Goal: Task Accomplishment & Management: Manage account settings

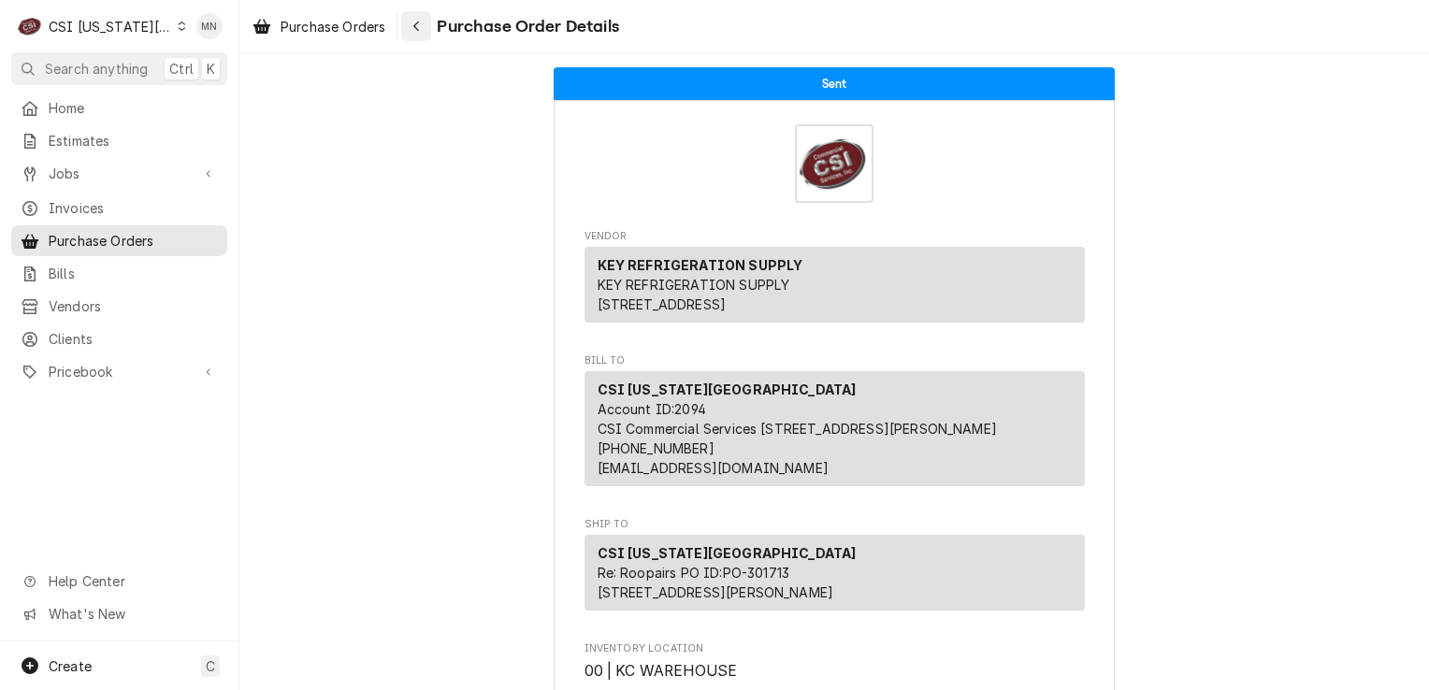
click at [404, 30] on button "Navigate back" at bounding box center [416, 26] width 30 height 30
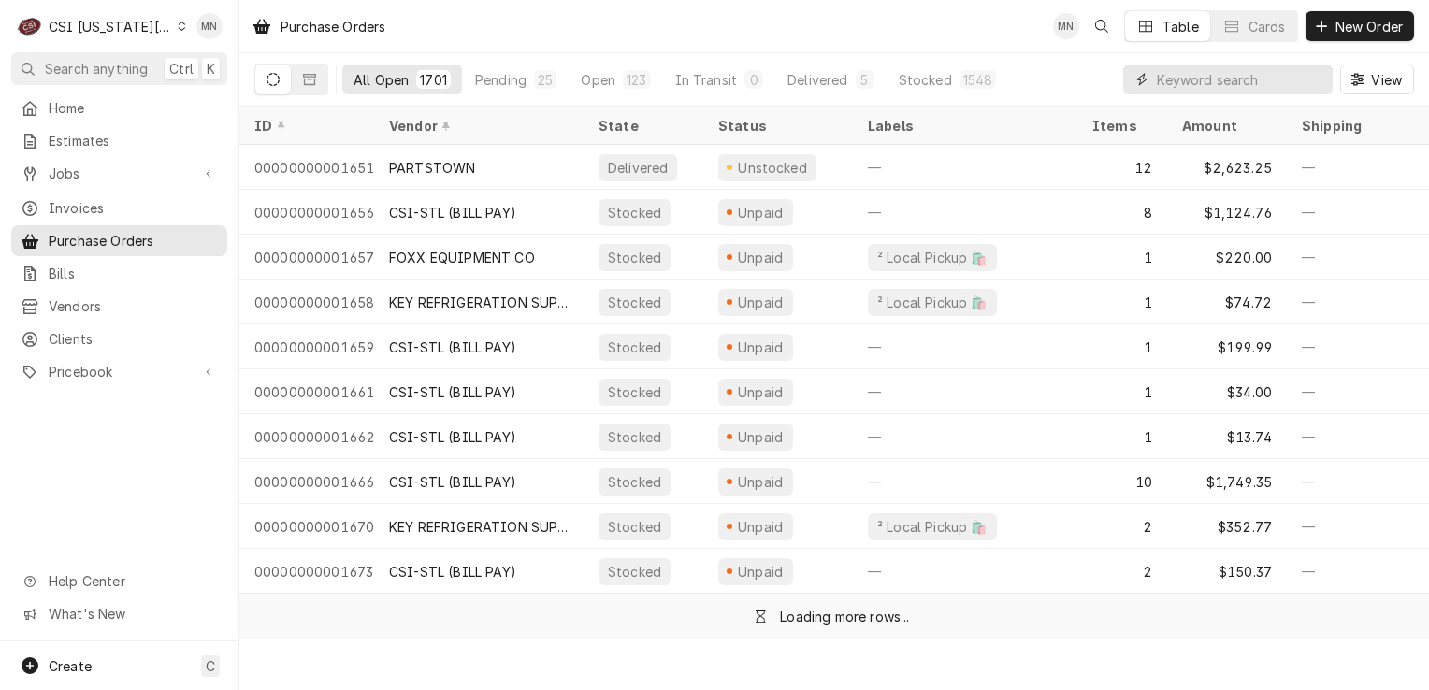
click at [1248, 81] on input "Dynamic Content Wrapper" at bounding box center [1240, 80] width 167 height 30
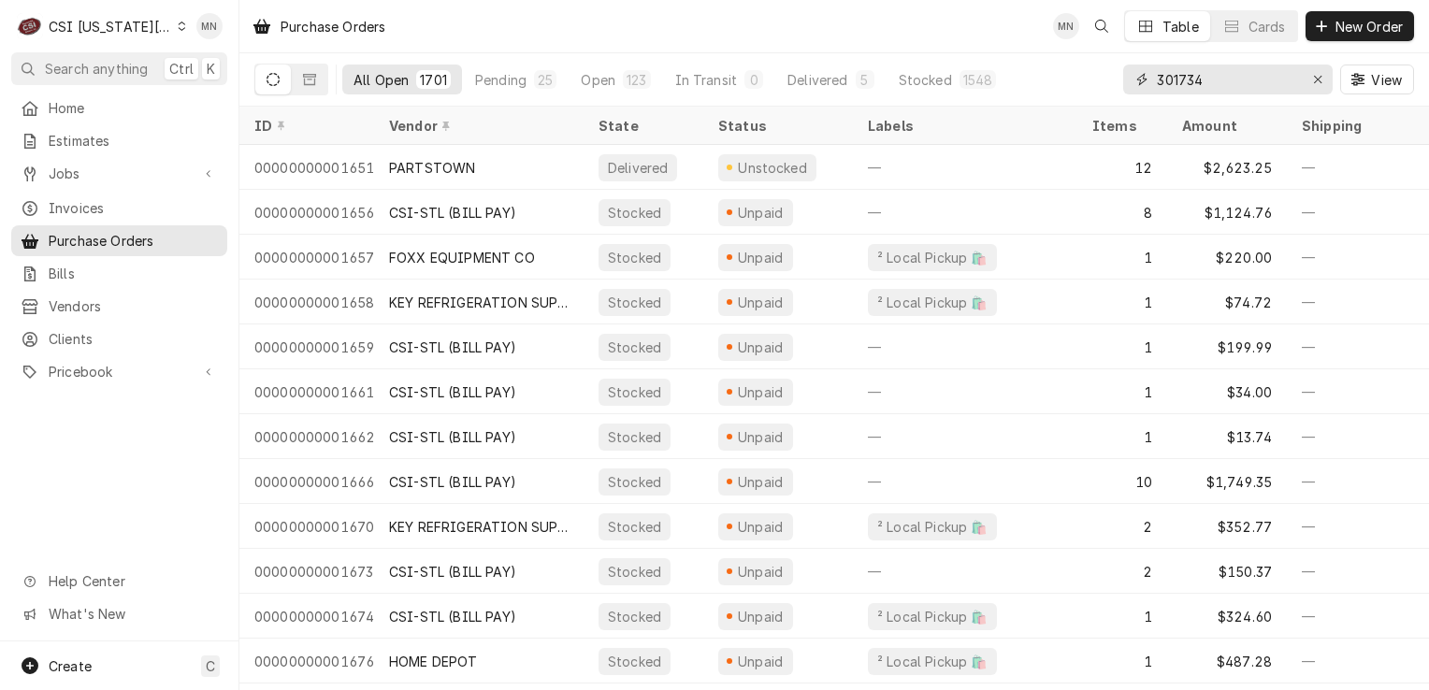
type input "301734"
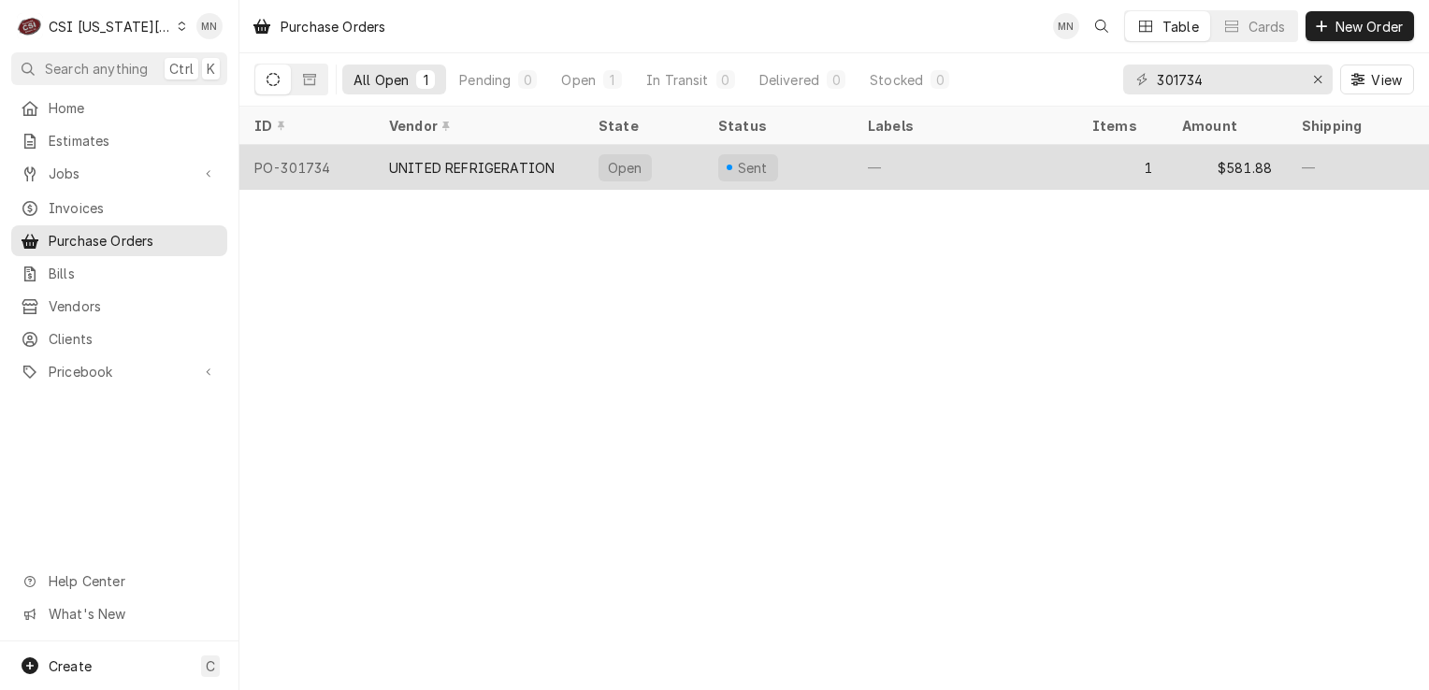
click at [551, 174] on div "UNITED REFRIGERATION" at bounding box center [479, 167] width 210 height 45
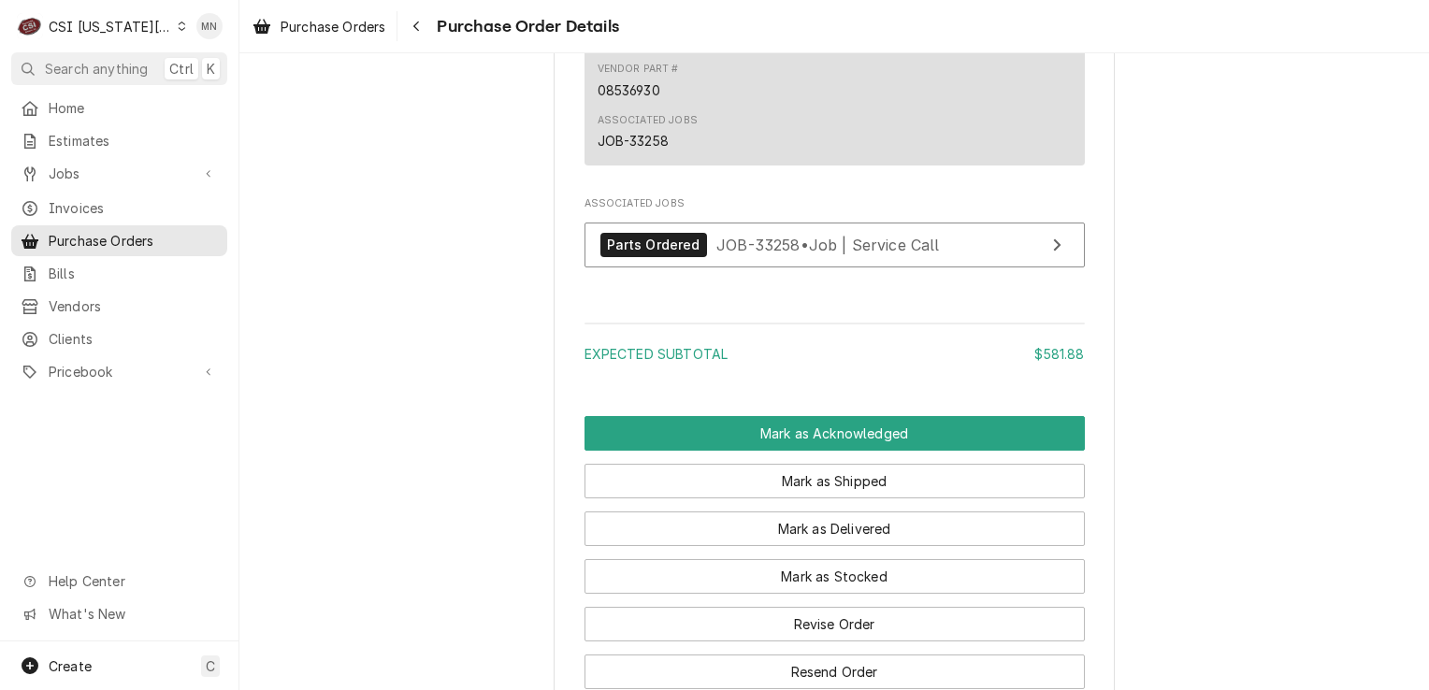
scroll to position [1540, 0]
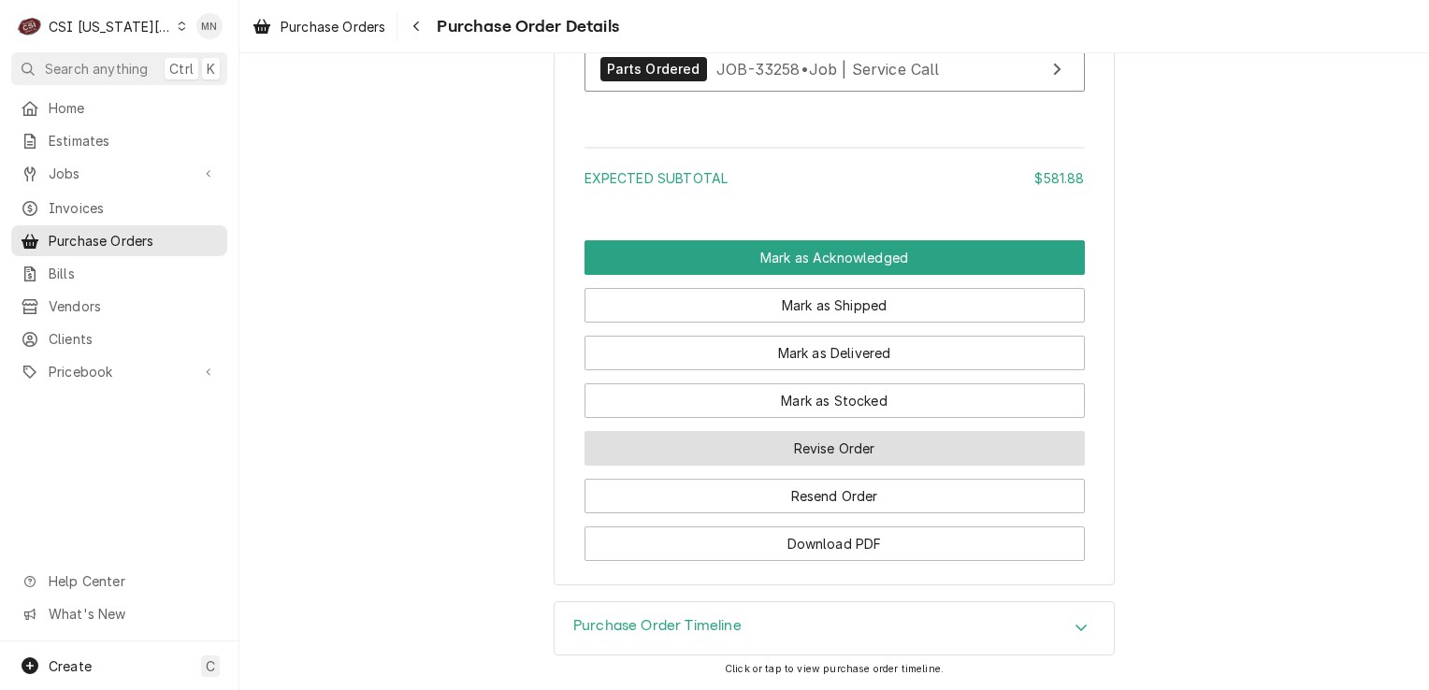
click at [772, 444] on button "Revise Order" at bounding box center [835, 448] width 500 height 35
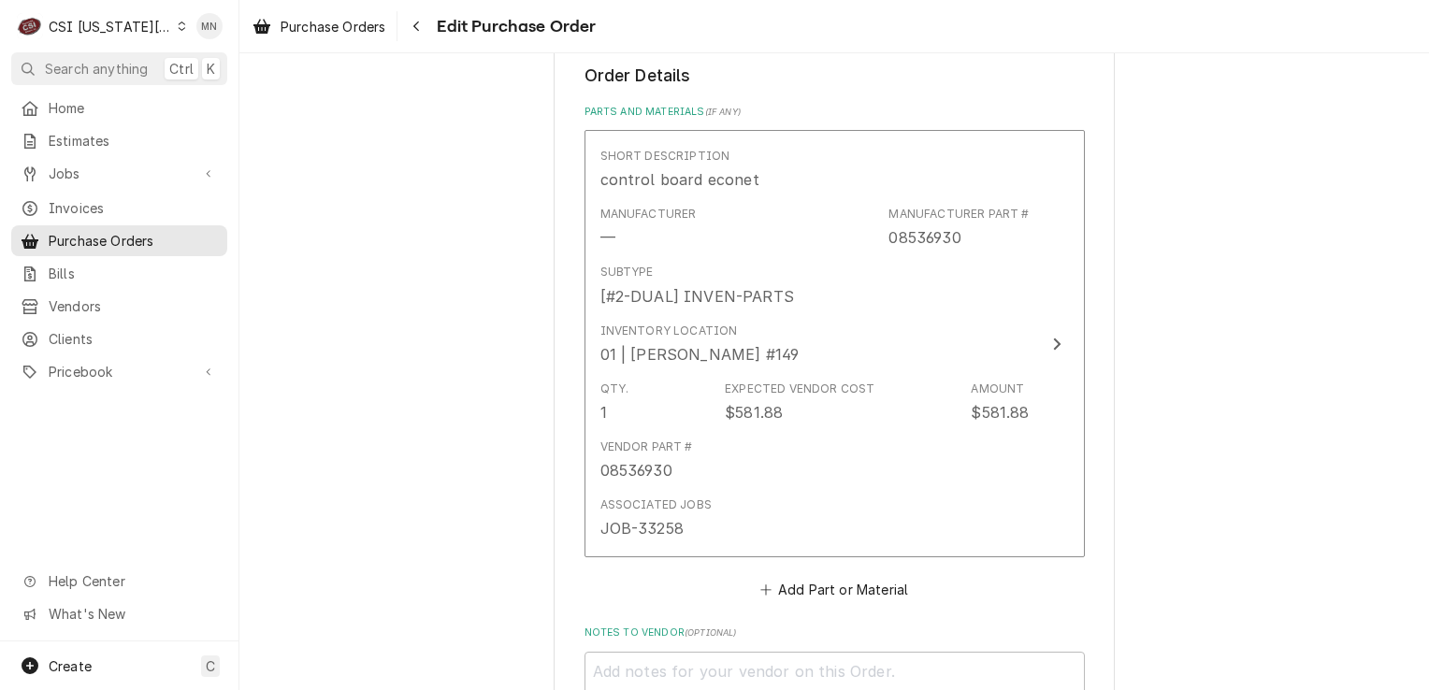
scroll to position [842, 0]
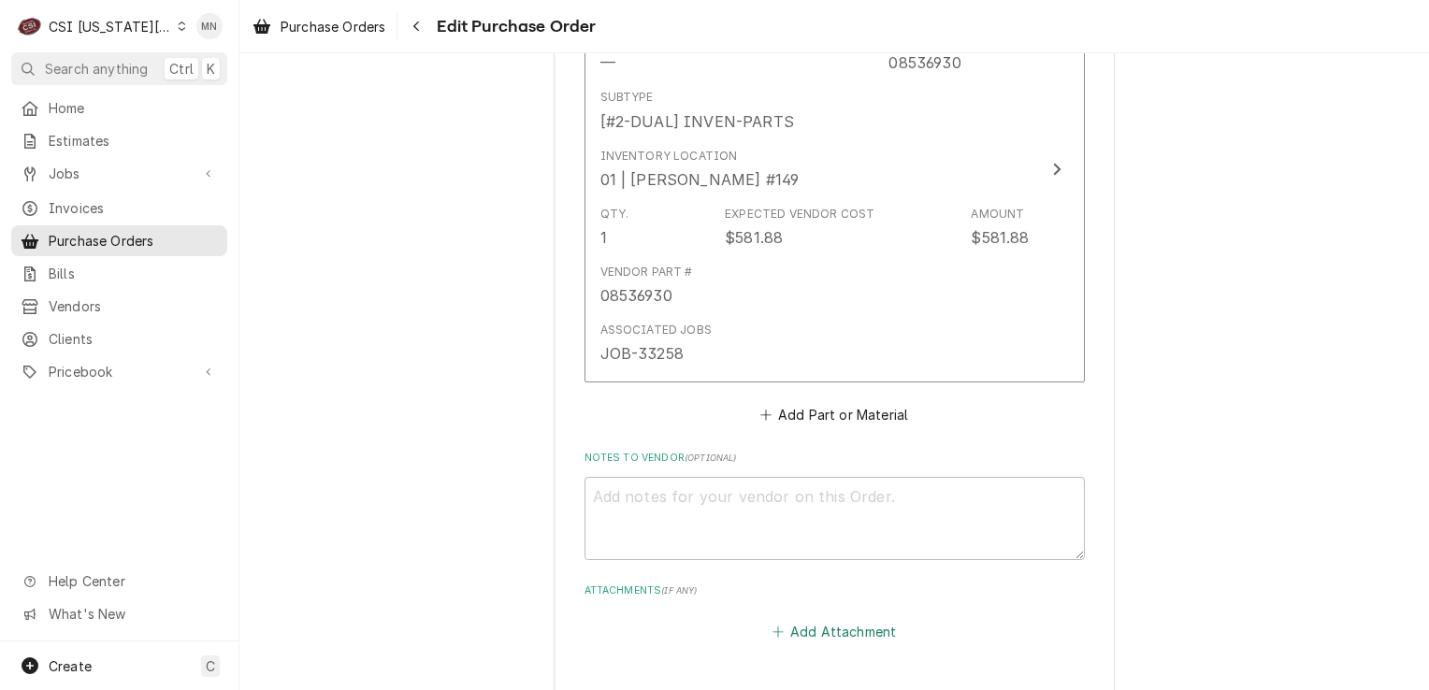
click at [823, 627] on button "Add Attachment" at bounding box center [834, 632] width 131 height 26
type textarea "x"
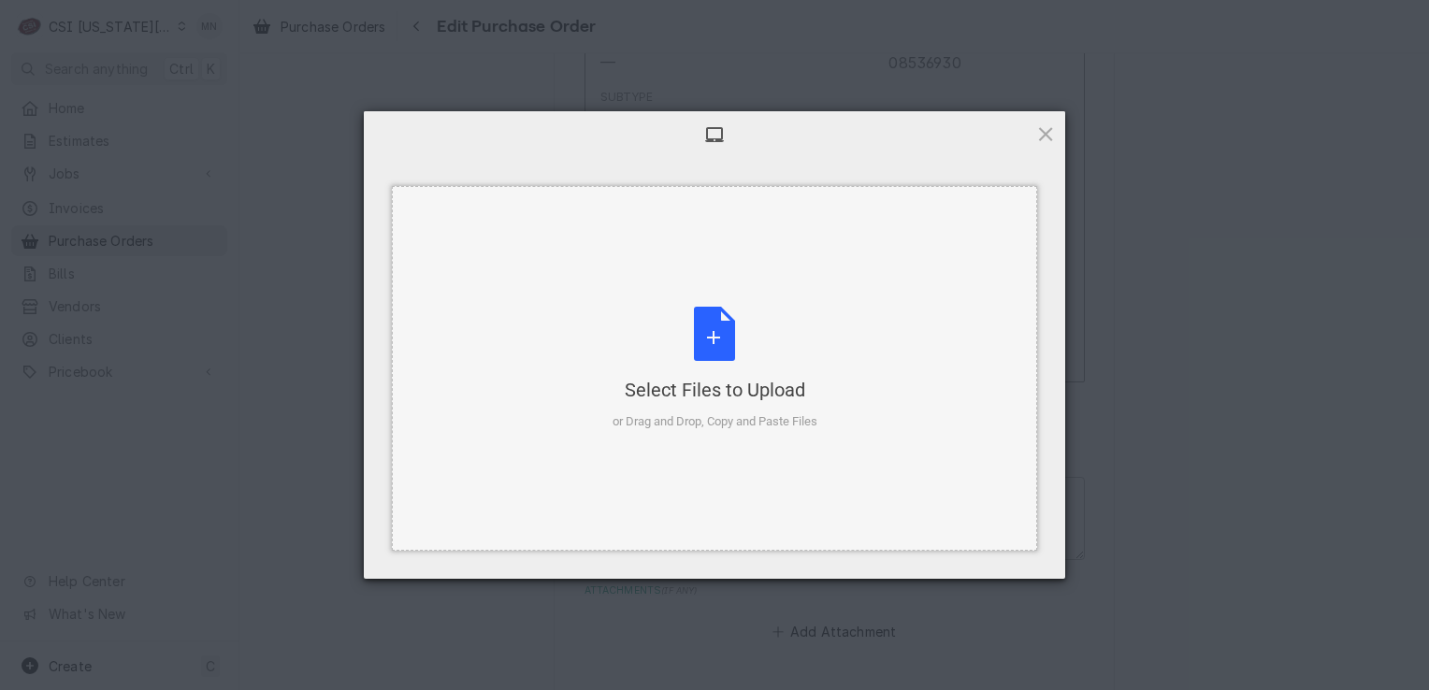
click at [719, 358] on div "Select Files to Upload or Drag and Drop, Copy and Paste Files" at bounding box center [715, 369] width 205 height 124
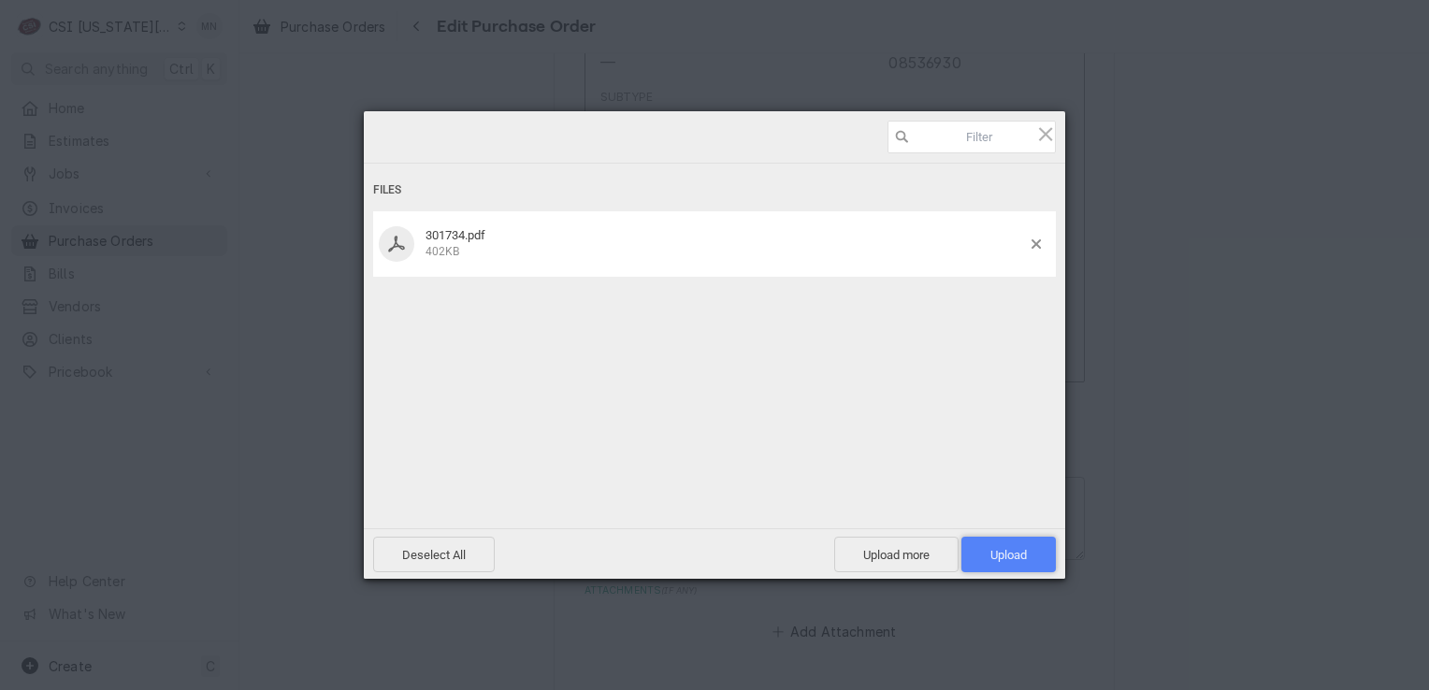
click at [1014, 553] on span "Upload 1" at bounding box center [1009, 555] width 36 height 14
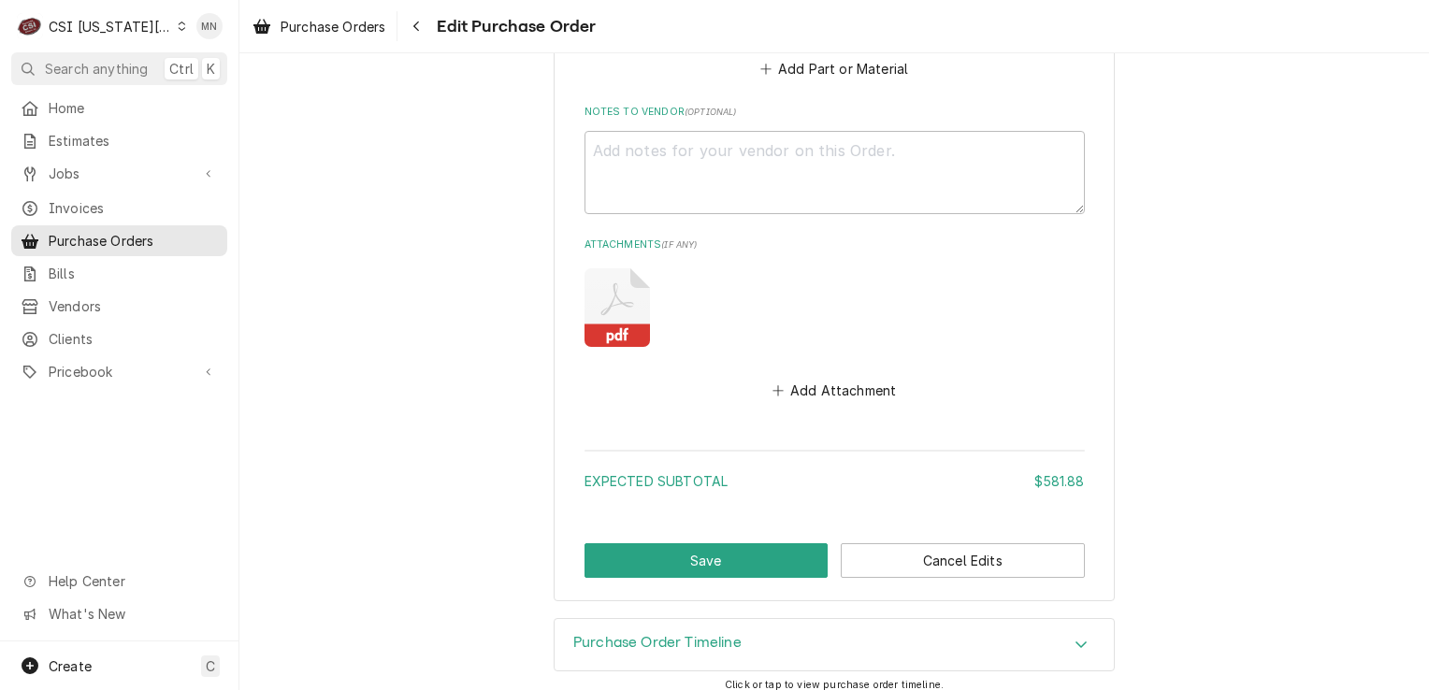
scroll to position [1197, 0]
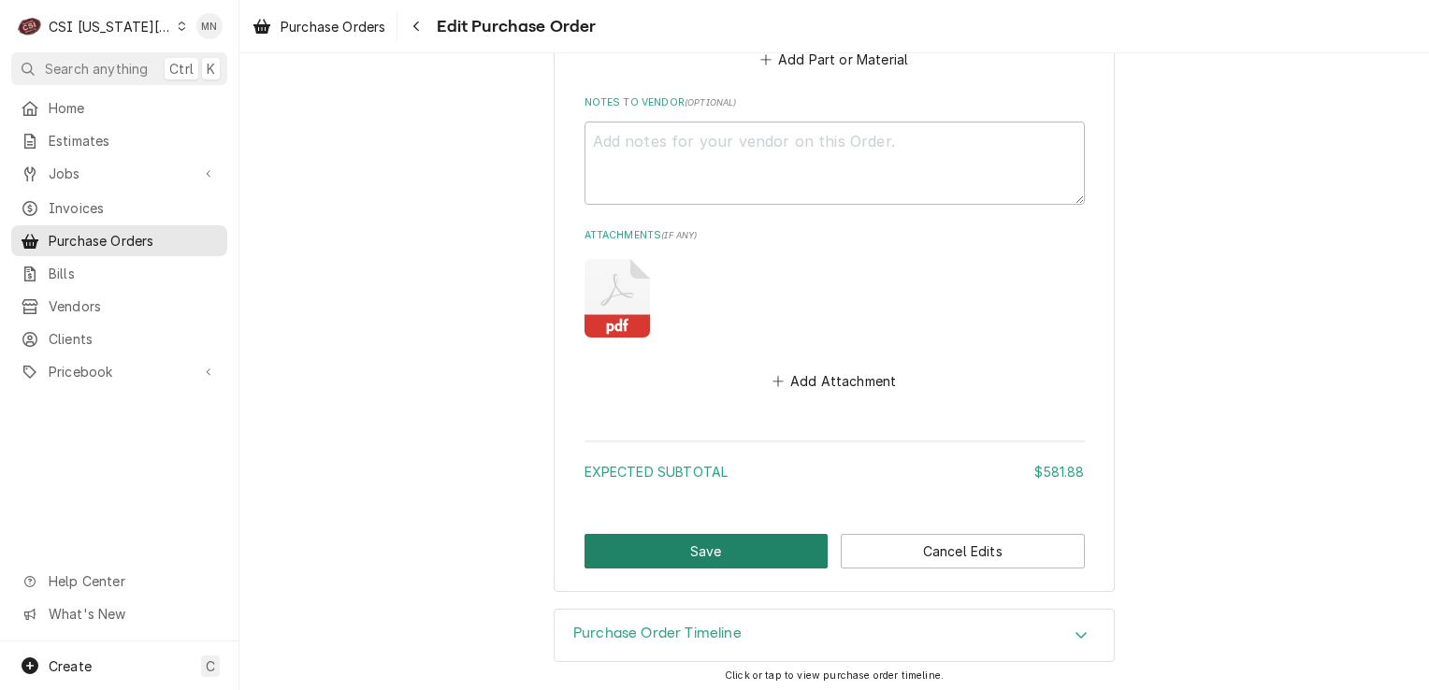
click at [669, 542] on button "Save" at bounding box center [707, 551] width 244 height 35
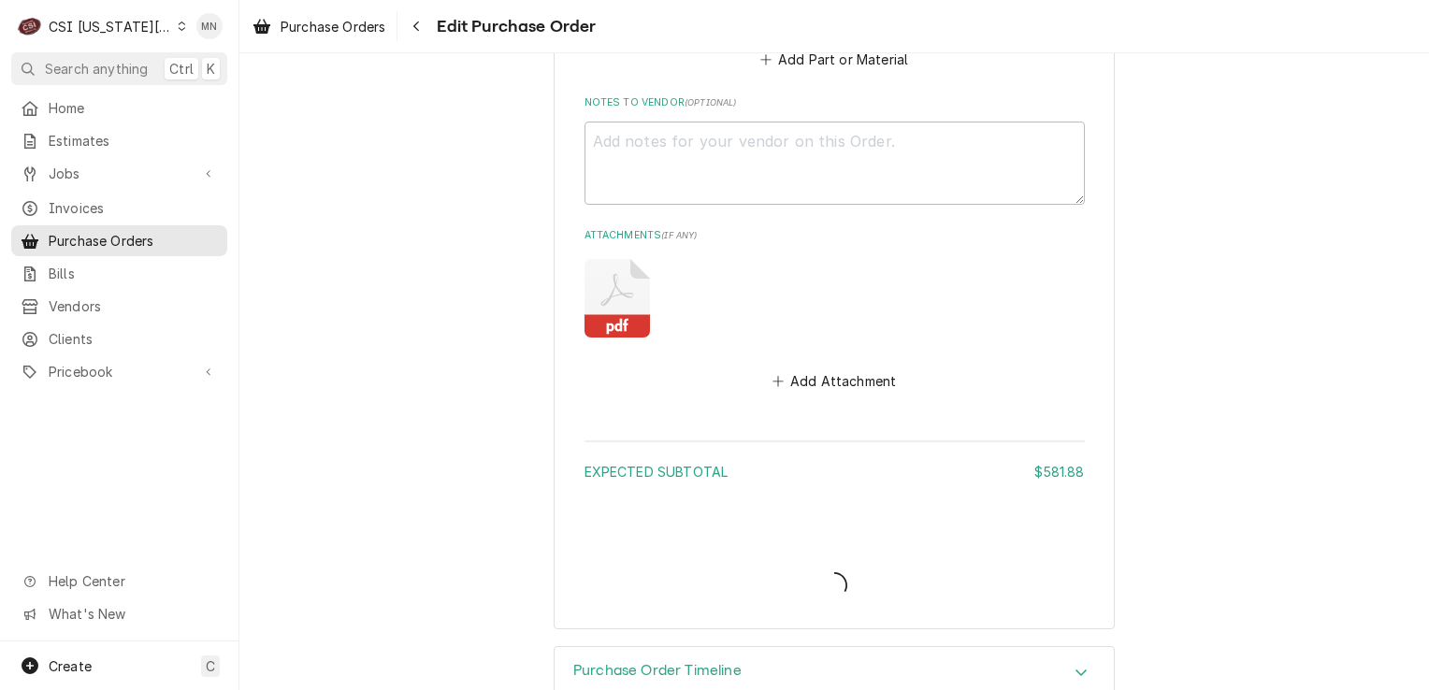
type textarea "x"
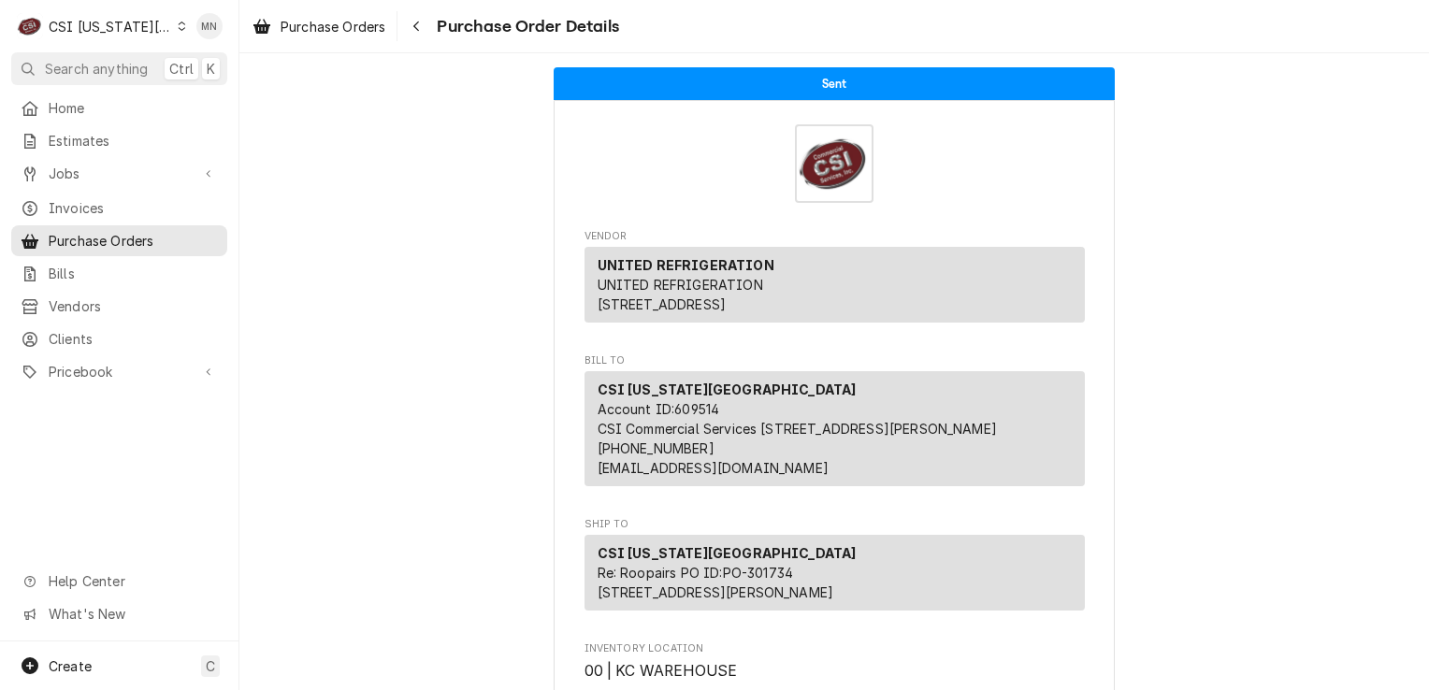
click at [142, 26] on div "CSI [US_STATE][GEOGRAPHIC_DATA]" at bounding box center [110, 27] width 123 height 20
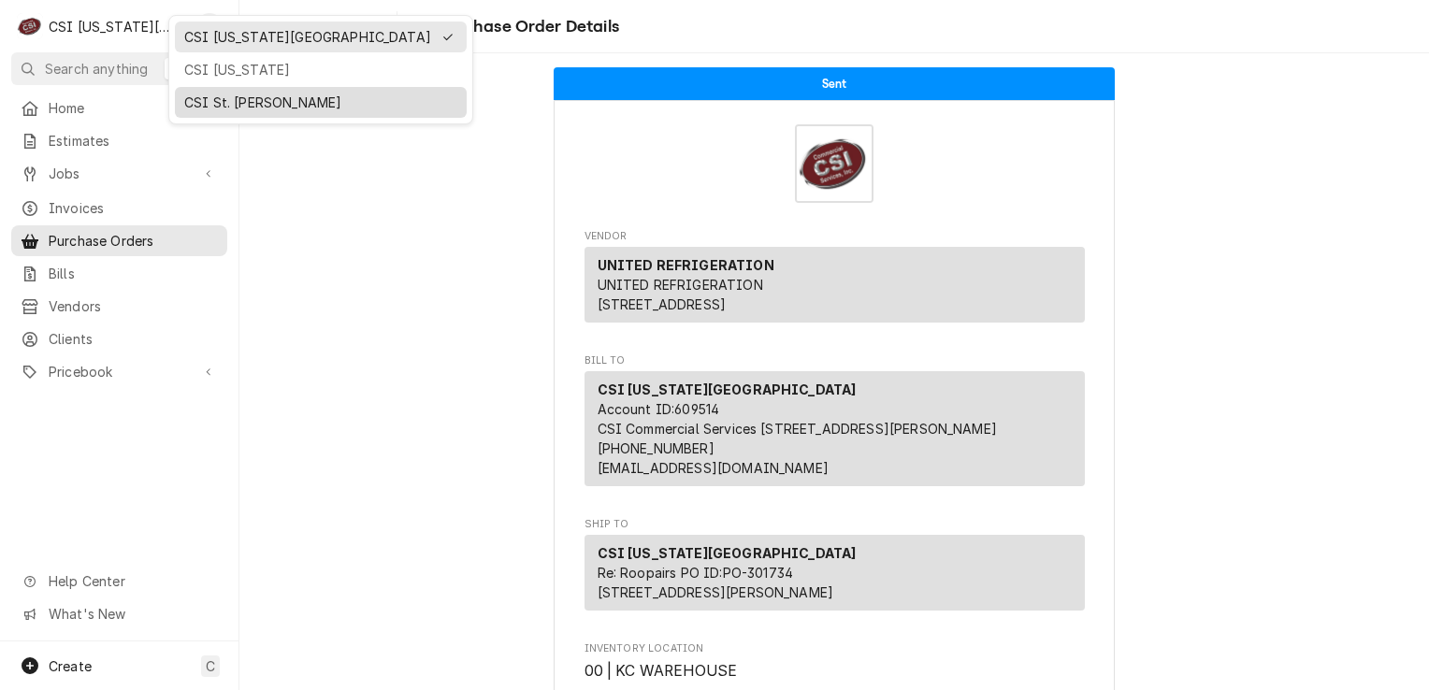
click at [211, 87] on div "CSI St. Louis" at bounding box center [321, 102] width 292 height 31
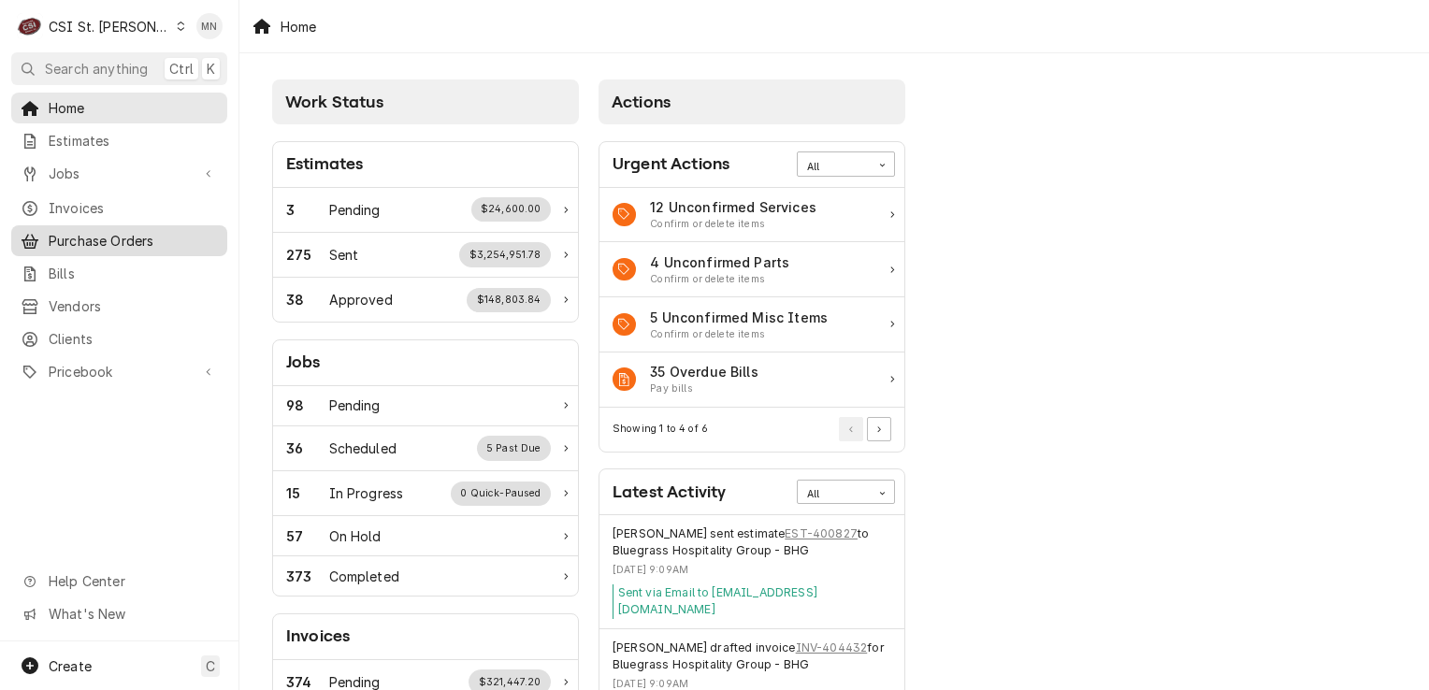
click at [104, 241] on span "Purchase Orders" at bounding box center [133, 241] width 169 height 20
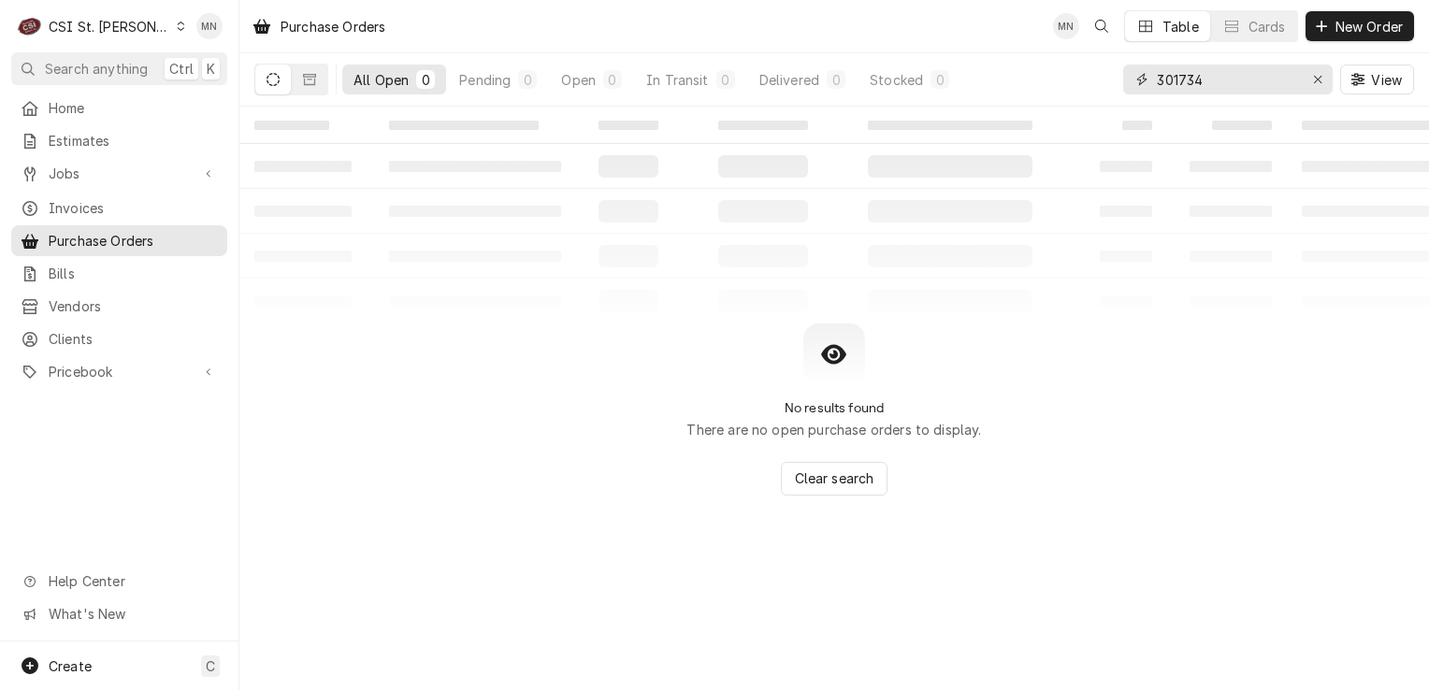
drag, startPoint x: 1242, startPoint y: 80, endPoint x: 1104, endPoint y: 80, distance: 138.5
click at [1104, 80] on div "All Open 0 Pending 0 Open 0 In Transit 0 Delivered 0 Stocked 0 301734 View" at bounding box center [834, 79] width 1160 height 52
type input "401243"
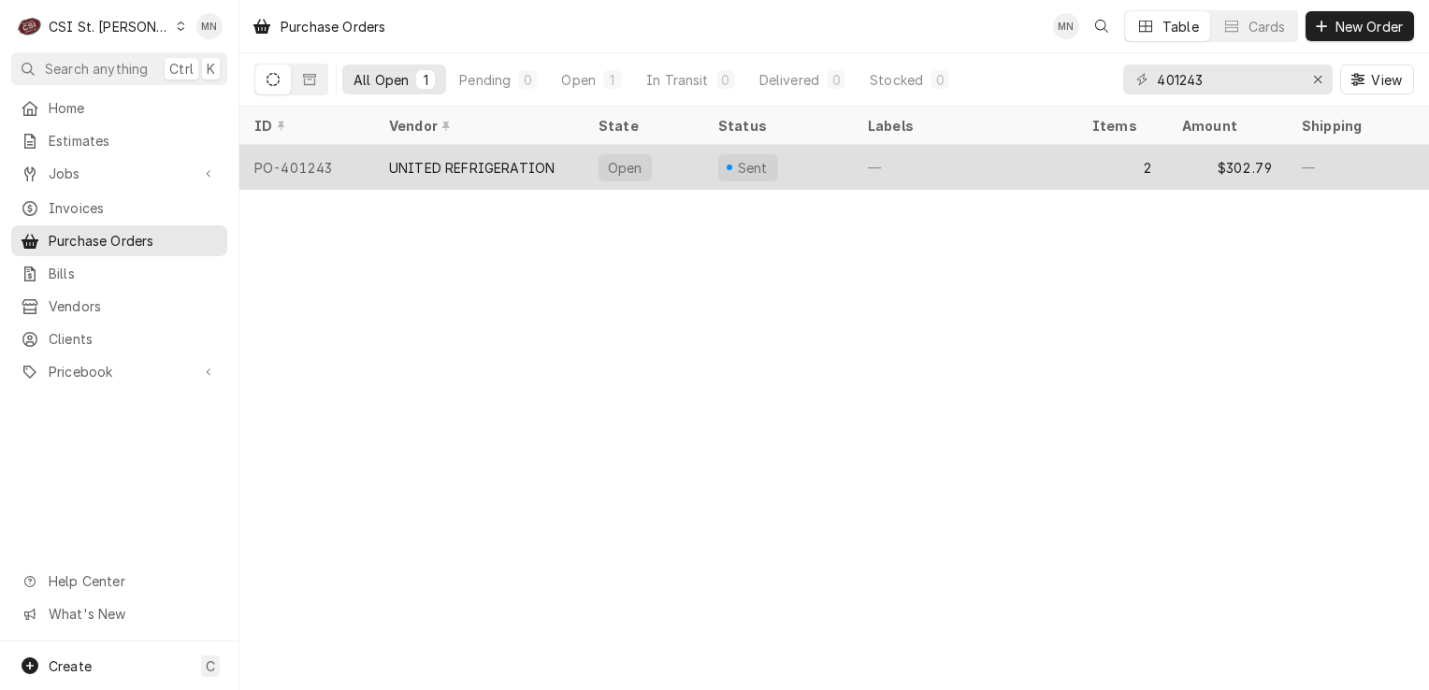
click at [528, 162] on div "UNITED REFRIGERATION" at bounding box center [472, 168] width 166 height 20
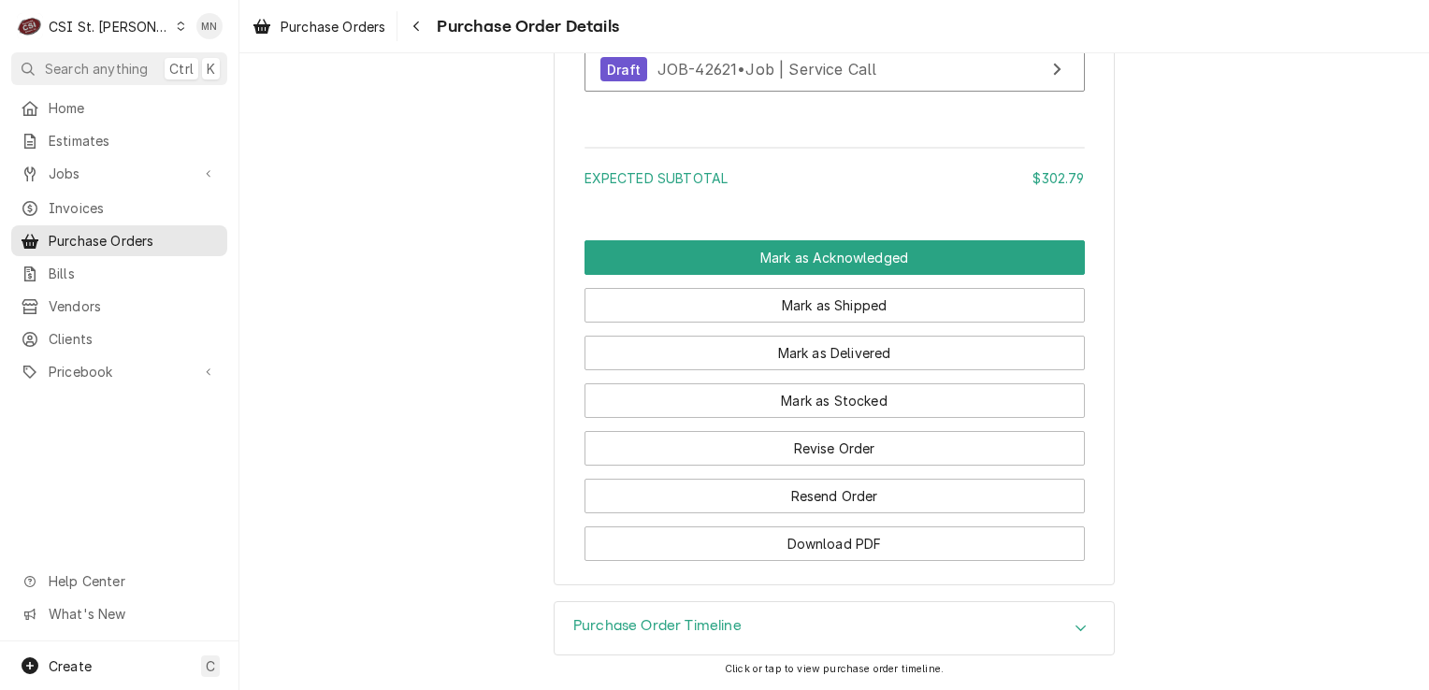
scroll to position [1921, 0]
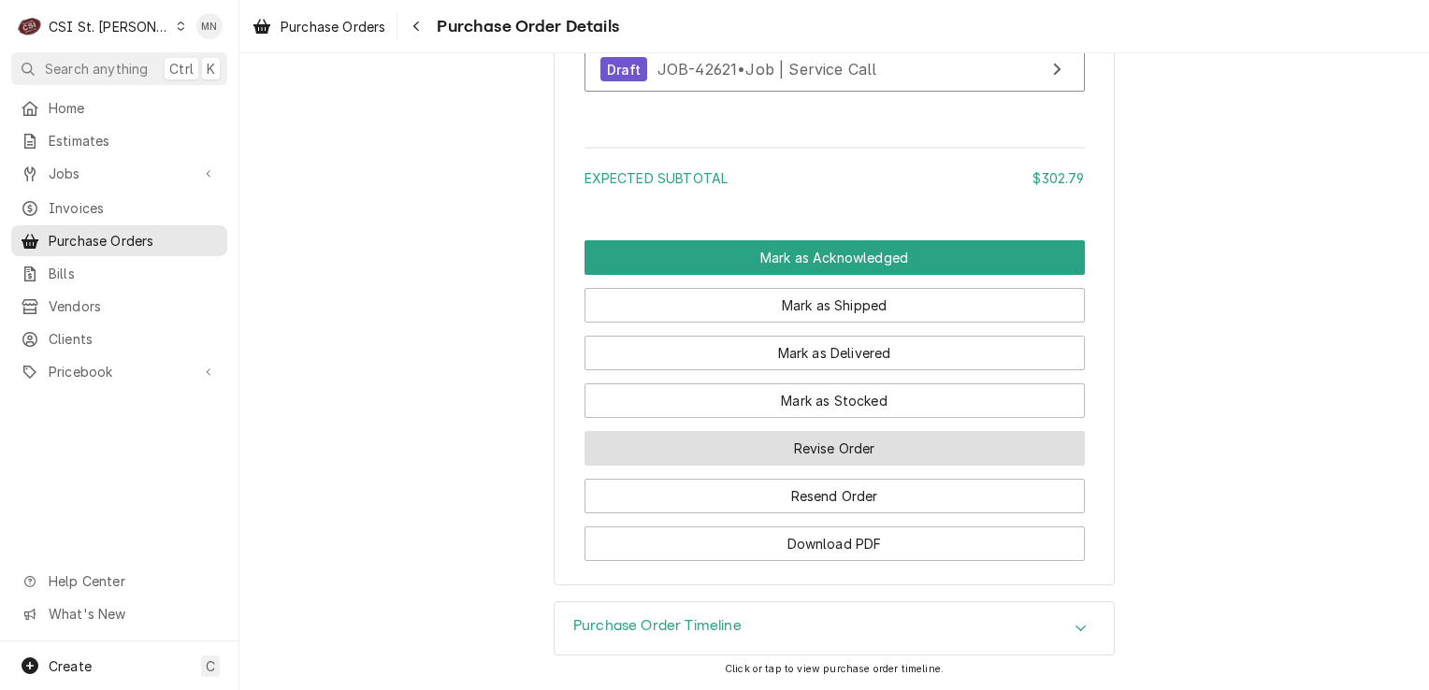
click at [819, 449] on button "Revise Order" at bounding box center [835, 448] width 500 height 35
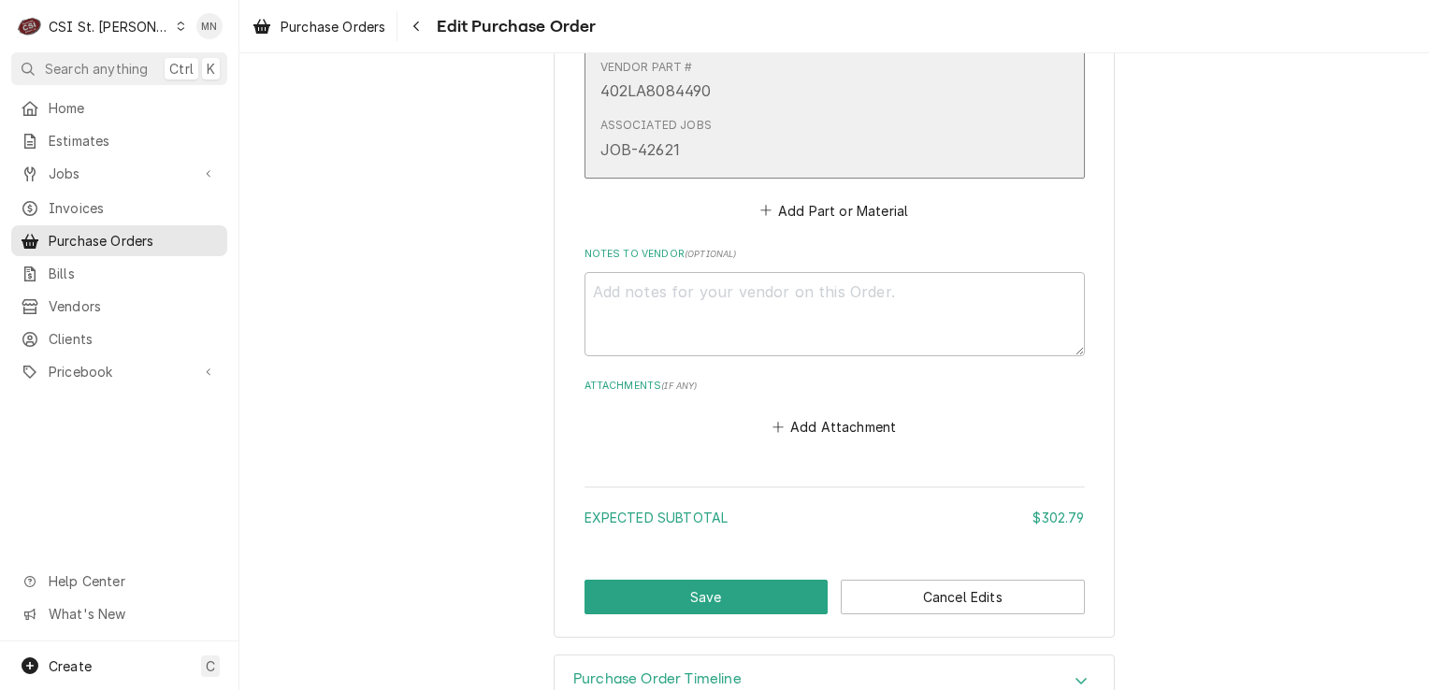
scroll to position [1593, 0]
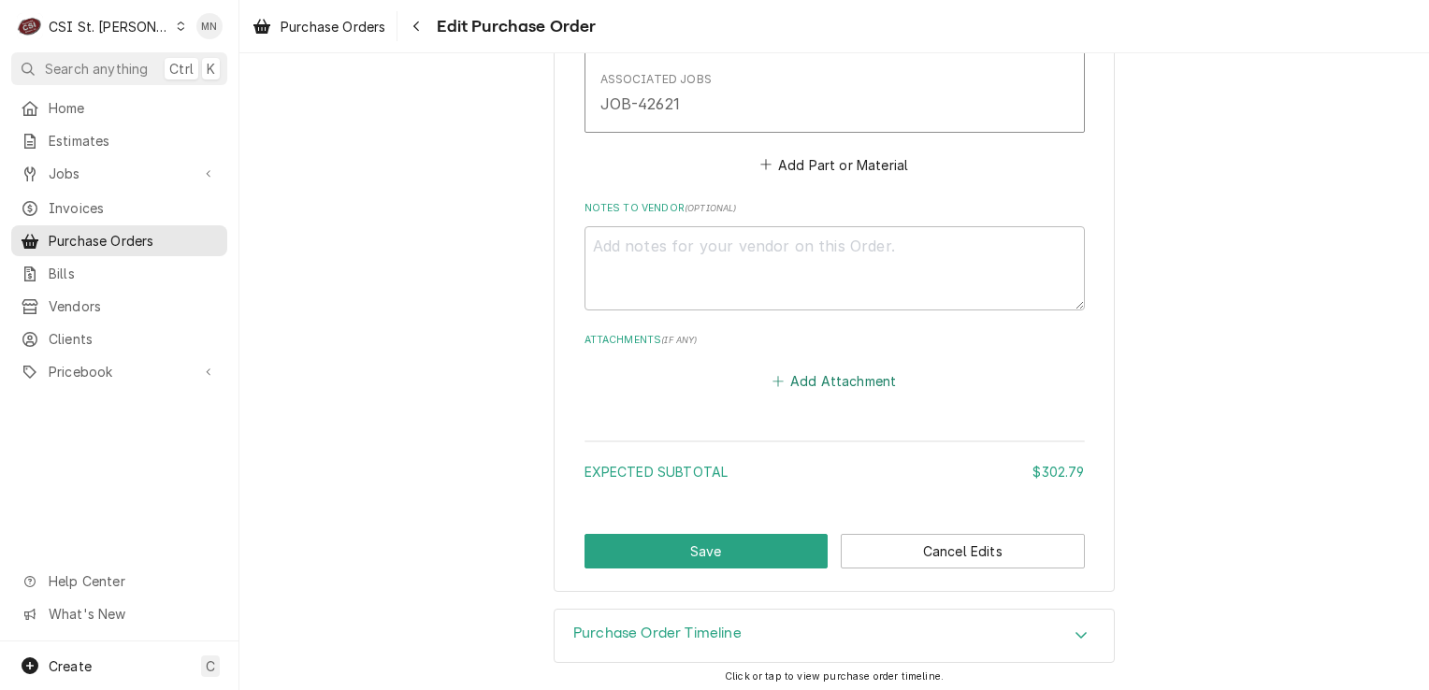
click at [822, 377] on button "Add Attachment" at bounding box center [834, 382] width 131 height 26
type textarea "x"
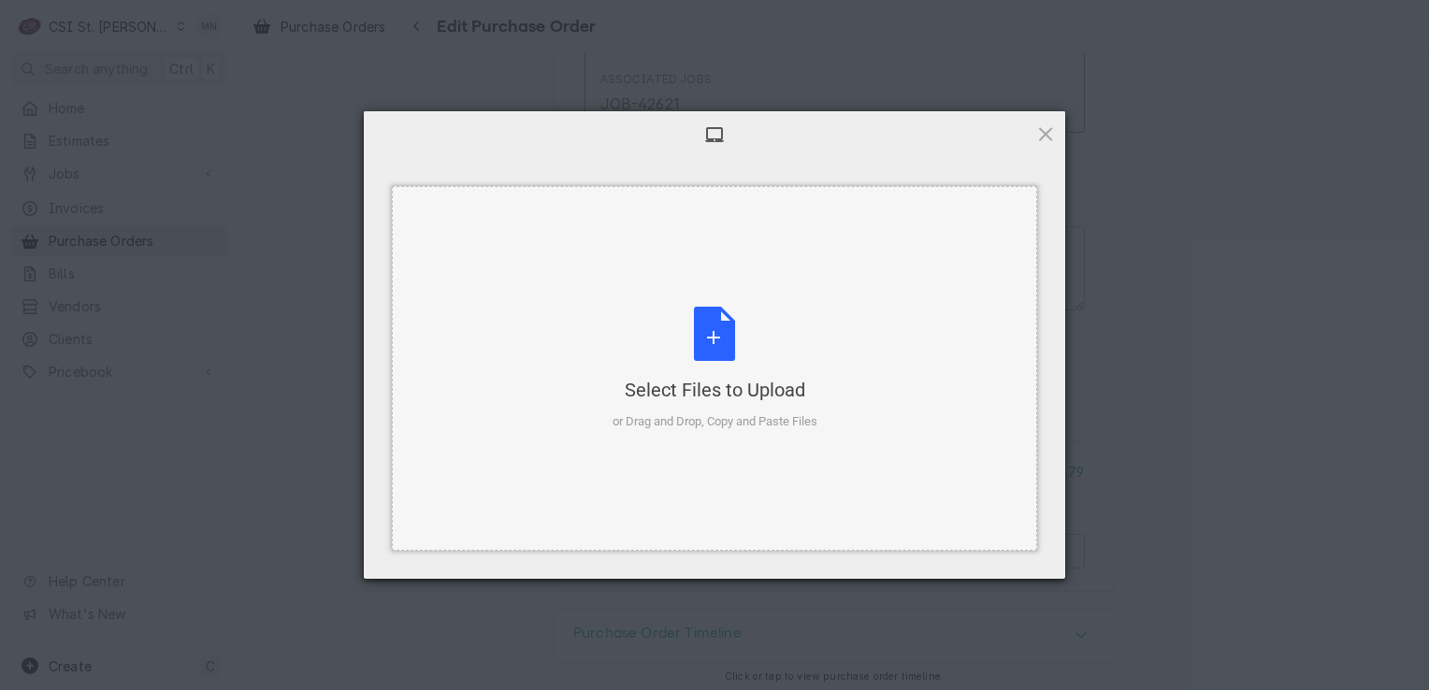
click at [771, 333] on div "Select Files to Upload or Drag and Drop, Copy and Paste Files" at bounding box center [715, 369] width 205 height 124
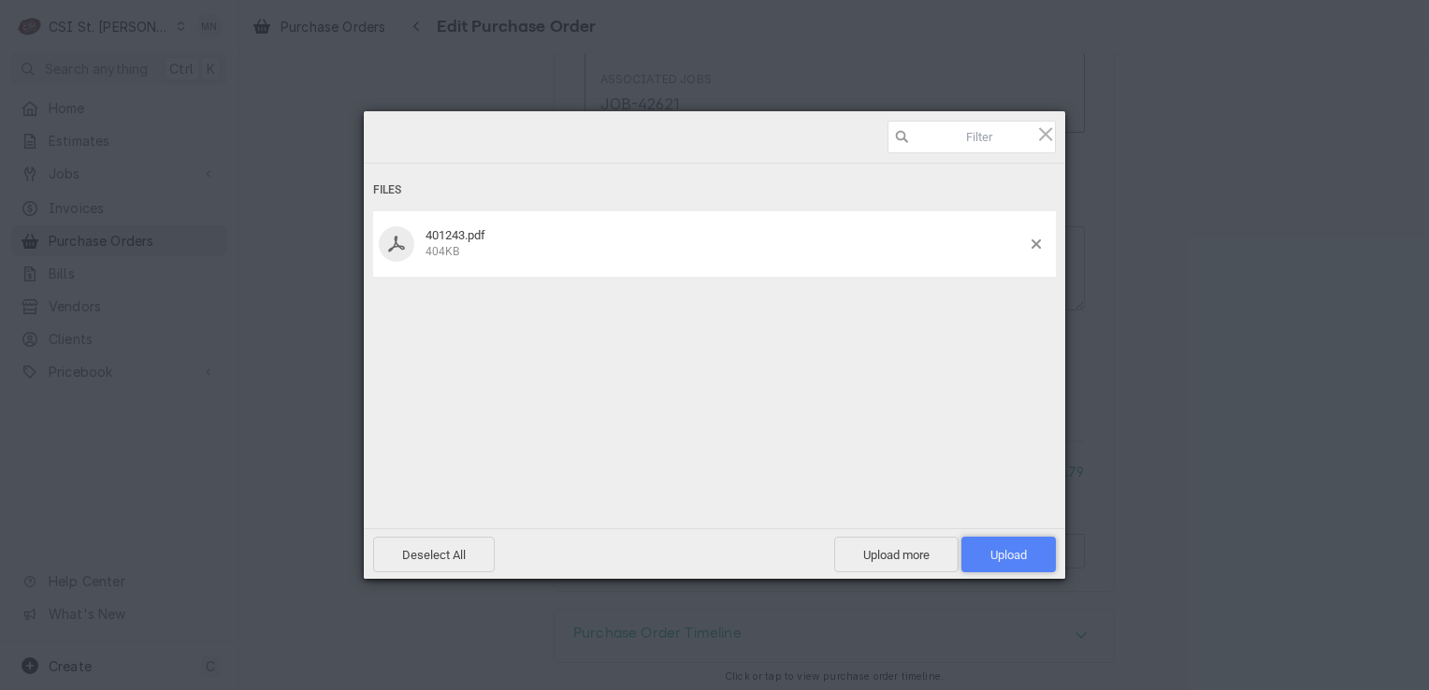
click at [999, 555] on span "Upload 1" at bounding box center [1009, 555] width 36 height 14
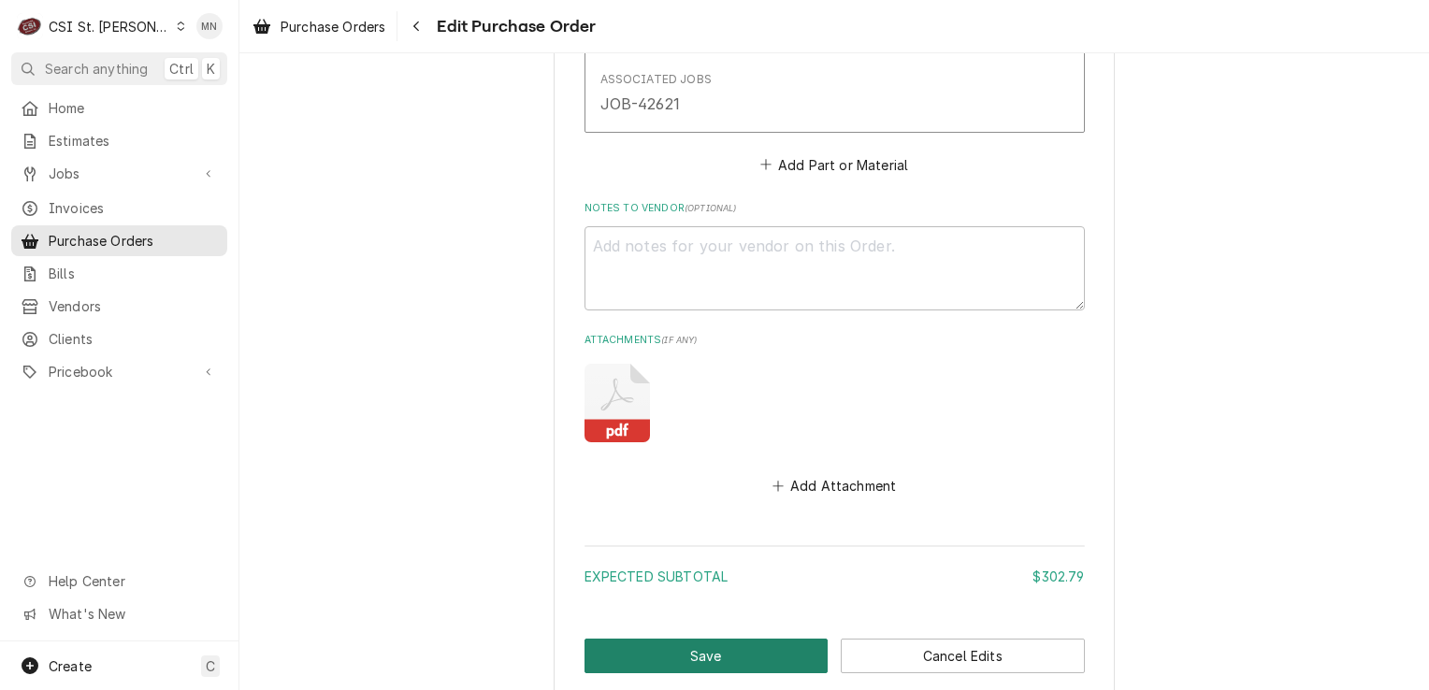
click at [735, 642] on button "Save" at bounding box center [707, 656] width 244 height 35
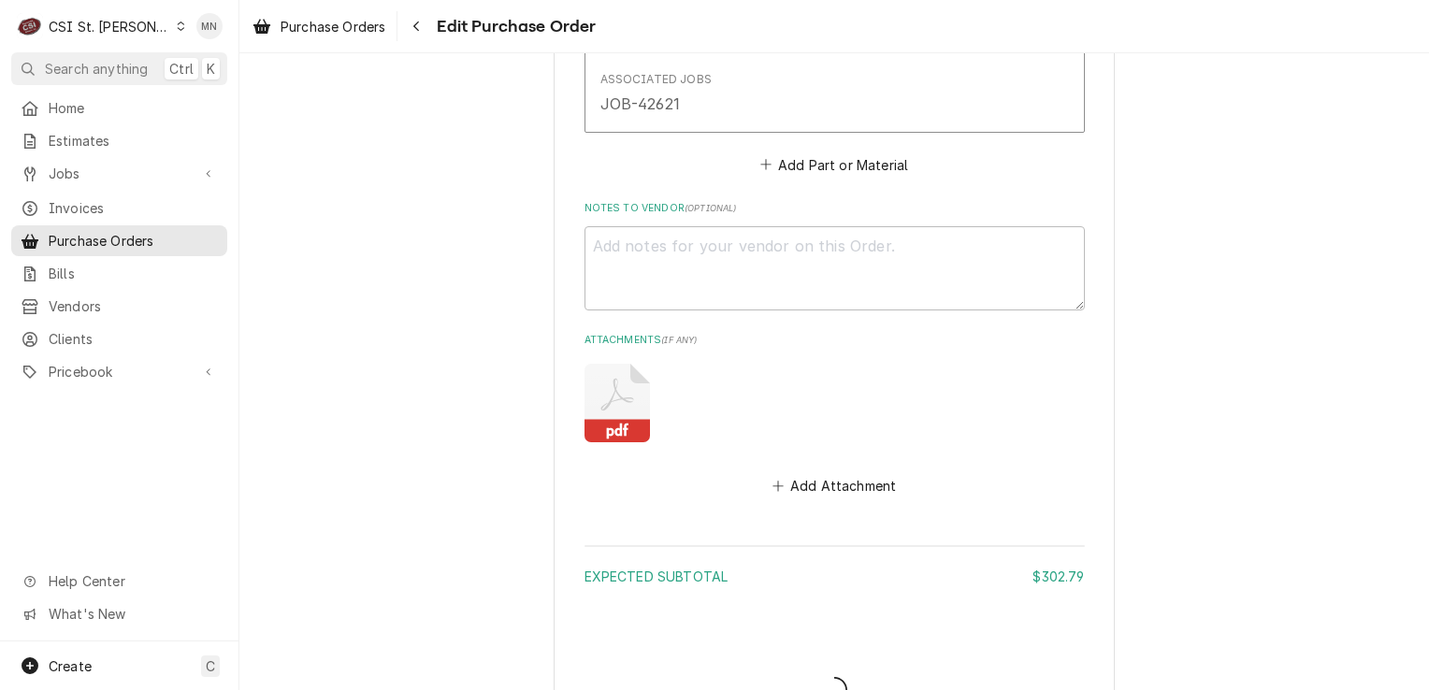
type textarea "x"
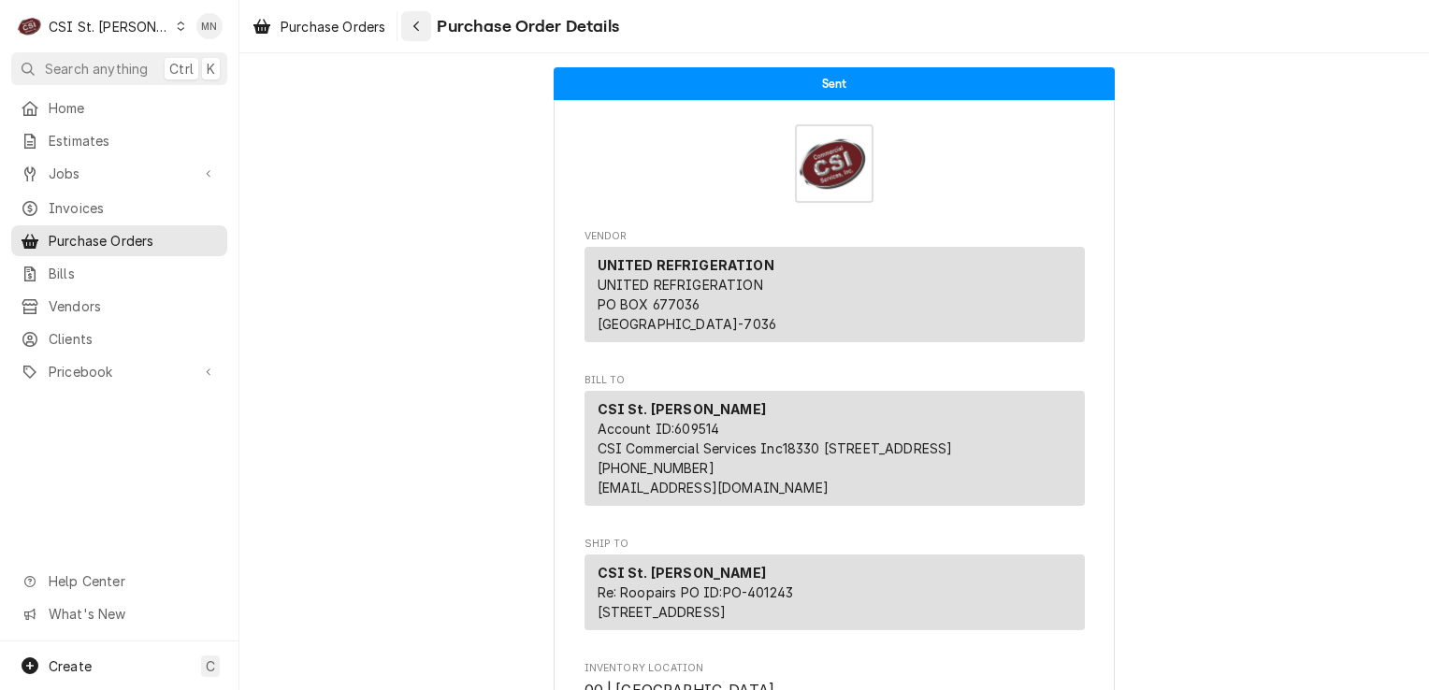
click at [418, 23] on icon "Navigate back" at bounding box center [416, 27] width 6 height 10
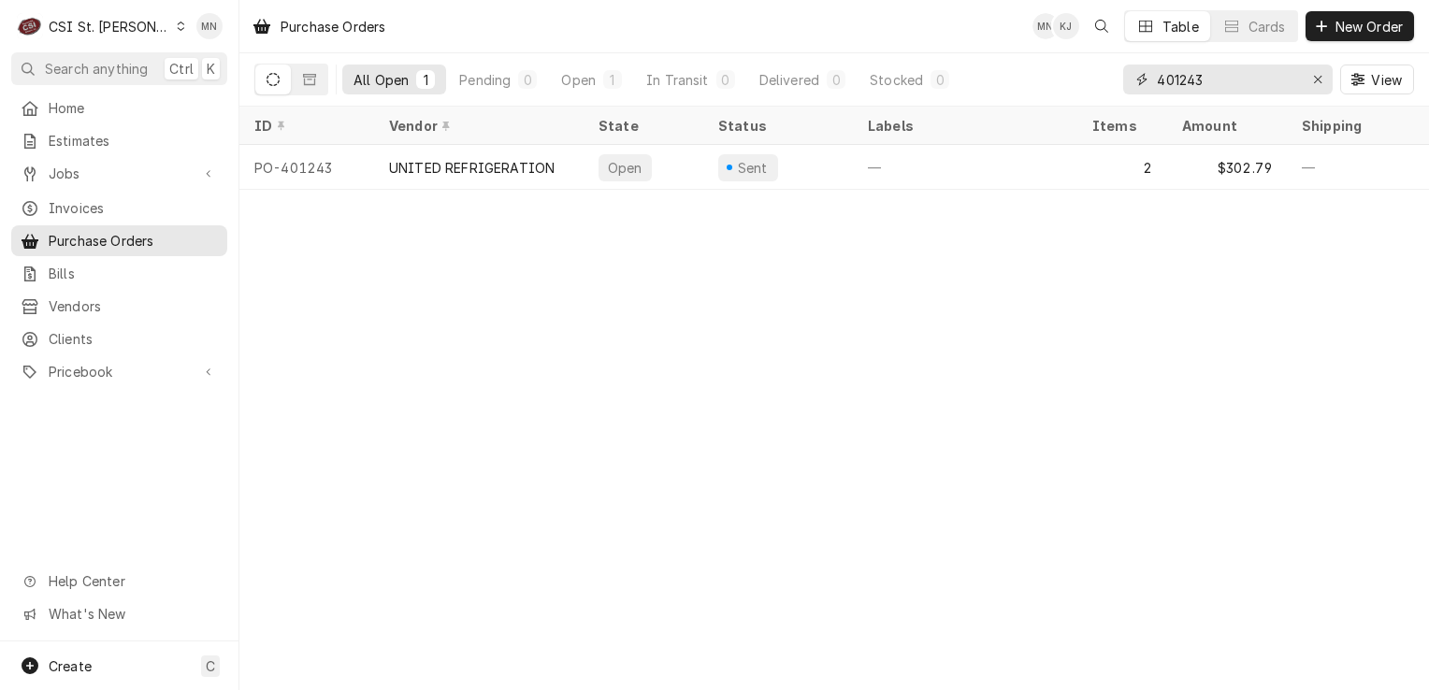
drag, startPoint x: 1216, startPoint y: 80, endPoint x: 1051, endPoint y: 89, distance: 164.9
click at [1053, 89] on div "All Open 1 Pending 0 Open 1 In Transit 0 Delivered 0 Stocked 0 401243 View" at bounding box center [834, 79] width 1160 height 52
type input "401402"
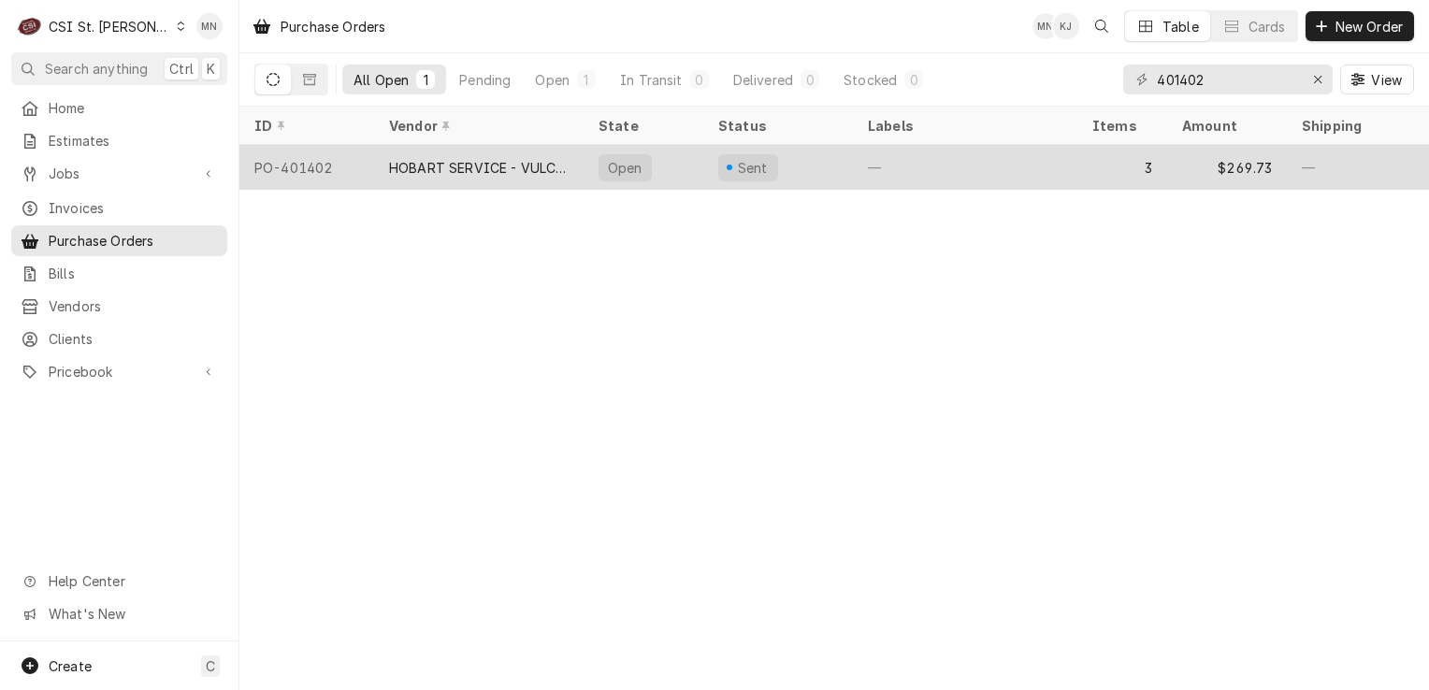
click at [516, 180] on div "HOBART SERVICE - VULCAN" at bounding box center [479, 167] width 210 height 45
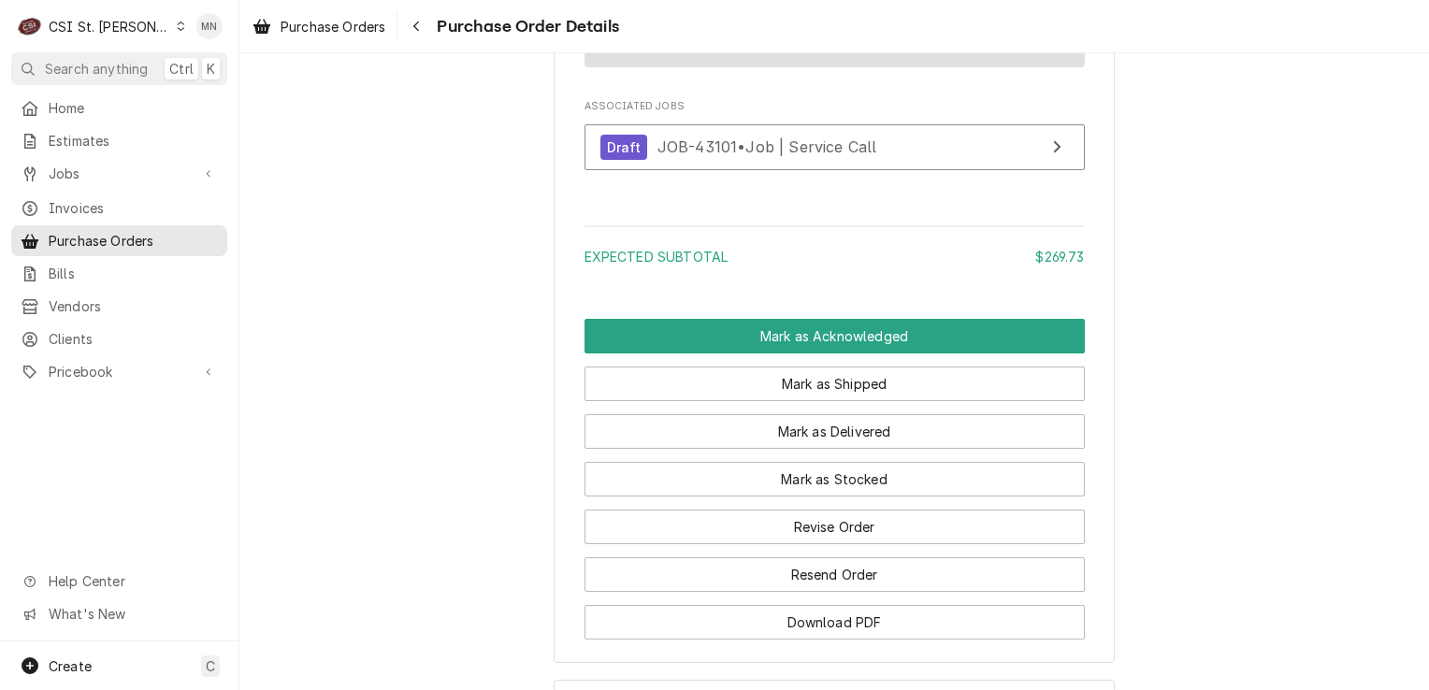
scroll to position [2301, 0]
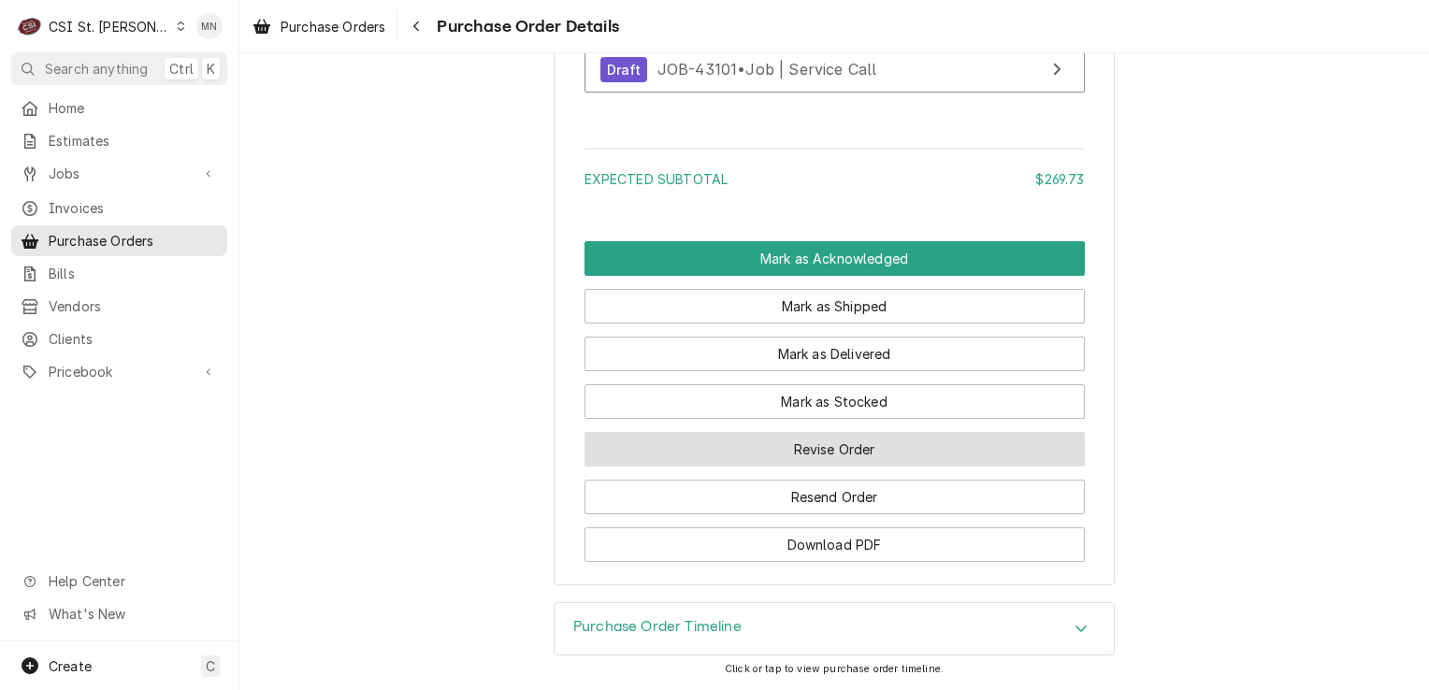
click at [843, 463] on button "Revise Order" at bounding box center [835, 449] width 500 height 35
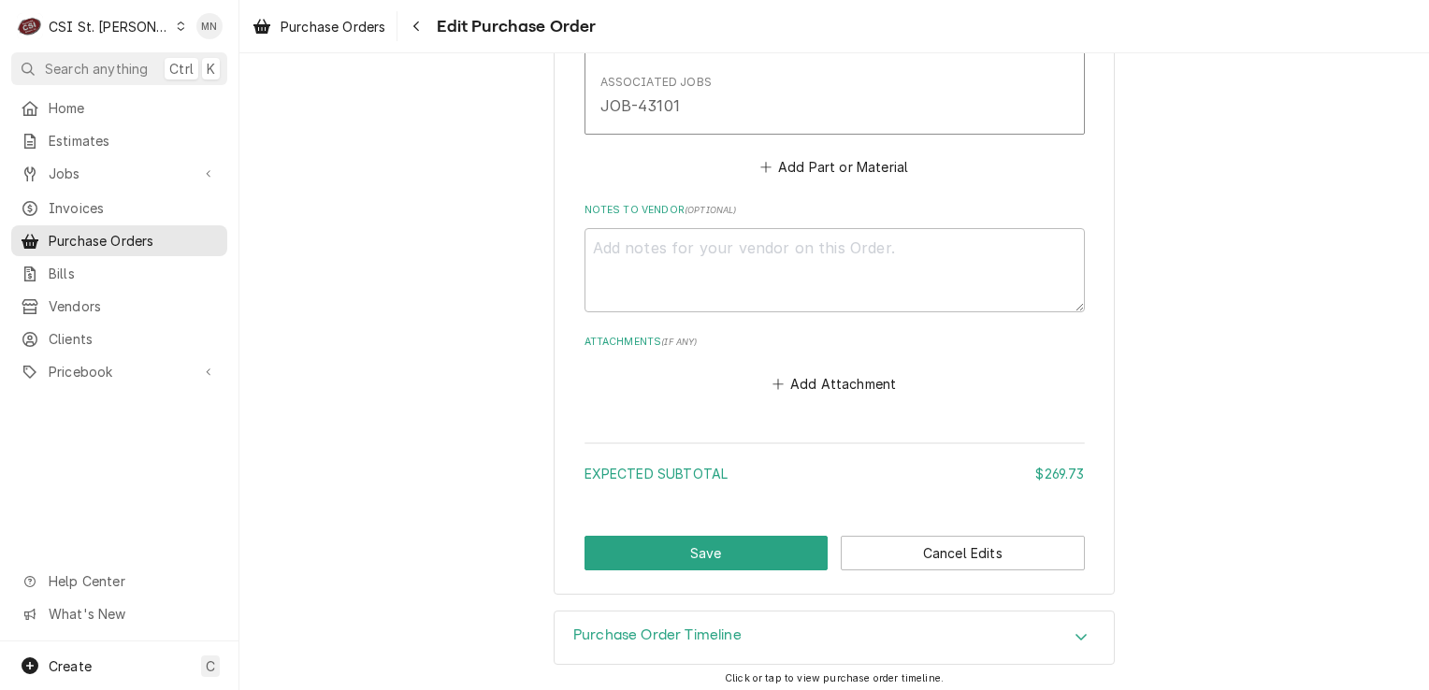
scroll to position [2187, 0]
click at [840, 379] on button "Add Attachment" at bounding box center [834, 382] width 131 height 26
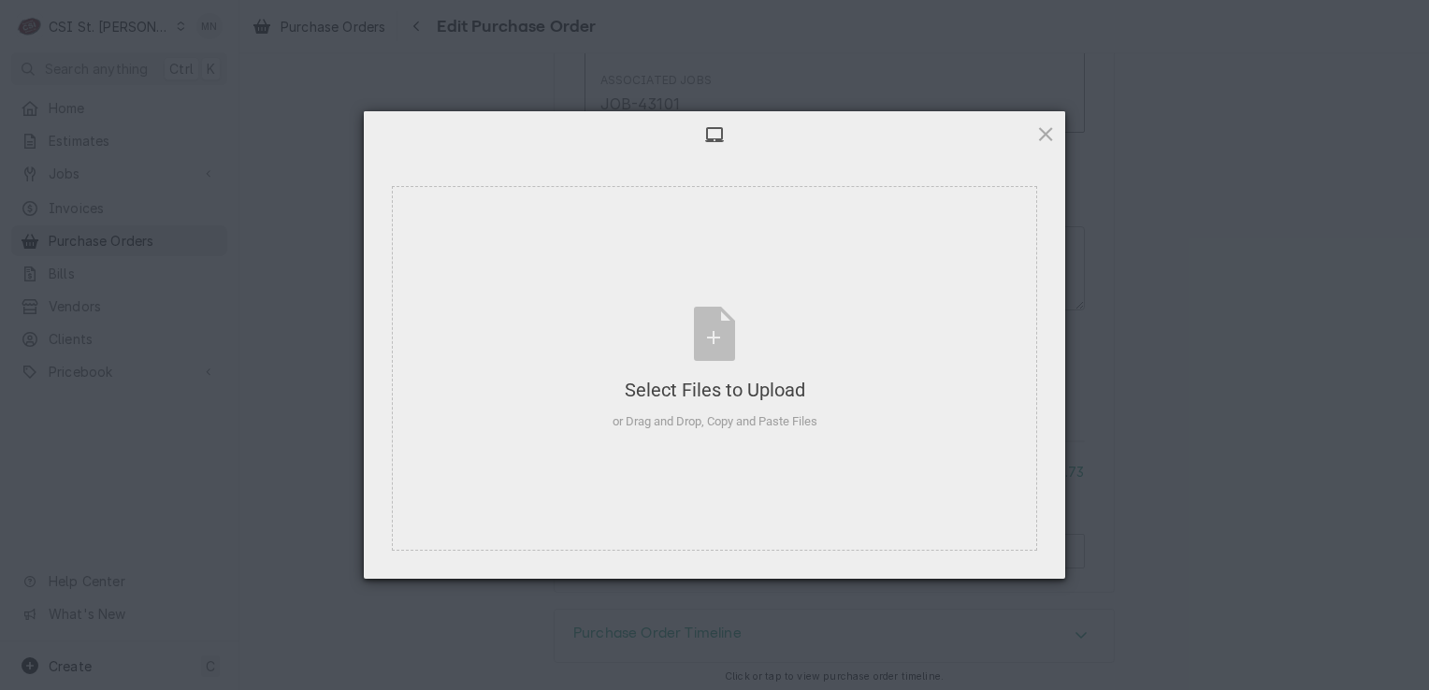
type textarea "x"
click at [736, 370] on div "Select Files to Upload or Drag and Drop, Copy and Paste Files" at bounding box center [715, 369] width 205 height 124
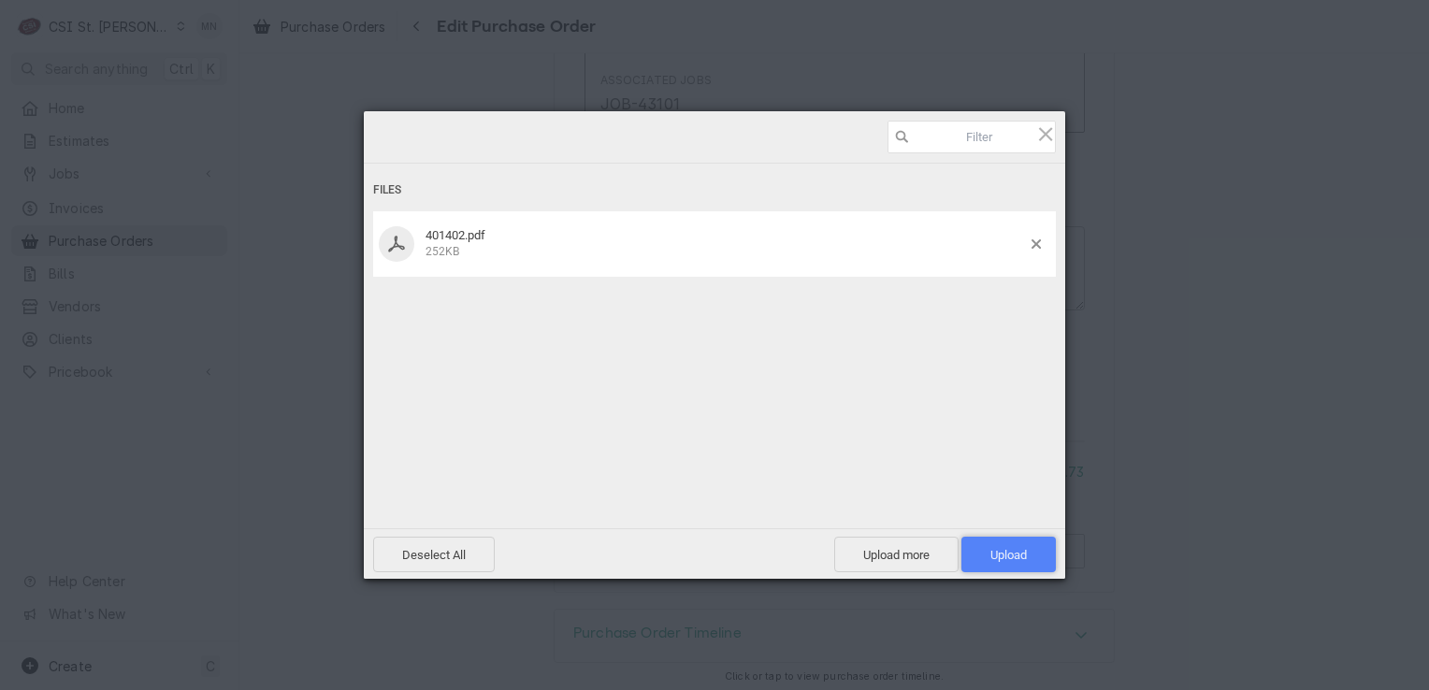
click at [1030, 548] on span "Upload 1" at bounding box center [1009, 555] width 94 height 36
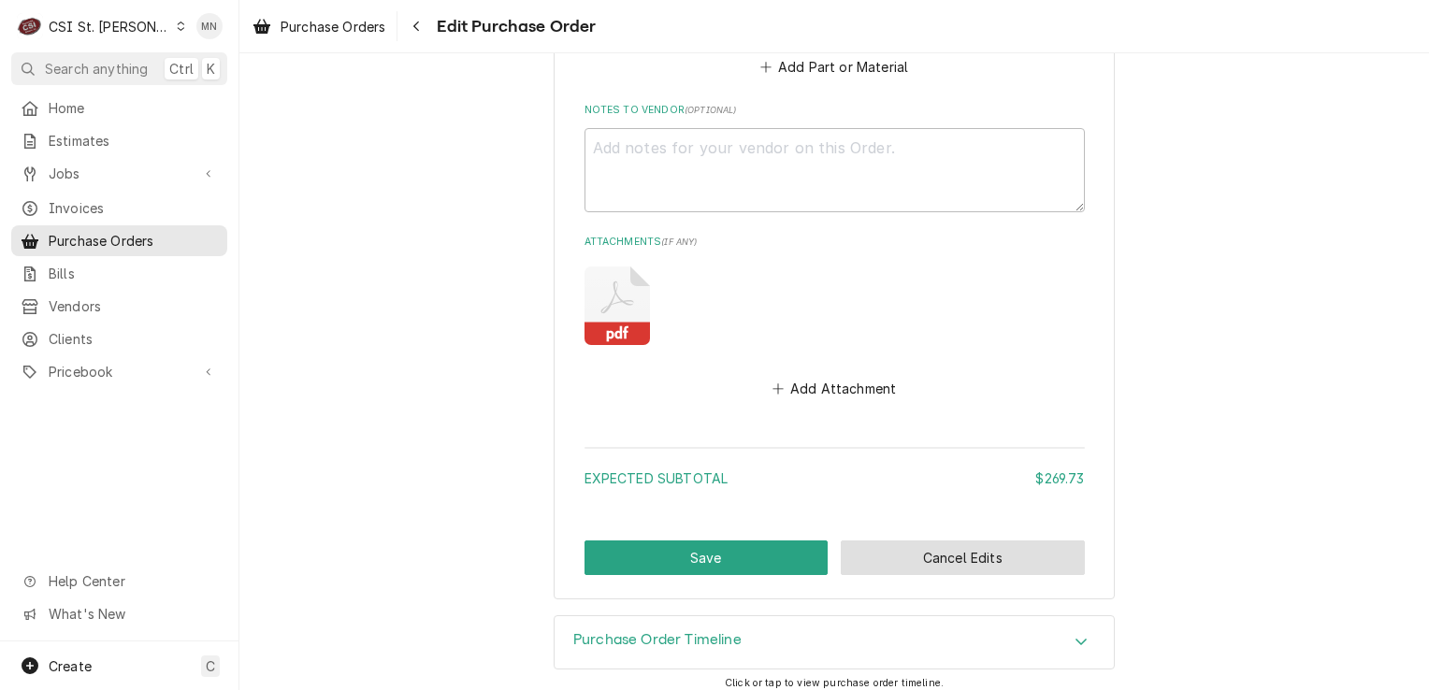
scroll to position [2292, 0]
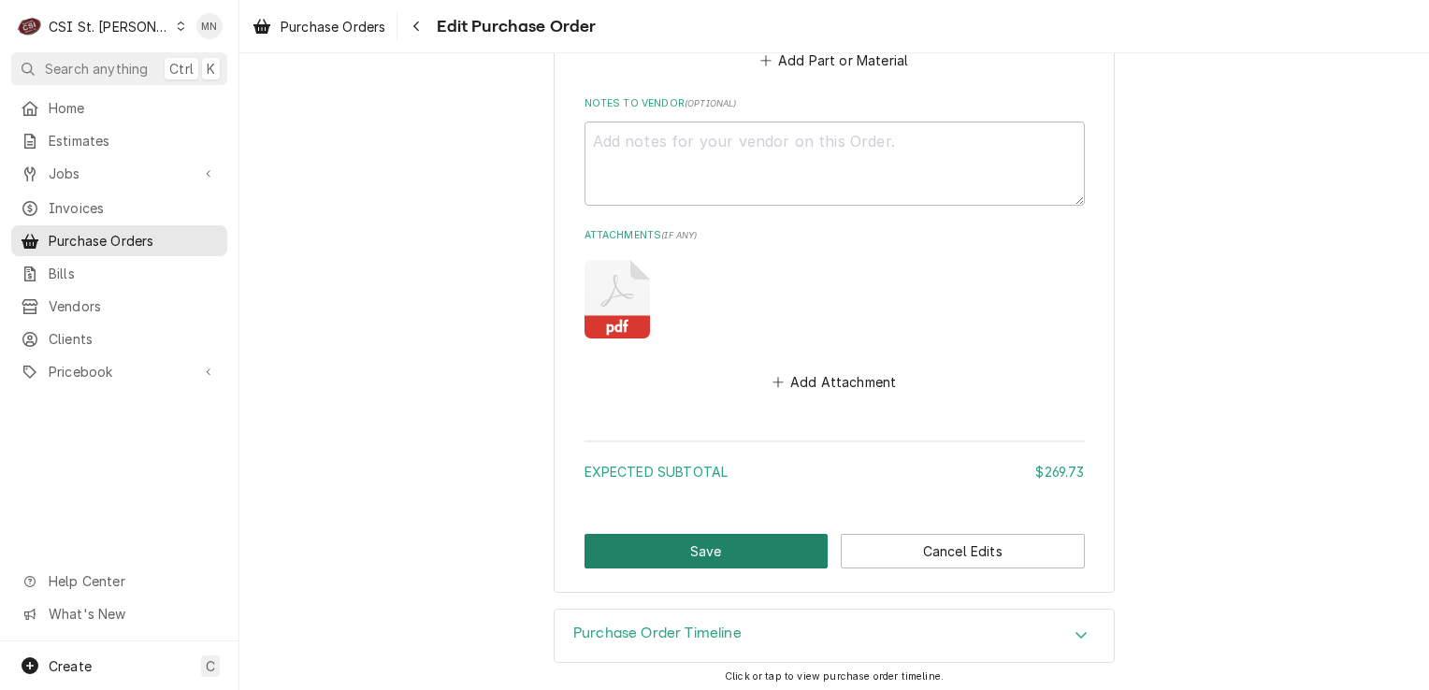
click at [736, 558] on button "Save" at bounding box center [707, 551] width 244 height 35
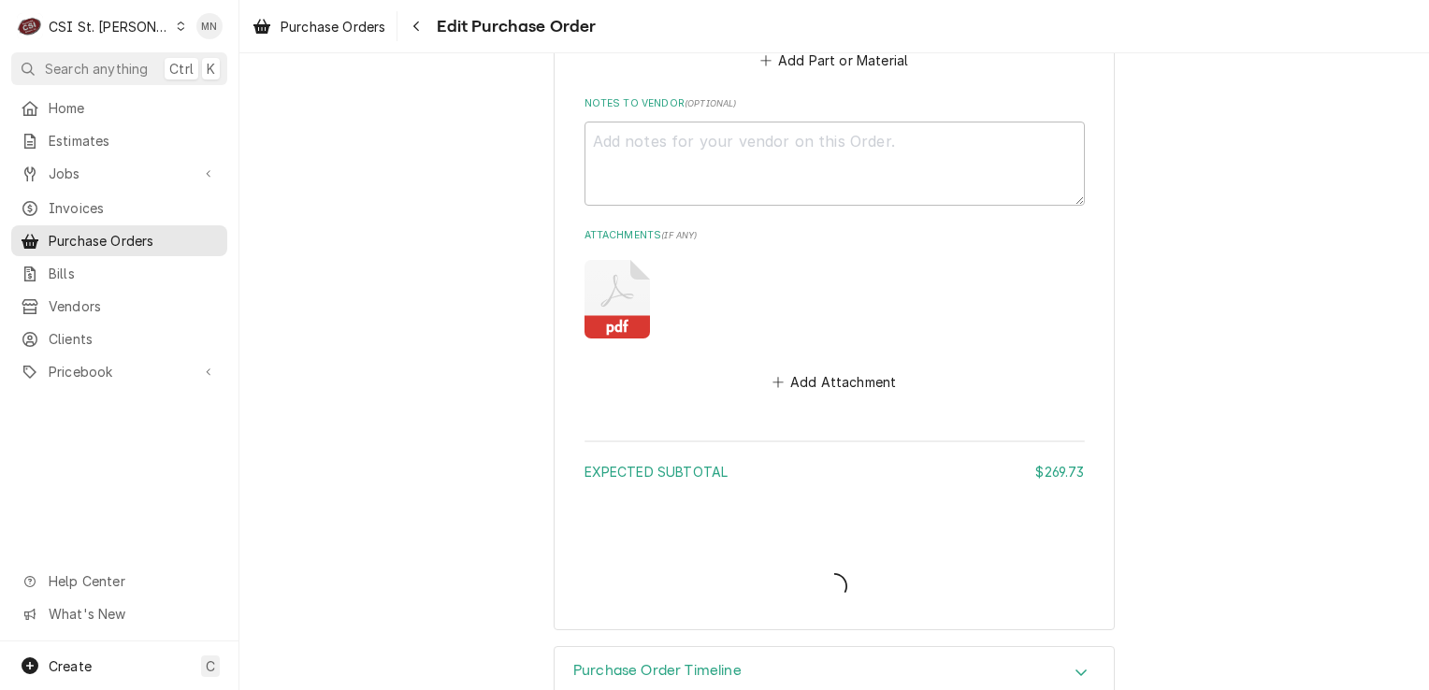
type textarea "x"
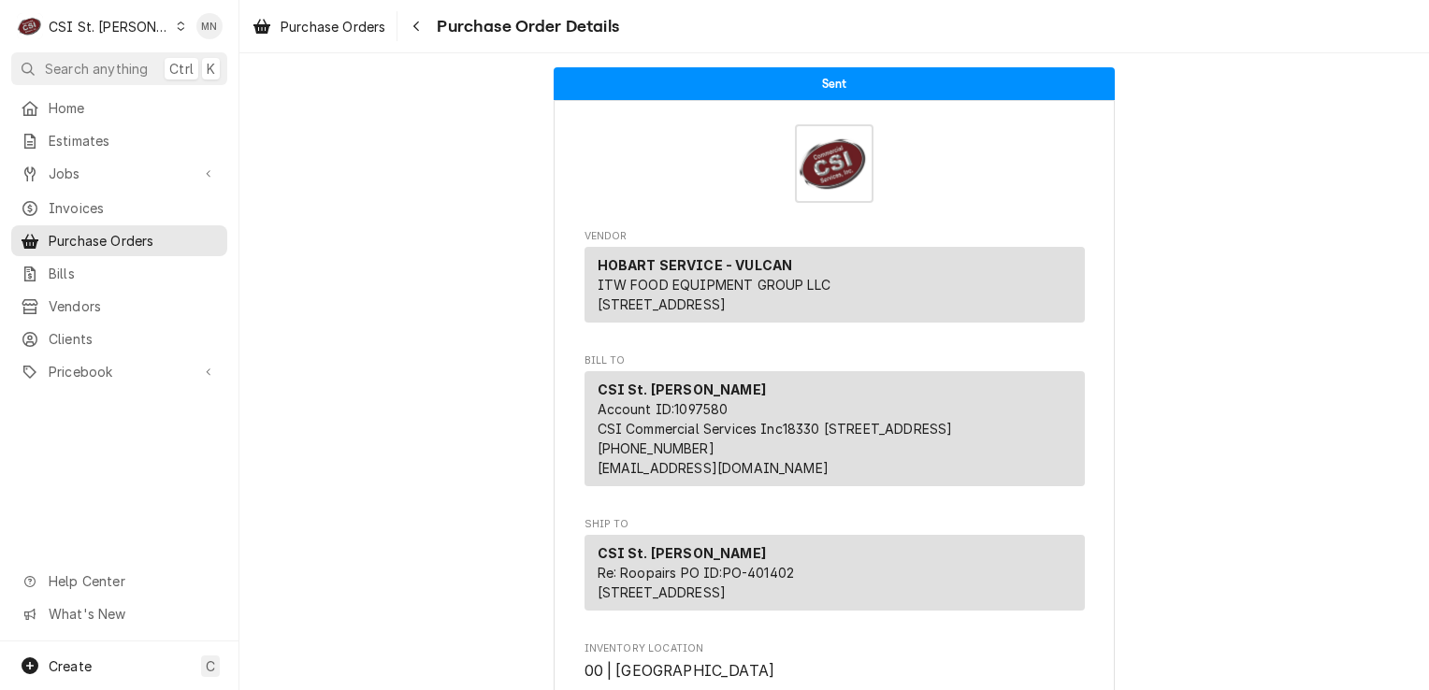
click at [178, 29] on icon "Dynamic Content Wrapper" at bounding box center [181, 26] width 7 height 9
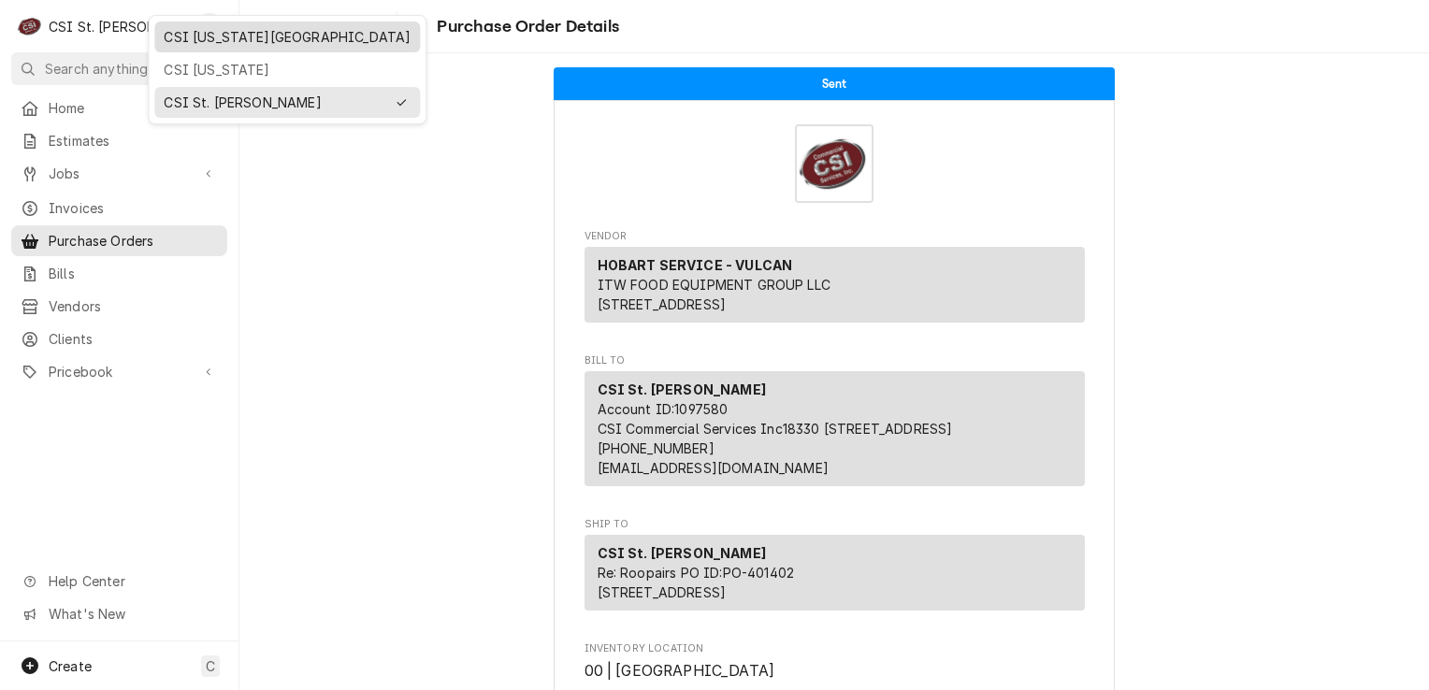
click at [206, 36] on div "CSI Kansas City" at bounding box center [287, 37] width 247 height 20
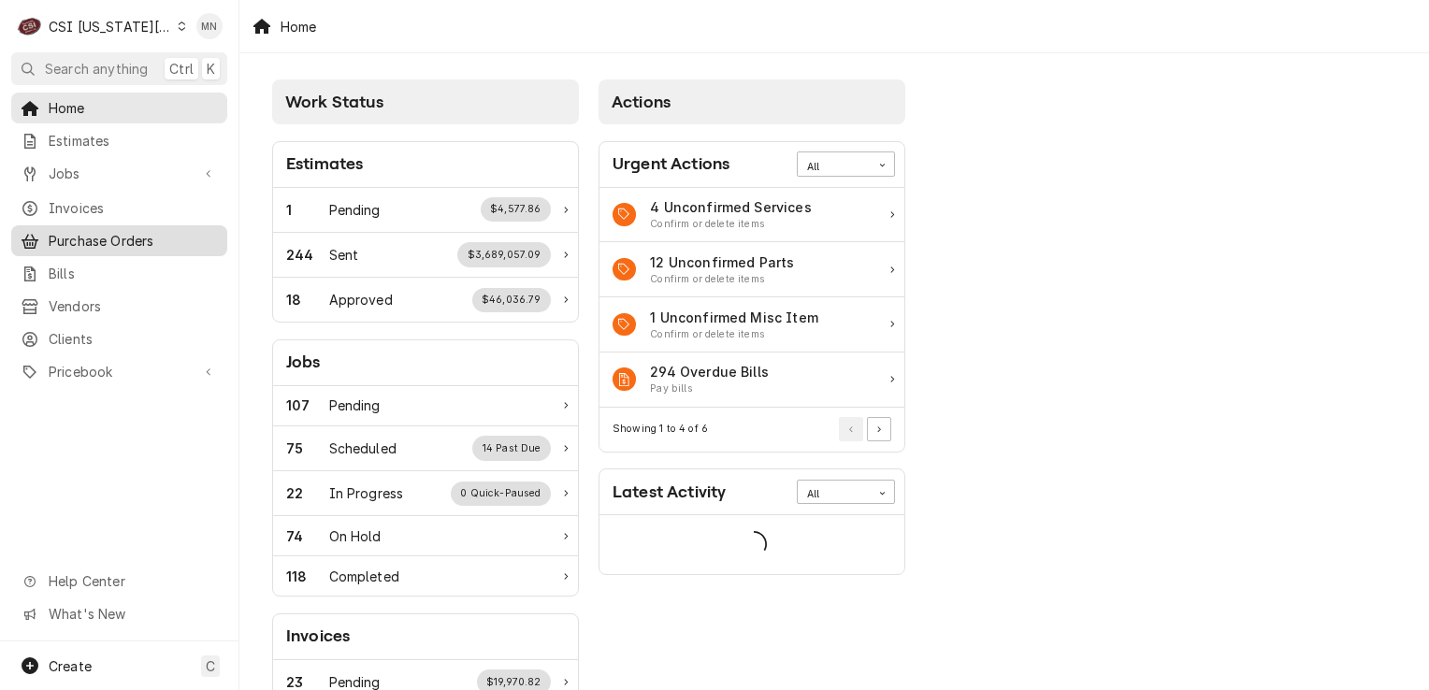
click at [100, 236] on span "Purchase Orders" at bounding box center [133, 241] width 169 height 20
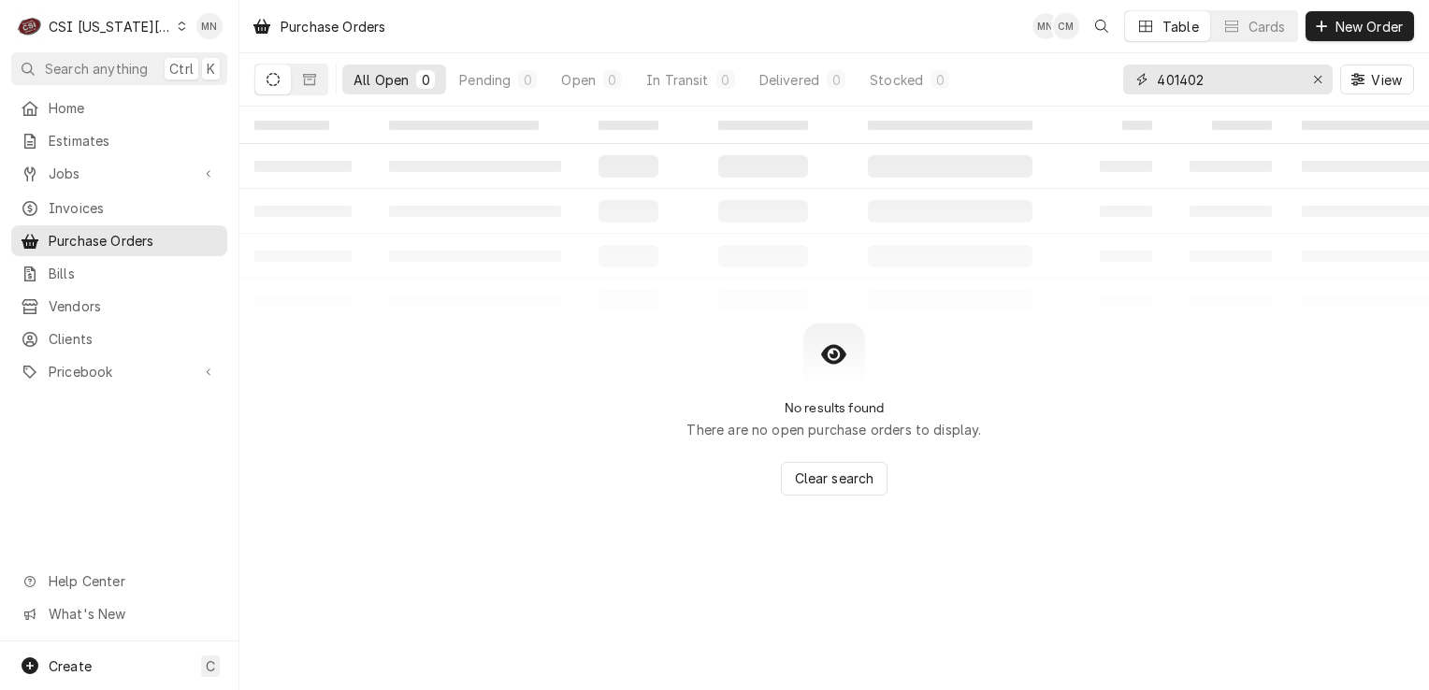
drag, startPoint x: 1245, startPoint y: 70, endPoint x: 1080, endPoint y: 80, distance: 165.8
click at [1082, 78] on div "All Open 0 Pending 0 Open 0 In Transit 0 Delivered 0 Stocked 0 401402 View" at bounding box center [834, 79] width 1160 height 52
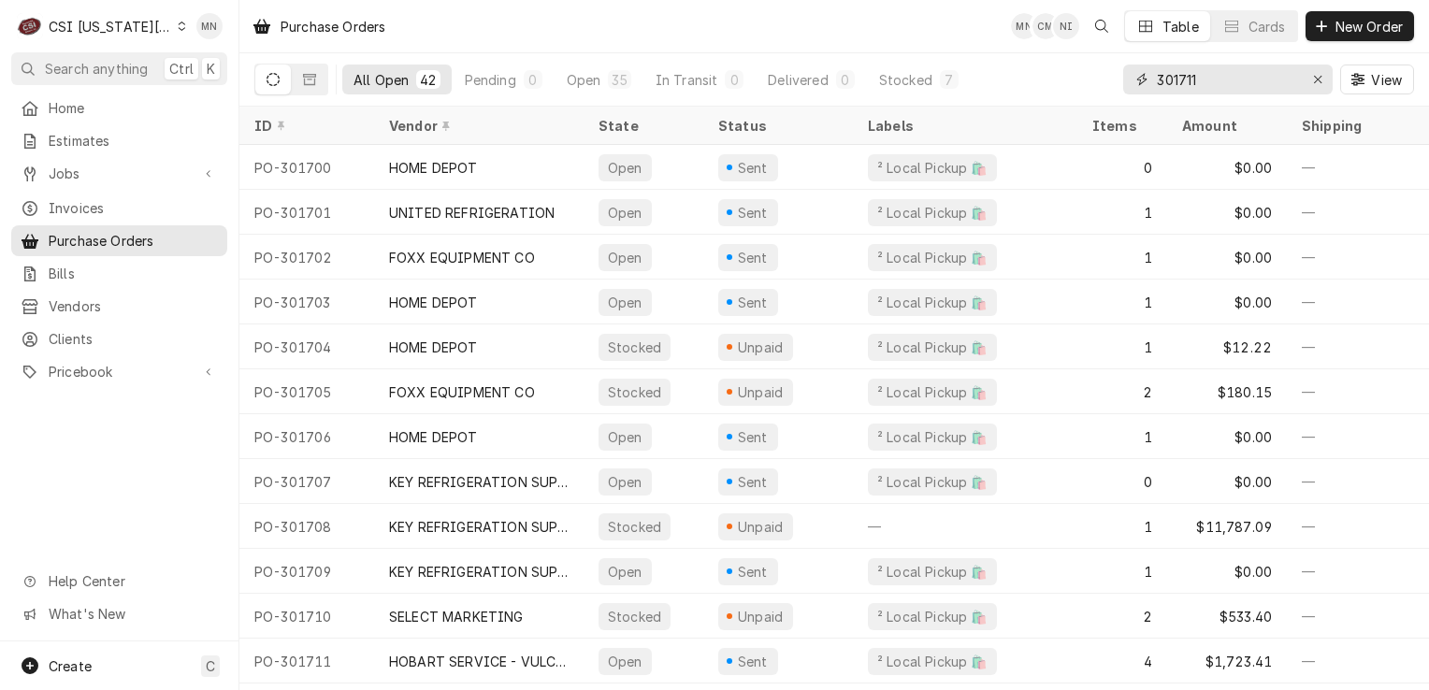
type input "301711"
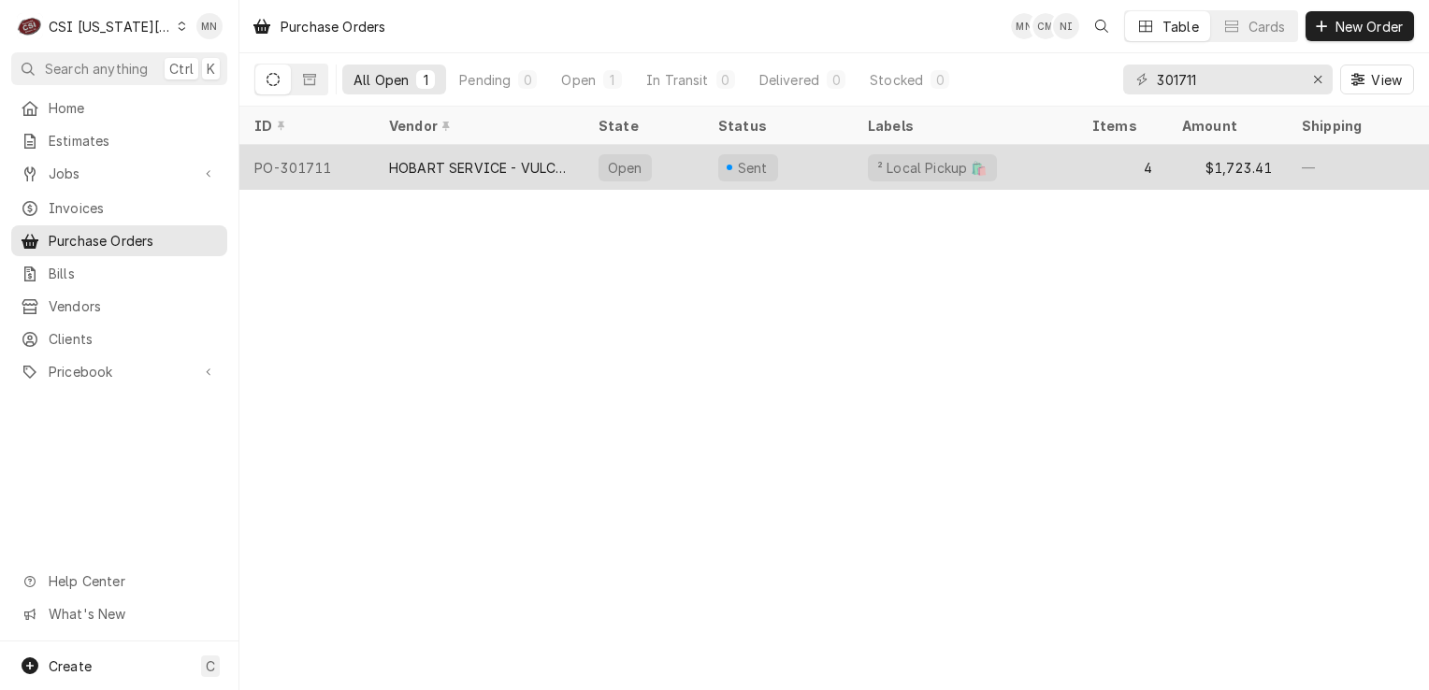
click at [460, 170] on div "HOBART SERVICE - VULCAN" at bounding box center [479, 168] width 180 height 20
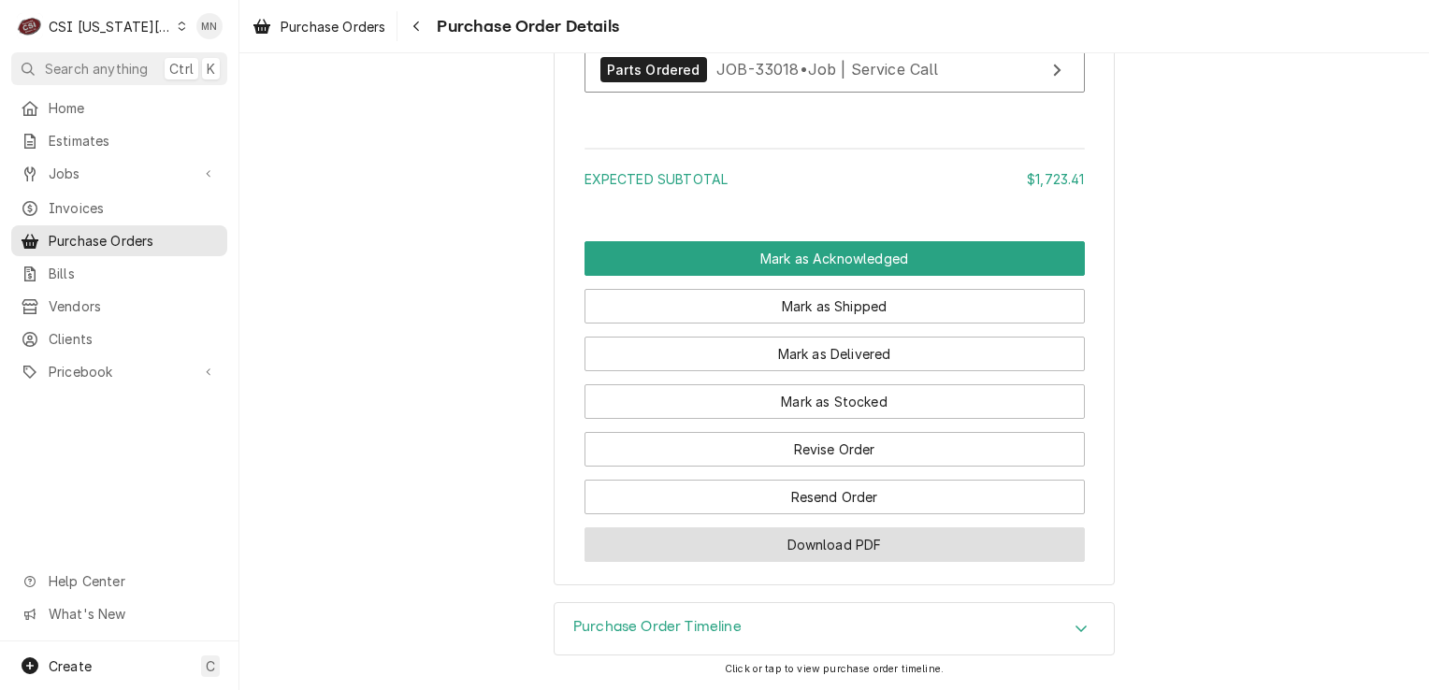
scroll to position [2806, 0]
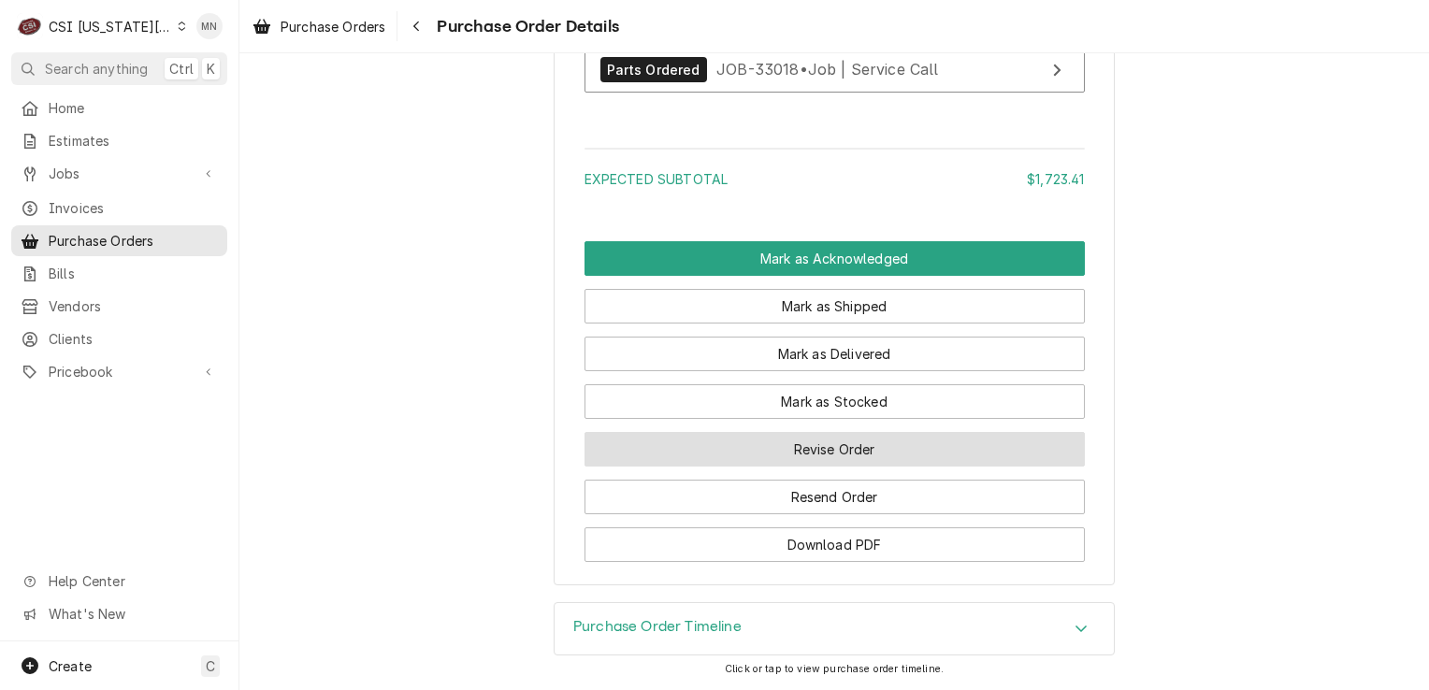
click at [838, 459] on button "Revise Order" at bounding box center [835, 449] width 500 height 35
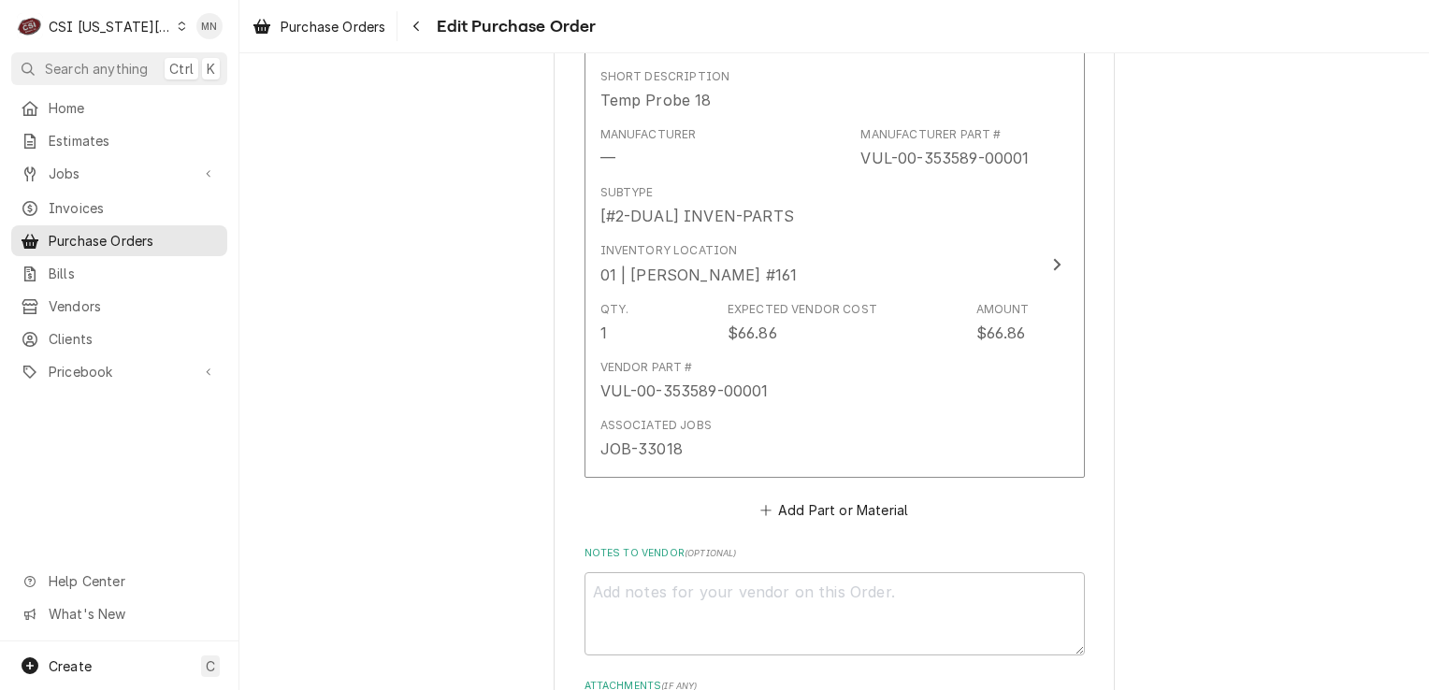
scroll to position [2403, 0]
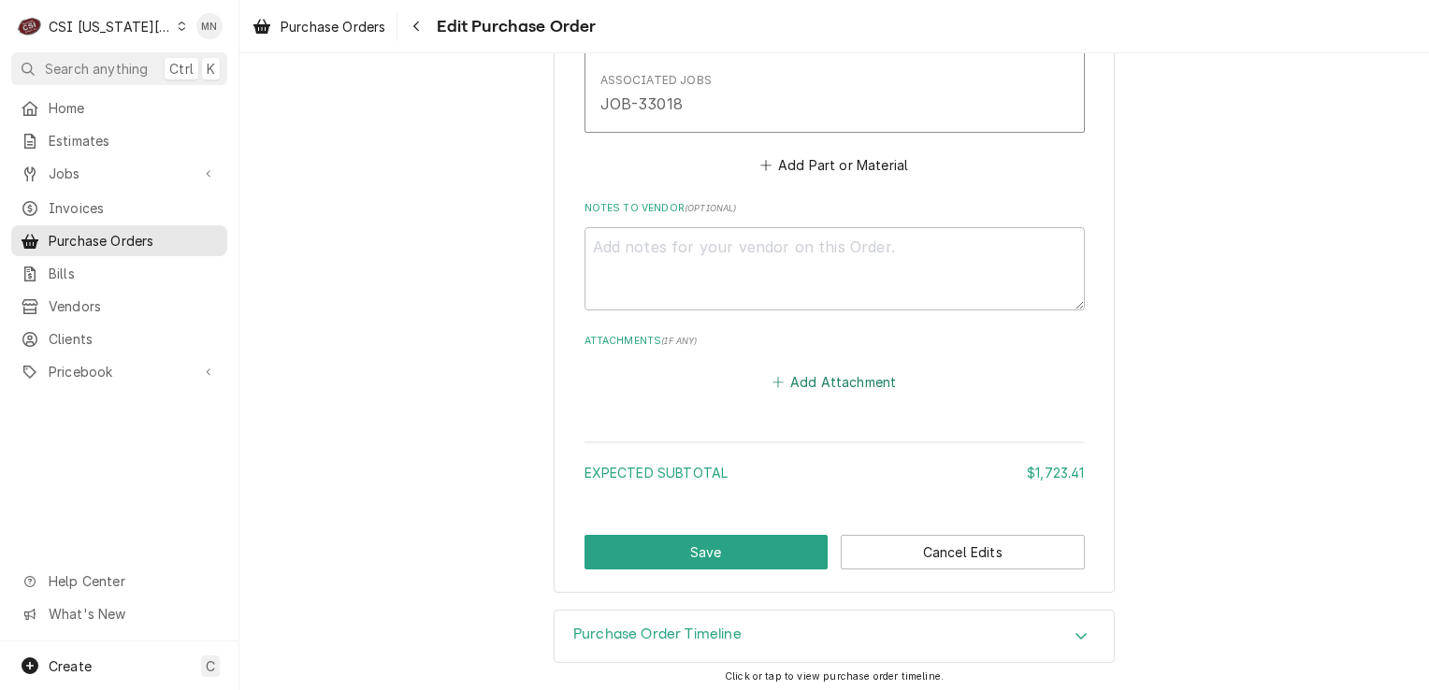
click at [850, 379] on button "Add Attachment" at bounding box center [834, 383] width 131 height 26
type textarea "x"
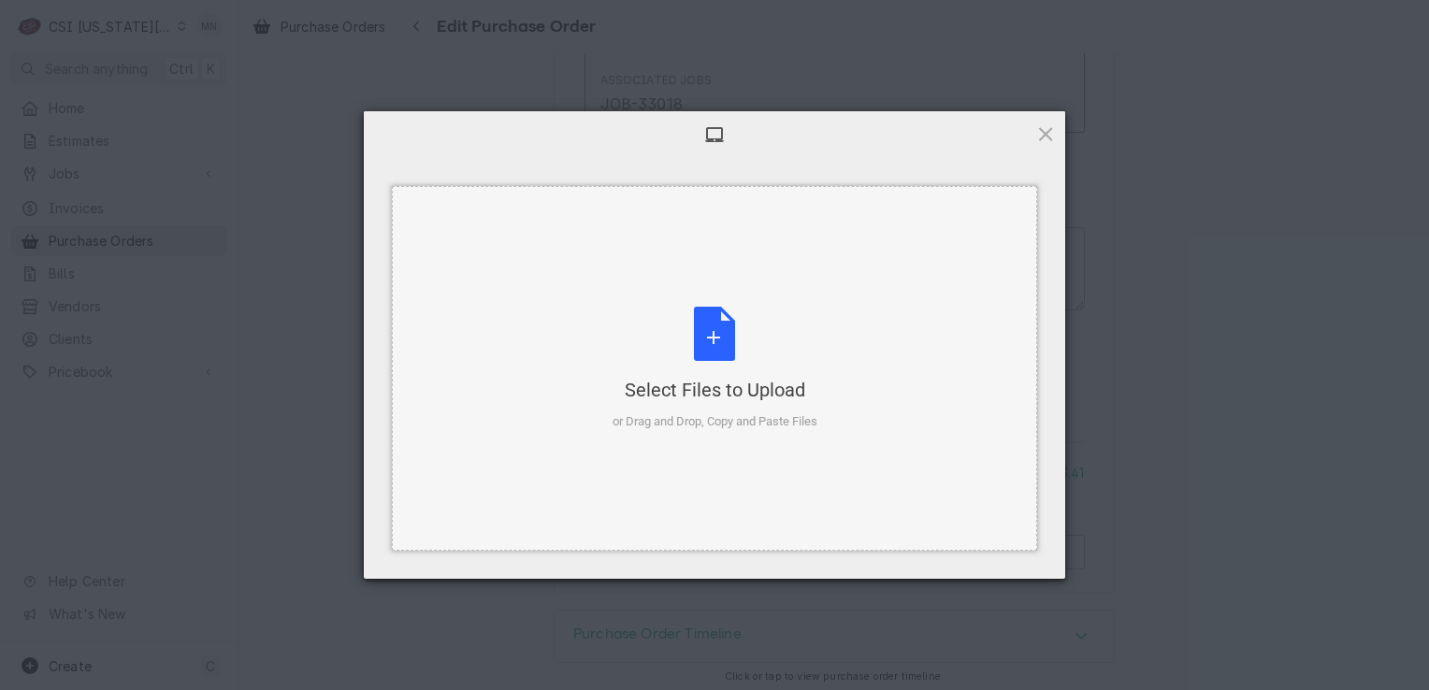
click at [732, 377] on div "Select Files to Upload" at bounding box center [715, 390] width 205 height 26
click at [726, 355] on div "Select Files to Upload or Drag and Drop, Copy and Paste Files" at bounding box center [715, 369] width 205 height 124
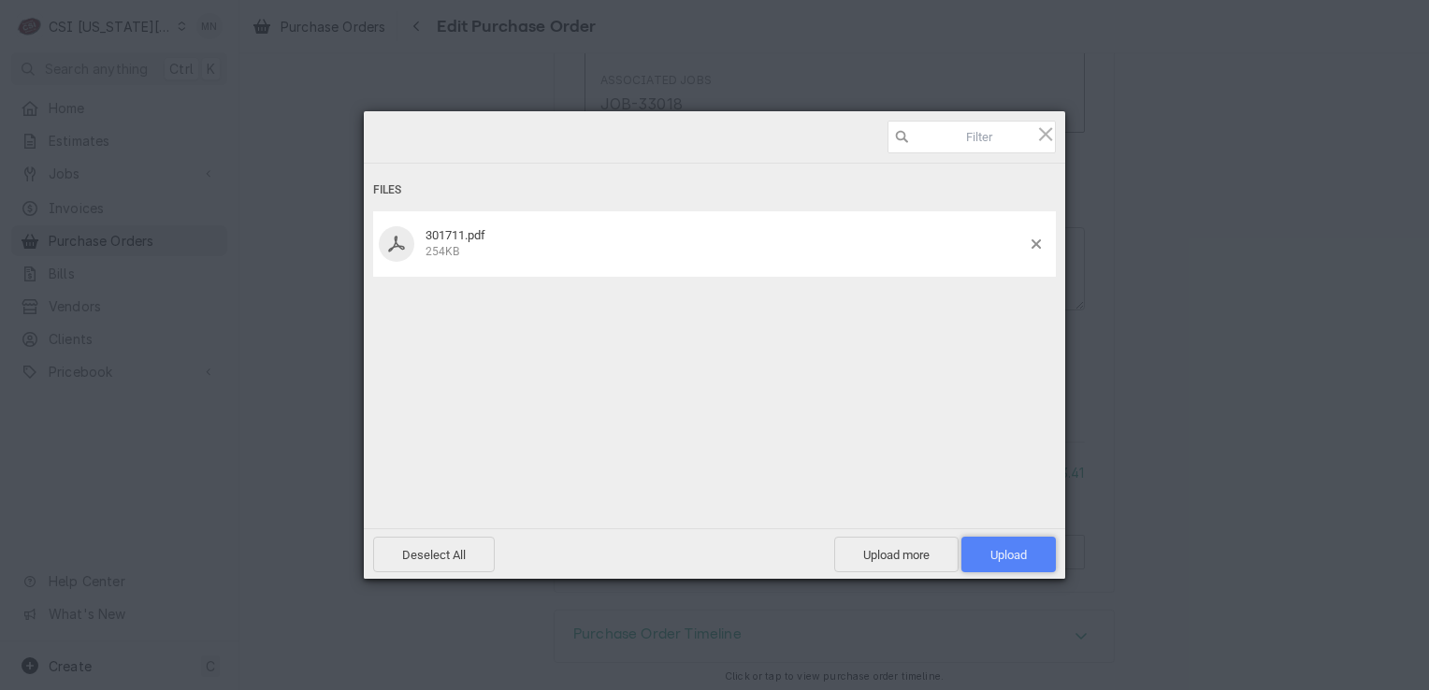
click at [1034, 560] on span "Upload 1" at bounding box center [1009, 555] width 94 height 36
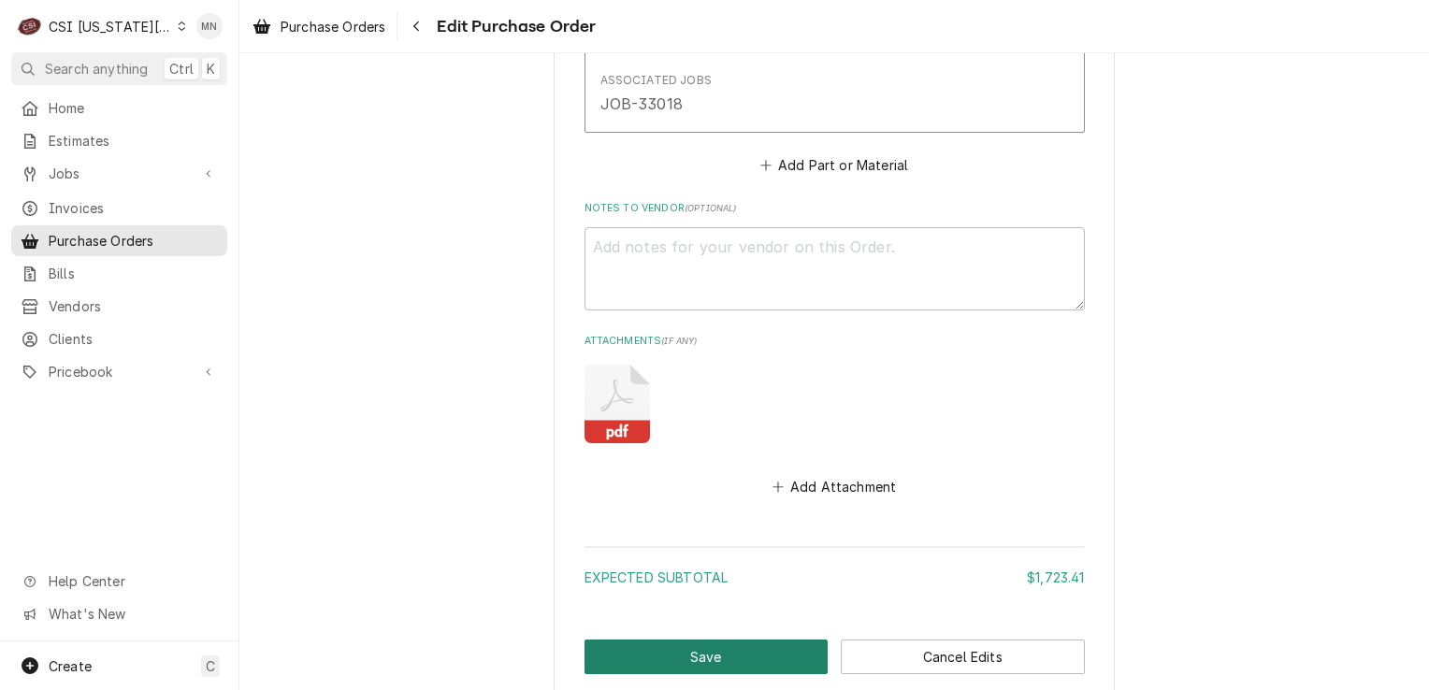
click at [713, 654] on button "Save" at bounding box center [707, 657] width 244 height 35
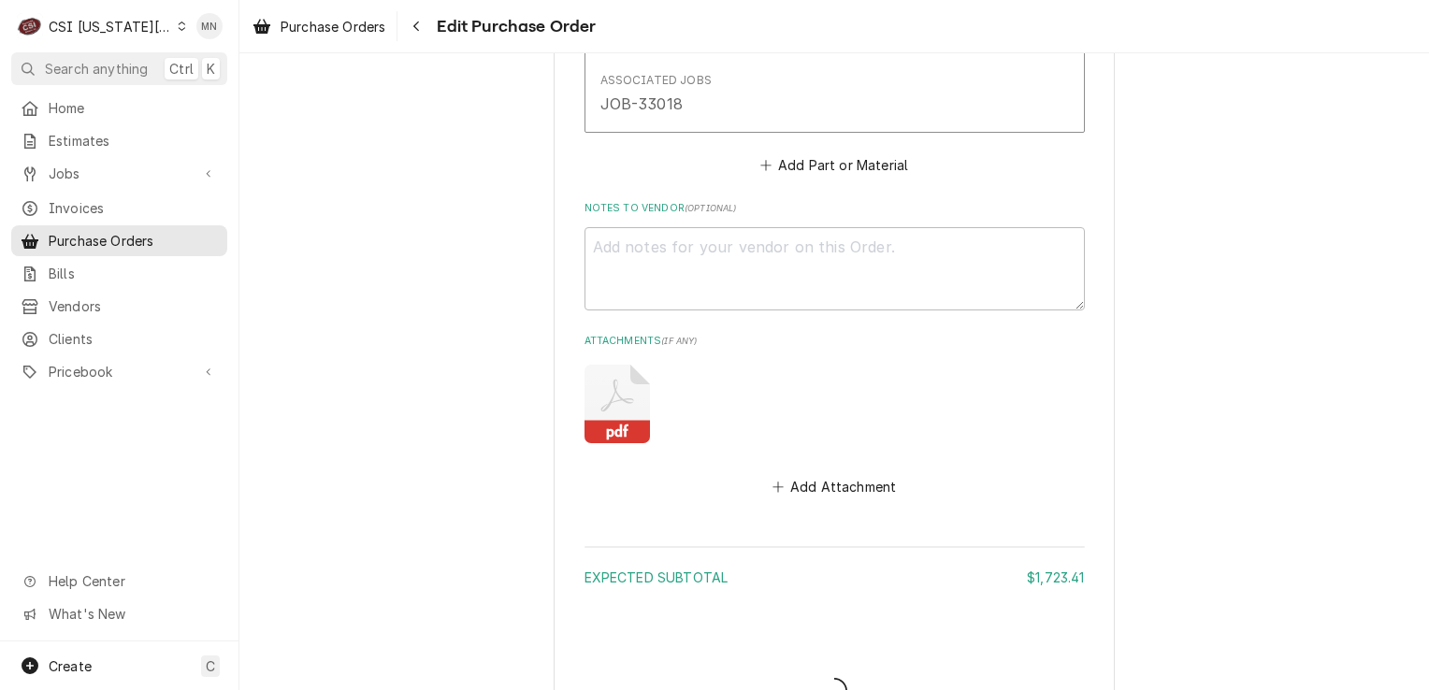
type textarea "x"
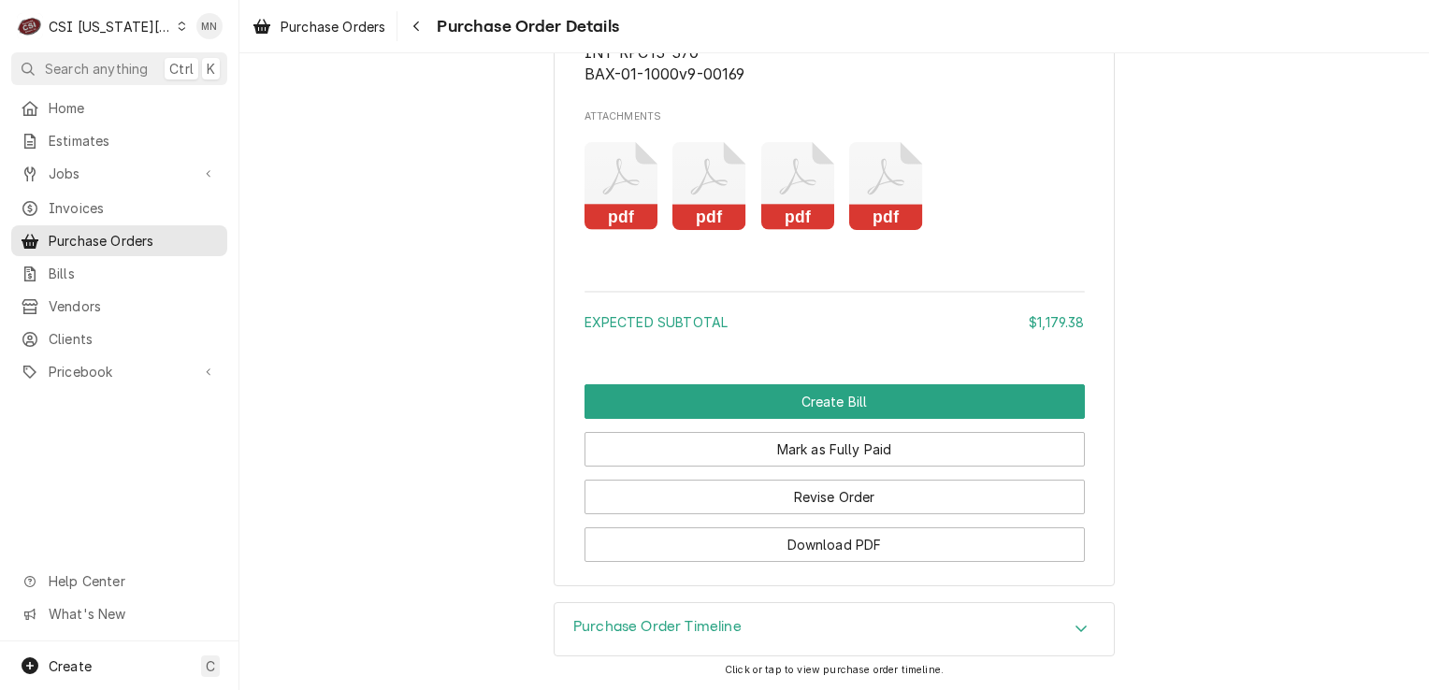
scroll to position [4137, 0]
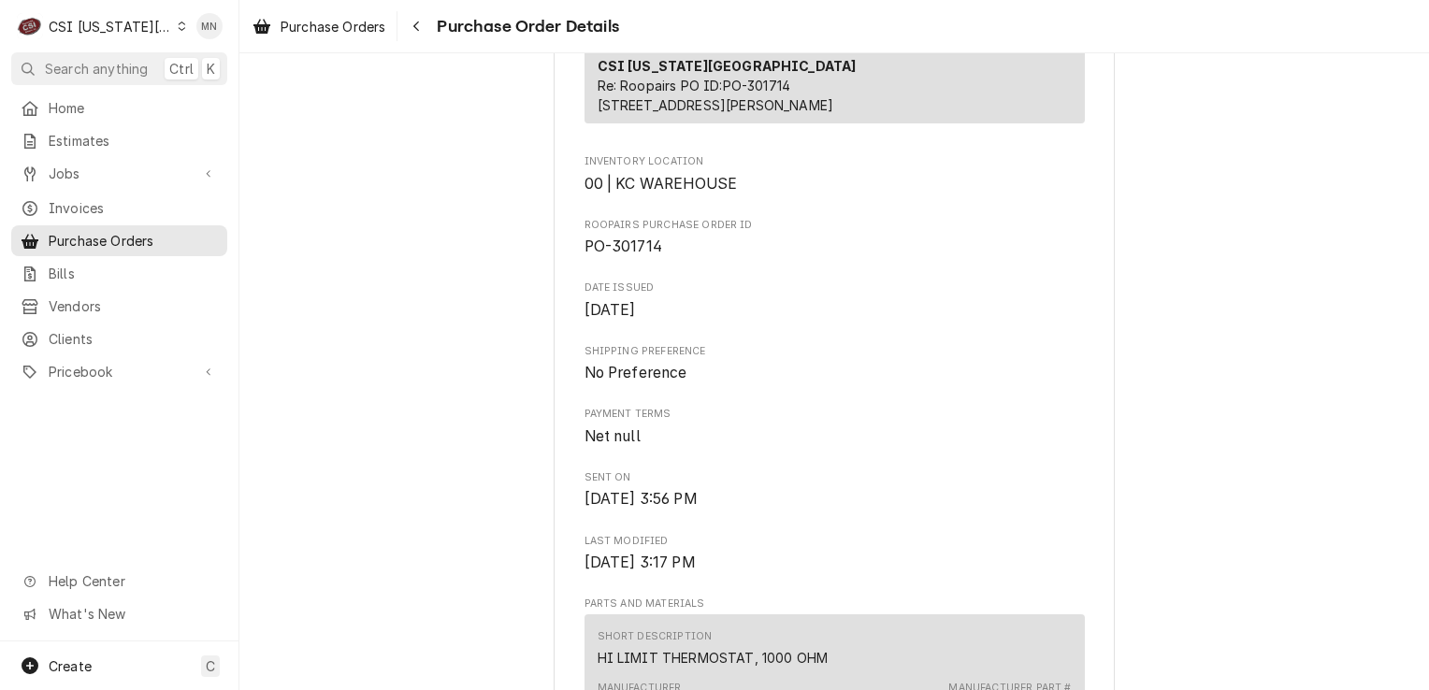
scroll to position [935, 0]
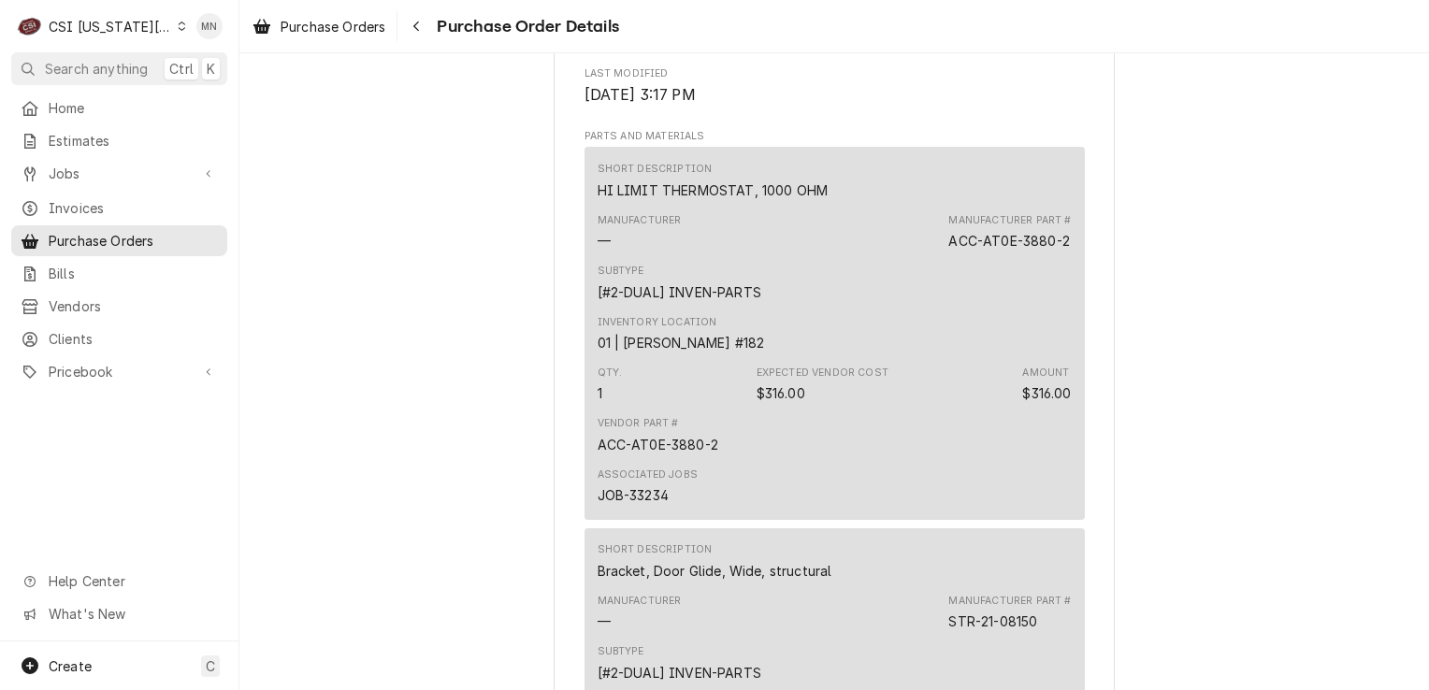
click at [114, 29] on div "CSI [US_STATE][GEOGRAPHIC_DATA]" at bounding box center [110, 27] width 123 height 20
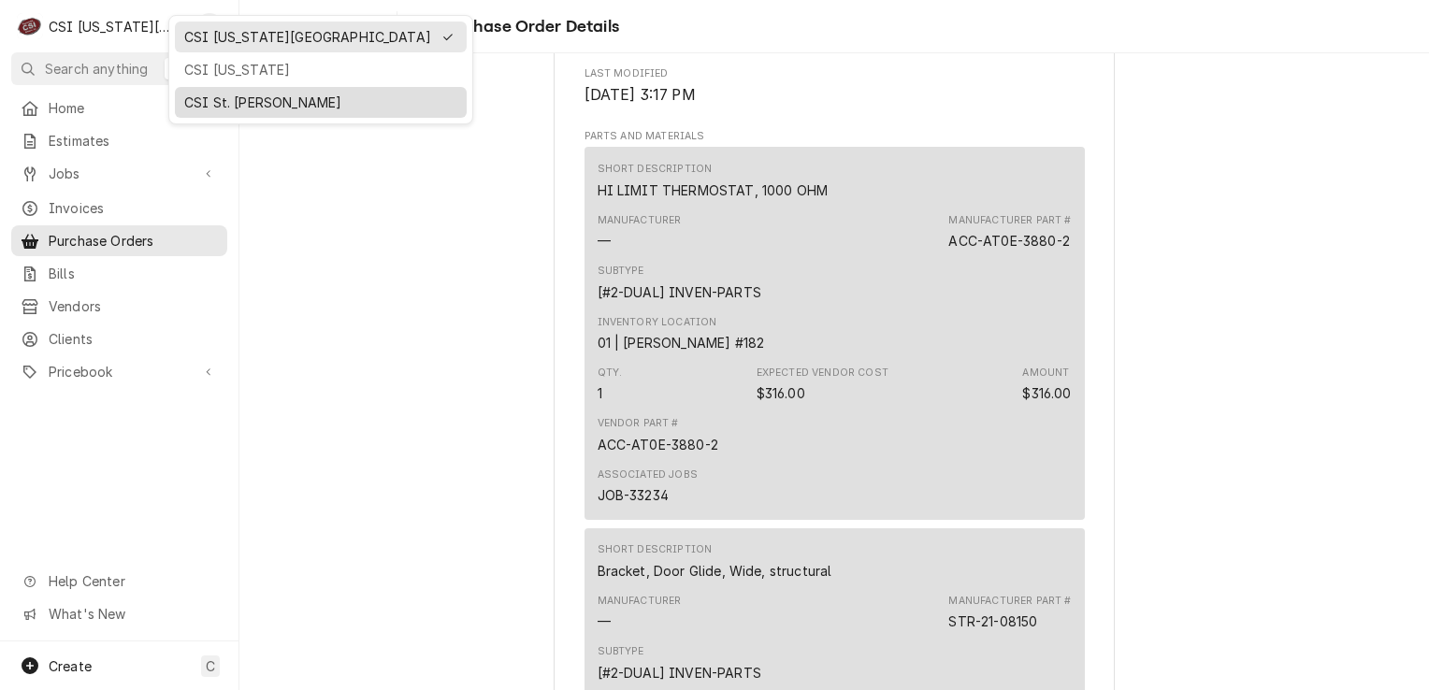
click at [222, 96] on div "CSI St. [PERSON_NAME]" at bounding box center [320, 103] width 273 height 20
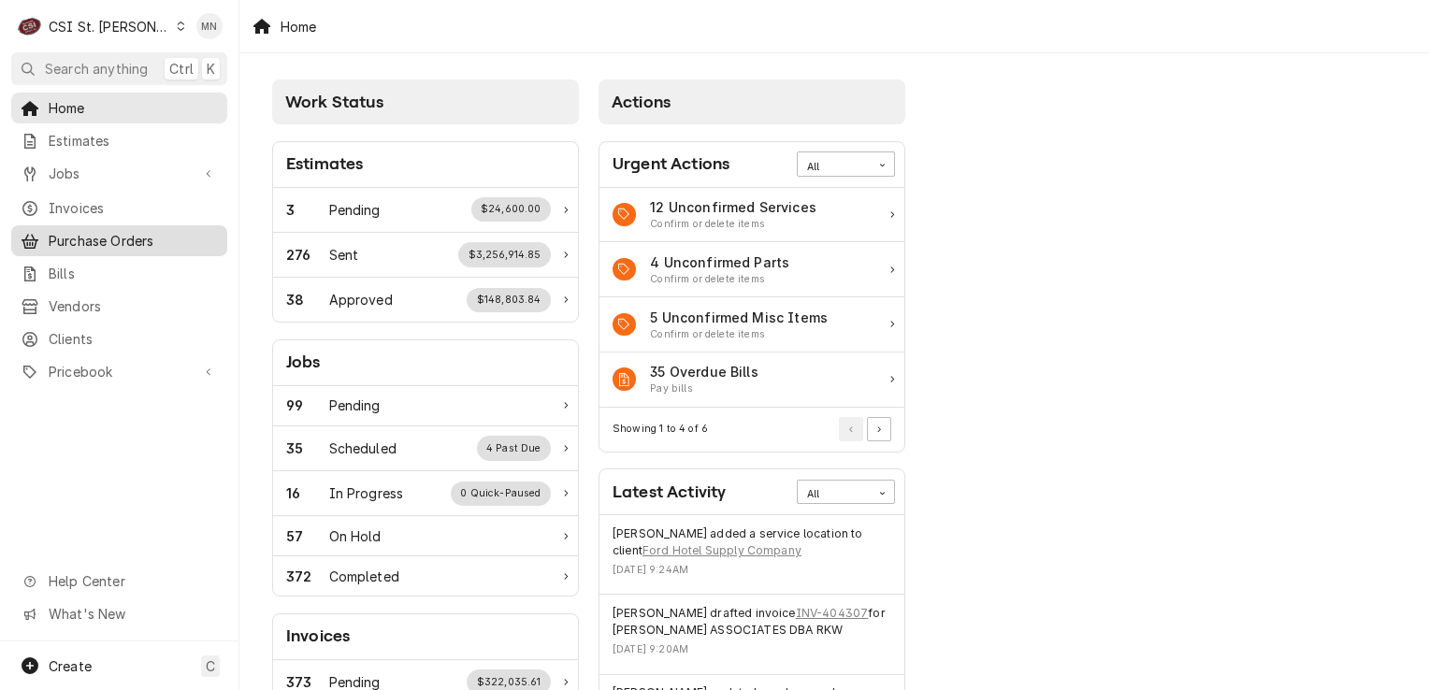
click at [96, 231] on span "Purchase Orders" at bounding box center [133, 241] width 169 height 20
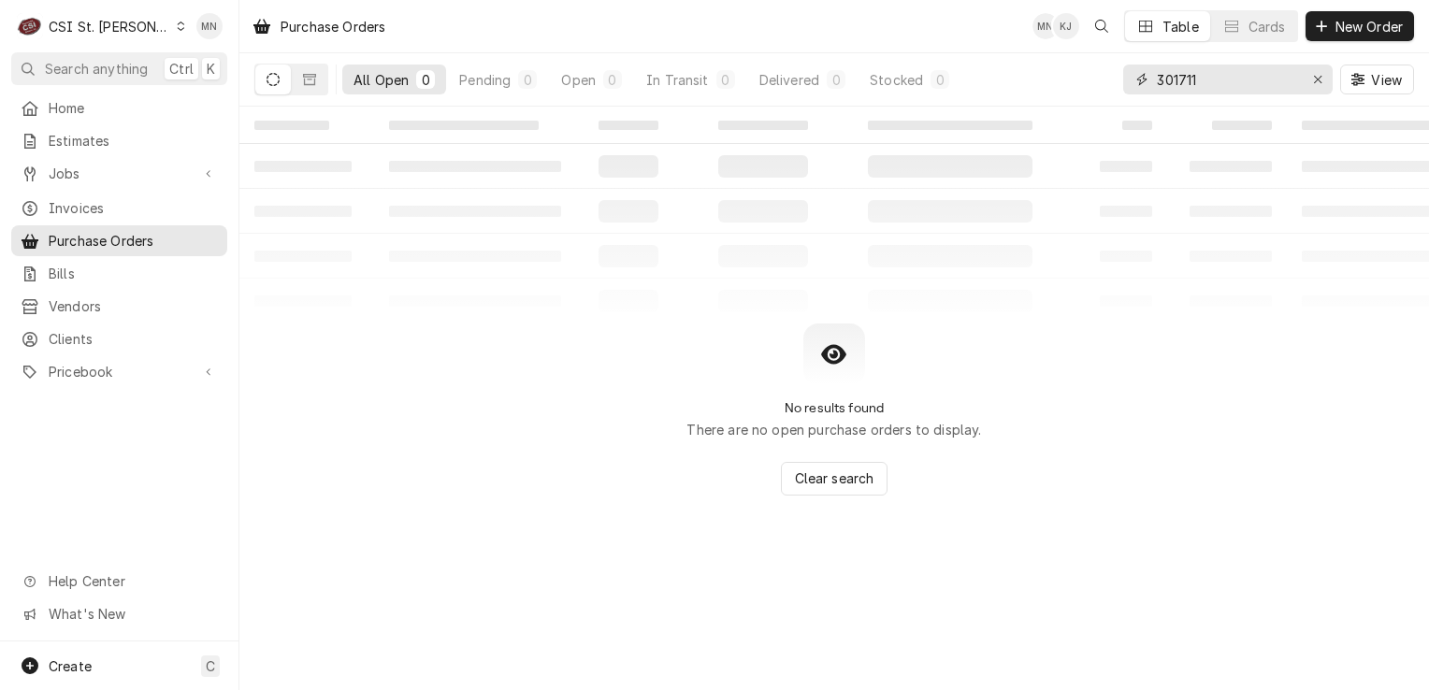
drag, startPoint x: 1237, startPoint y: 83, endPoint x: 980, endPoint y: 87, distance: 256.4
click at [982, 87] on div "All Open 0 Pending 0 Open 0 In Transit 0 Delivered 0 Stocked 0 301711 View" at bounding box center [834, 79] width 1160 height 52
type input "401201"
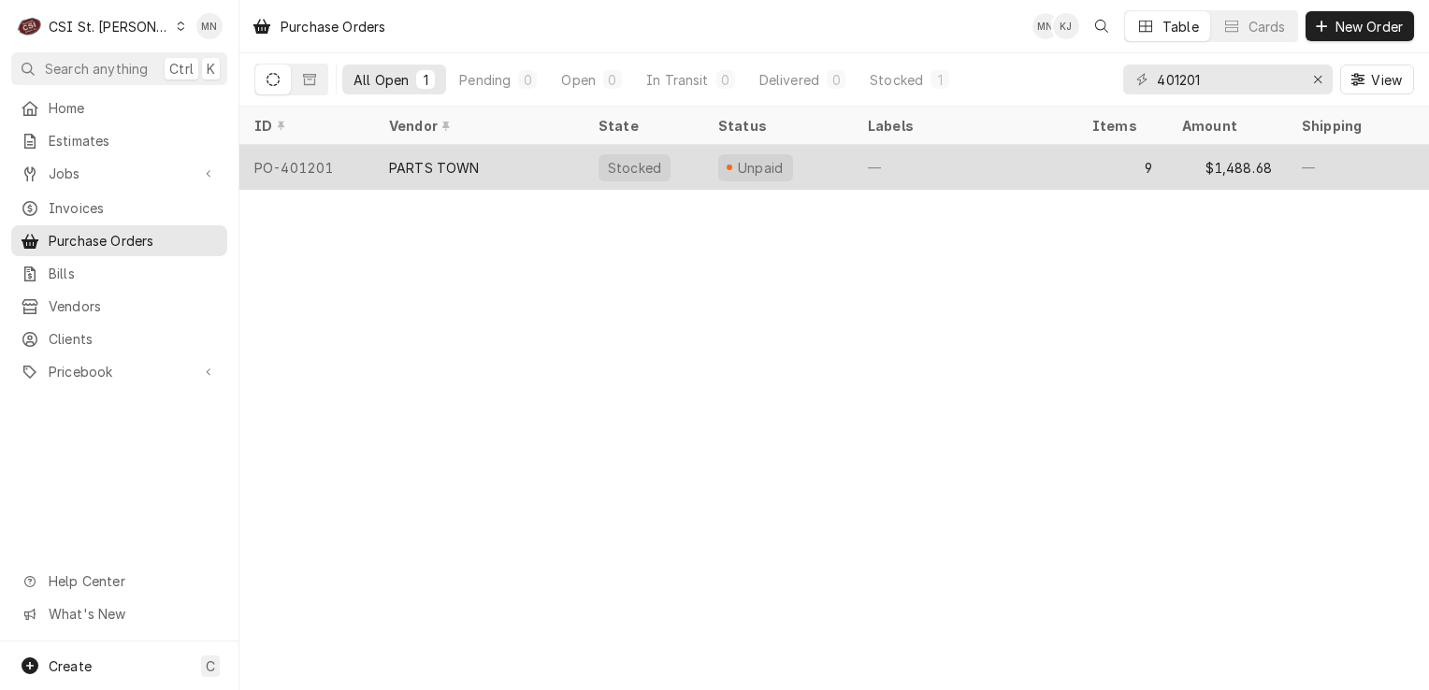
click at [471, 163] on div "PARTS TOWN" at bounding box center [434, 168] width 91 height 20
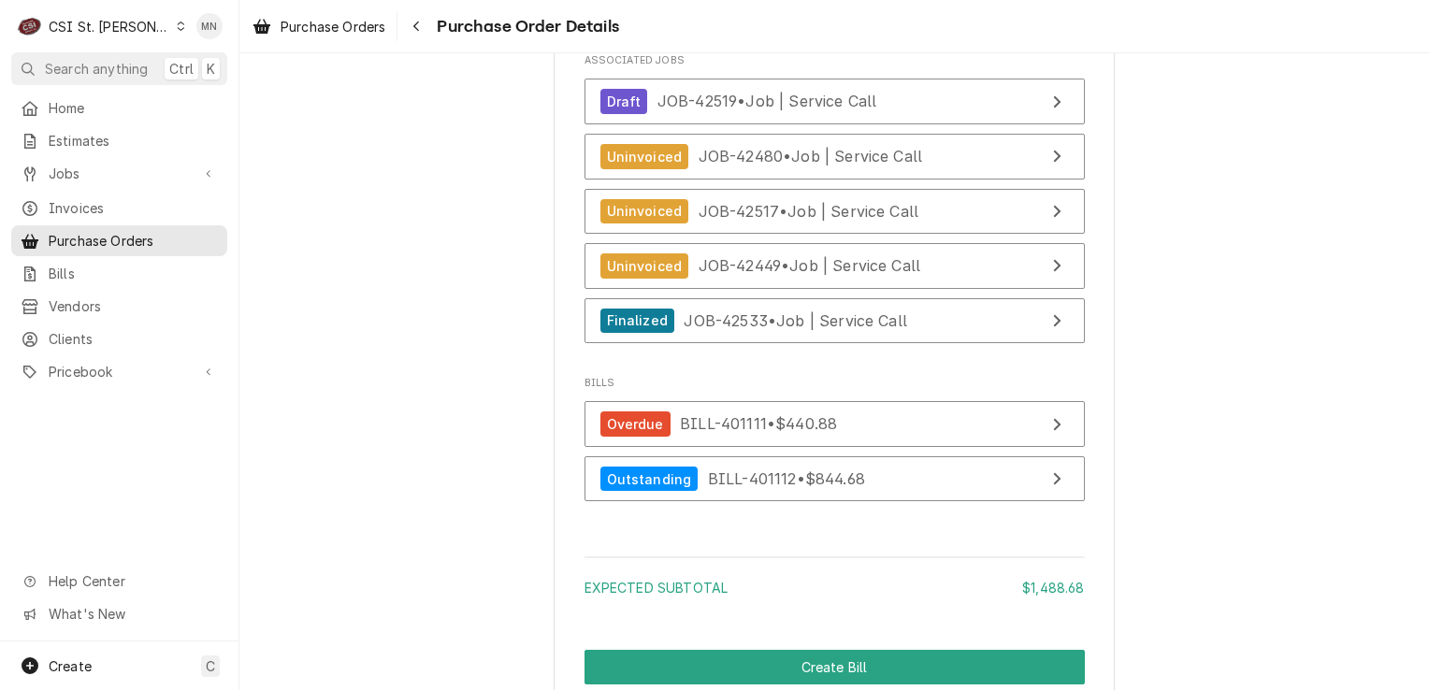
scroll to position [5052, 0]
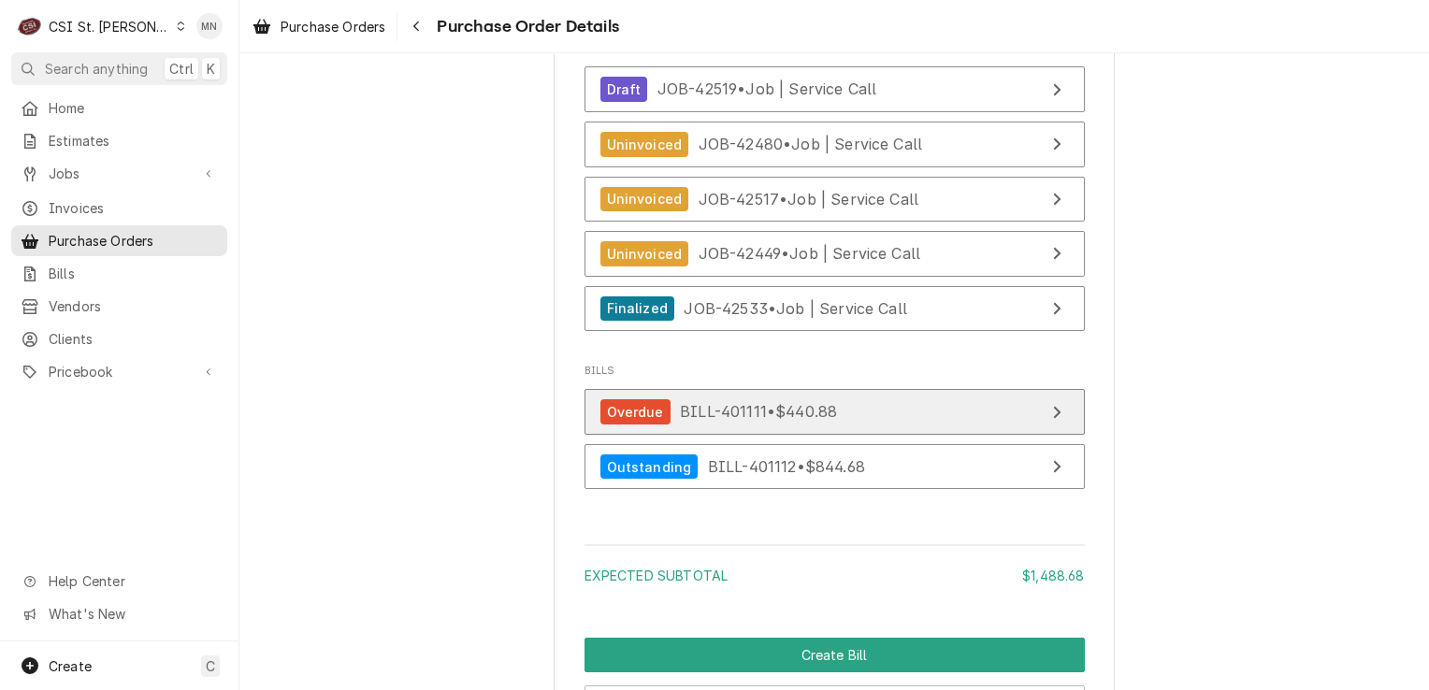
click at [745, 421] on span "BILL-401111 • $440.88" at bounding box center [758, 411] width 157 height 19
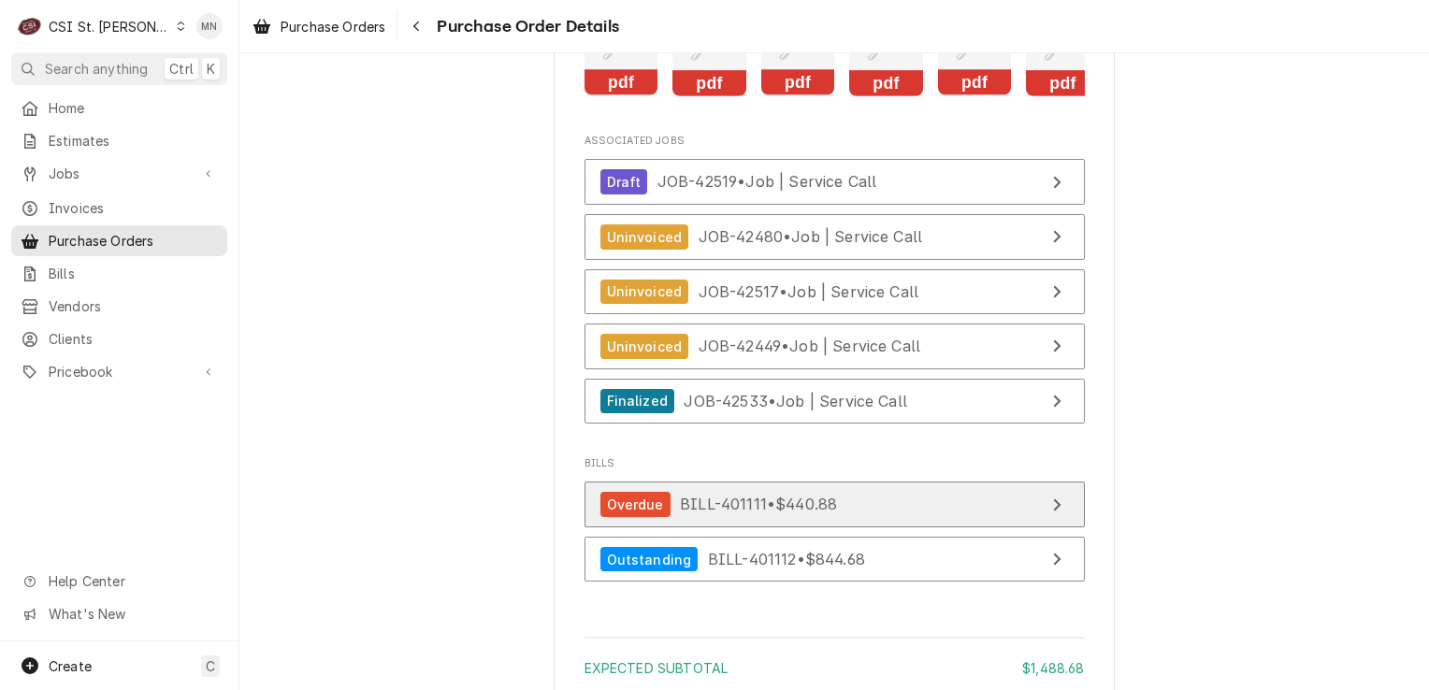
scroll to position [4958, 0]
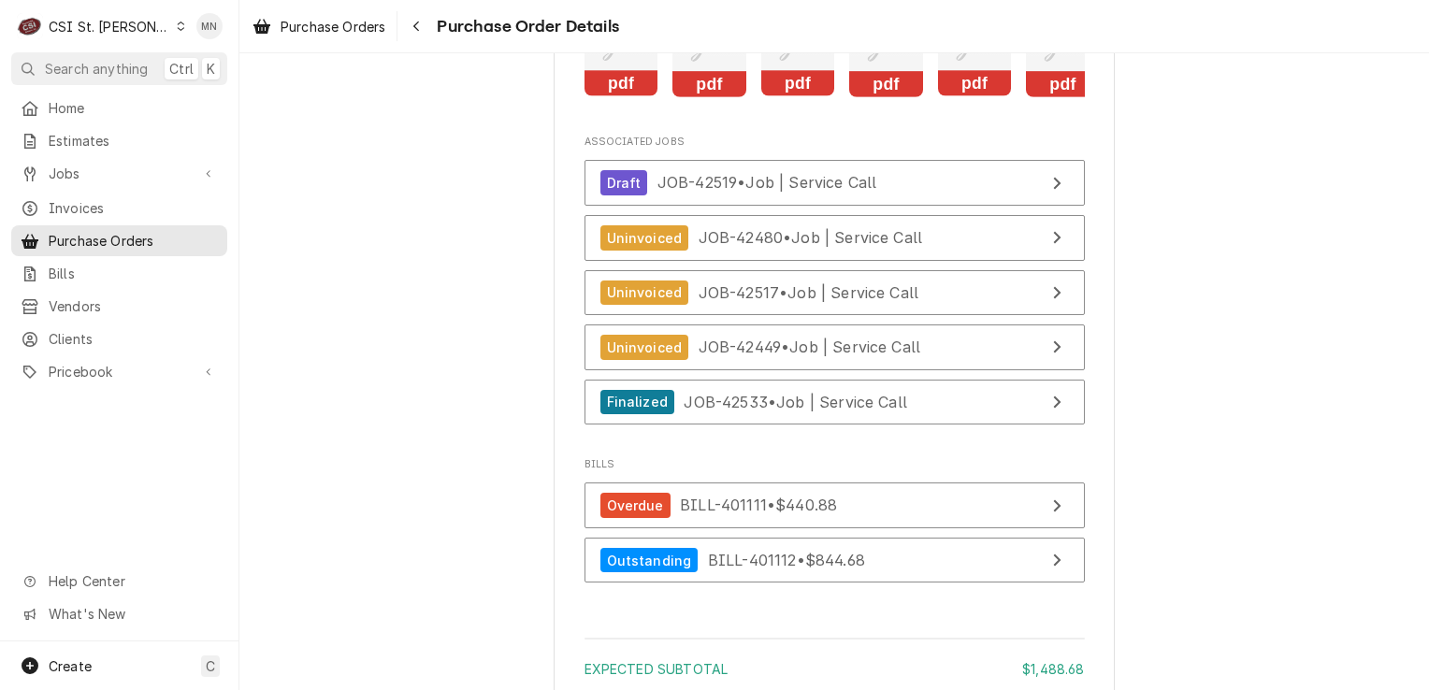
click at [596, 97] on icon "Attachments" at bounding box center [622, 52] width 74 height 89
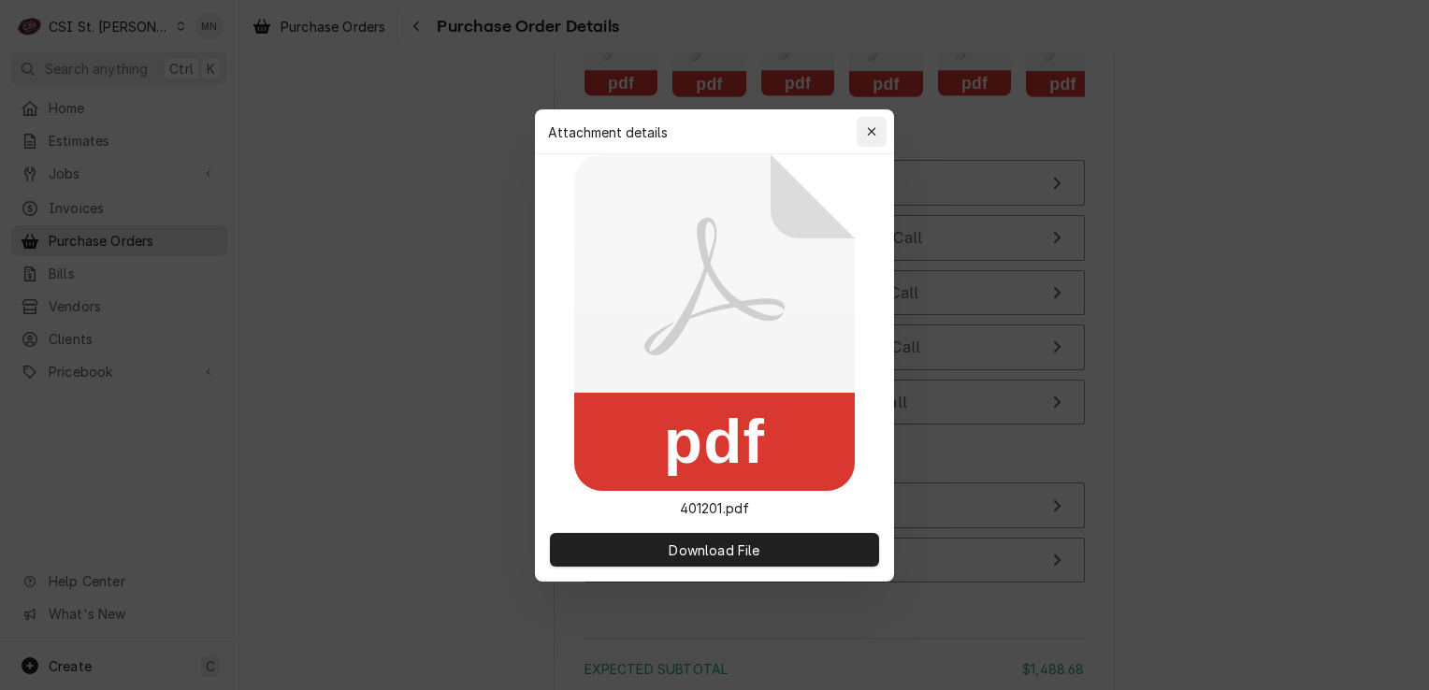
click at [873, 125] on icon "button" at bounding box center [872, 131] width 10 height 13
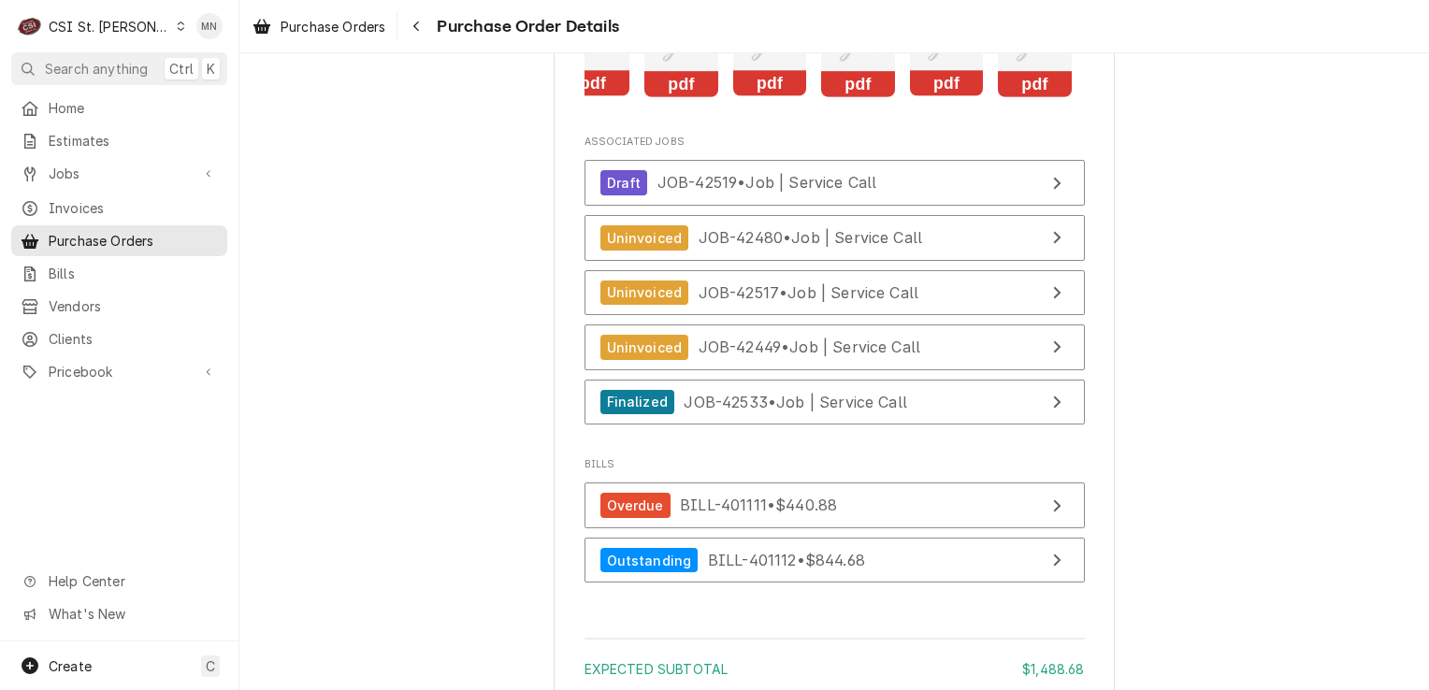
scroll to position [0, 118]
click at [1015, 62] on icon "Attachments" at bounding box center [1033, 43] width 36 height 36
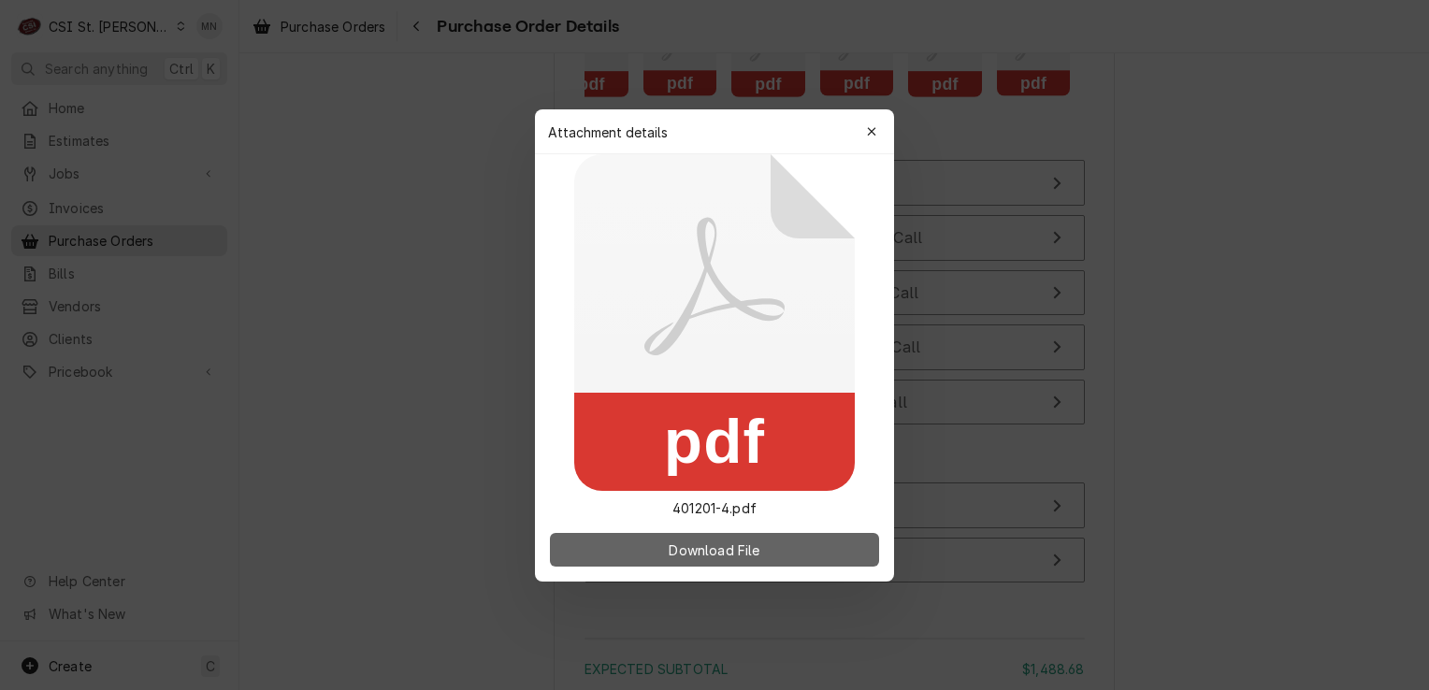
click at [720, 557] on span "Download File" at bounding box center [714, 550] width 98 height 20
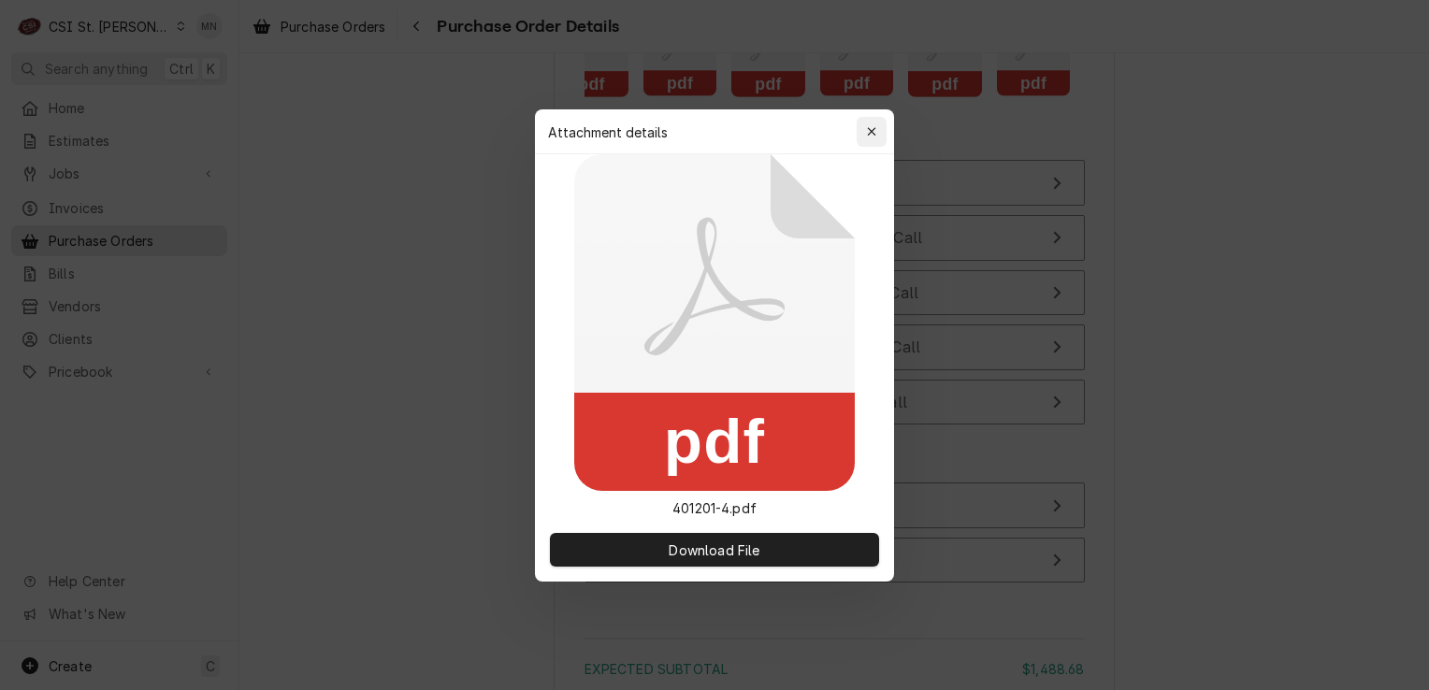
click at [872, 129] on icon "button" at bounding box center [872, 131] width 10 height 13
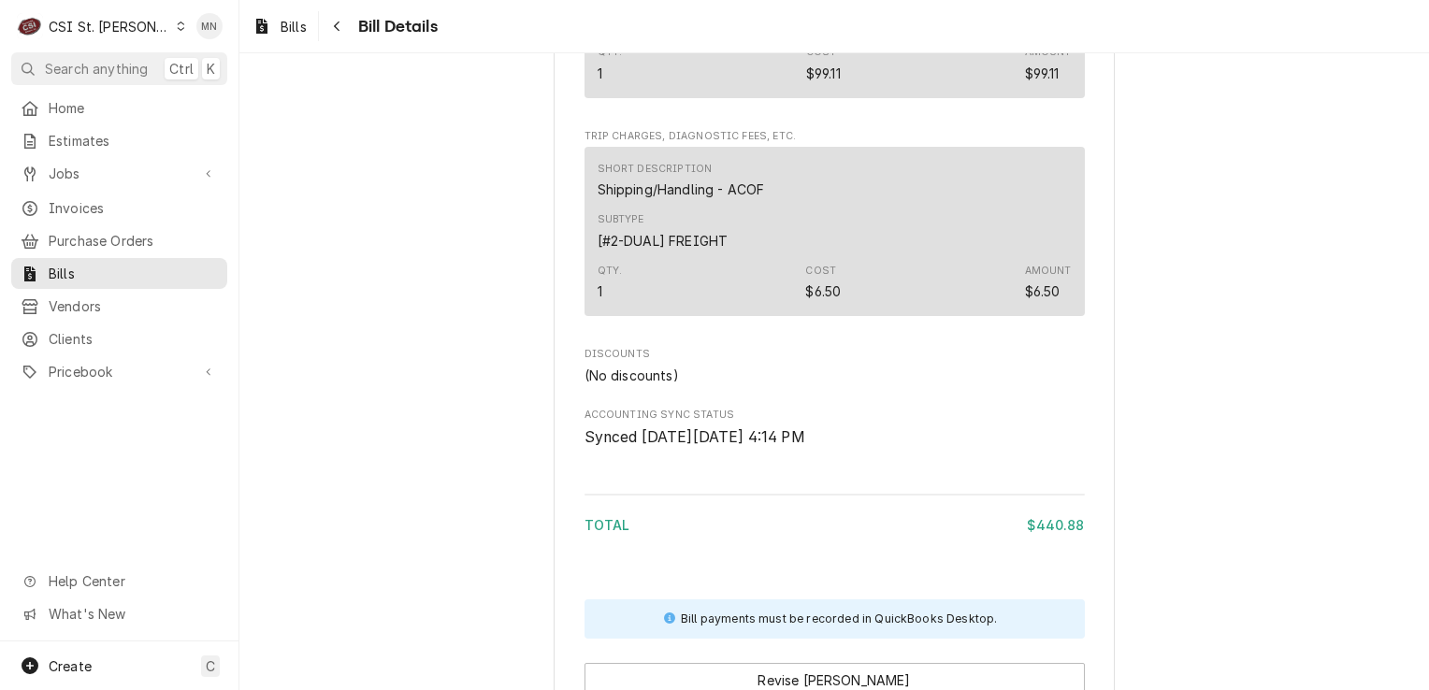
scroll to position [2333, 0]
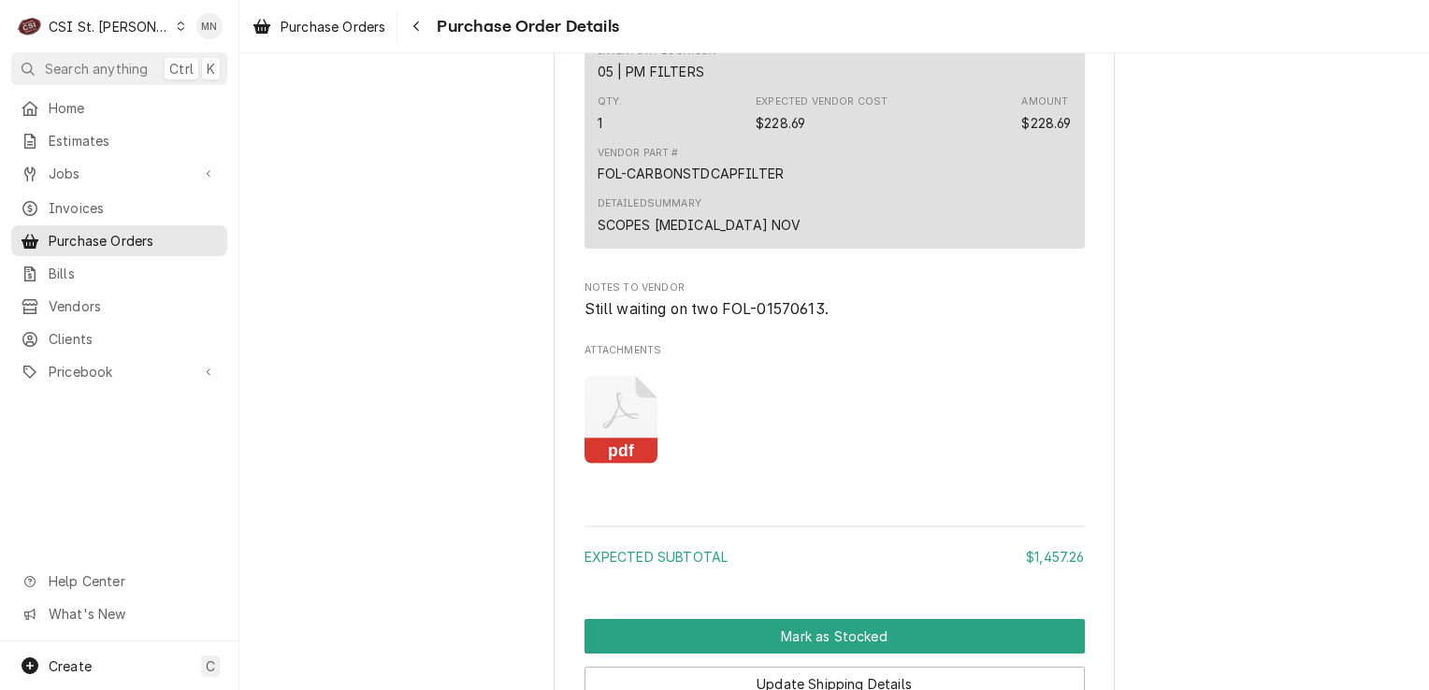
scroll to position [3461, 0]
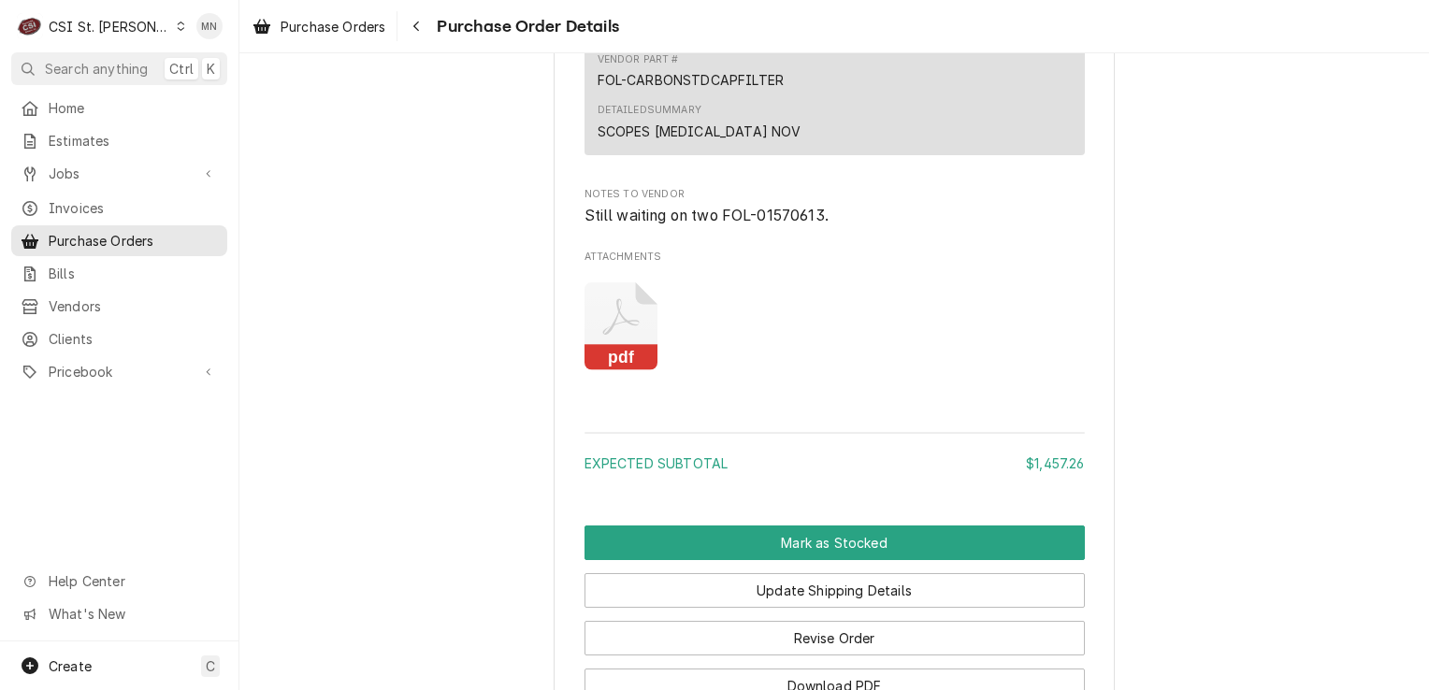
click at [587, 364] on icon "Attachments" at bounding box center [622, 327] width 74 height 89
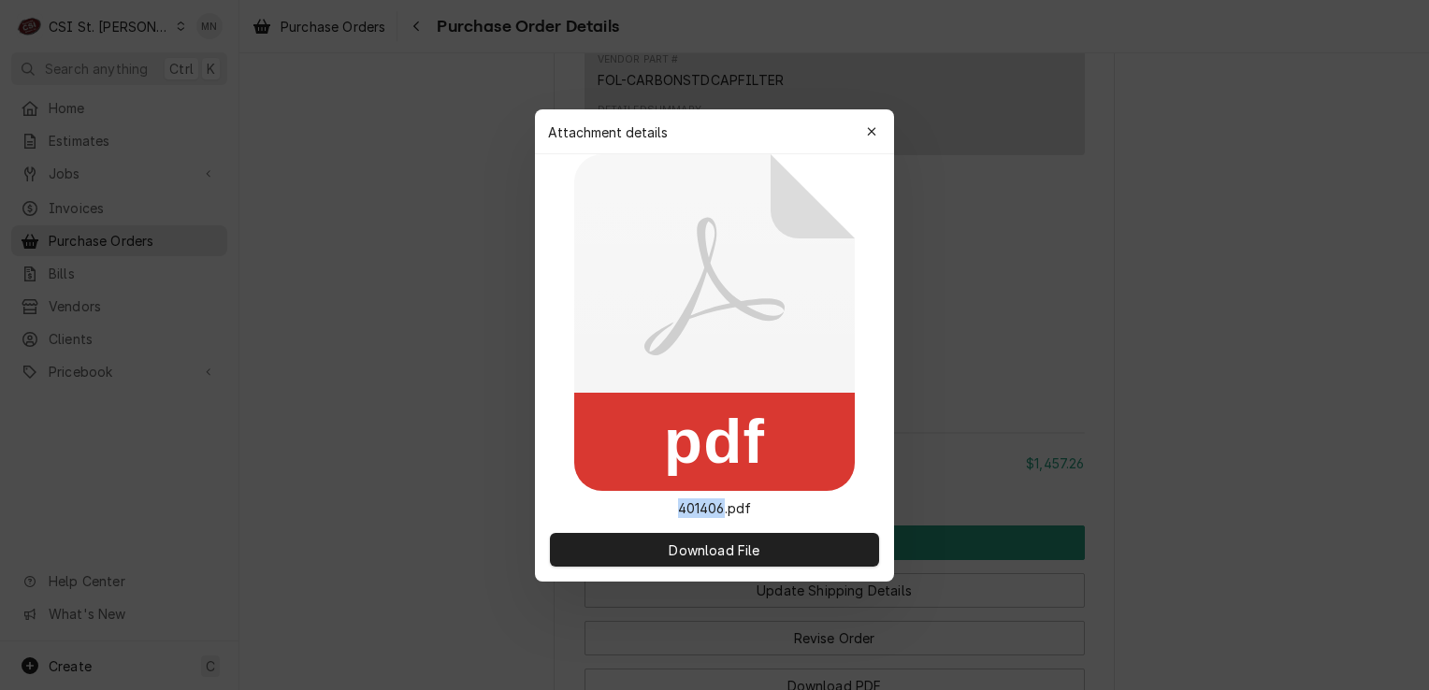
click at [587, 364] on icon at bounding box center [714, 322] width 281 height 337
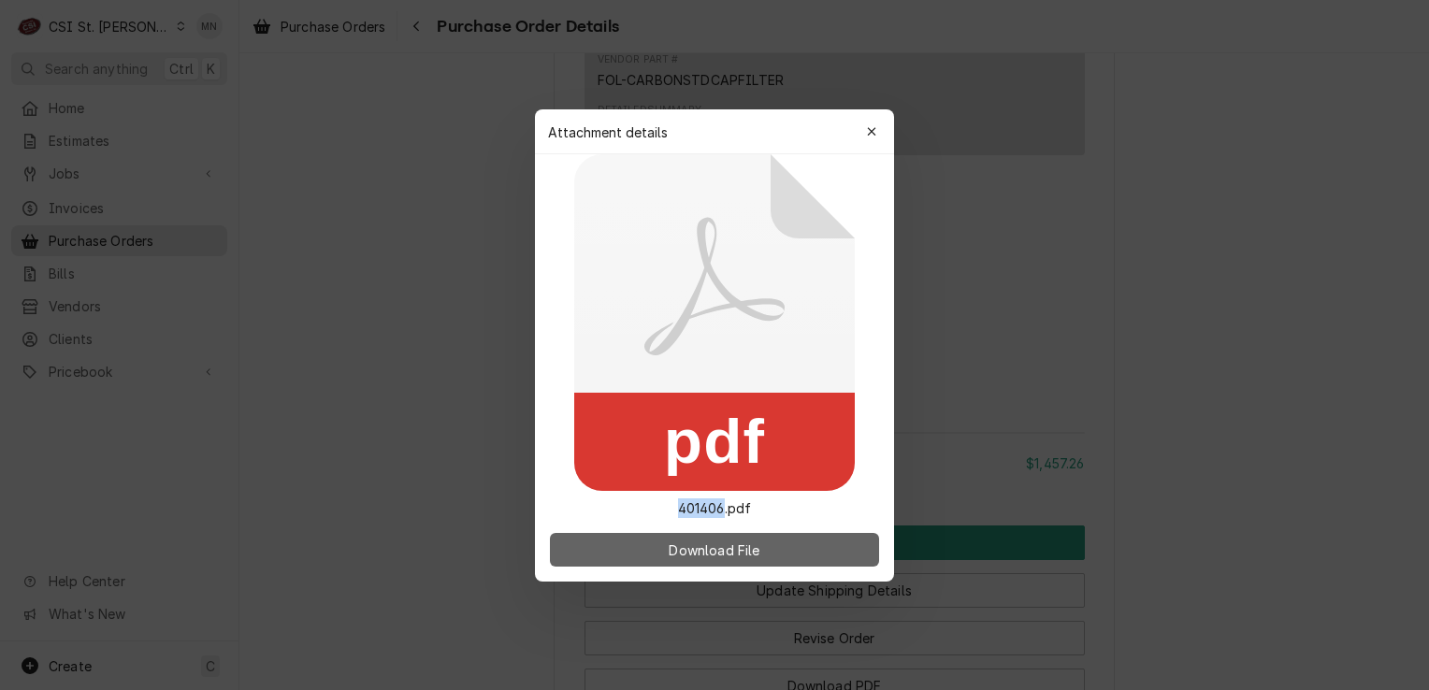
click at [646, 550] on button "Download File" at bounding box center [714, 550] width 329 height 34
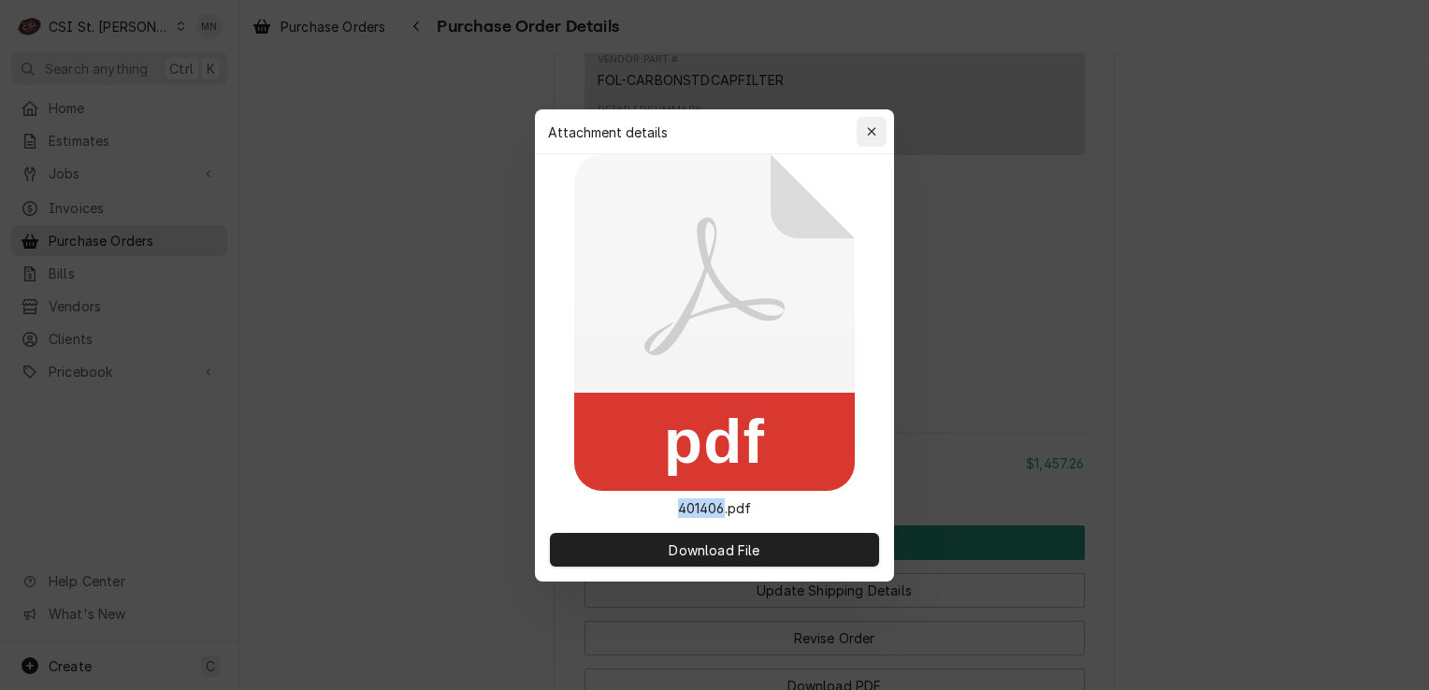
click at [876, 123] on div "button" at bounding box center [872, 132] width 19 height 19
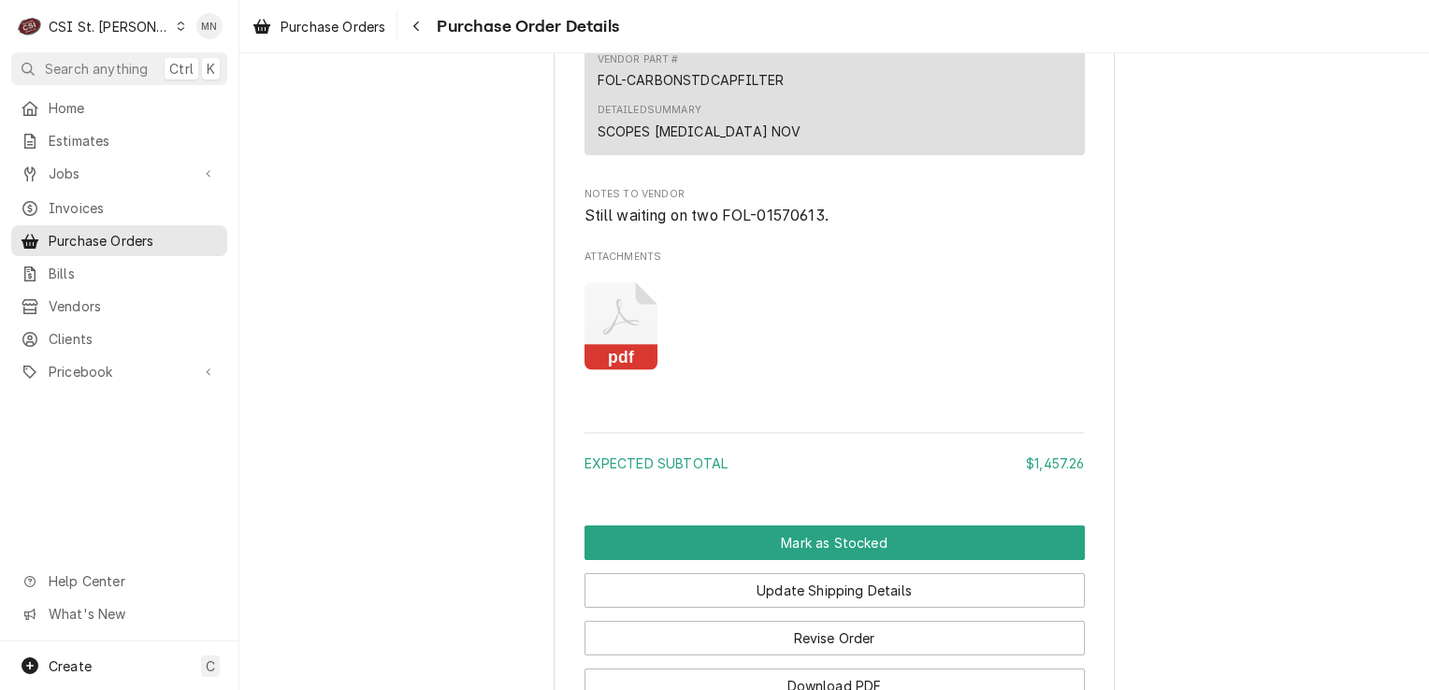
click at [617, 336] on icon "Attachments" at bounding box center [620, 317] width 36 height 36
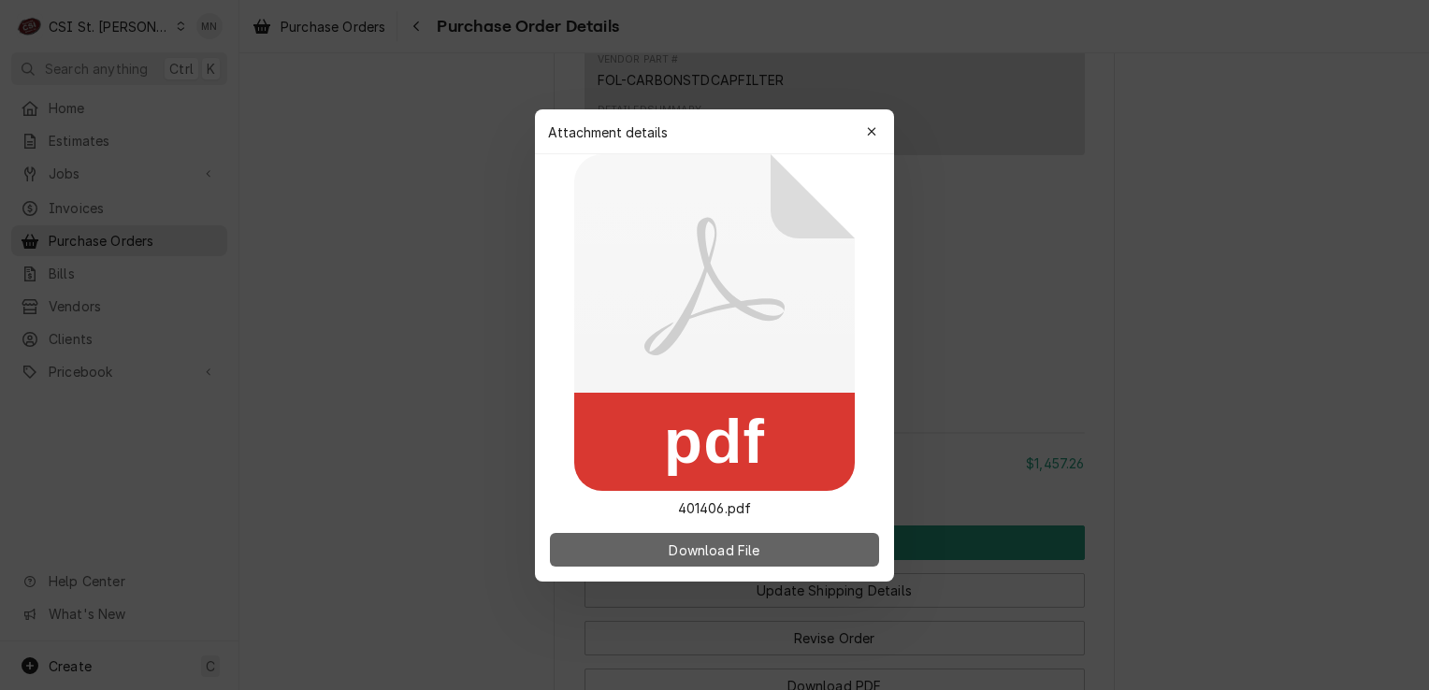
click at [626, 557] on button "Download File" at bounding box center [714, 550] width 329 height 34
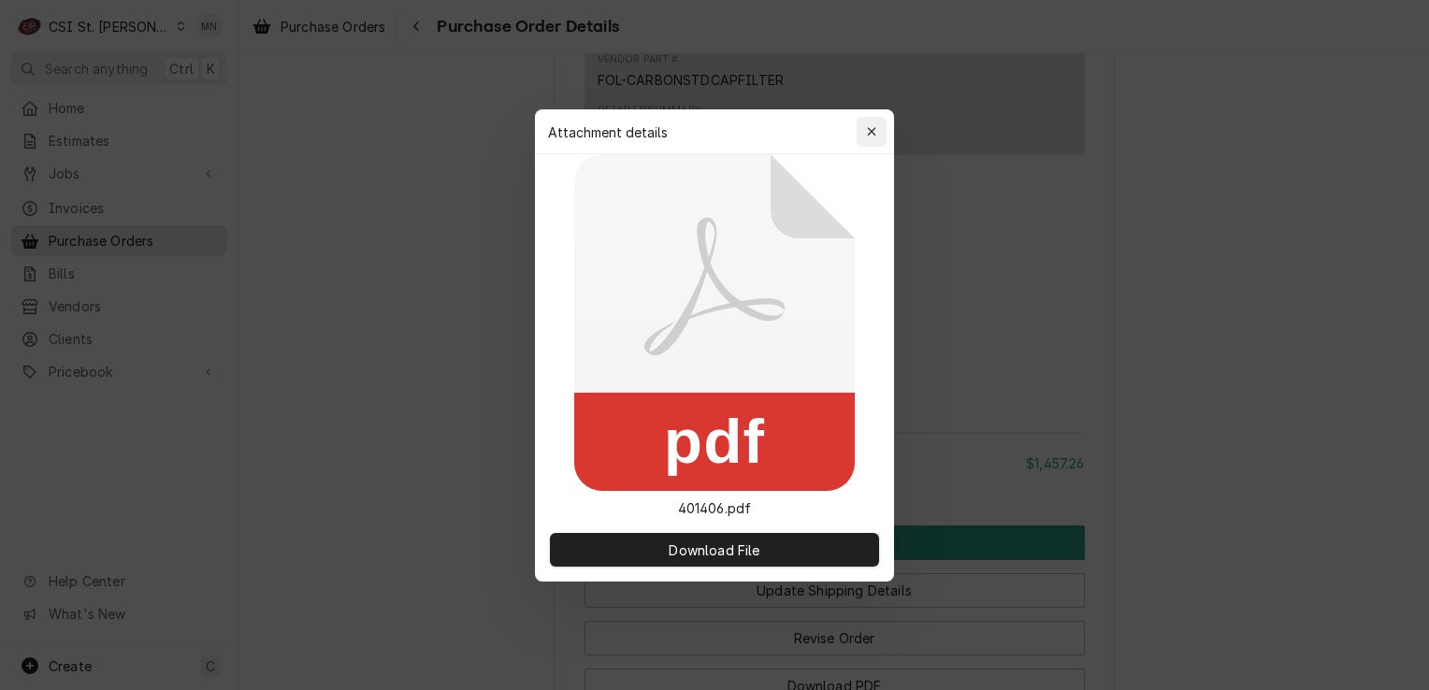
click at [873, 127] on icon "button" at bounding box center [872, 131] width 10 height 13
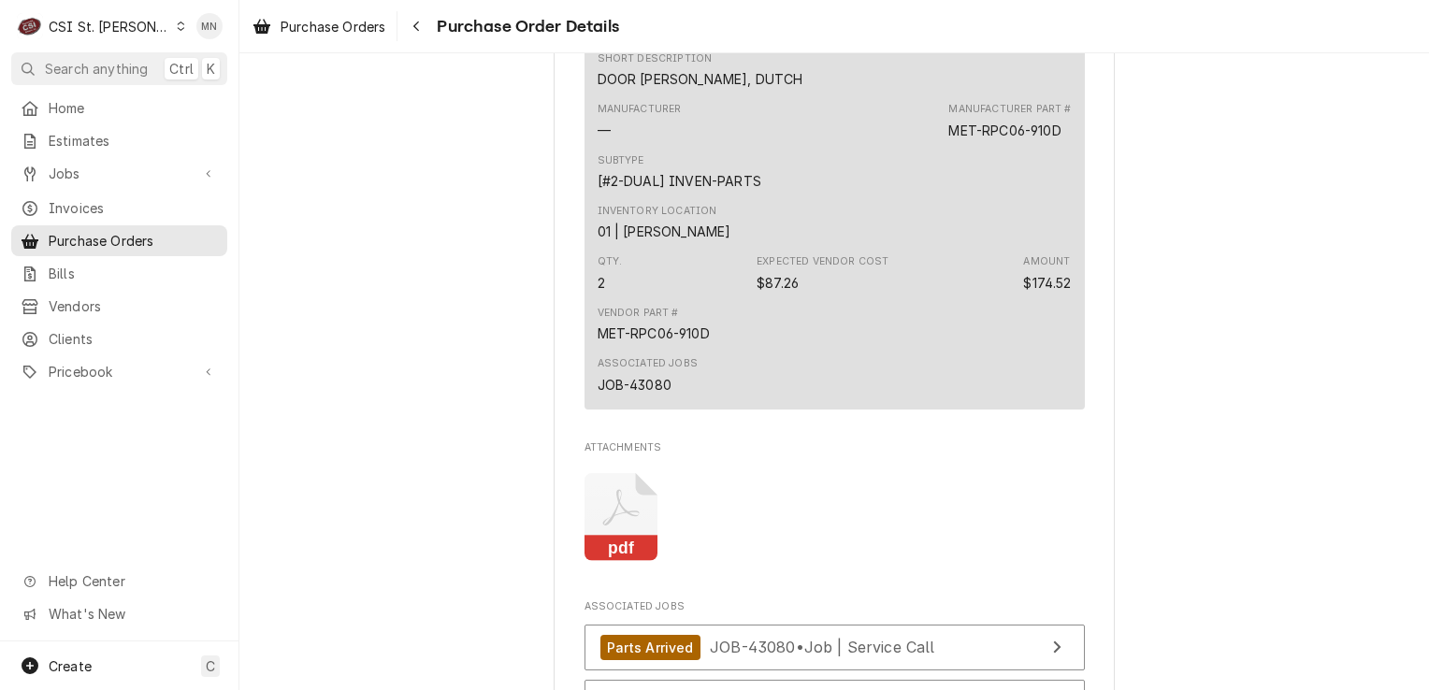
scroll to position [2152, 0]
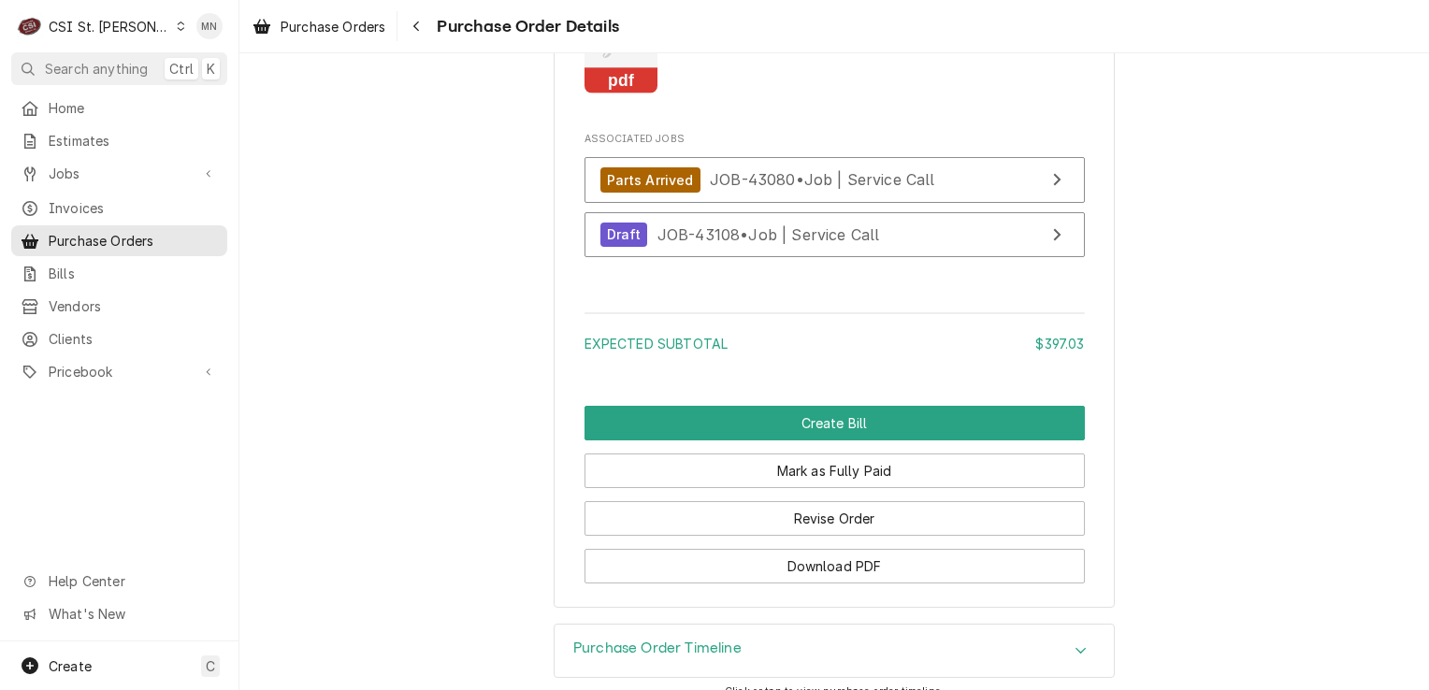
click at [607, 94] on icon "Attachments" at bounding box center [622, 50] width 74 height 89
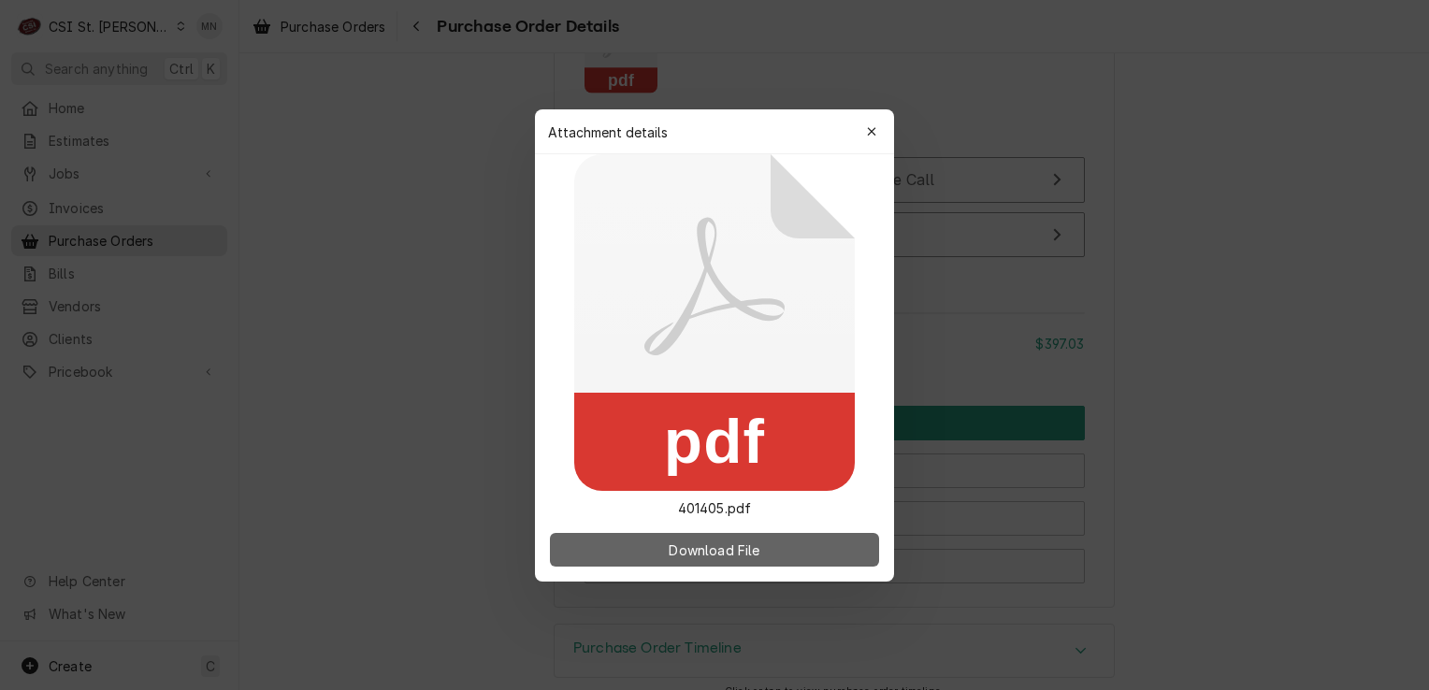
click at [756, 548] on span "Download File" at bounding box center [714, 550] width 98 height 20
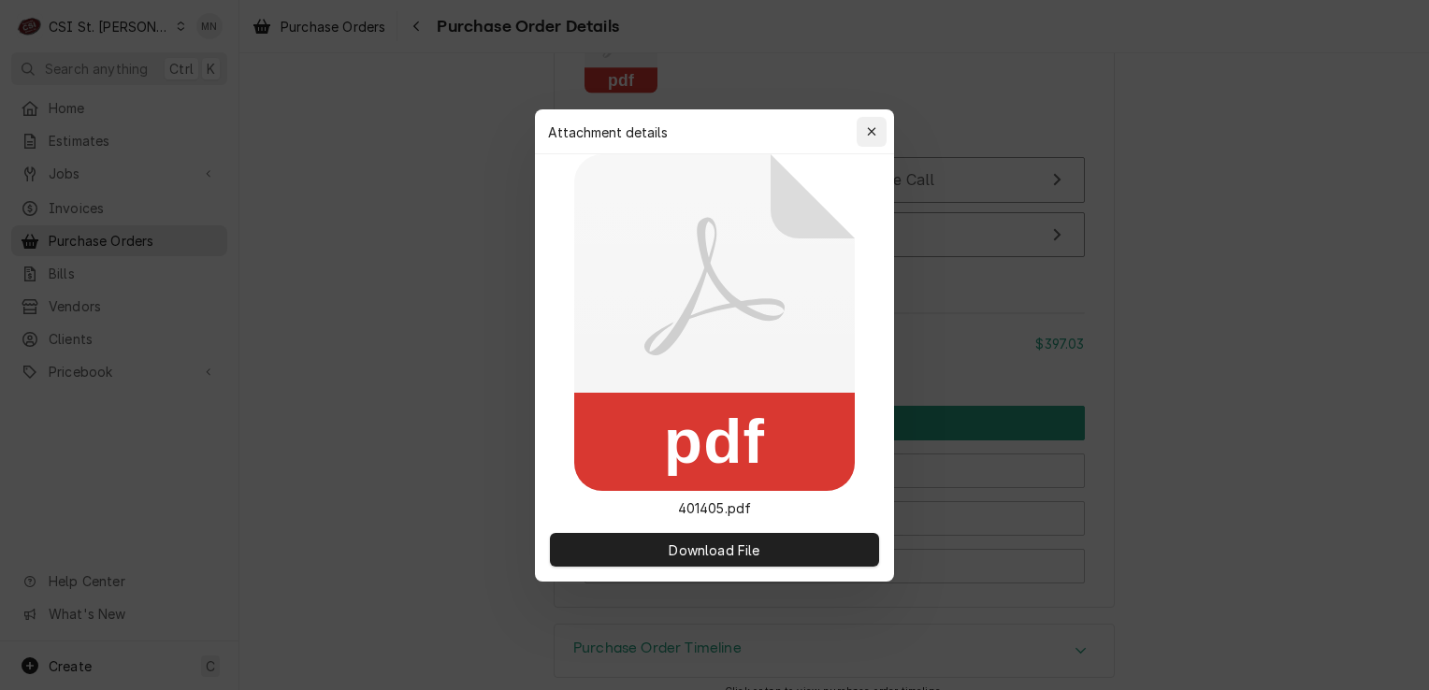
click at [872, 125] on icon "button" at bounding box center [872, 131] width 10 height 13
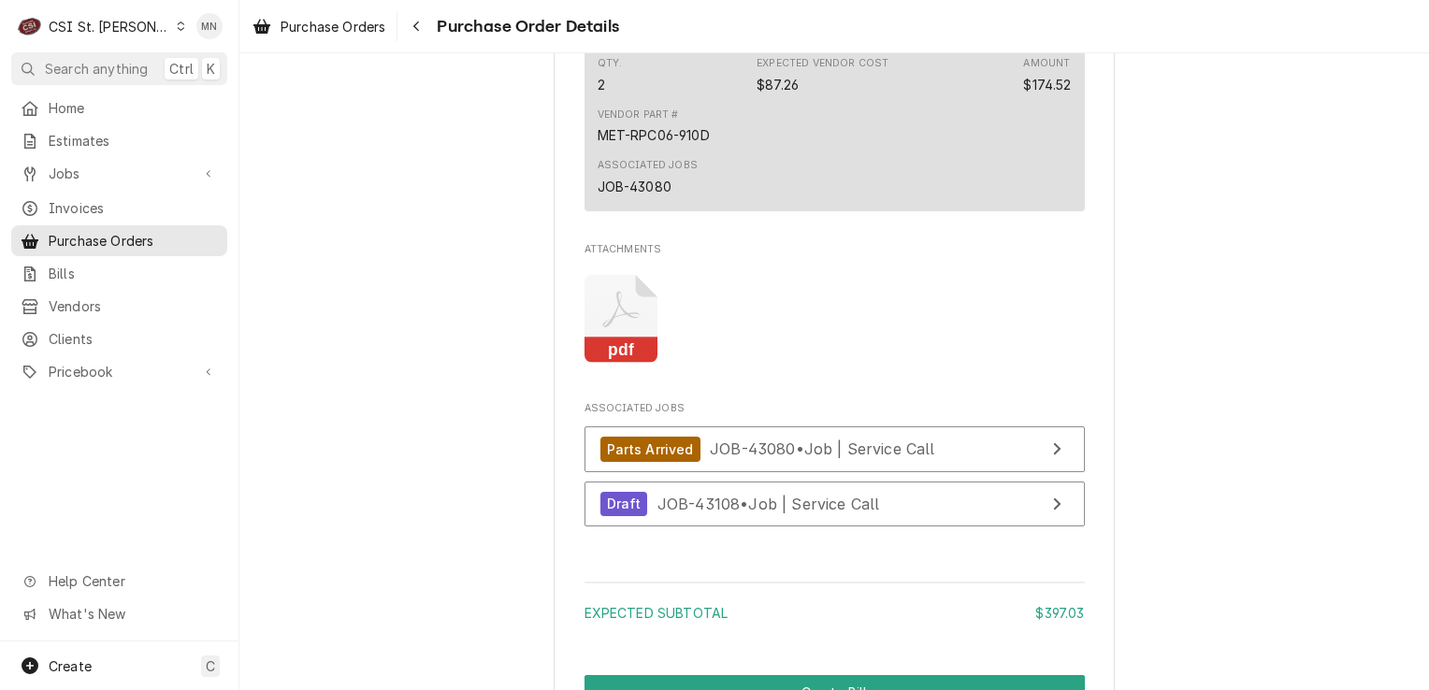
scroll to position [2042, 0]
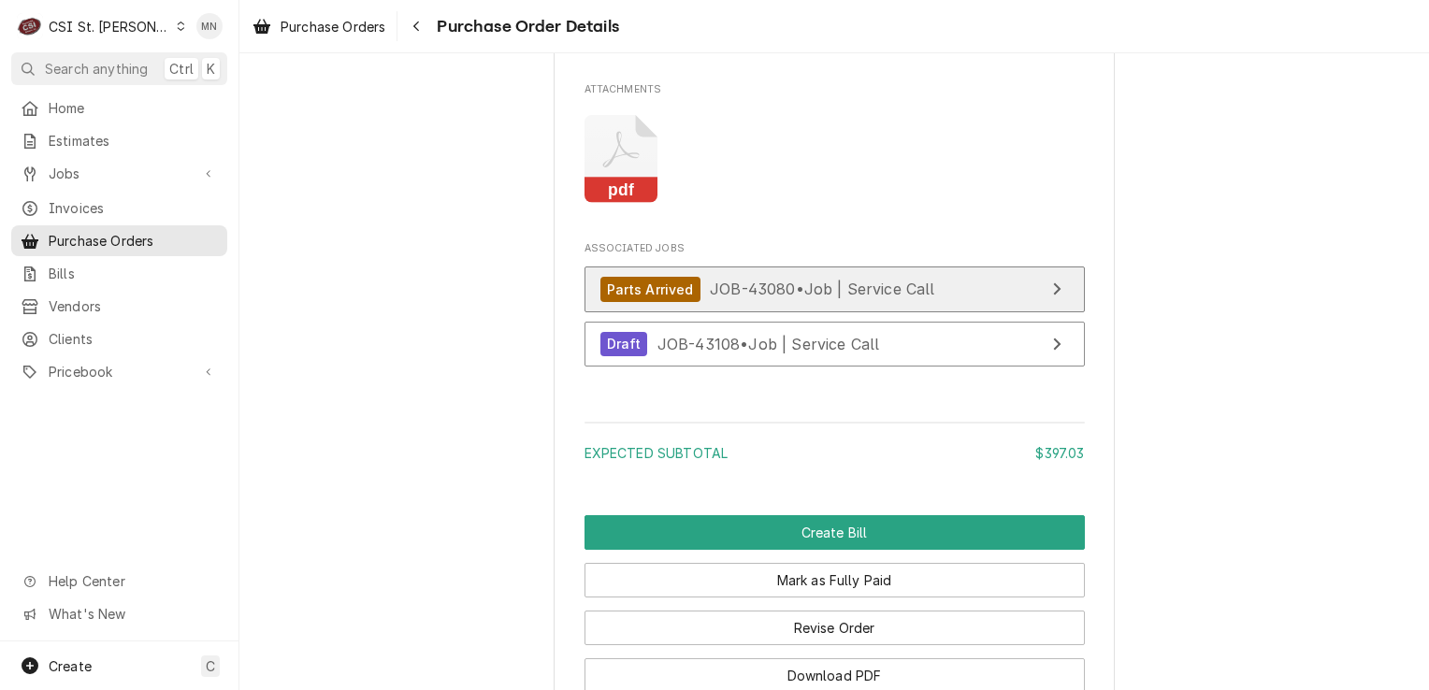
click at [808, 302] on div "Parts Arrived JOB-43080 • Job | Service Call" at bounding box center [768, 289] width 335 height 25
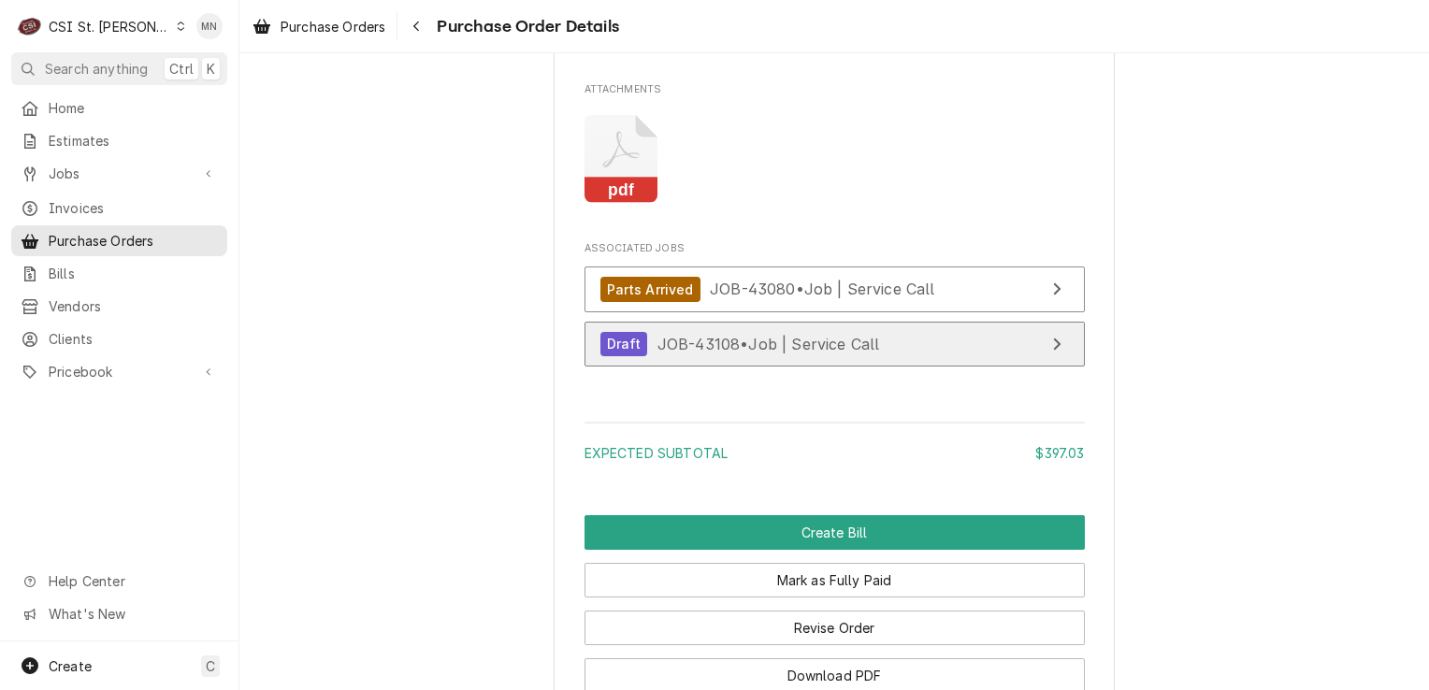
click at [811, 353] on span "JOB-43108 • Job | Service Call" at bounding box center [769, 343] width 223 height 19
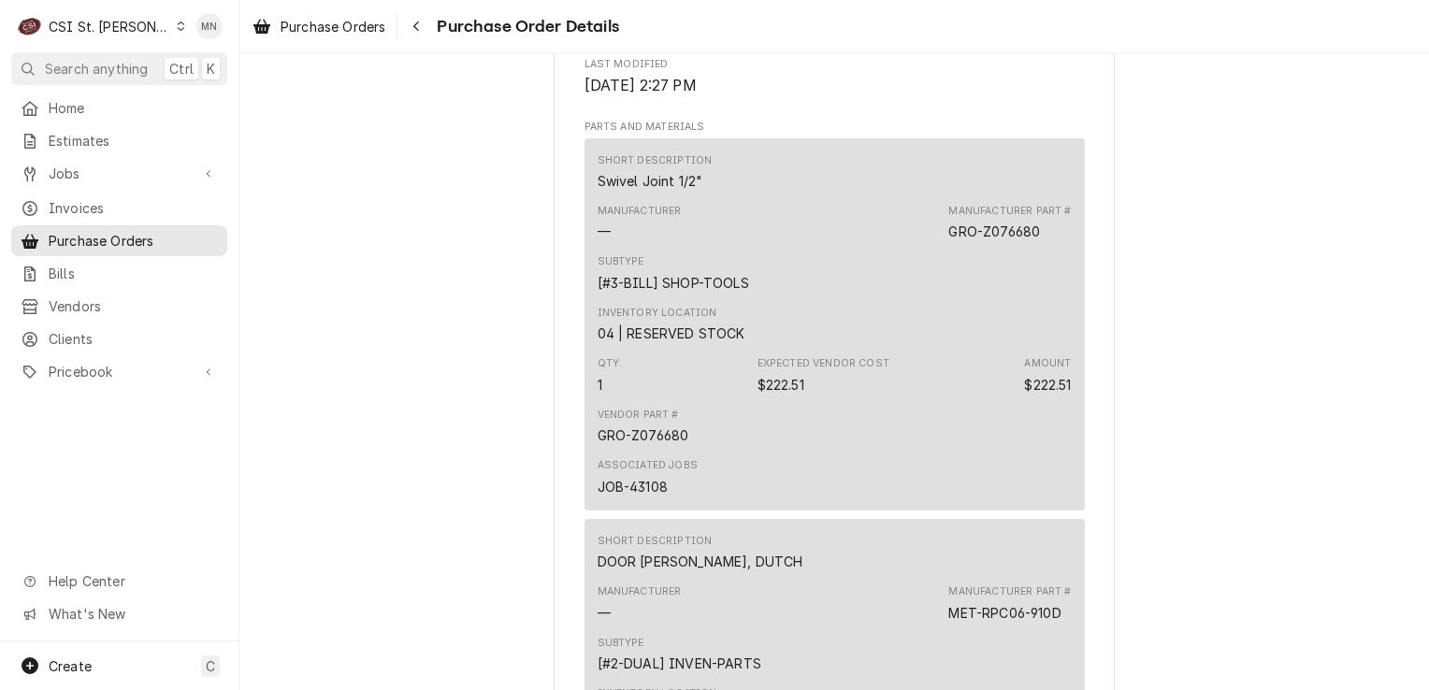
scroll to position [1200, 0]
drag, startPoint x: 1041, startPoint y: 288, endPoint x: 947, endPoint y: 295, distance: 94.7
click at [949, 242] on div "Manufacturer Part # GRO-Z076680" at bounding box center [1010, 223] width 123 height 37
copy div "GRO-Z076680"
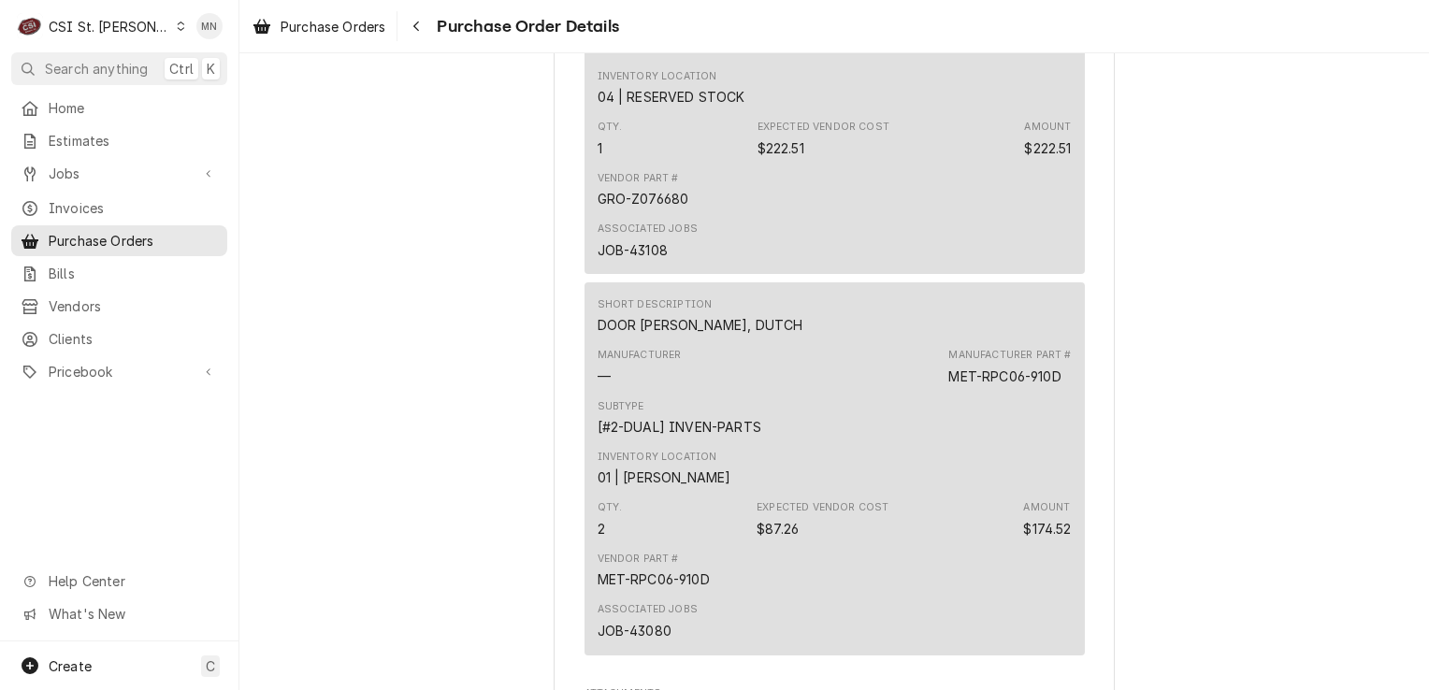
scroll to position [1481, 0]
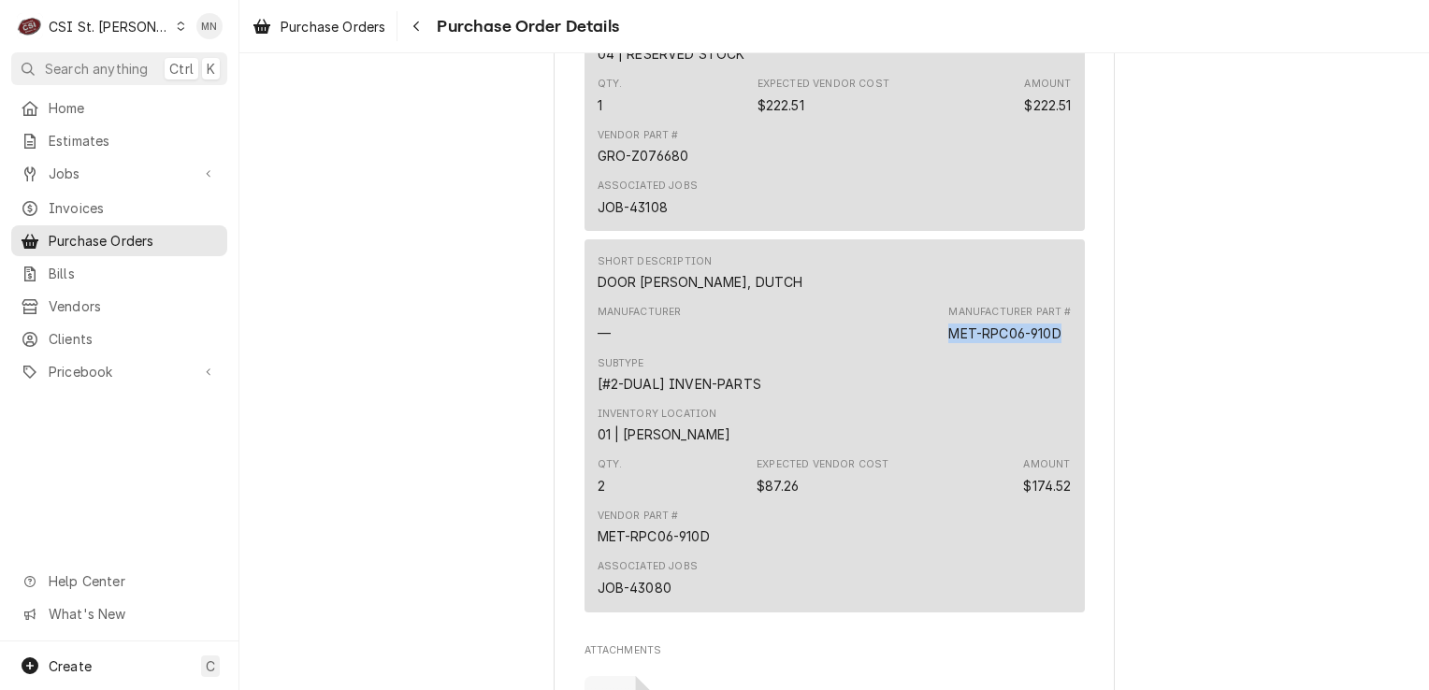
drag, startPoint x: 1058, startPoint y: 391, endPoint x: 940, endPoint y: 393, distance: 117.9
click at [940, 349] on div "Manufacturer — Manufacturer Part # MET-RPC06-910D" at bounding box center [835, 323] width 474 height 51
drag, startPoint x: 940, startPoint y: 393, endPoint x: 953, endPoint y: 393, distance: 13.1
copy div "MET-RPC06-910D"
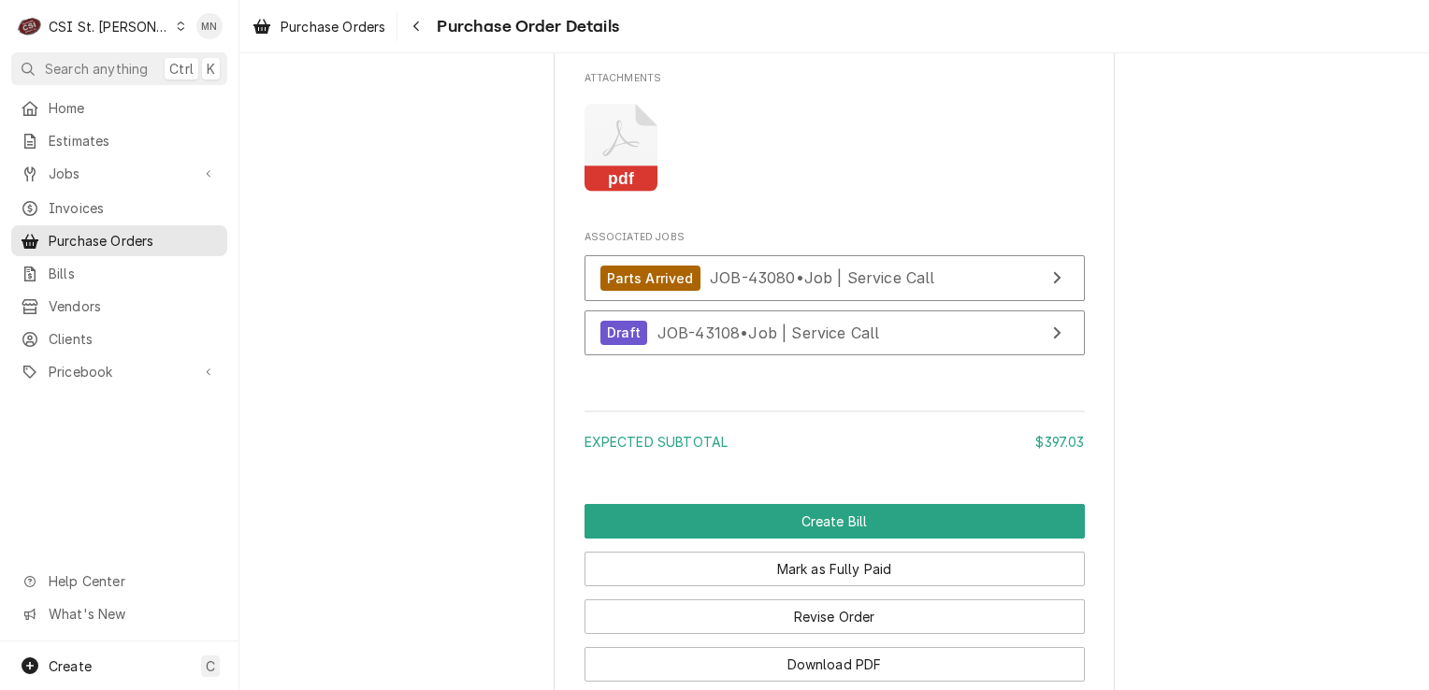
scroll to position [2229, 0]
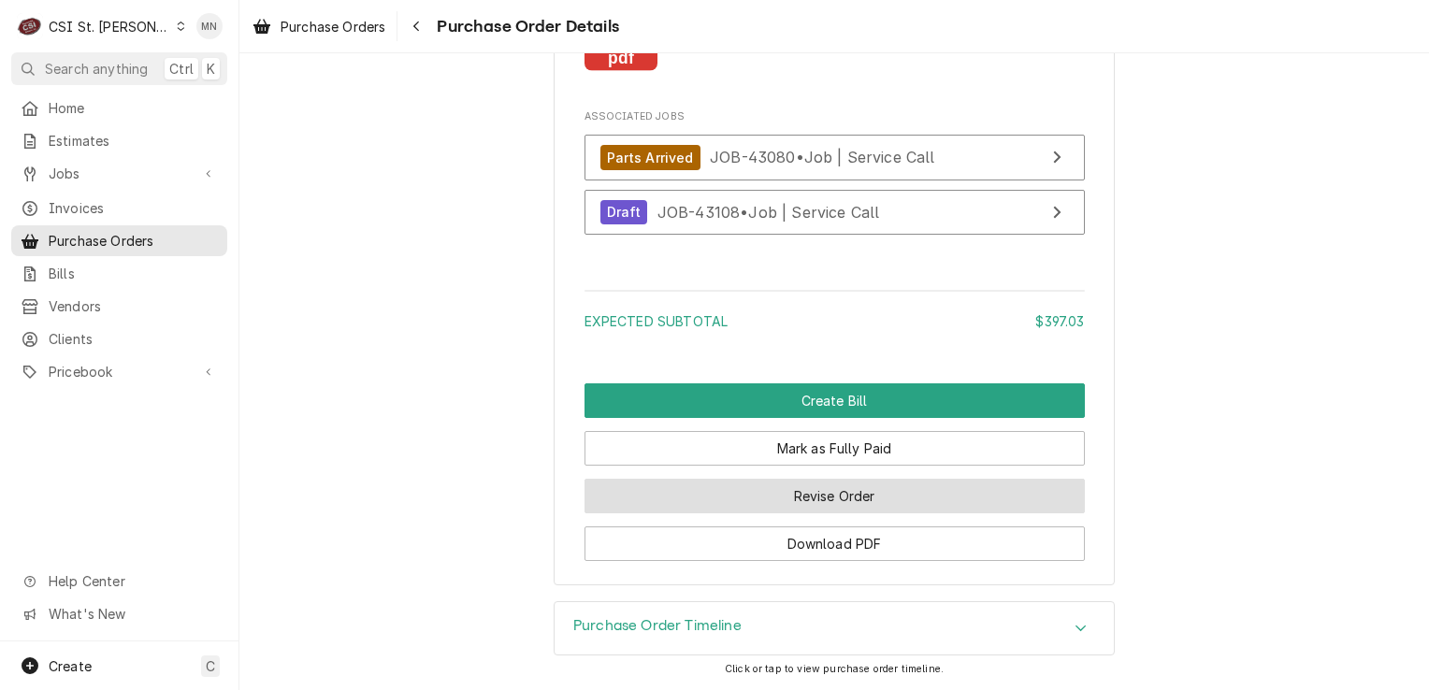
click at [856, 495] on button "Revise Order" at bounding box center [835, 496] width 500 height 35
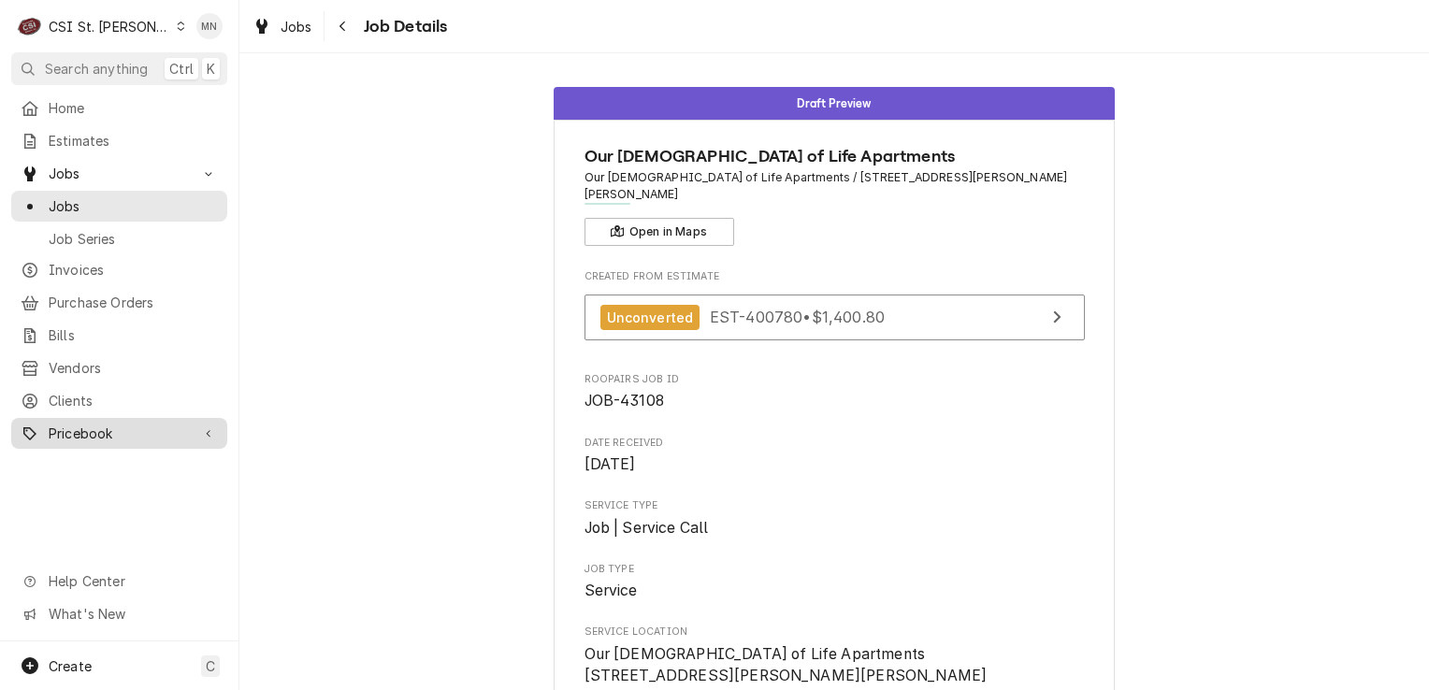
click at [107, 424] on span "Pricebook" at bounding box center [119, 434] width 141 height 20
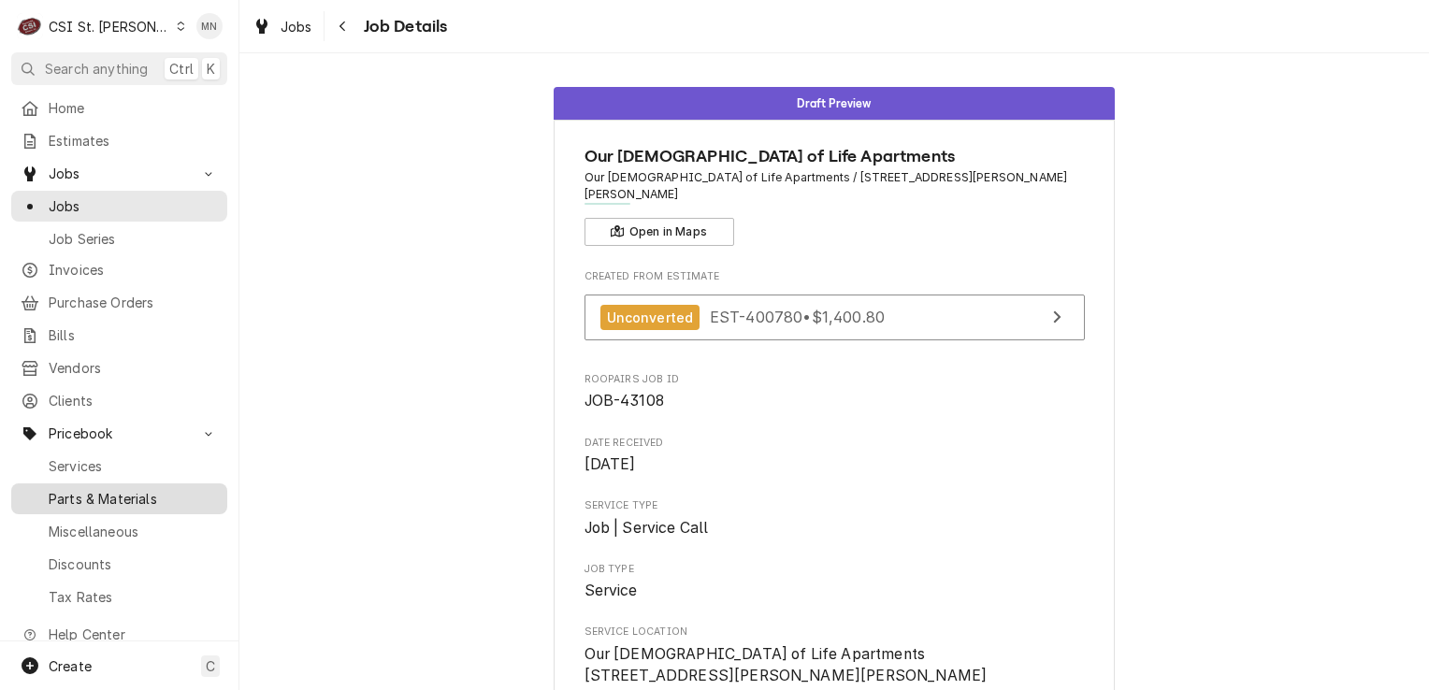
click at [119, 496] on div "Parts & Materials" at bounding box center [119, 498] width 209 height 23
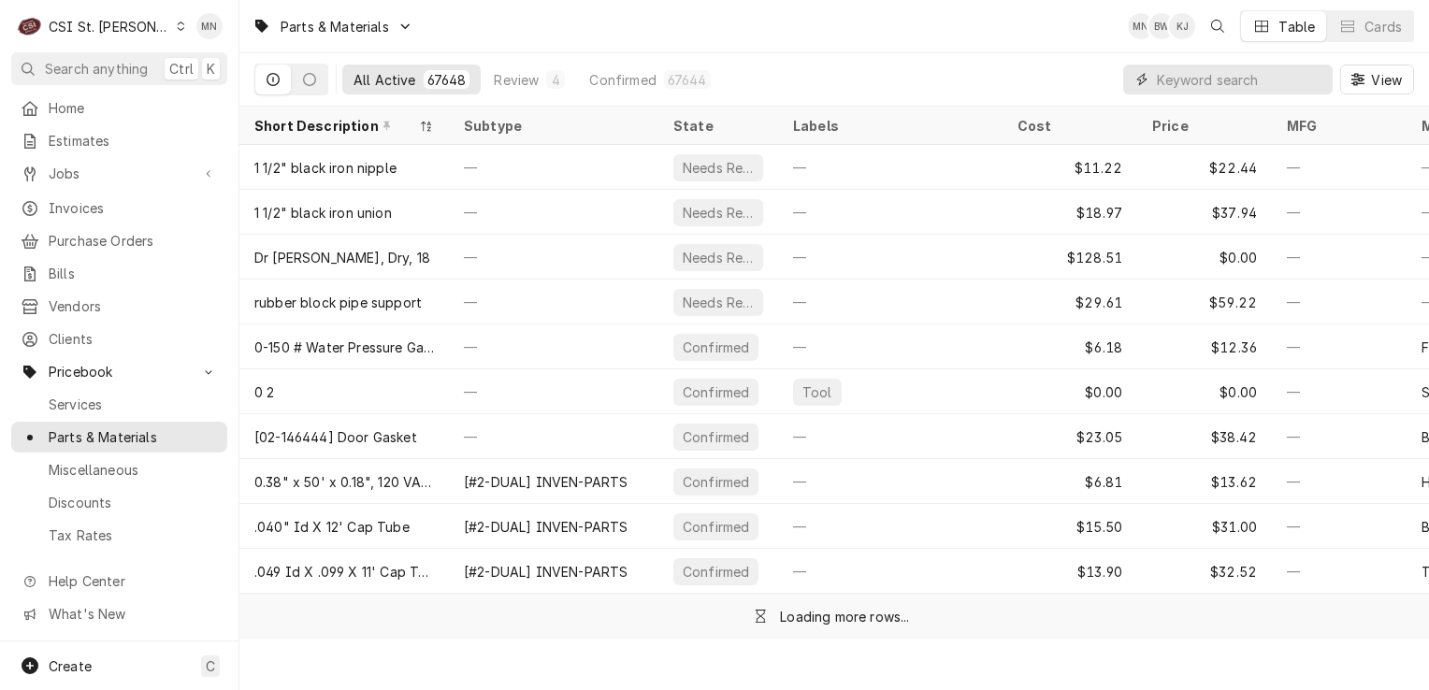
click at [1212, 82] on input "Dynamic Content Wrapper" at bounding box center [1240, 80] width 167 height 30
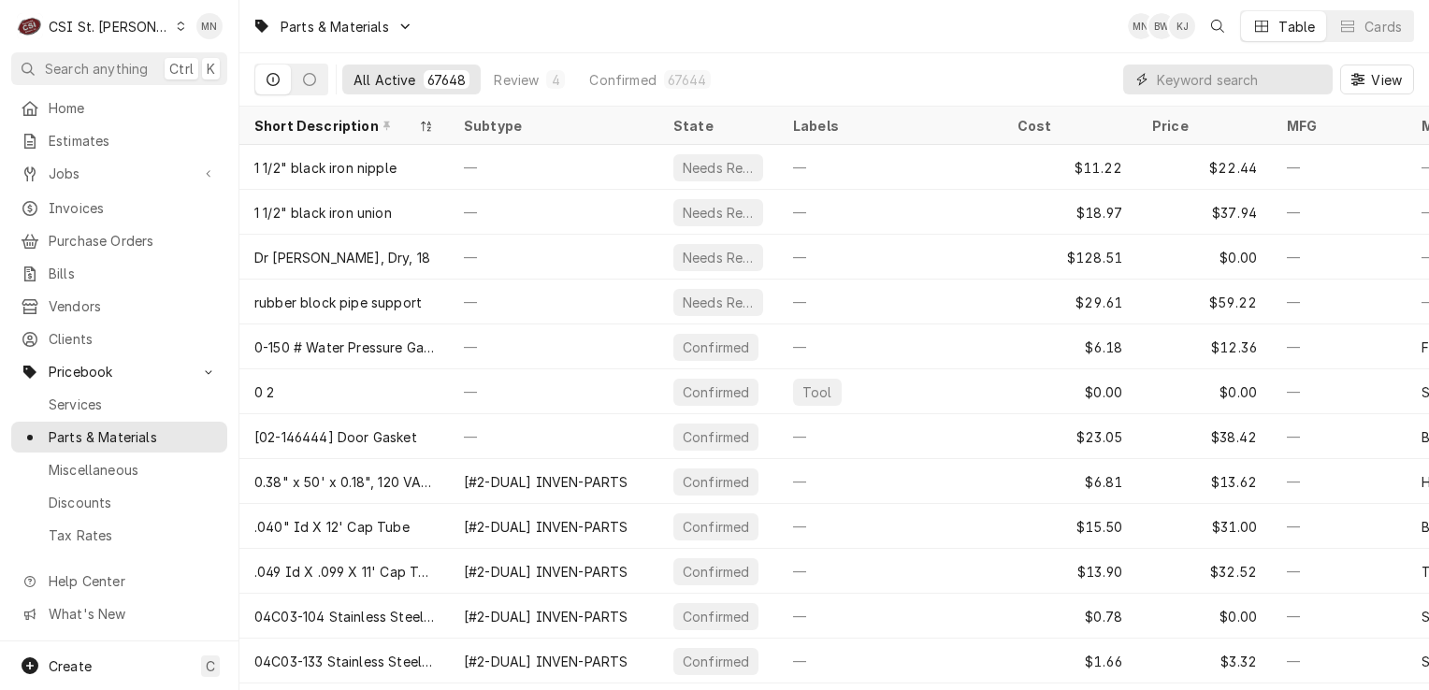
paste input "GRO-Z076680"
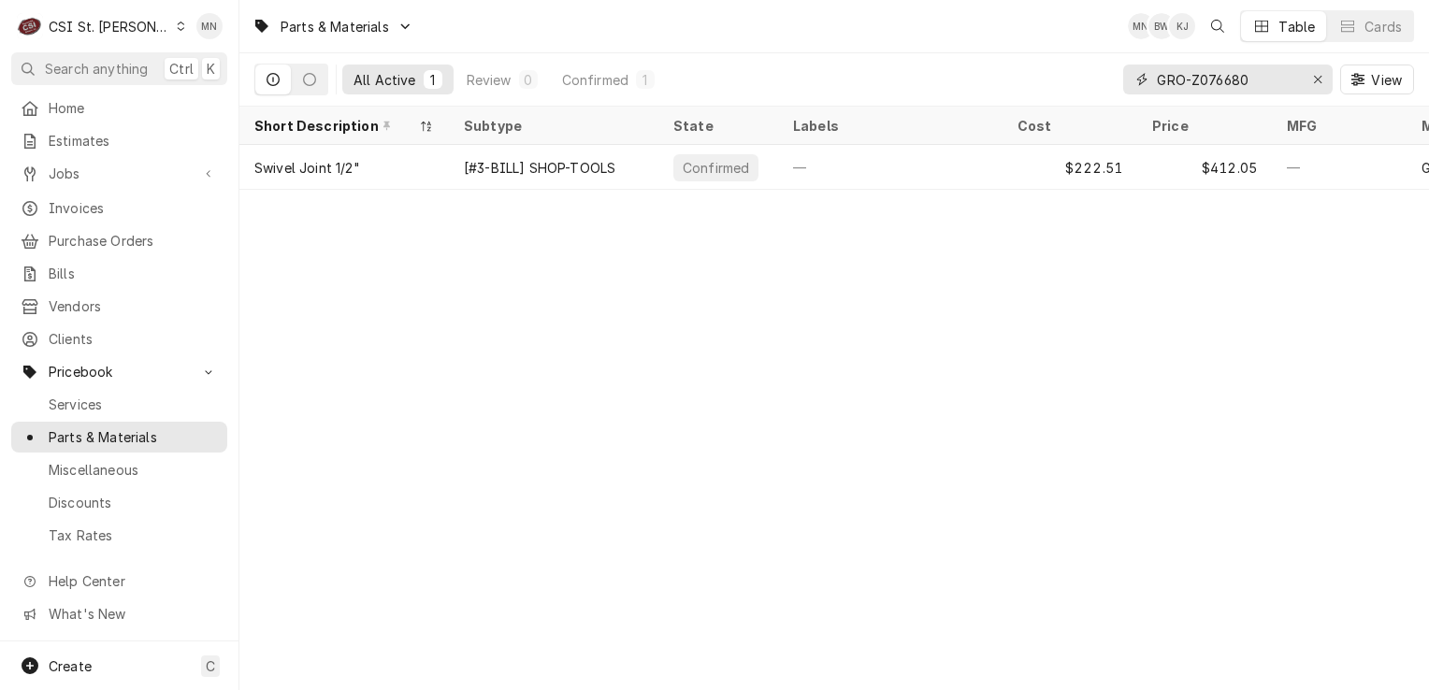
type input "GRO-Z076680"
click at [1317, 81] on icon "Erase input" at bounding box center [1318, 79] width 10 height 13
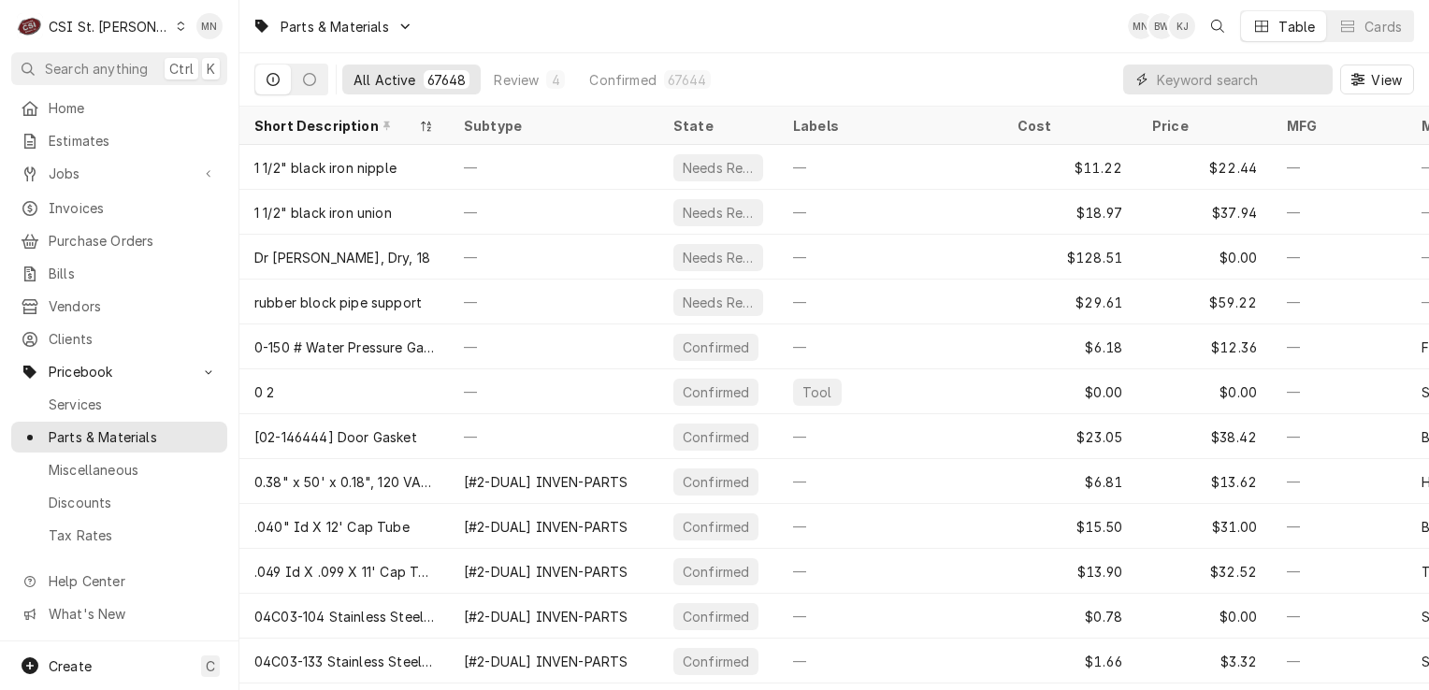
paste input "MET-RPC06-910D"
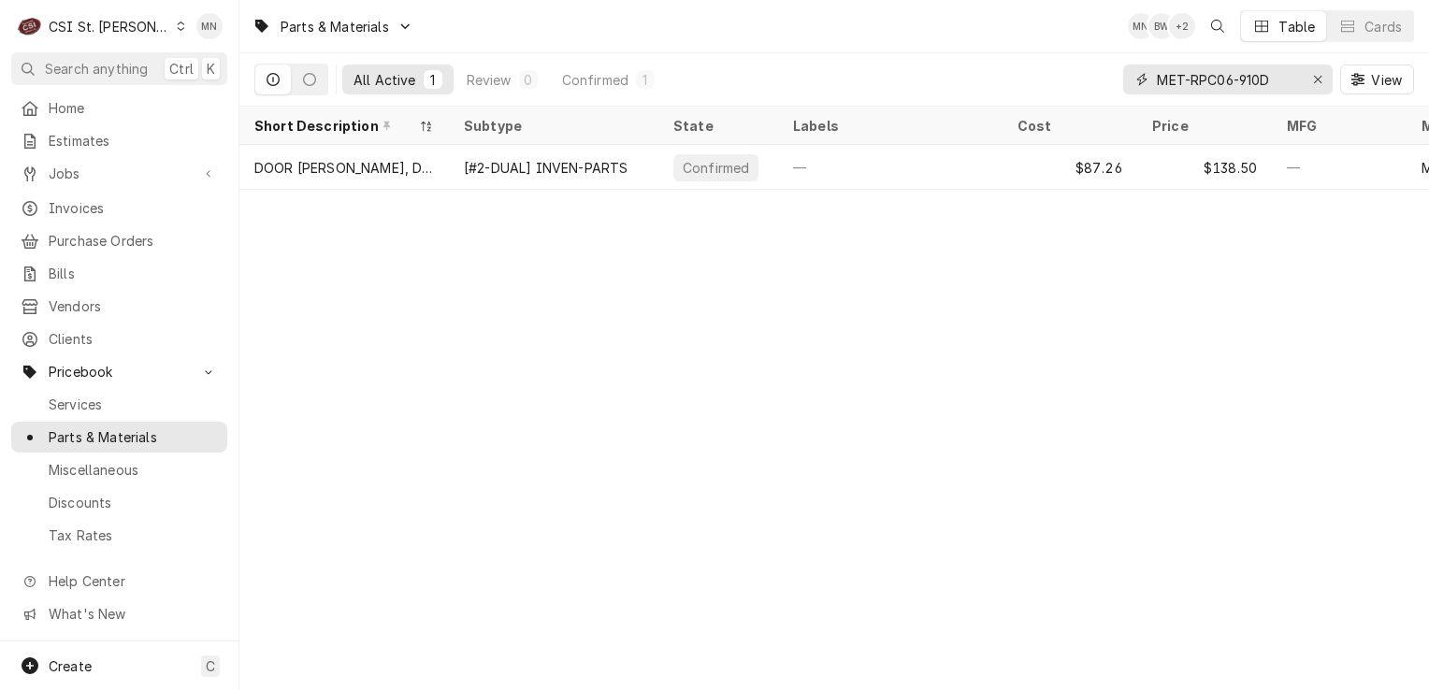
type input "MET-RPC06-910D"
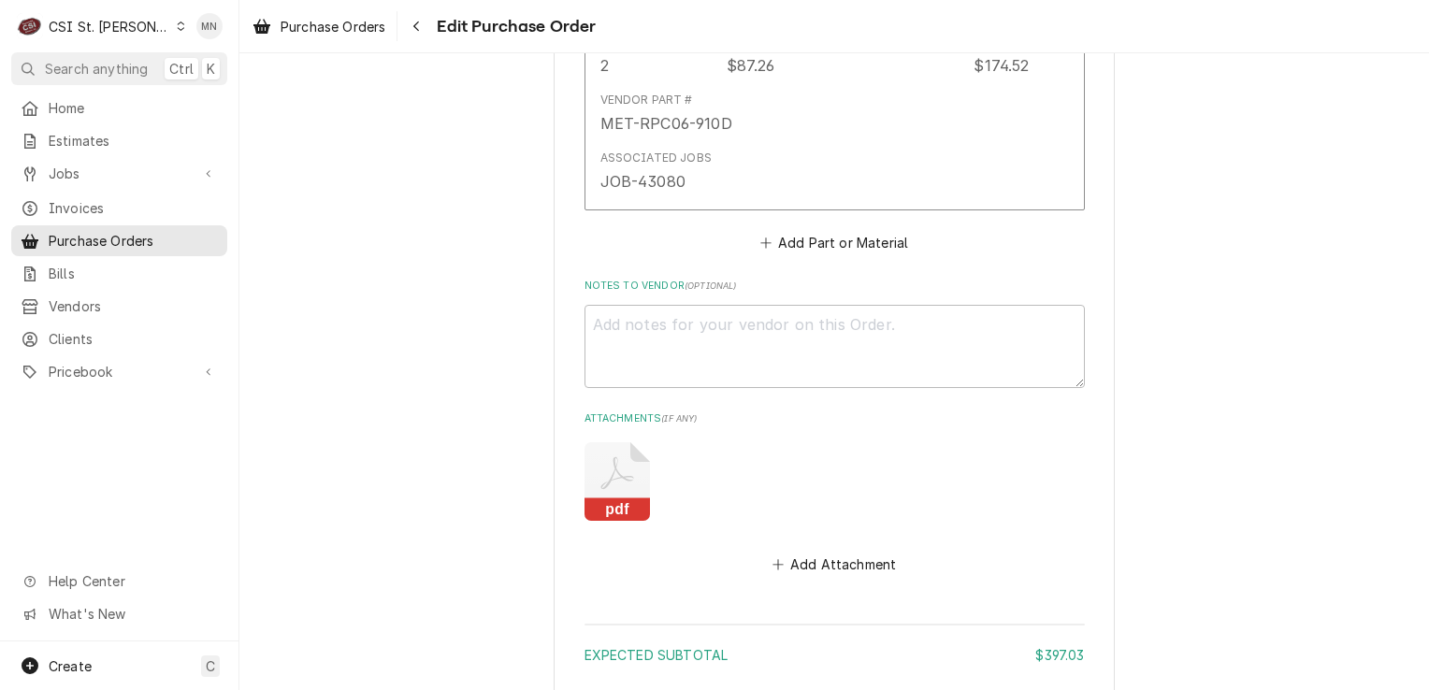
scroll to position [1590, 0]
click at [822, 559] on button "Add Attachment" at bounding box center [834, 564] width 131 height 26
type textarea "x"
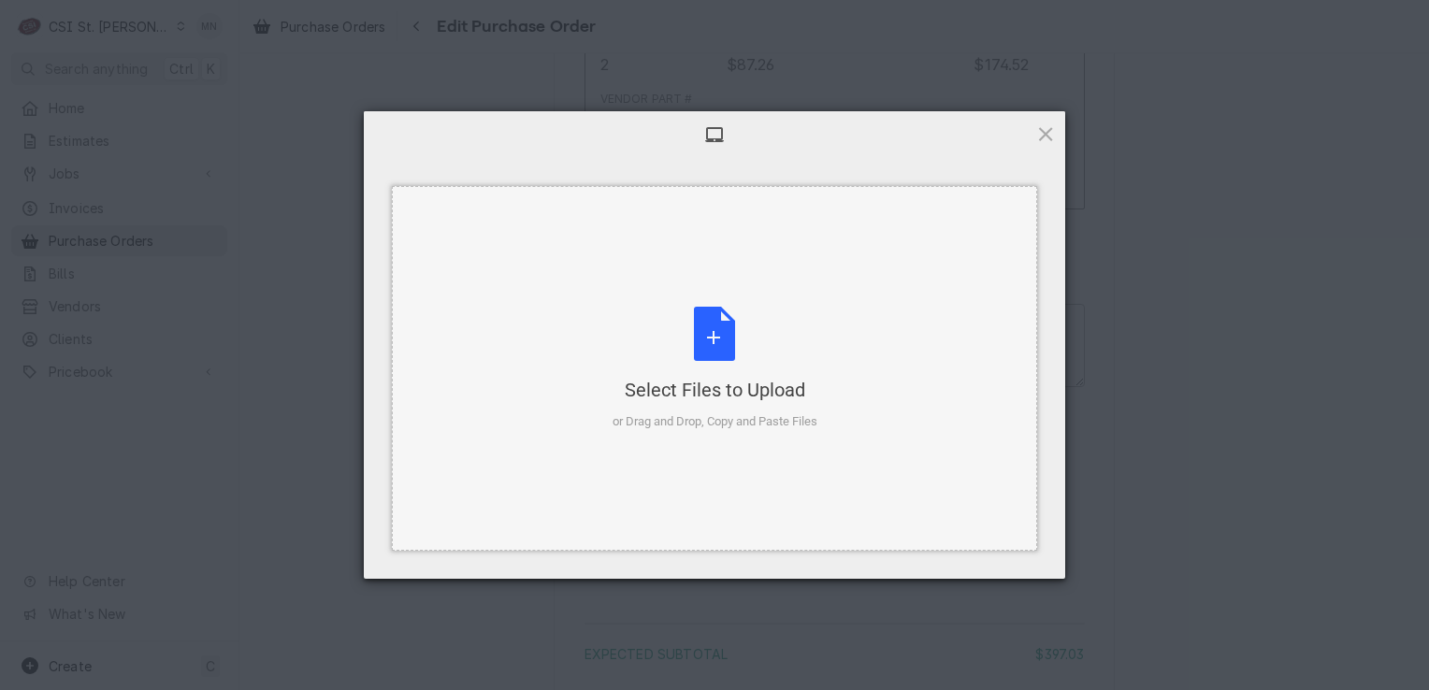
click at [711, 368] on div "Select Files to Upload or Drag and Drop, Copy and Paste Files" at bounding box center [715, 369] width 205 height 124
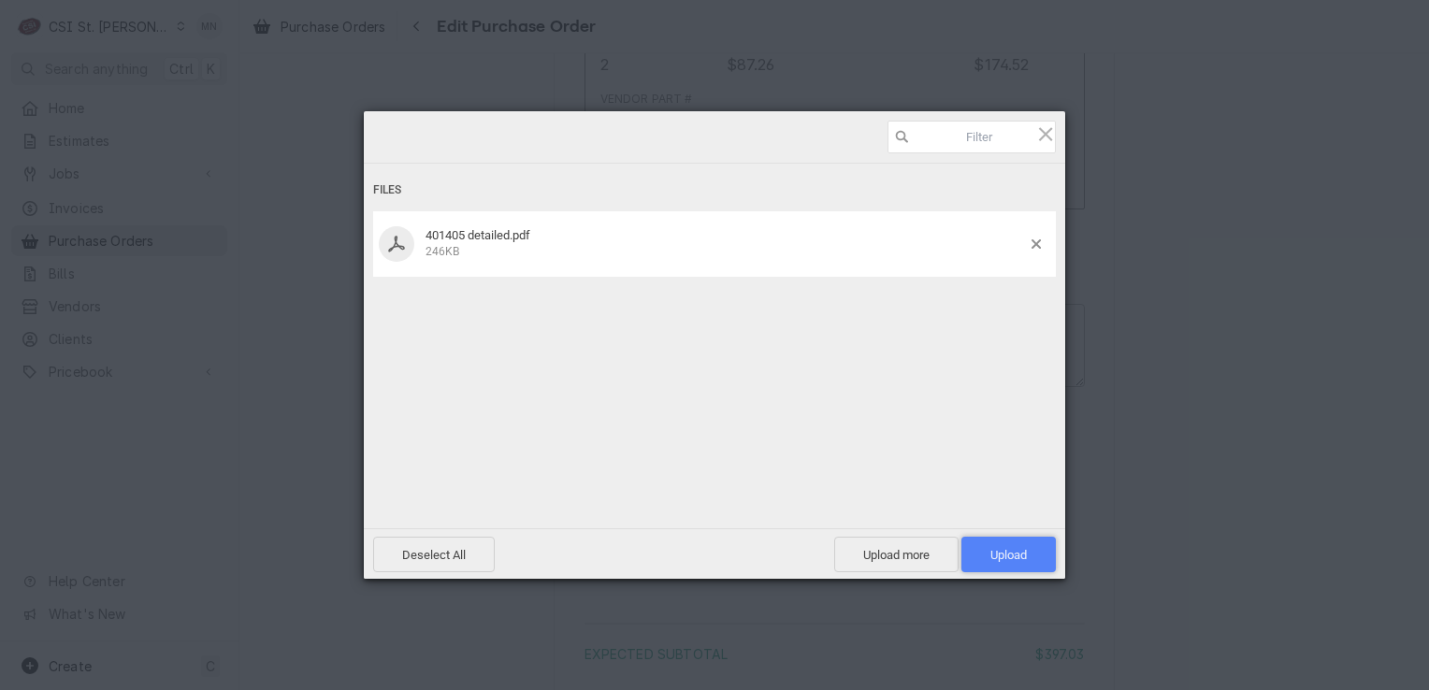
click at [1023, 537] on span "Upload 1" at bounding box center [1009, 555] width 94 height 36
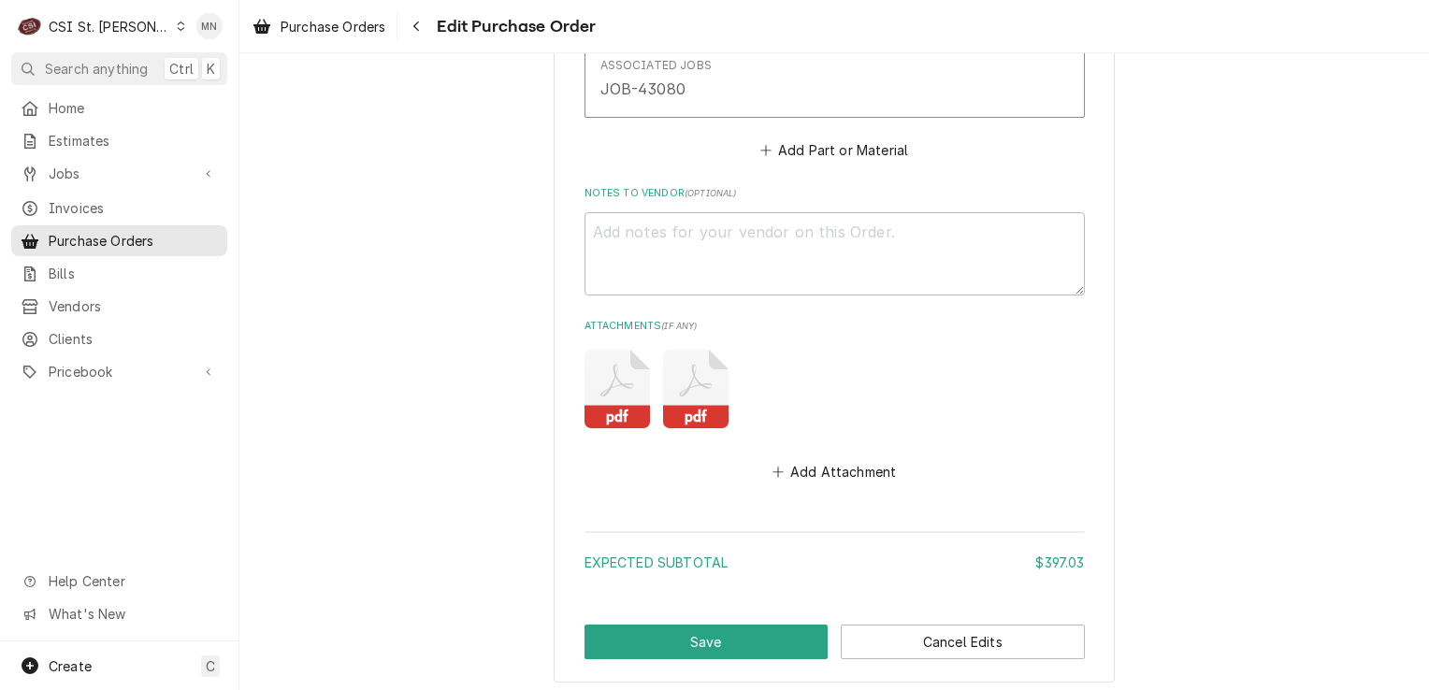
scroll to position [1773, 0]
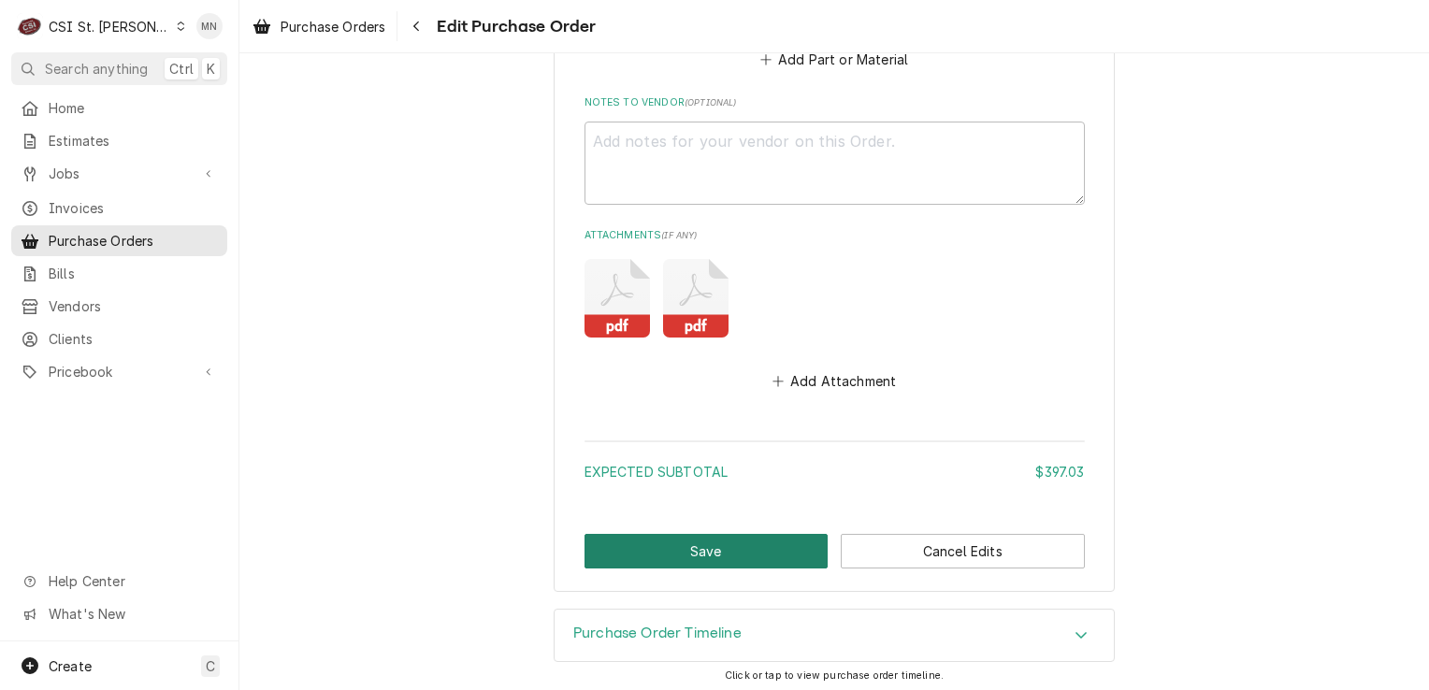
click at [747, 554] on button "Save" at bounding box center [707, 551] width 244 height 35
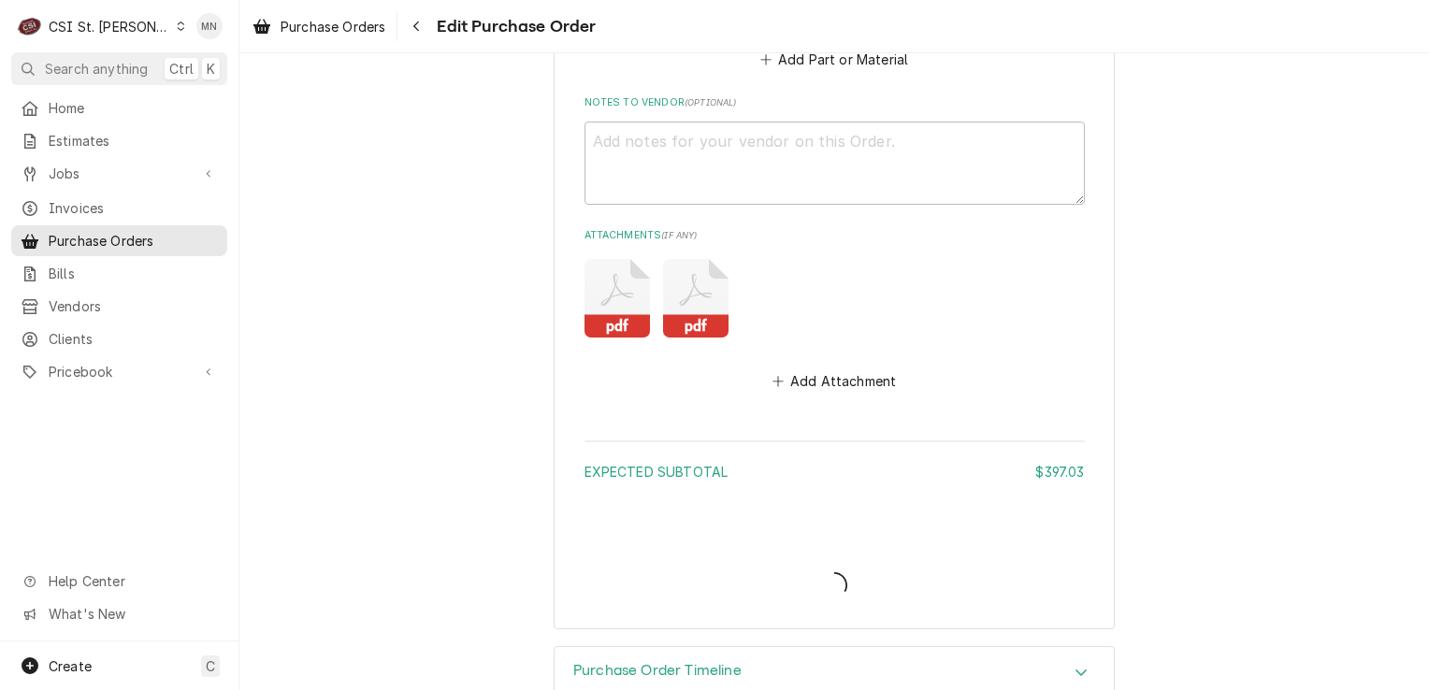
type textarea "x"
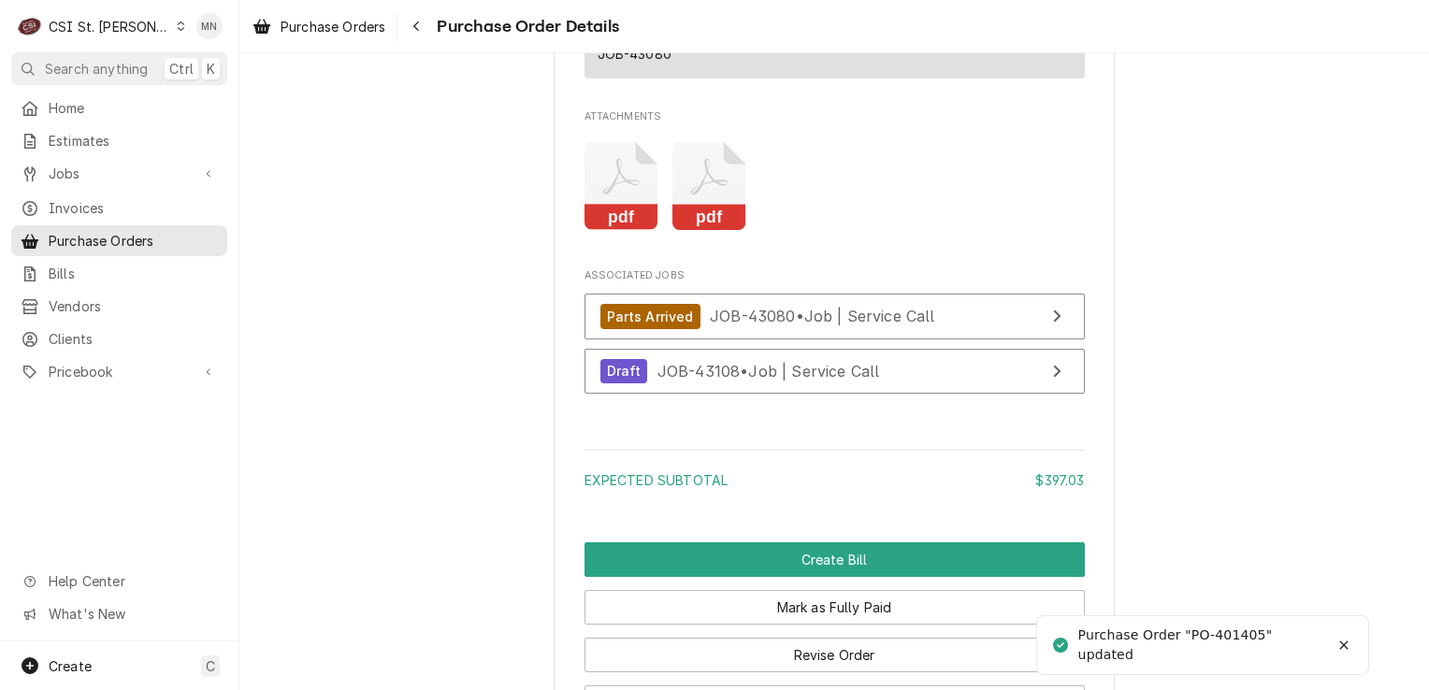
scroll to position [2152, 0]
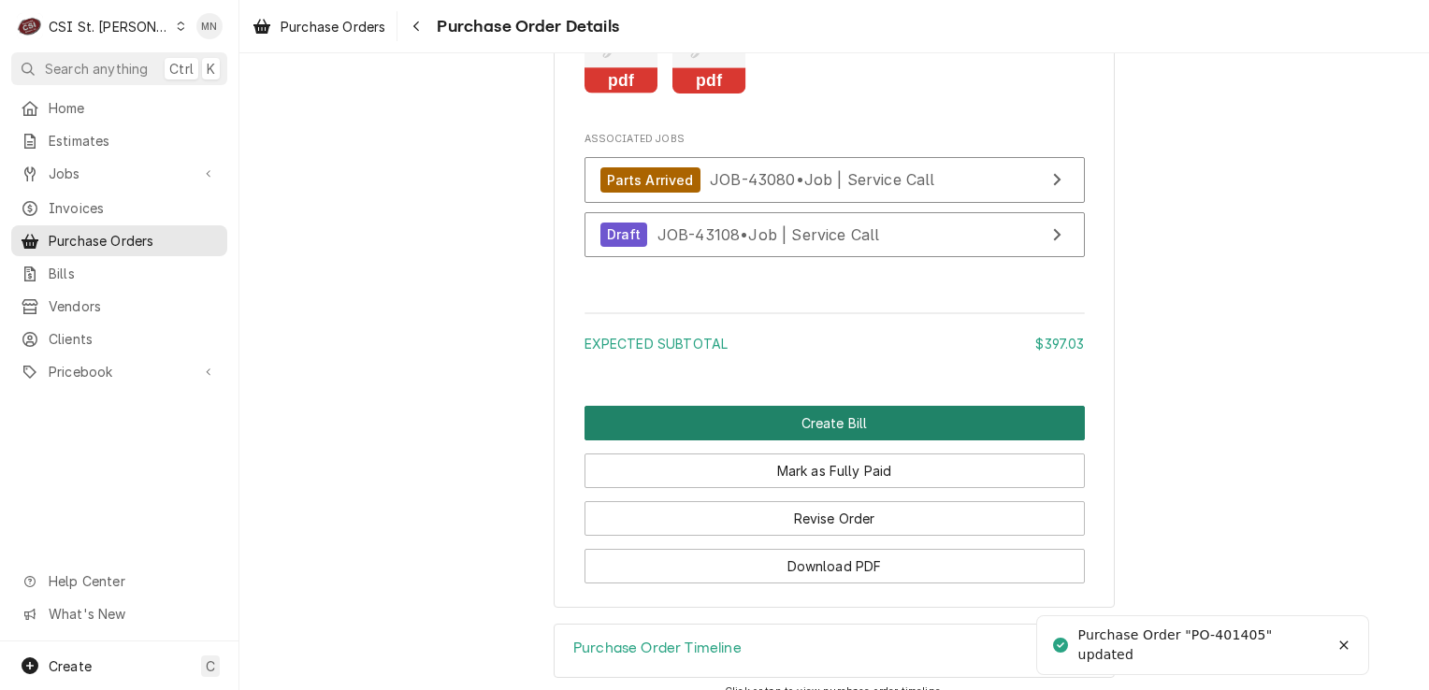
click at [790, 441] on button "Create Bill" at bounding box center [835, 423] width 500 height 35
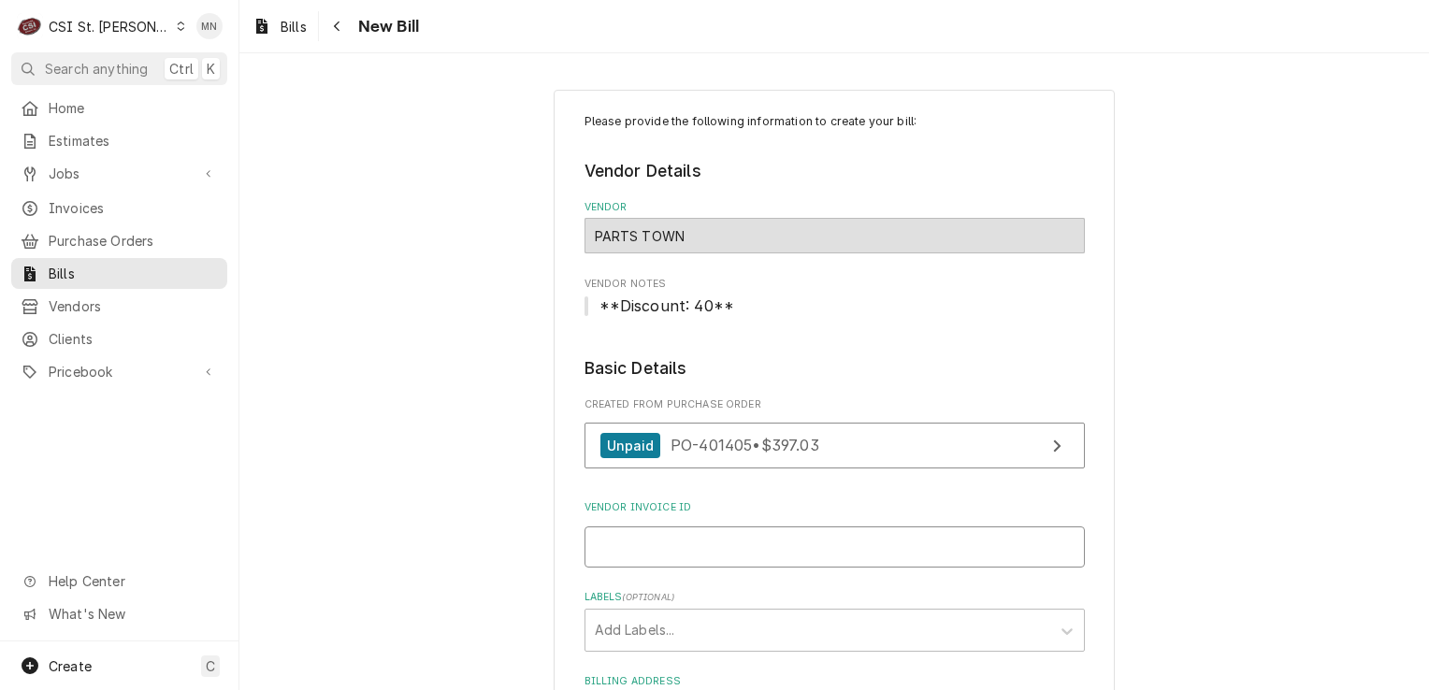
click at [668, 533] on input "Vendor Invoice ID" at bounding box center [835, 547] width 500 height 41
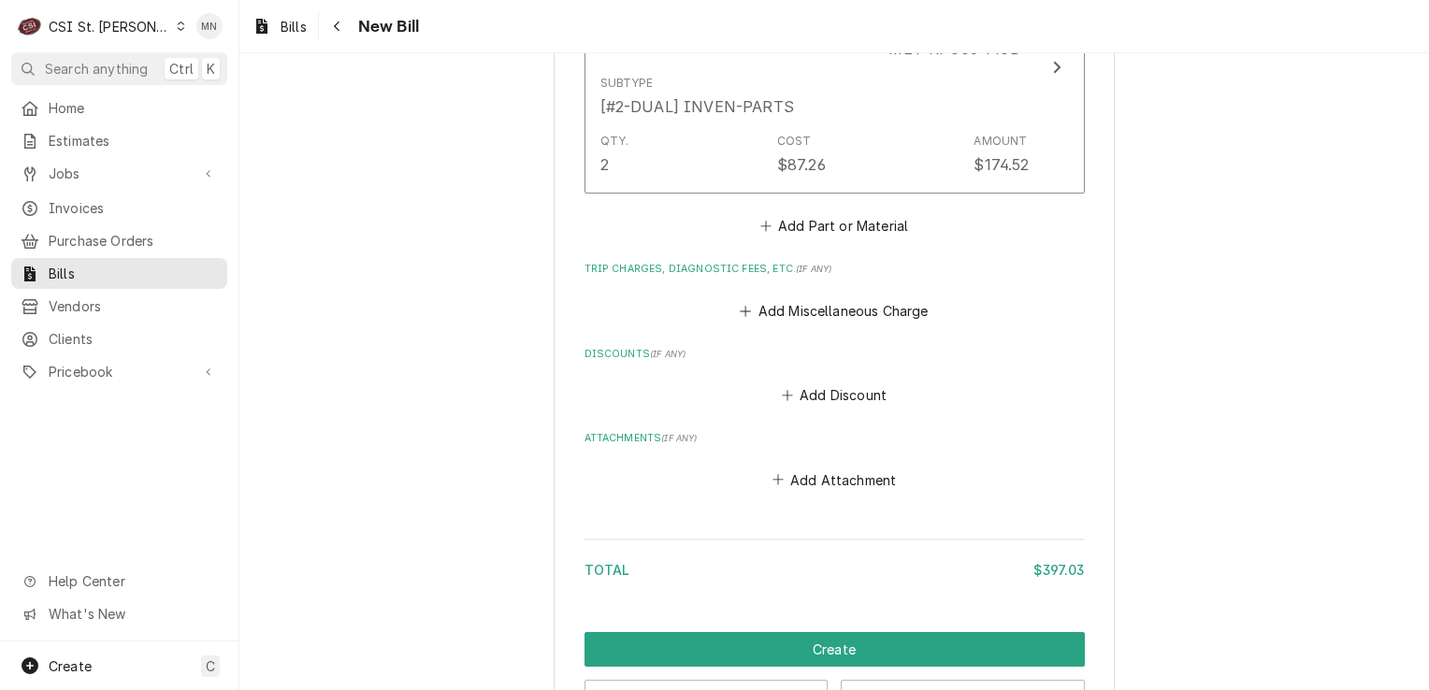
scroll to position [1684, 0]
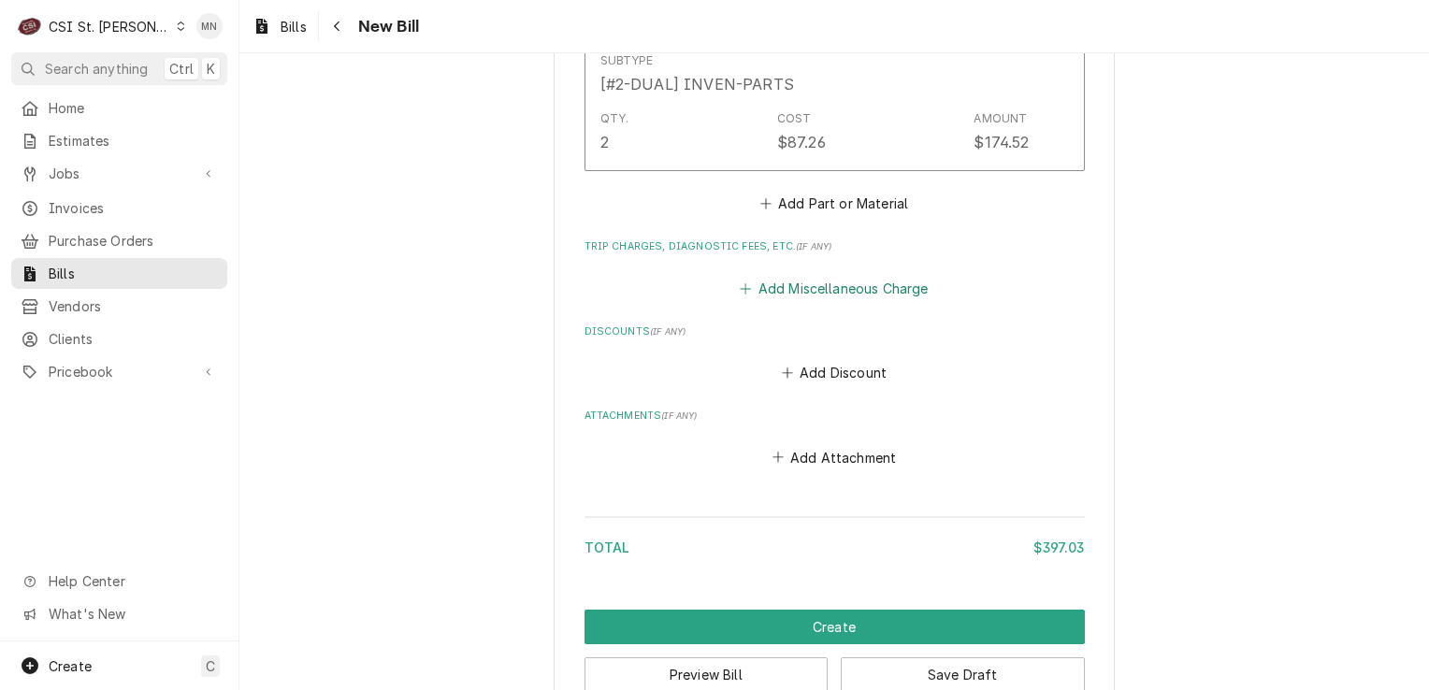
type input "2107116069"
click at [837, 282] on button "Add Miscellaneous Charge" at bounding box center [834, 288] width 195 height 26
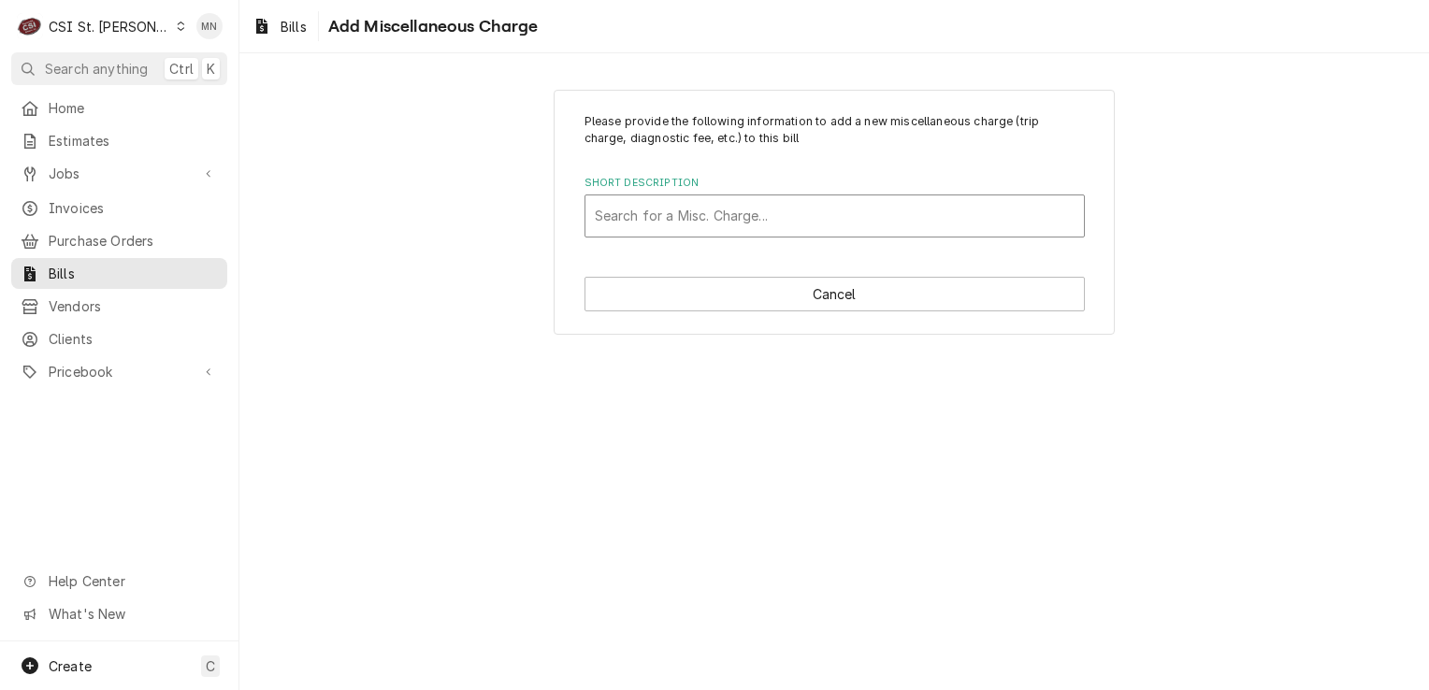
click at [696, 211] on div "Short Description" at bounding box center [835, 216] width 480 height 34
type input "acof"
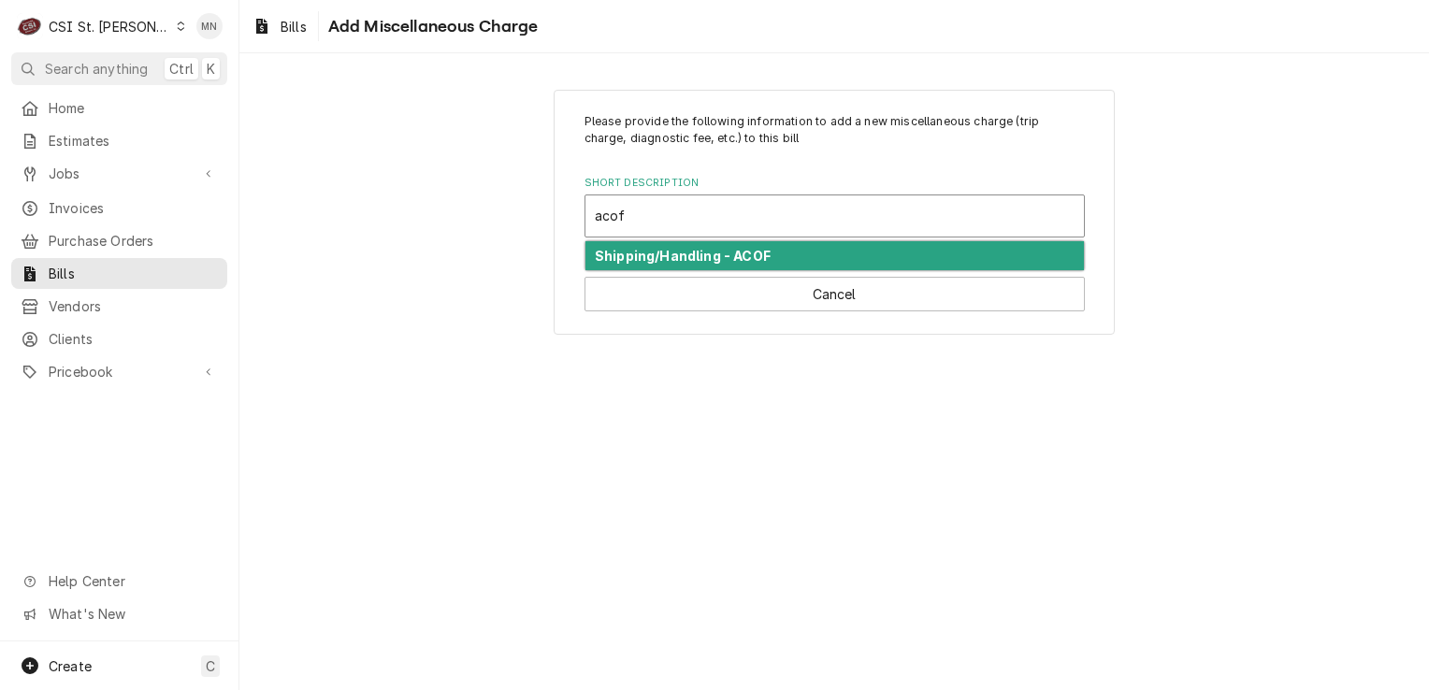
click at [696, 256] on strong "Shipping/Handling - ACOF" at bounding box center [683, 256] width 176 height 16
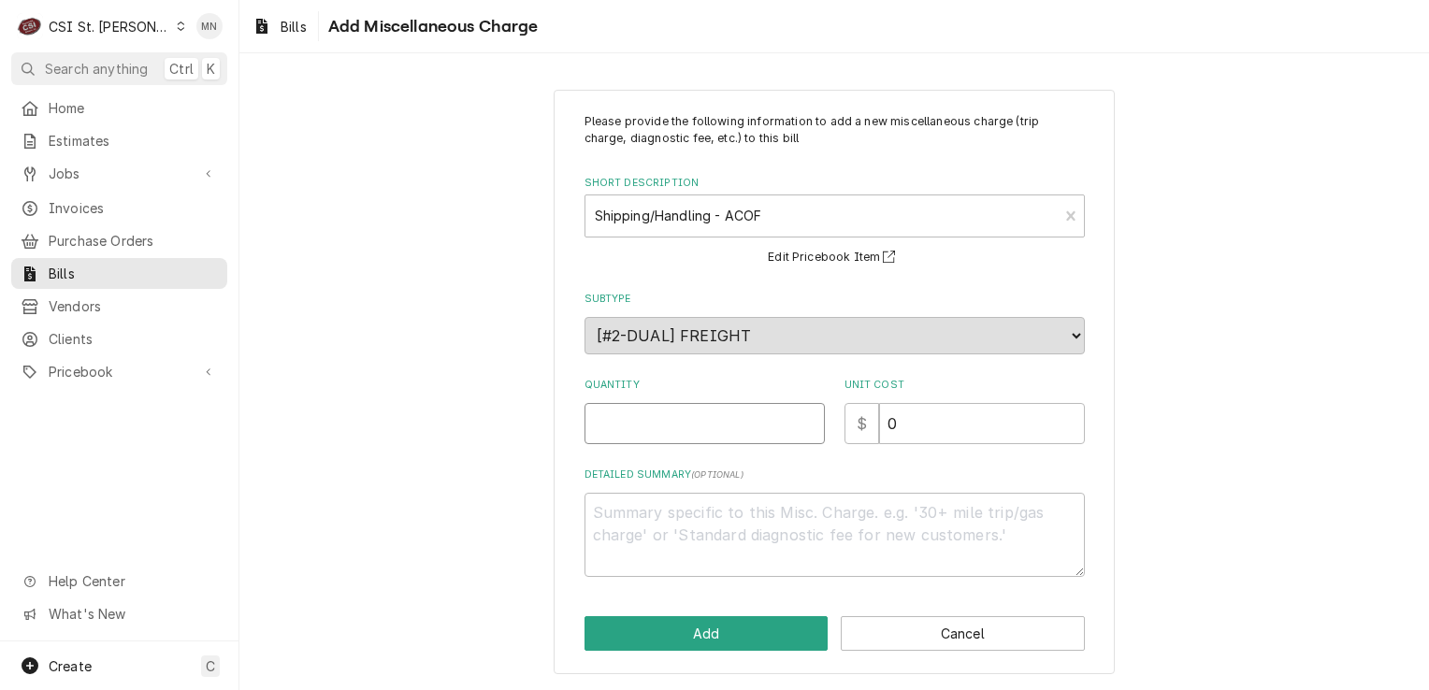
click at [667, 434] on input "Quantity" at bounding box center [705, 423] width 240 height 41
type textarea "x"
type input "1"
type textarea "x"
type input "3"
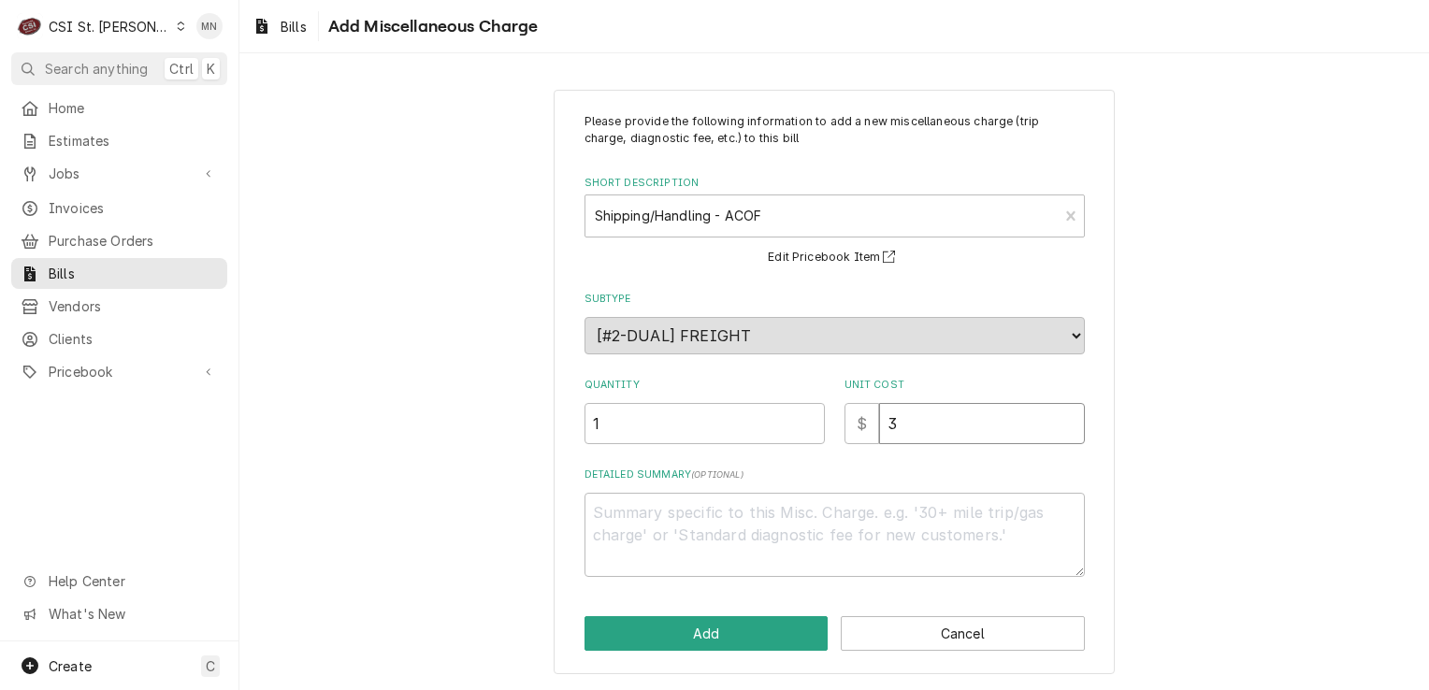
type textarea "x"
type input "39"
type textarea "x"
type input "398"
type textarea "x"
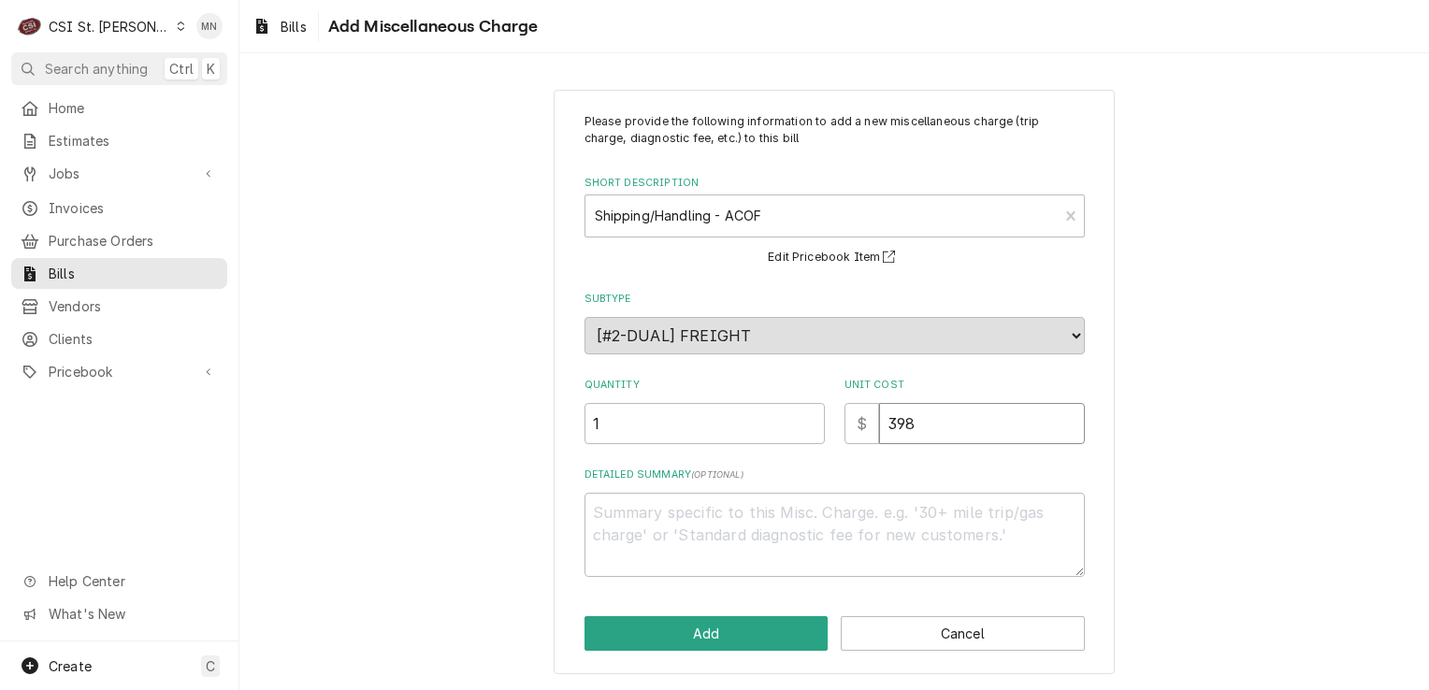
type input "39"
type textarea "x"
type input "3"
type textarea "x"
type input "38"
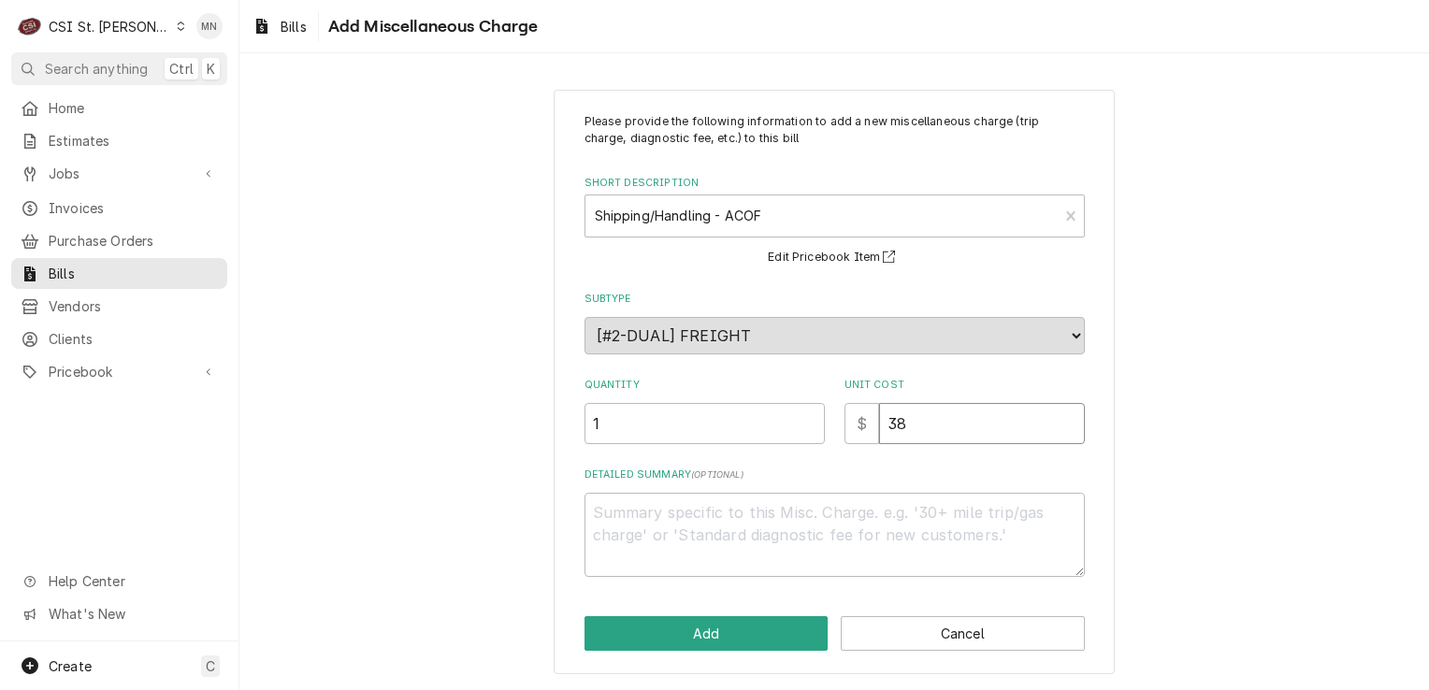
type textarea "x"
type input "38.4"
type textarea "x"
type input "38.47"
type textarea "x"
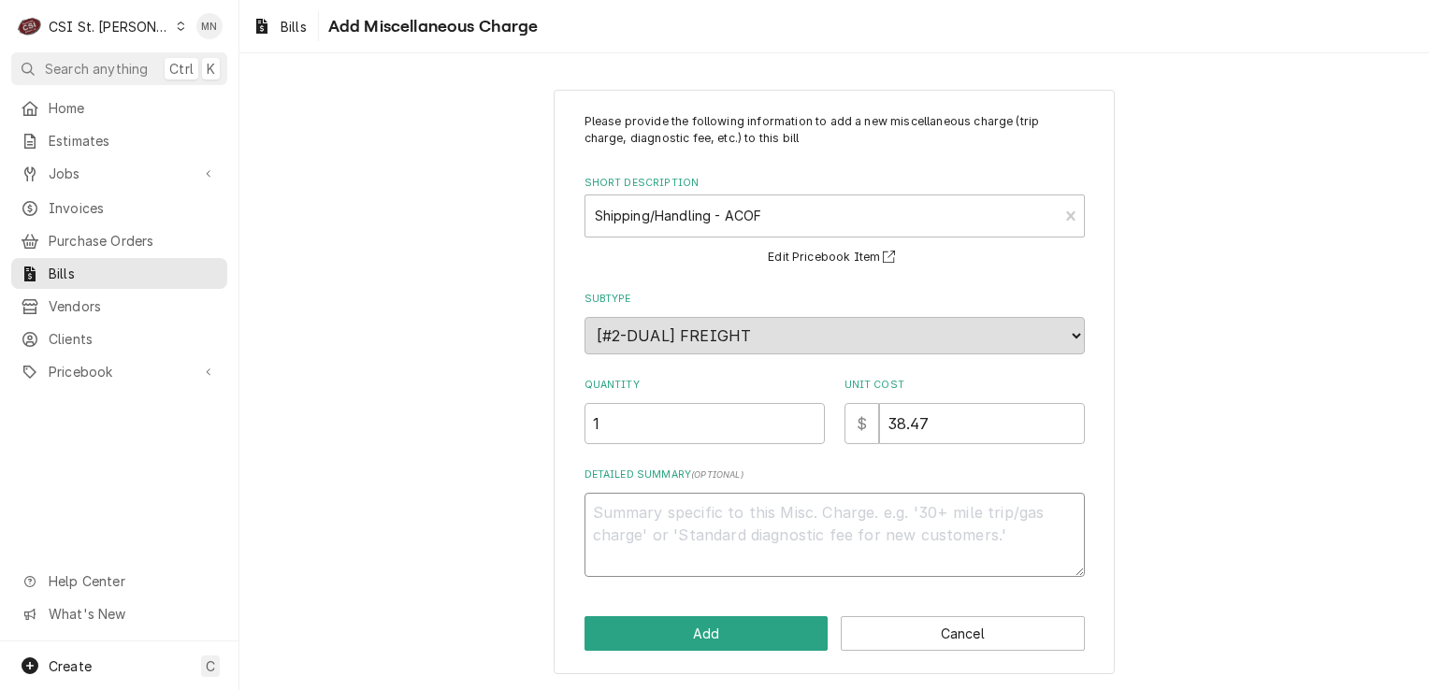
type textarea "A"
type textarea "x"
type textarea "AC"
type textarea "x"
type textarea "ACO"
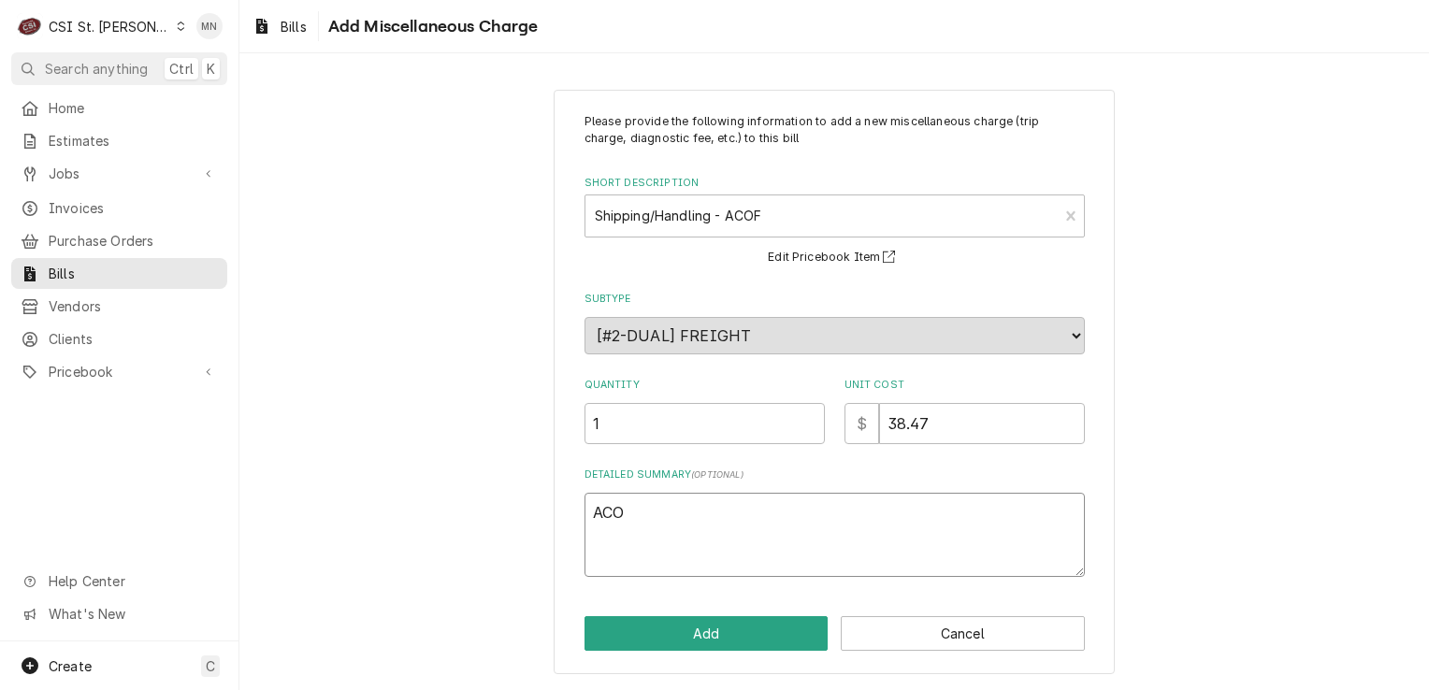
type textarea "x"
type textarea "ACOD"
type textarea "x"
type textarea "ACOD"
type textarea "x"
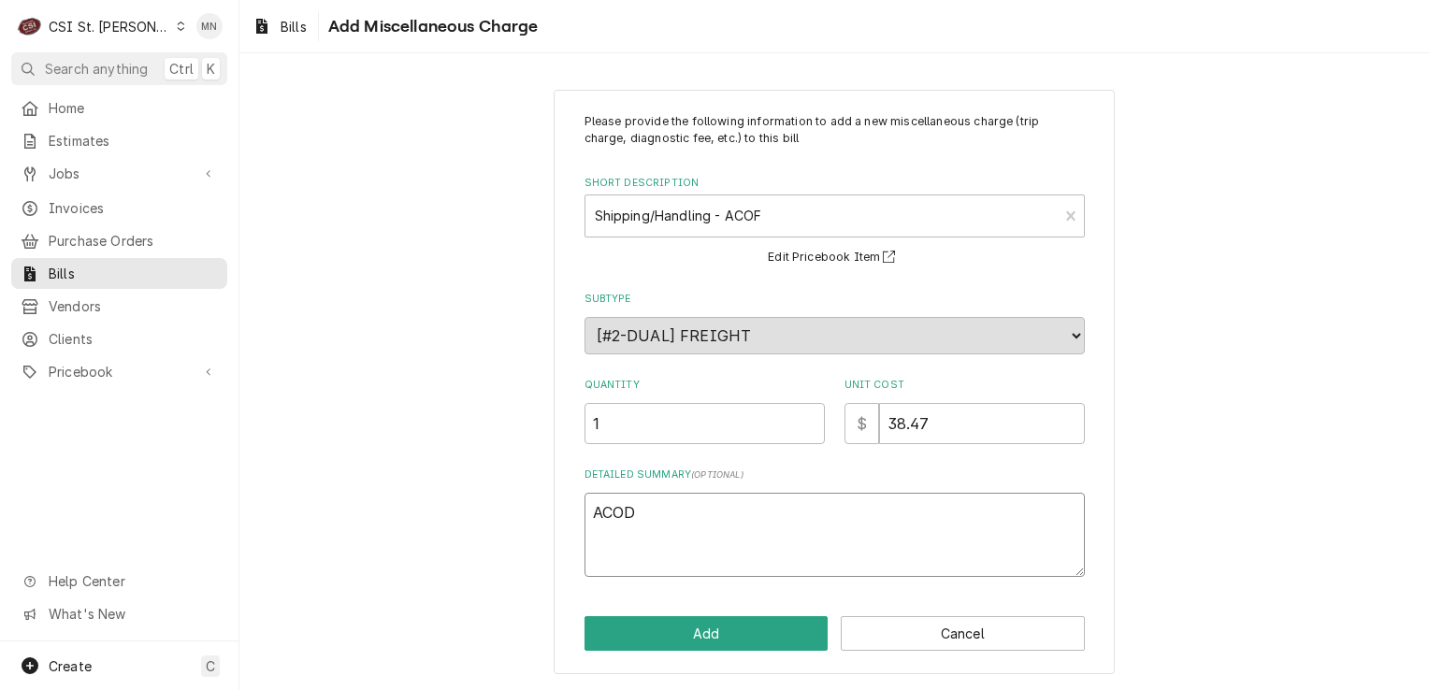
type textarea "ACOD"
type textarea "x"
type textarea "ACO"
type textarea "x"
type textarea "ACOF"
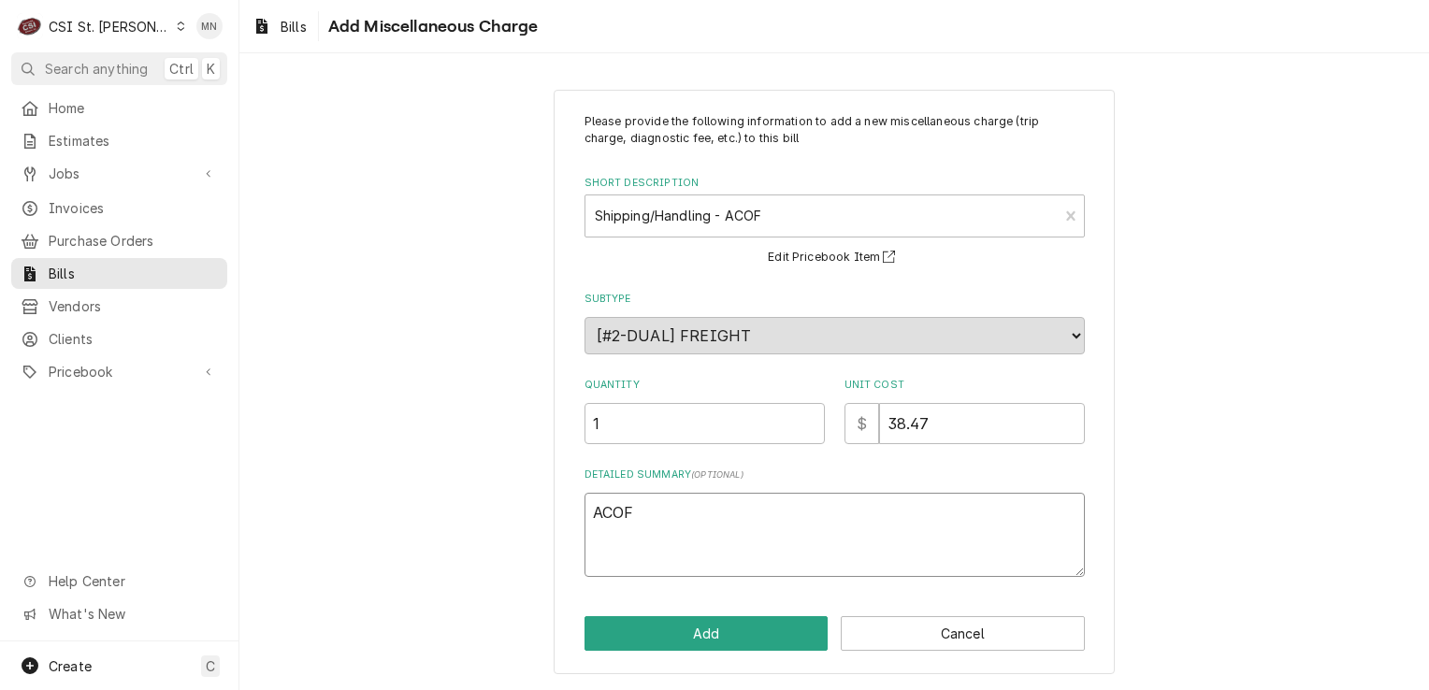
type textarea "x"
type textarea "ACOF"
type textarea "x"
type textarea "ACOF $"
type textarea "x"
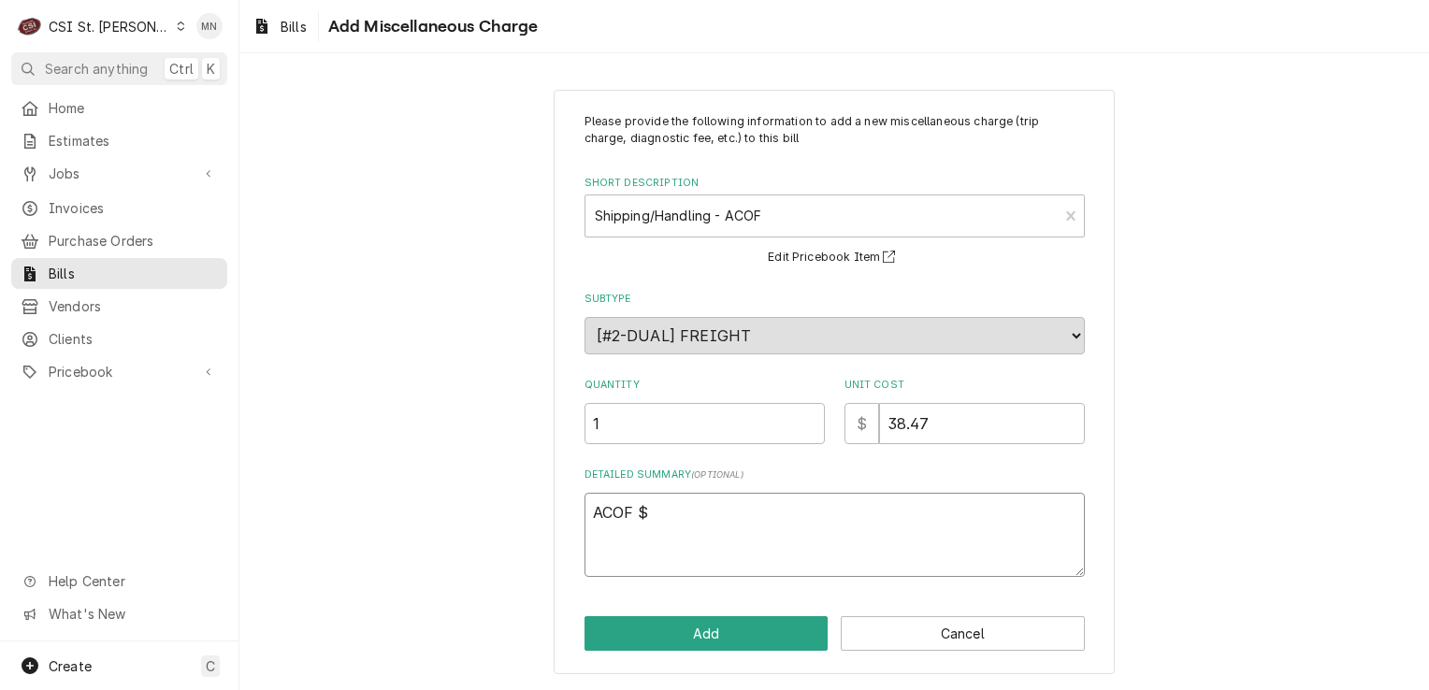
type textarea "ACOF $"
type textarea "x"
type textarea "ACOF $ 3"
type textarea "x"
type textarea "ACOF $ 38"
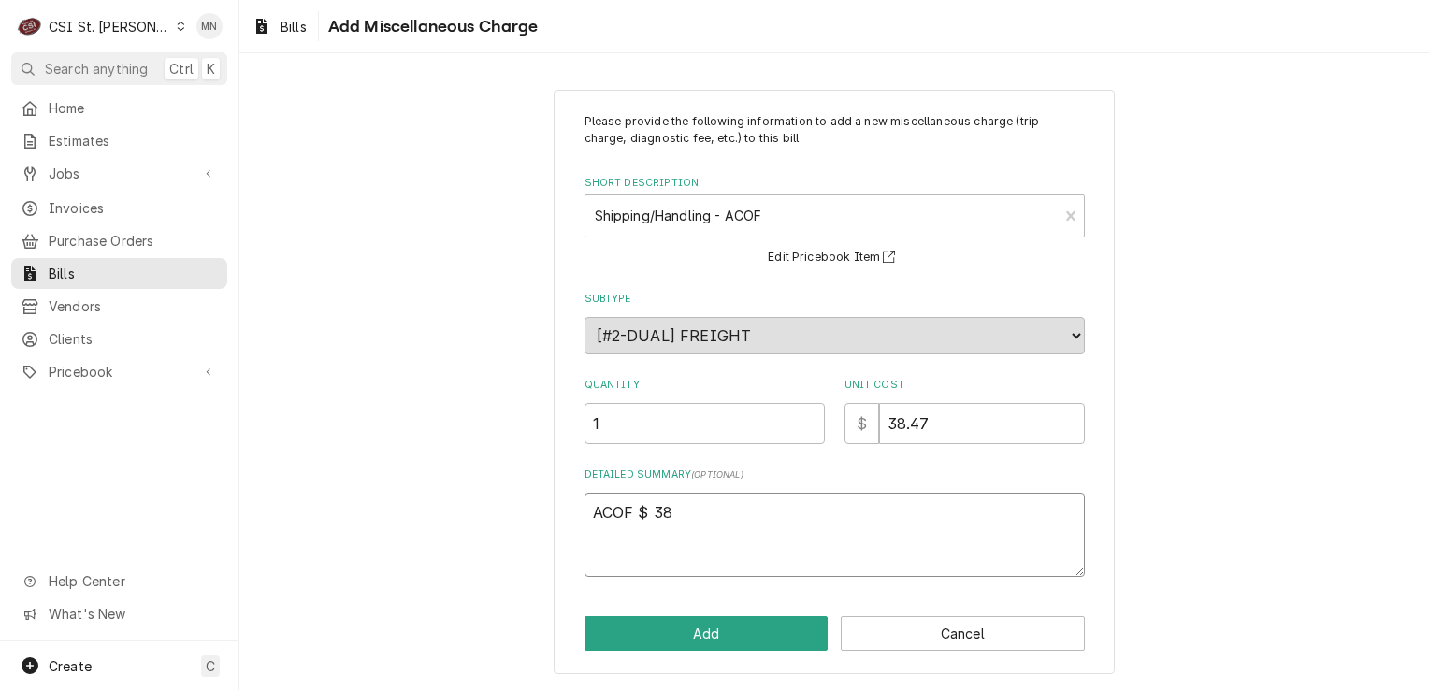
type textarea "x"
type textarea "ACOF $ 38."
type textarea "x"
type textarea "ACOF $ 38.4"
type textarea "x"
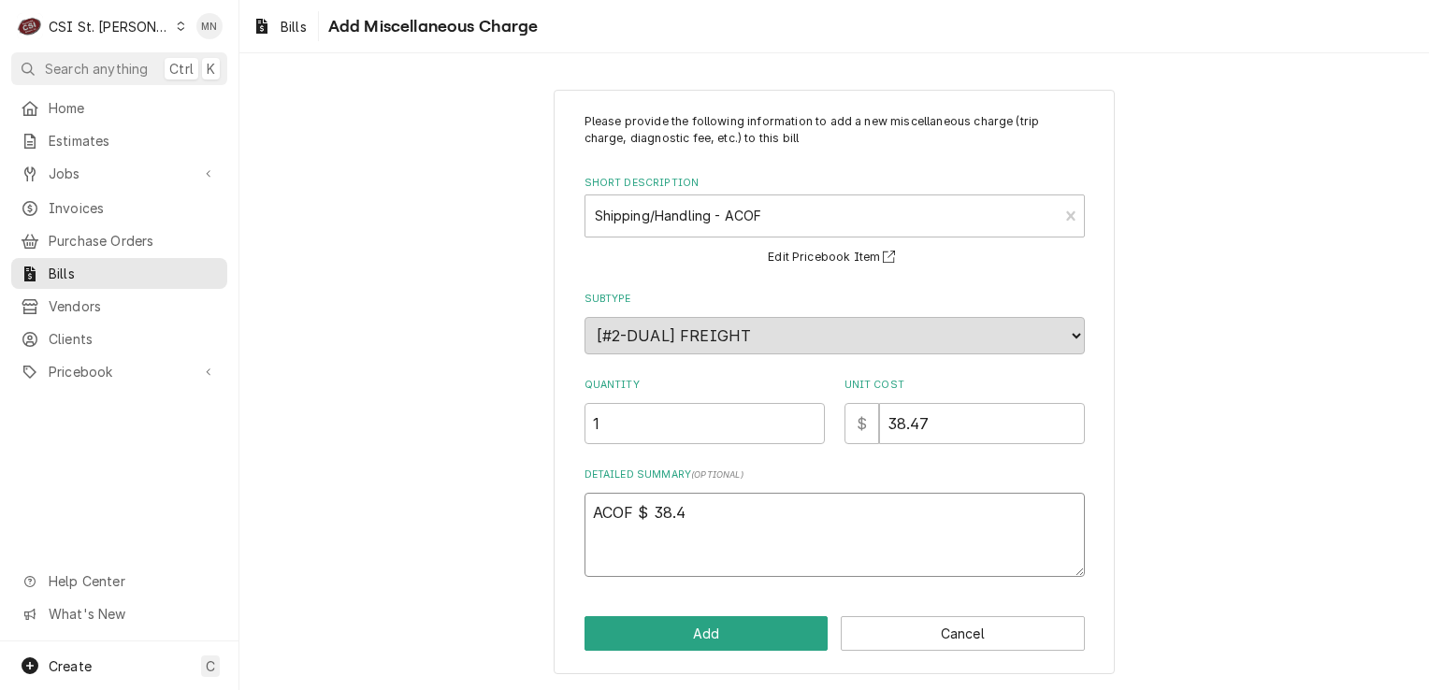
type textarea "ACOF $ 38.47"
type textarea "x"
type textarea "ACOF $ 38.47"
type textarea "x"
type textarea "ACOF $ 38.47 J"
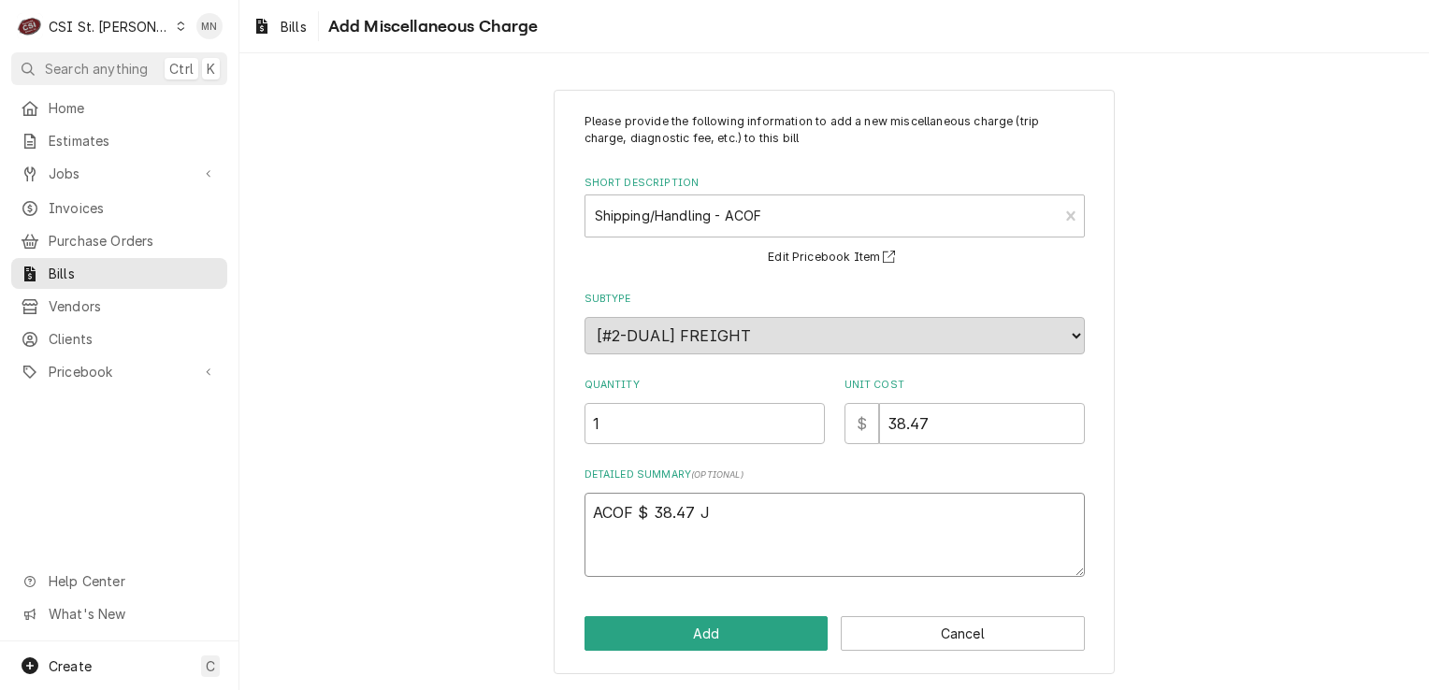
type textarea "x"
type textarea "ACOF $ 38.47 Jo"
type textarea "x"
type textarea "ACOF $ 38.47 Job"
type textarea "x"
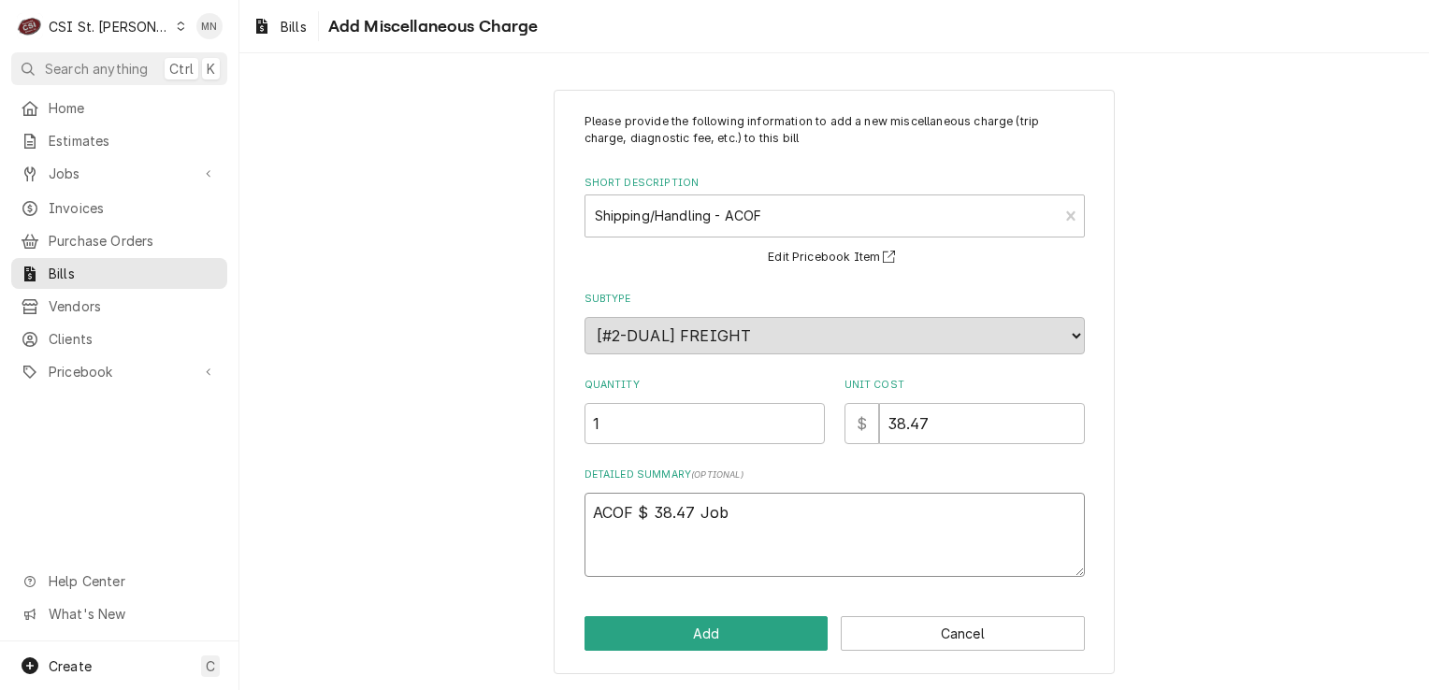
type textarea "ACOF $ 38.47 Job"
type textarea "x"
type textarea "ACOF $ 38.47 Job 4"
type textarea "x"
type textarea "ACOF $ 38.47 Job 43"
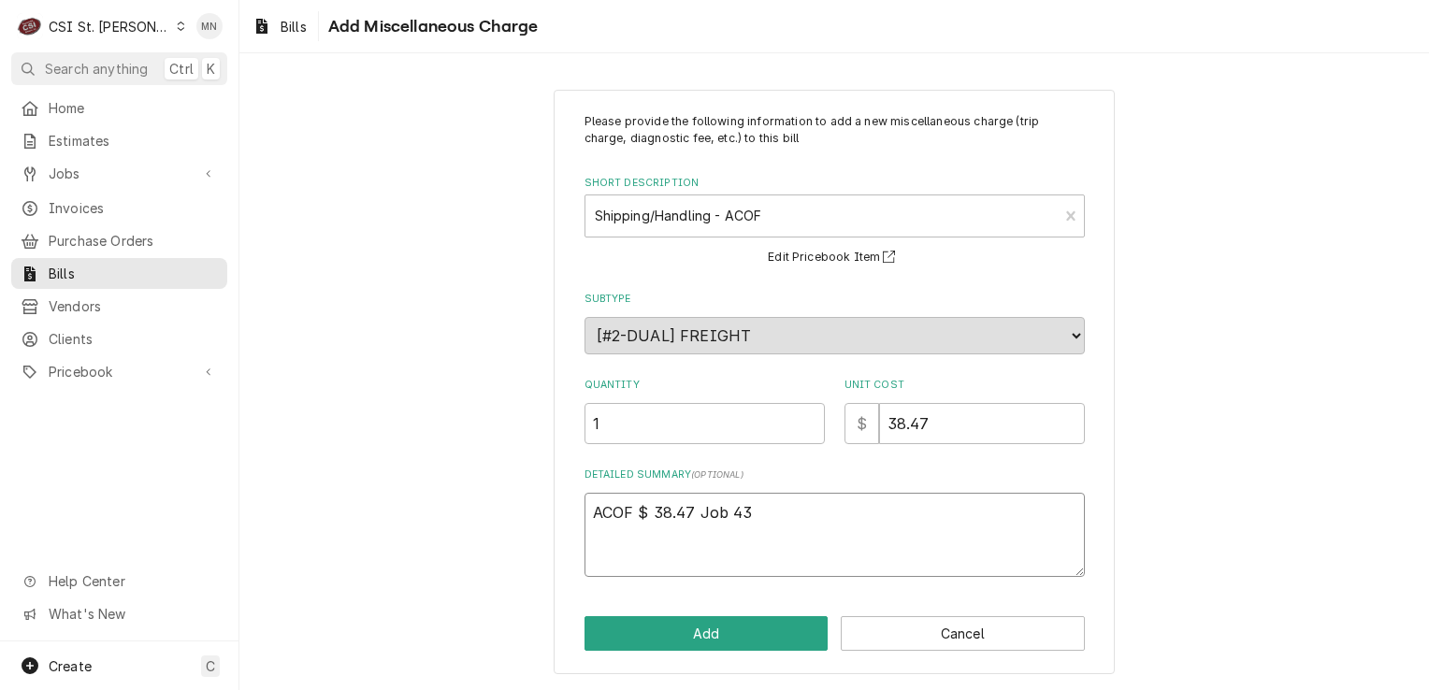
type textarea "x"
type textarea "ACOF $ 38.47 Job 431"
type textarea "x"
type textarea "ACOF $ 38.47 Job 4310"
type textarea "x"
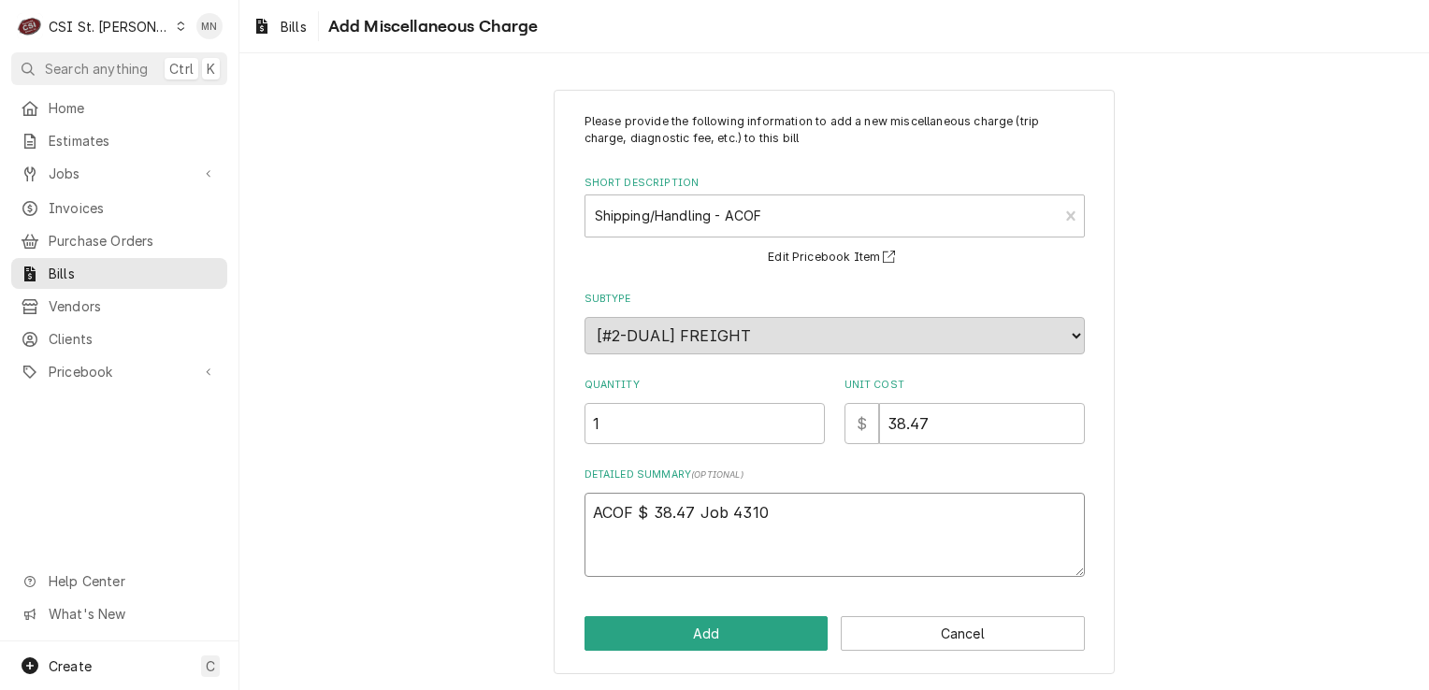
type textarea "ACOF $ 38.47 Job 43108"
type textarea "x"
type textarea "ACOF $ 38.47 Job 43108"
type textarea "x"
type textarea "ACOF $ 38.47 Job 43108 J"
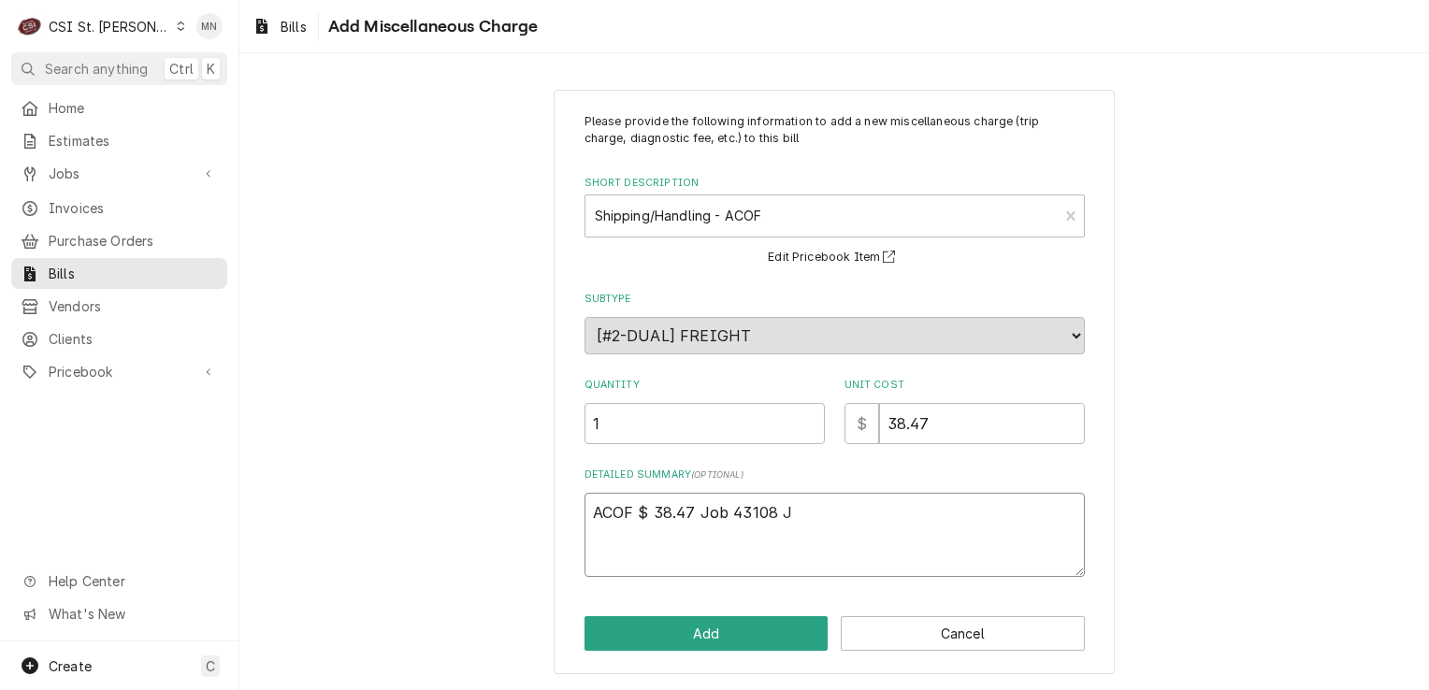
type textarea "x"
type textarea "ACOF $ 38.47 Job 43108 Jo"
type textarea "x"
type textarea "ACOF $ 38.47 Job 43108 Job"
type textarea "x"
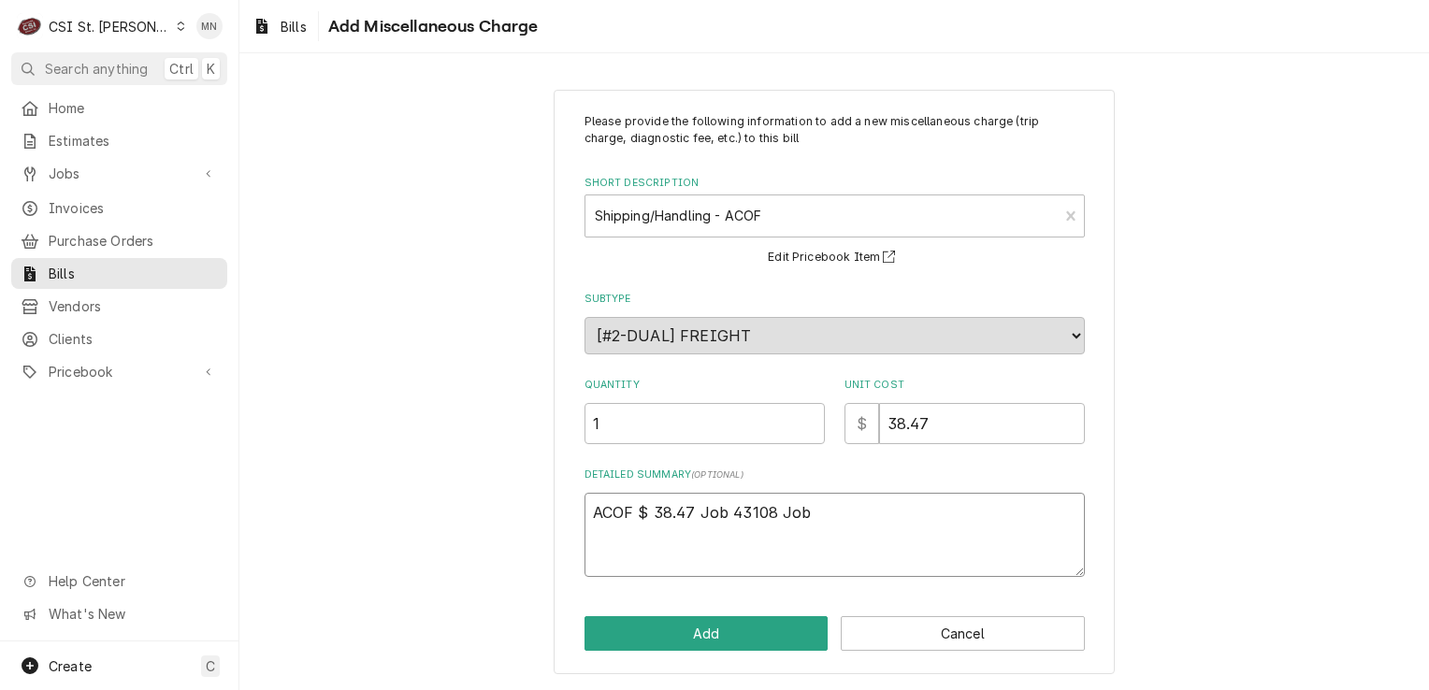
type textarea "ACOF $ 38.47 Job 43108 Job"
type textarea "x"
type textarea "ACOF $ 38.47 Job 43108 Job 4"
type textarea "x"
type textarea "ACOF $ 38.47 Job 43108 Job 43"
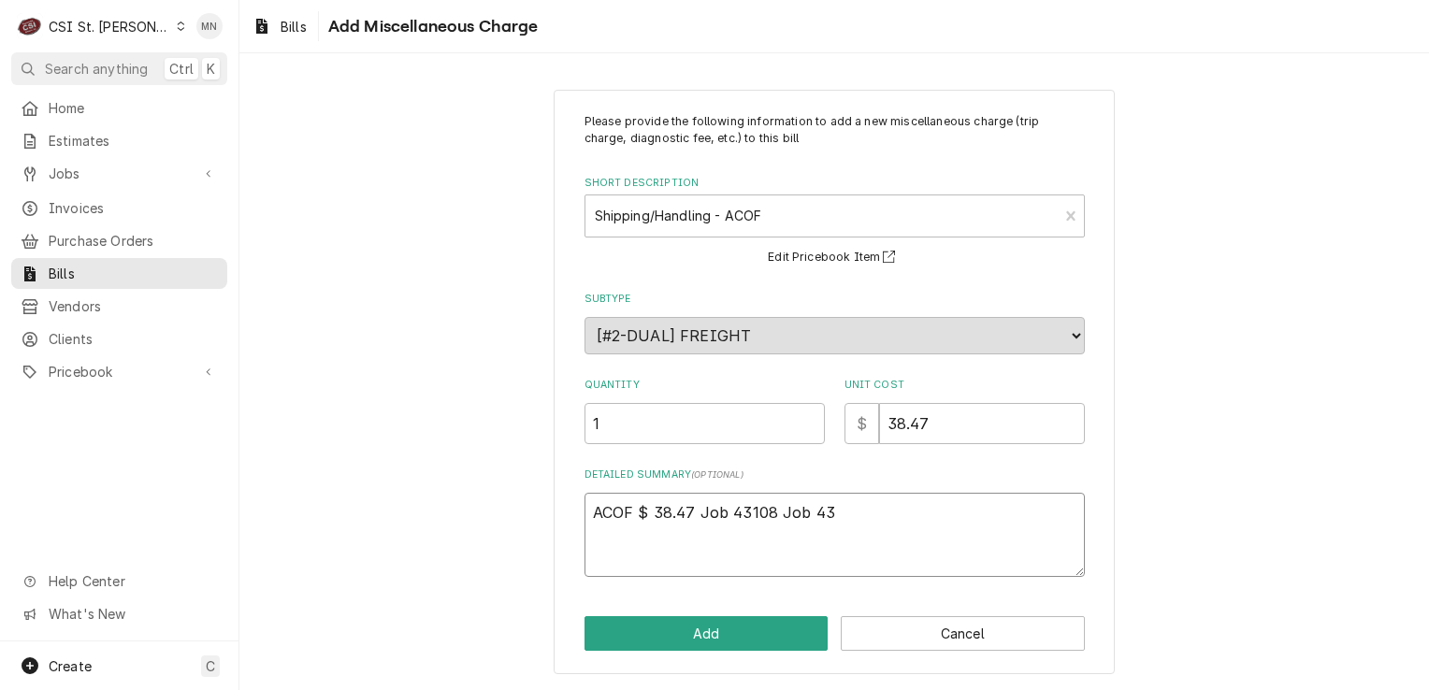
type textarea "x"
type textarea "ACOF $ 38.47 Job 43108 Job 430"
type textarea "x"
type textarea "ACOF $ 38.47 Job 43108 Job 4308"
type textarea "x"
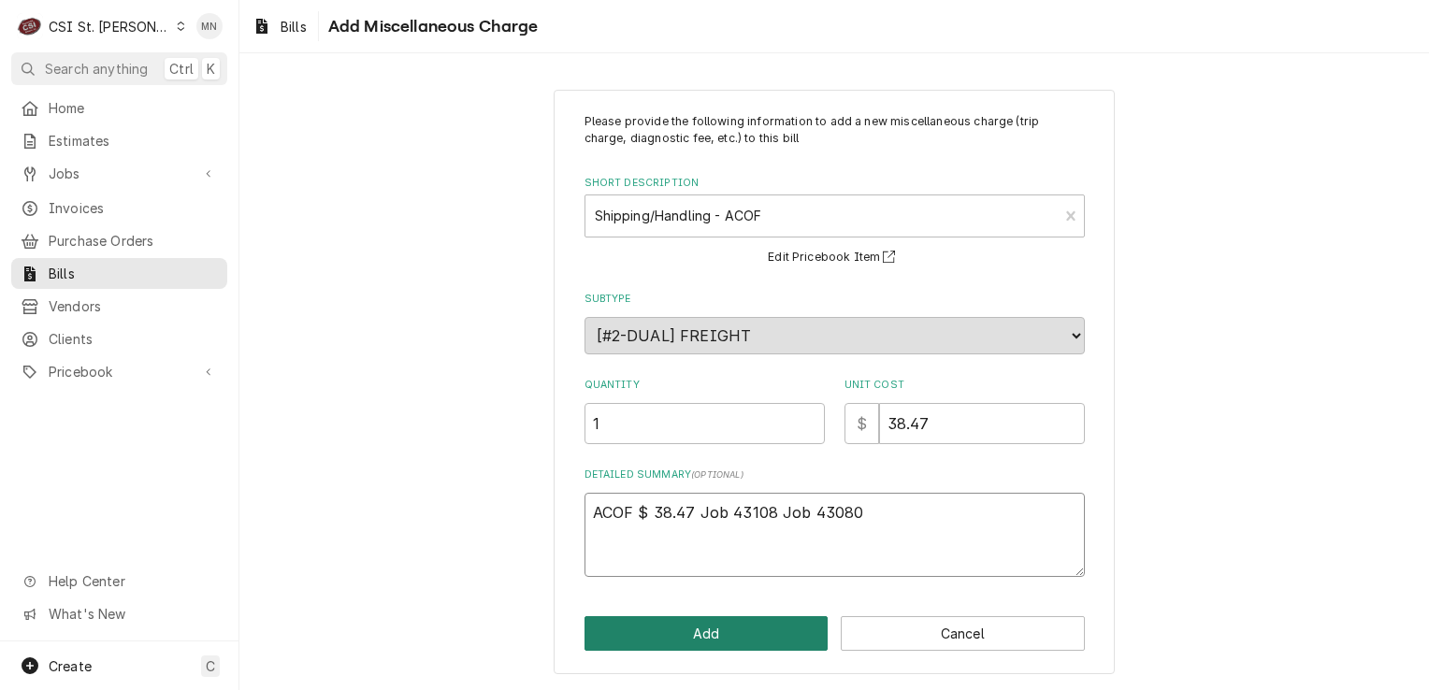
type textarea "ACOF $ 38.47 Job 43108 Job 43080"
click at [770, 634] on button "Add" at bounding box center [707, 633] width 244 height 35
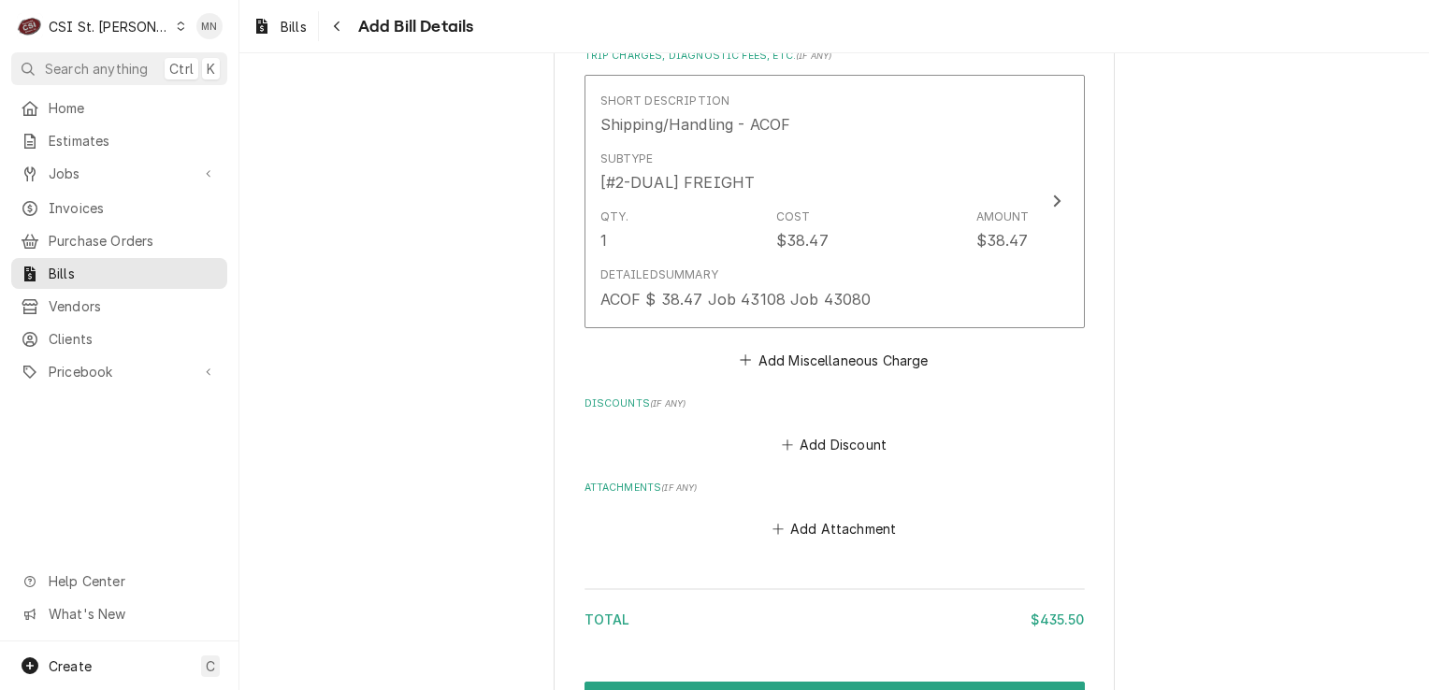
scroll to position [1983, 0]
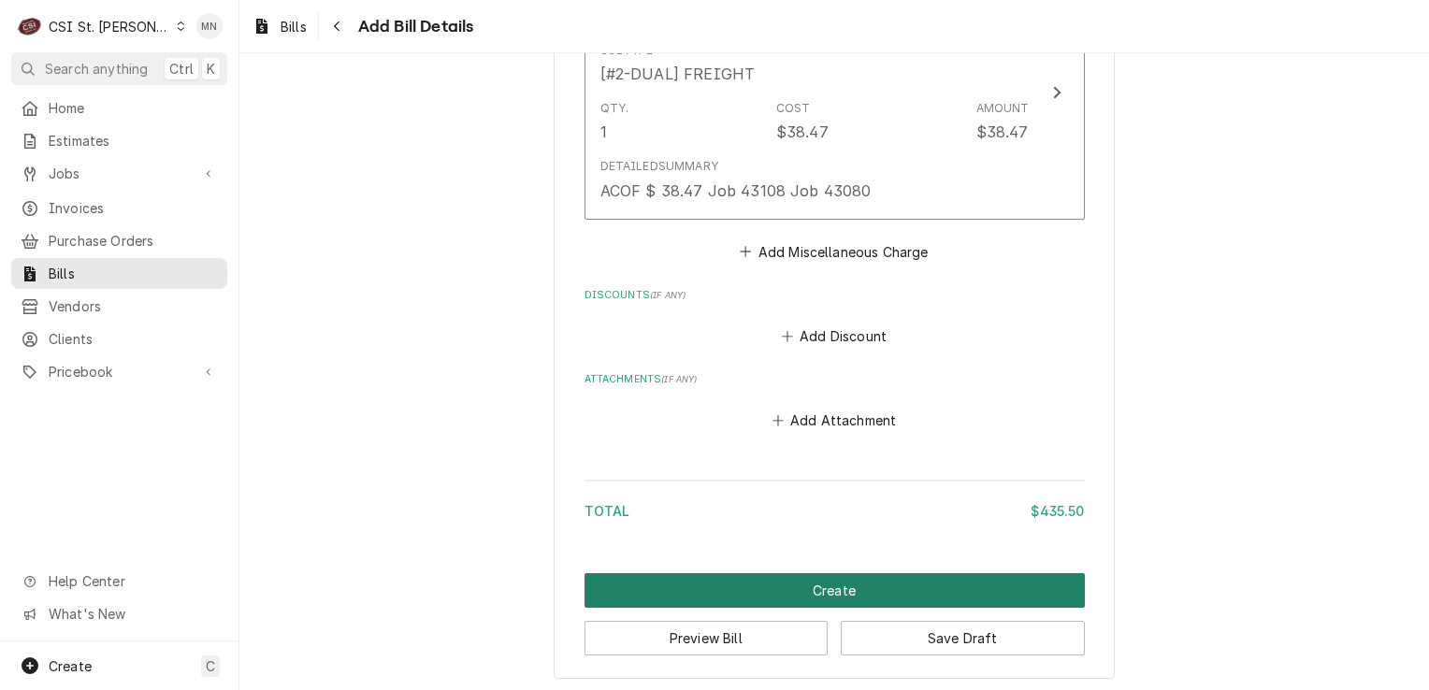
click at [952, 586] on button "Create" at bounding box center [835, 590] width 500 height 35
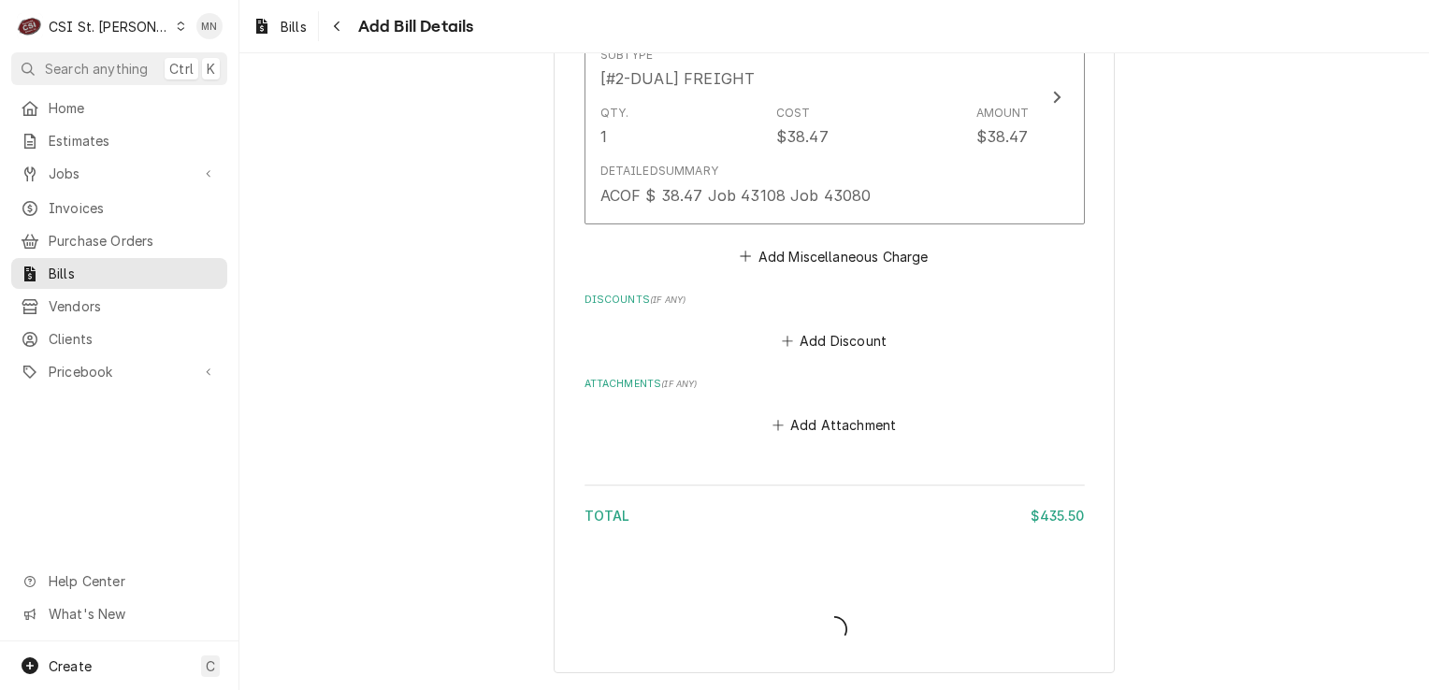
scroll to position [1974, 0]
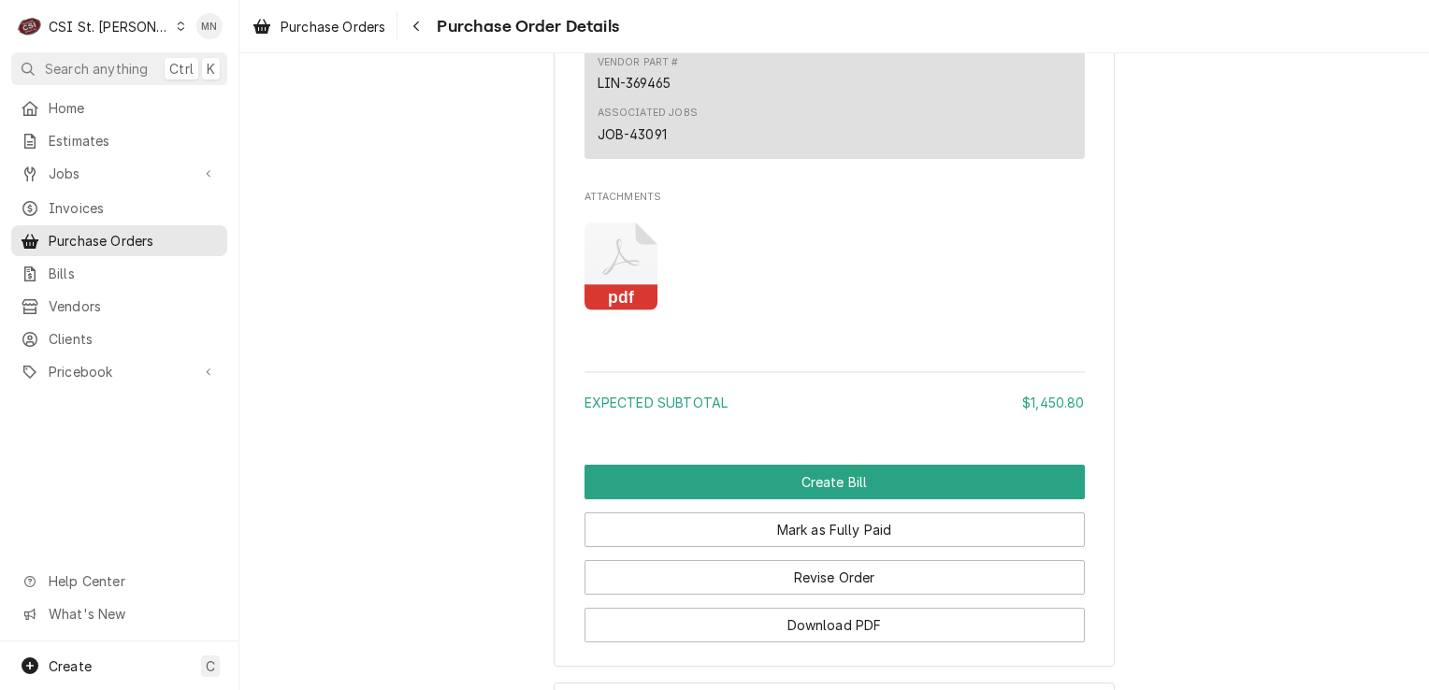
scroll to position [3976, 0]
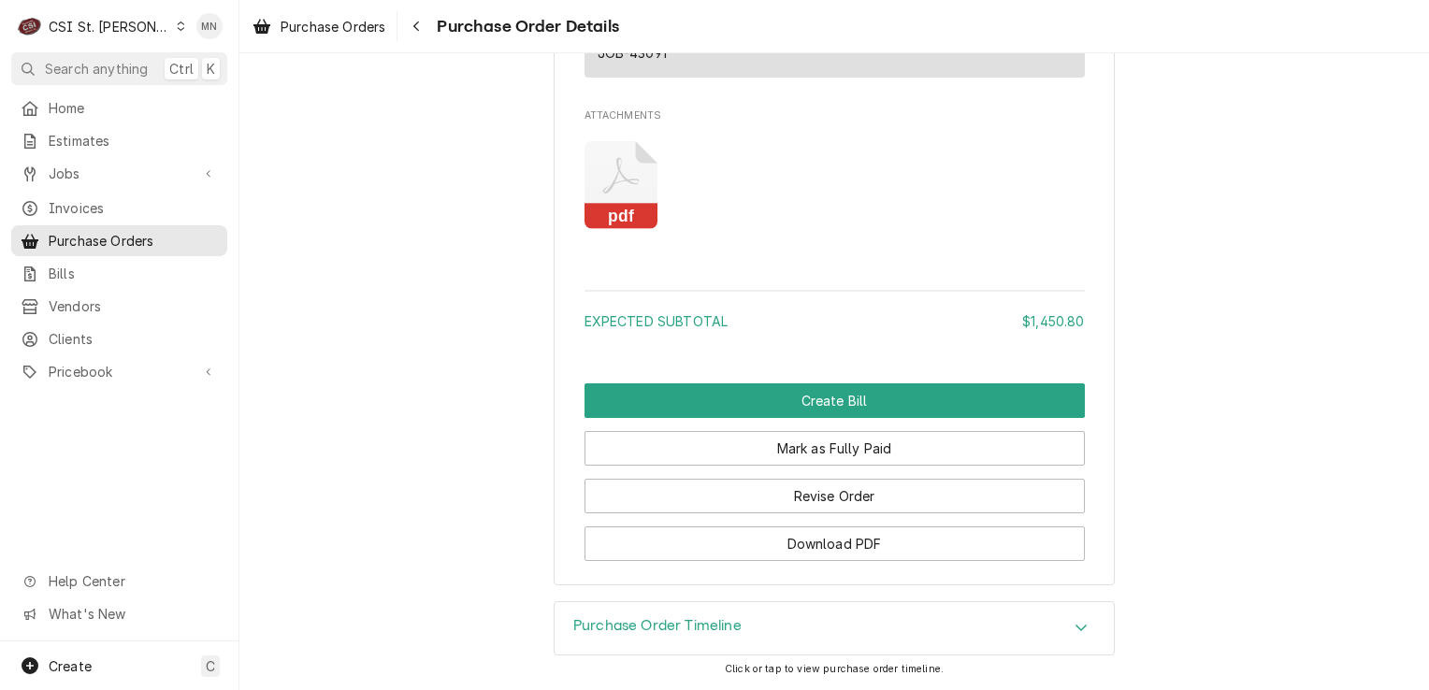
click at [600, 177] on icon "Attachments" at bounding box center [622, 185] width 74 height 89
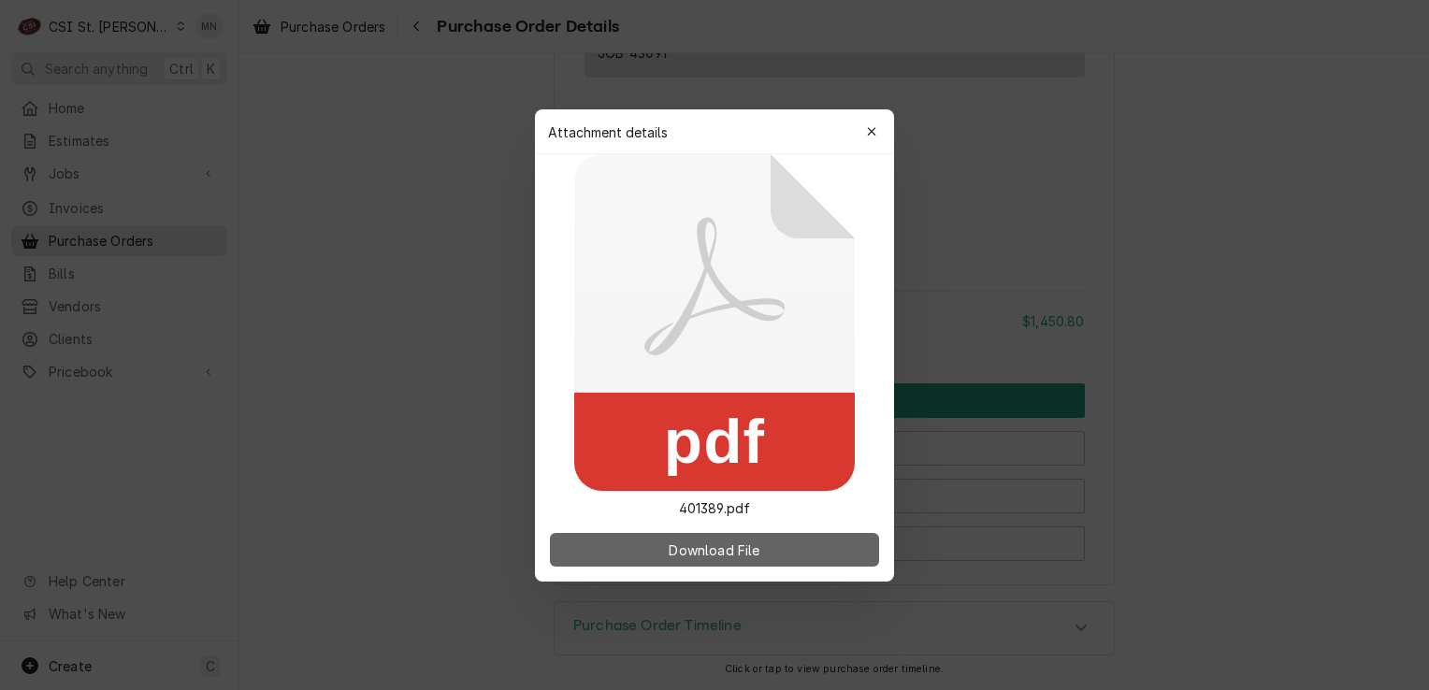
click at [696, 536] on button "Download File" at bounding box center [714, 550] width 329 height 34
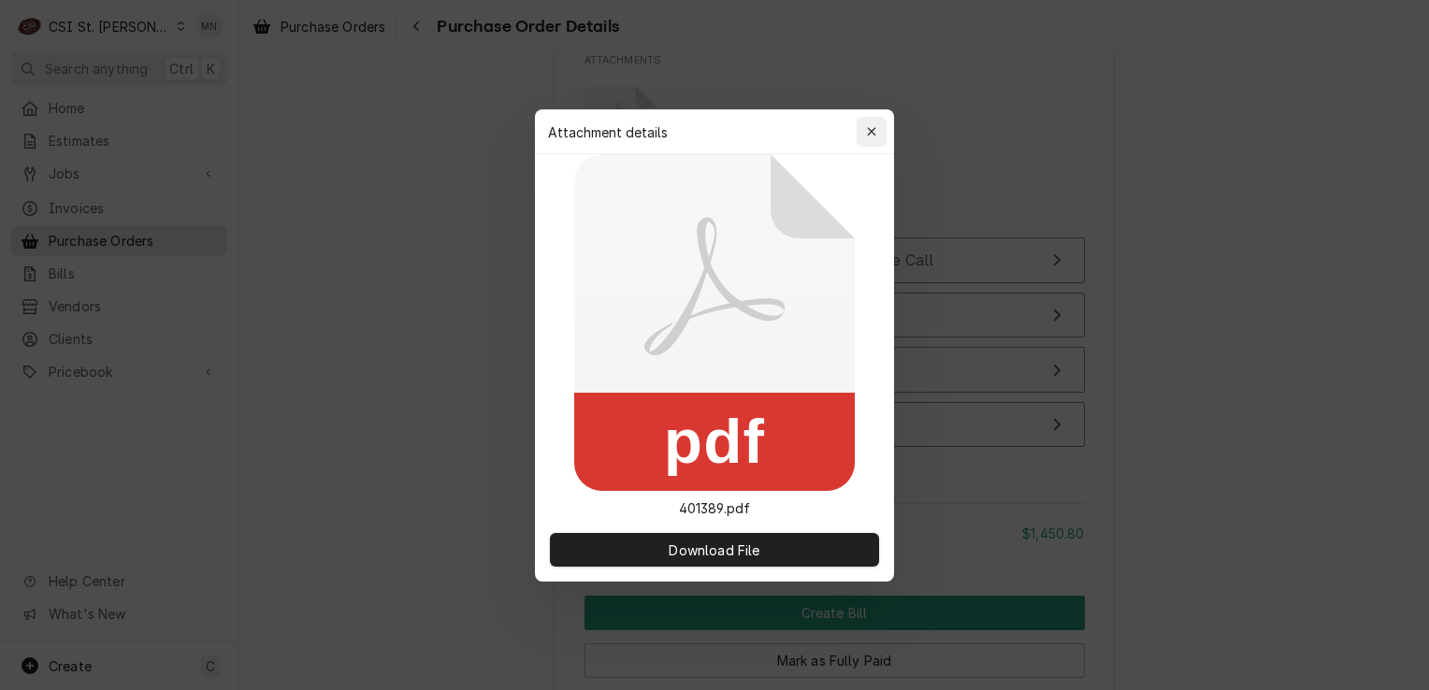
click at [870, 129] on icon "button" at bounding box center [871, 131] width 8 height 8
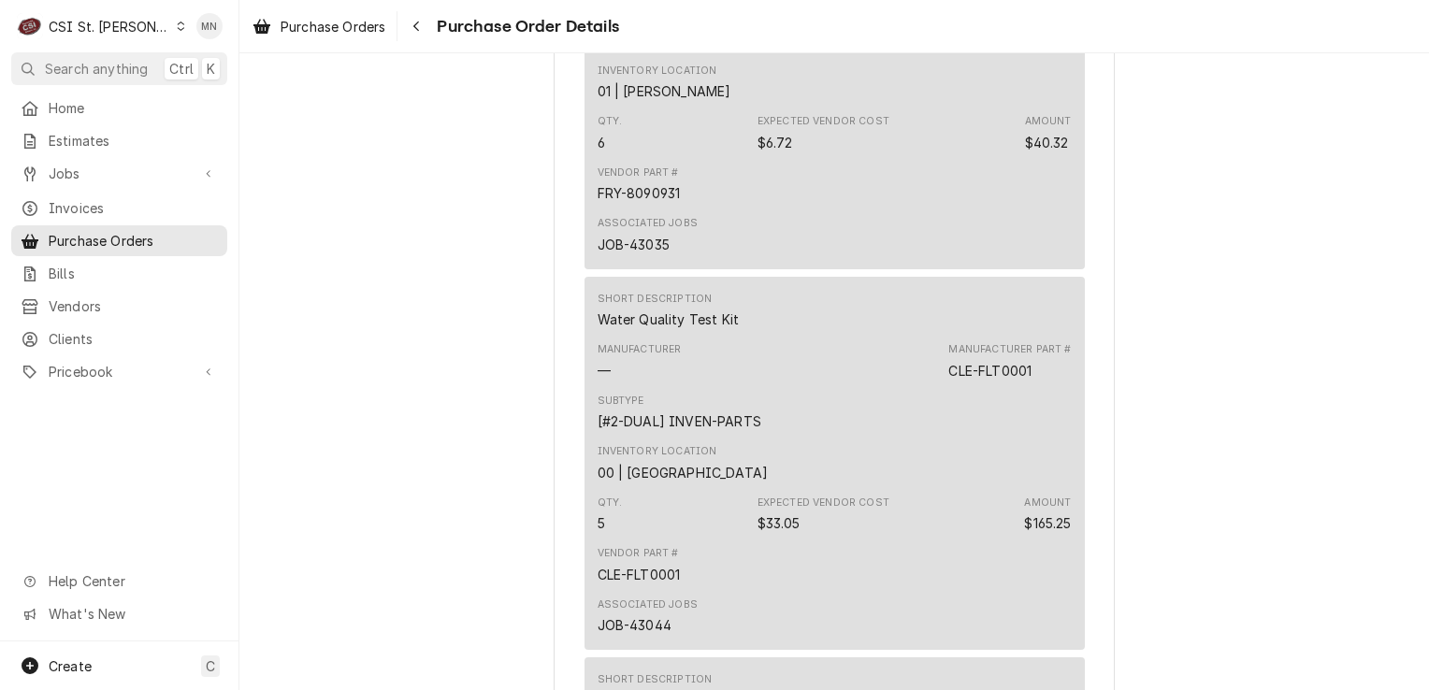
scroll to position [1637, 0]
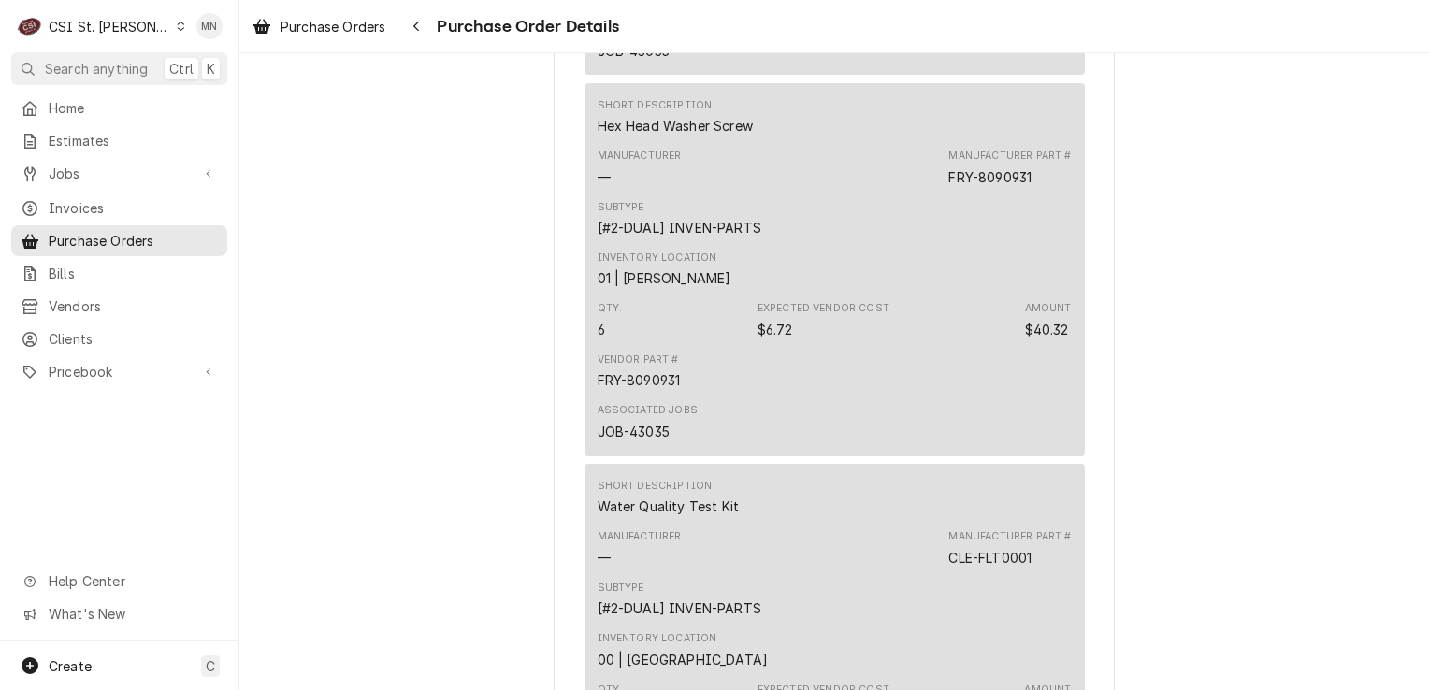
click at [1037, 186] on div "Manufacturer Part # FRY-8090931" at bounding box center [1010, 167] width 123 height 37
click at [1034, 186] on div "Manufacturer Part # FRY-8090931" at bounding box center [1010, 167] width 123 height 37
click at [1036, 186] on div "Manufacturer Part # FRY-8090931" at bounding box center [1010, 167] width 123 height 37
click at [1032, 186] on div "Manufacturer Part # FRY-8090931" at bounding box center [1010, 167] width 123 height 37
drag, startPoint x: 1034, startPoint y: 239, endPoint x: 940, endPoint y: 241, distance: 93.6
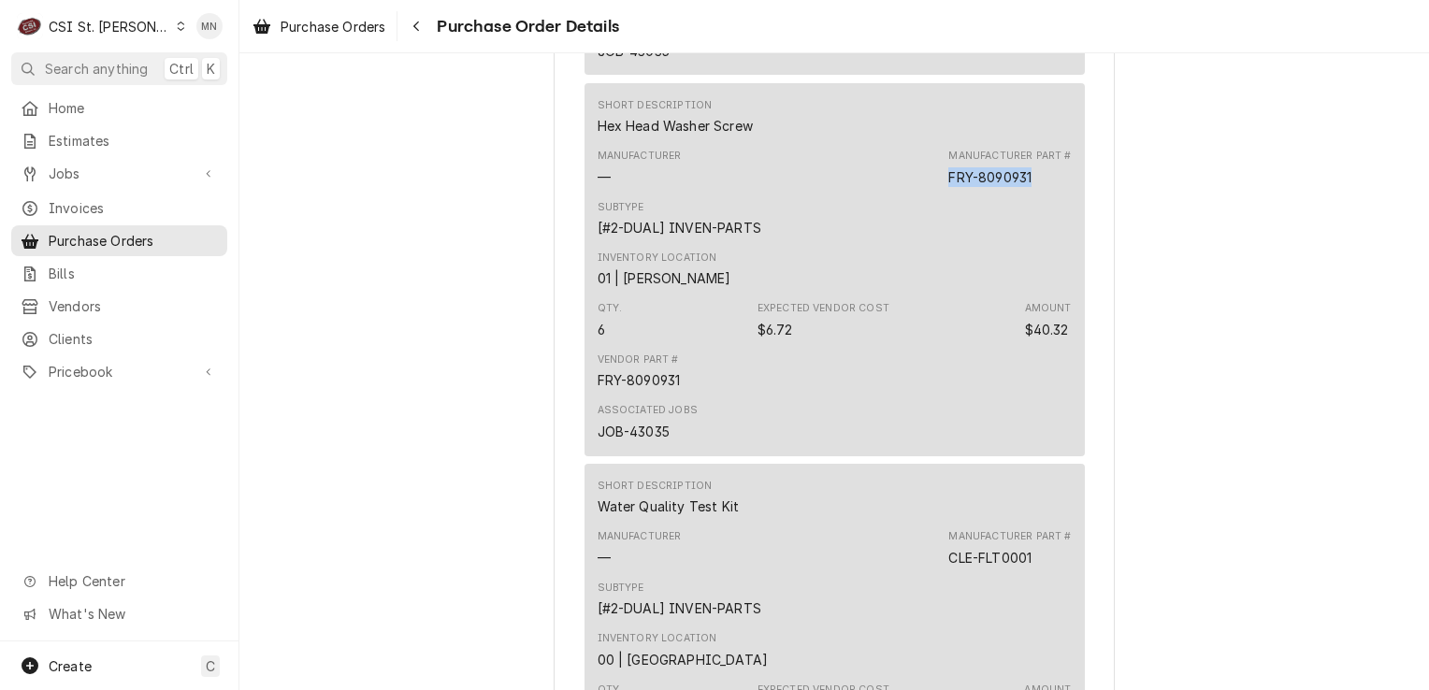
click at [940, 193] on div "Manufacturer — Manufacturer Part # FRY-8090931" at bounding box center [835, 167] width 474 height 51
copy div "FRY-8090931"
click at [102, 371] on div "Pricebook" at bounding box center [119, 371] width 209 height 23
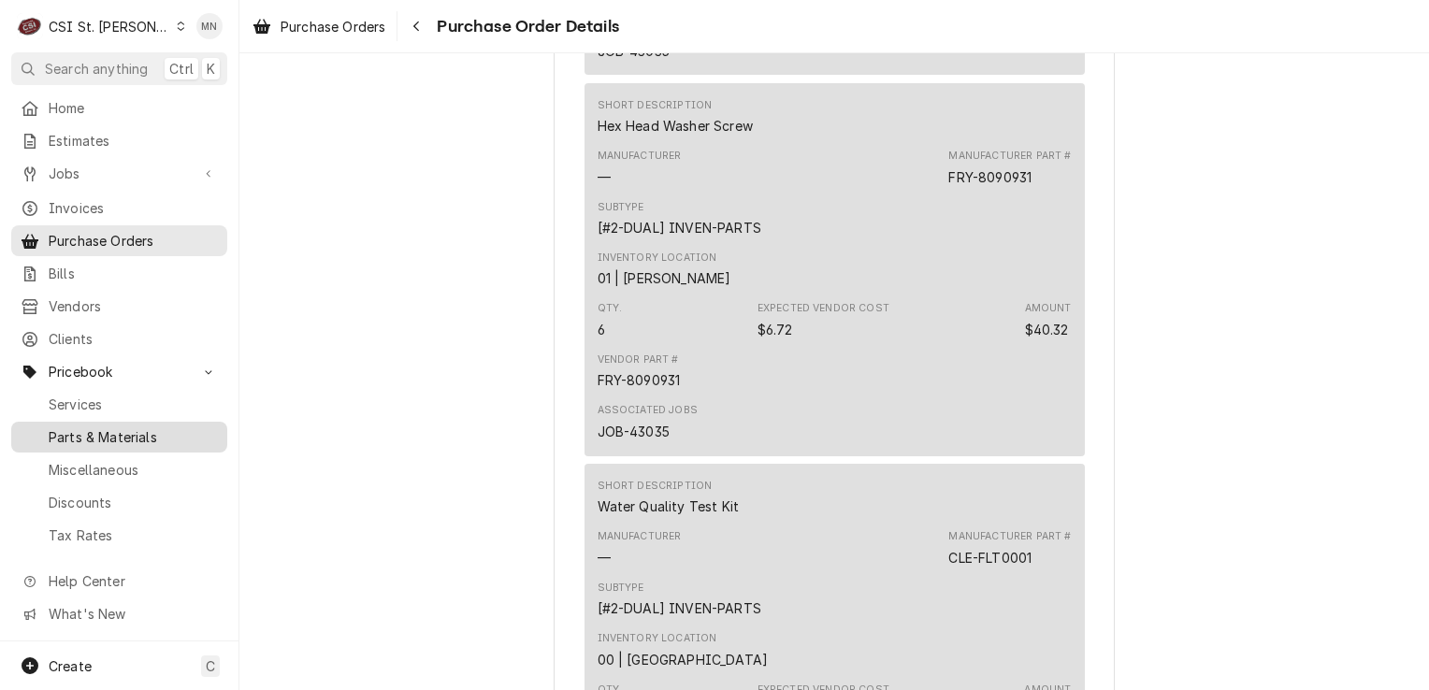
click at [106, 428] on span "Parts & Materials" at bounding box center [133, 438] width 169 height 20
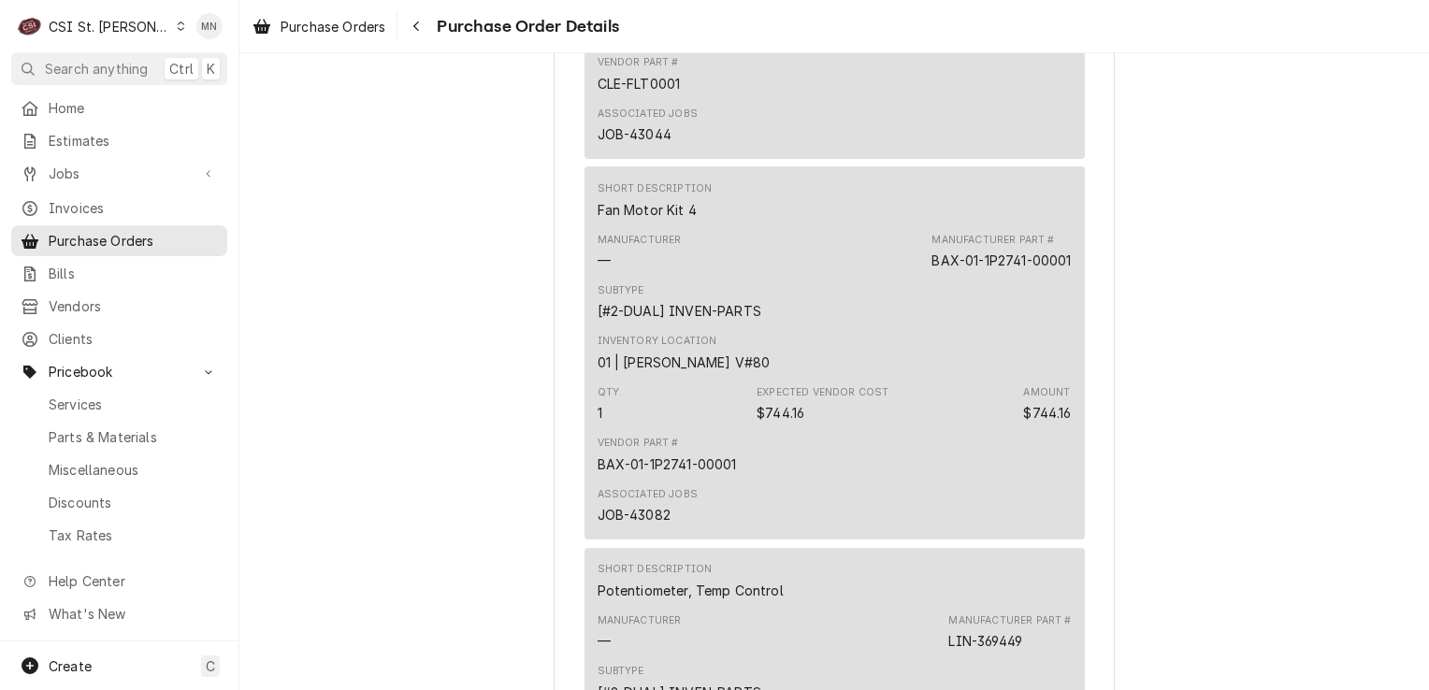
scroll to position [2385, 0]
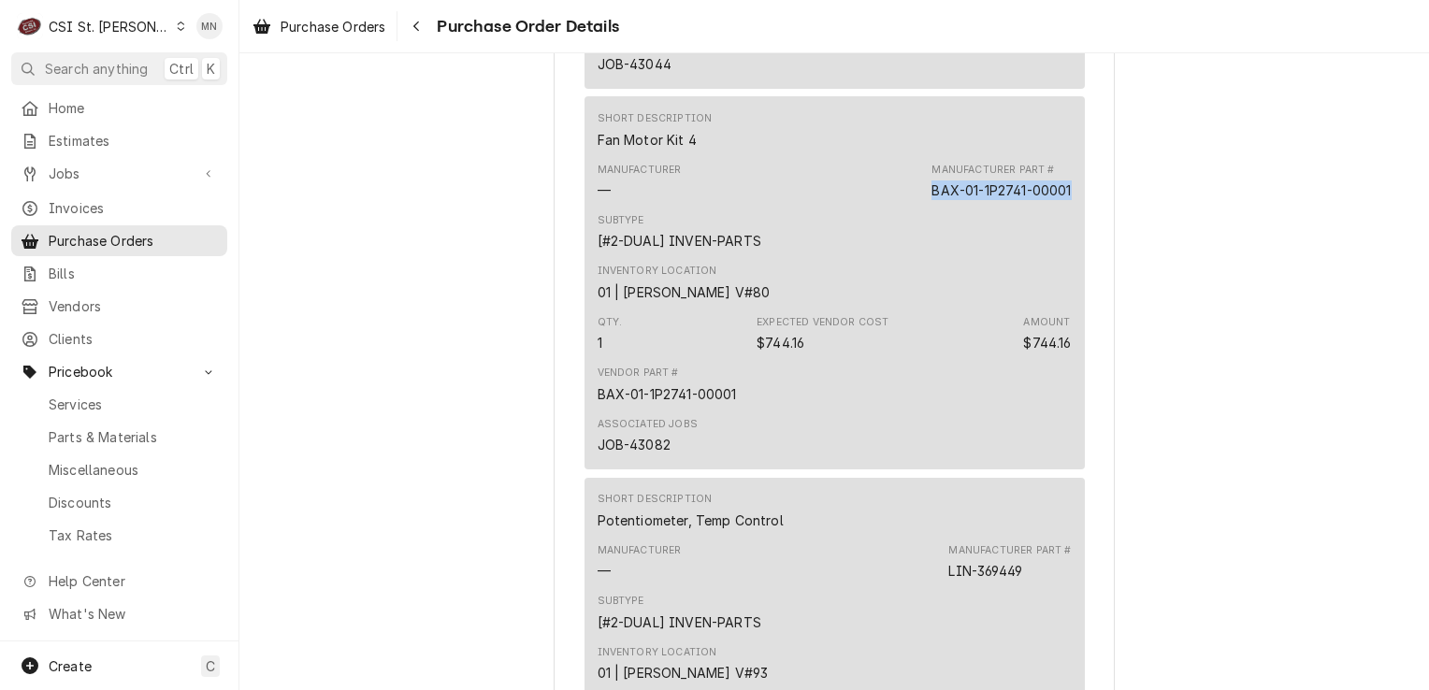
drag, startPoint x: 1066, startPoint y: 250, endPoint x: 921, endPoint y: 254, distance: 144.1
click at [921, 254] on div "Short Description Fan Motor Kit 4 Manufacturer — Manufacturer Part # BAX-01-1P2…" at bounding box center [835, 282] width 500 height 372
copy div "BAX-01-1P2741-00001"
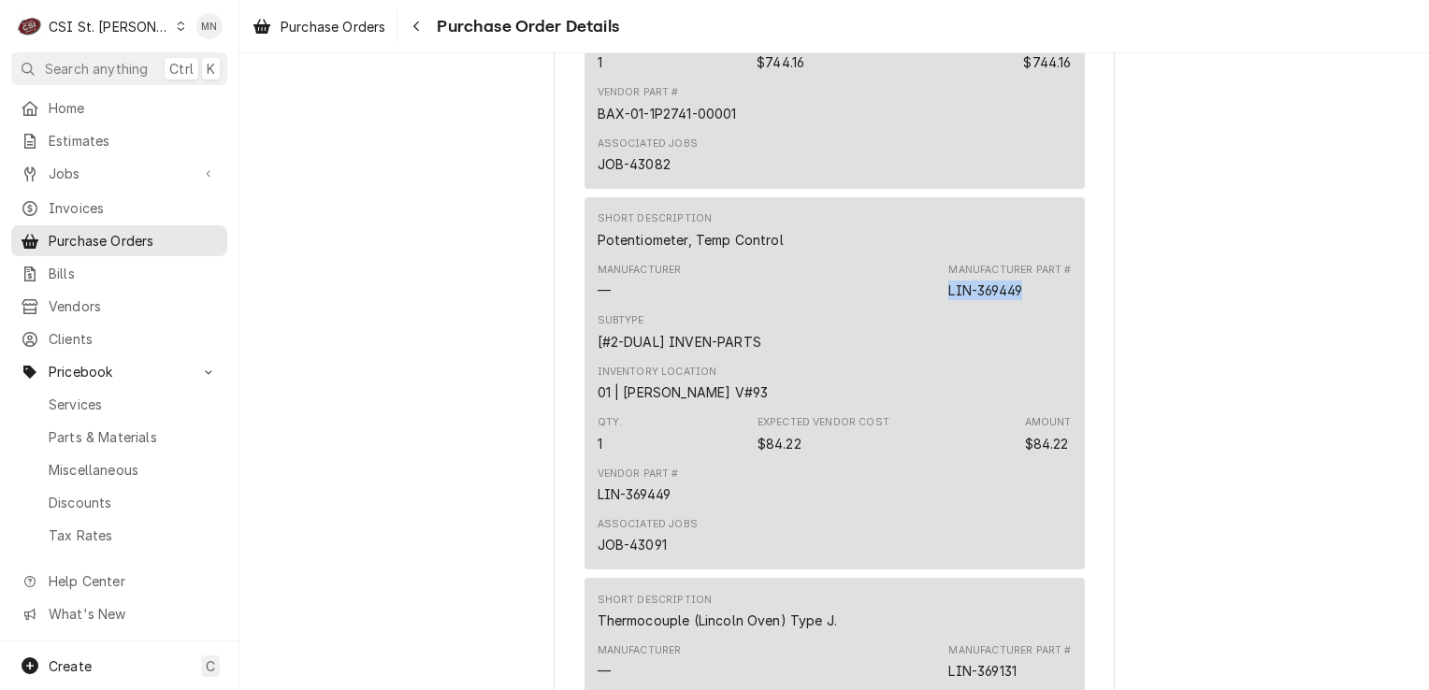
drag, startPoint x: 1025, startPoint y: 351, endPoint x: 945, endPoint y: 351, distance: 80.5
click at [949, 300] on div "Manufacturer Part # LIN-369449" at bounding box center [1010, 281] width 123 height 37
copy div "LIN-369449"
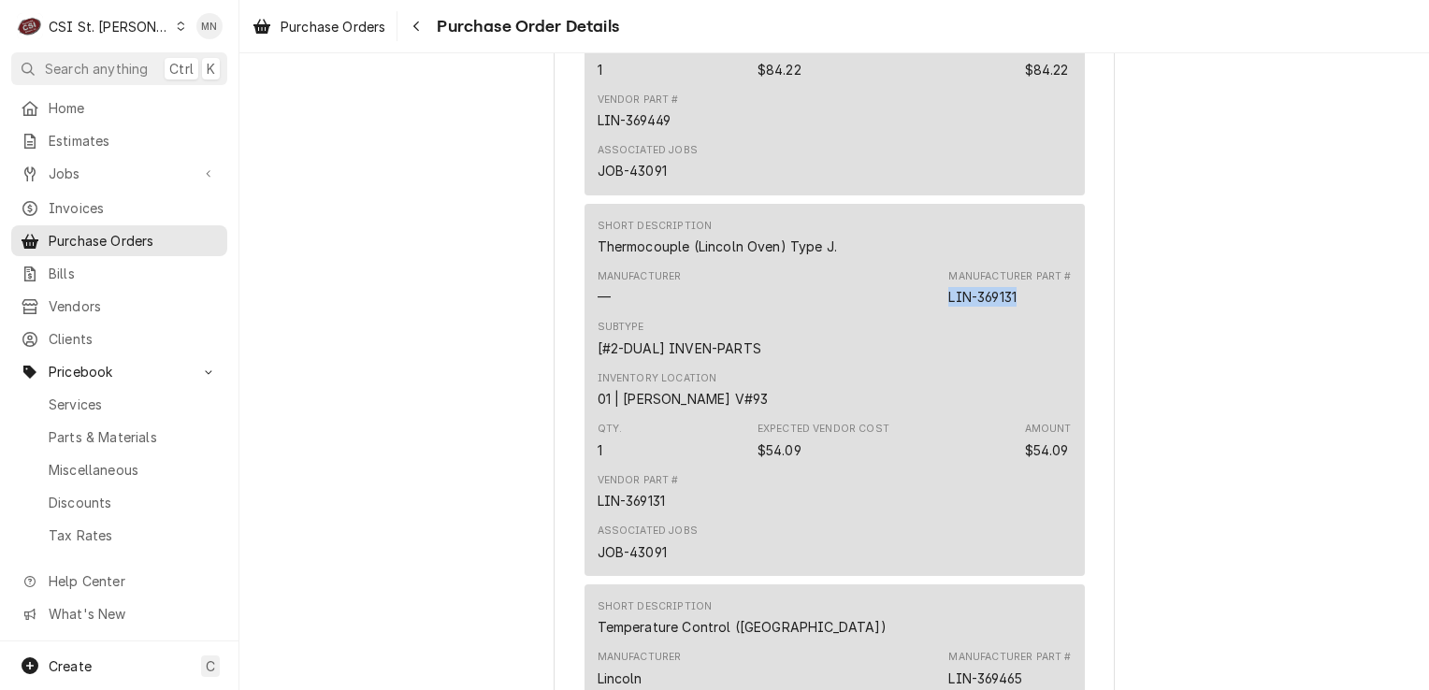
drag, startPoint x: 1022, startPoint y: 361, endPoint x: 943, endPoint y: 363, distance: 78.6
click at [943, 313] on div "Manufacturer — Manufacturer Part # LIN-369131" at bounding box center [835, 288] width 474 height 51
drag, startPoint x: 943, startPoint y: 363, endPoint x: 954, endPoint y: 363, distance: 11.2
copy div "LIN-369131"
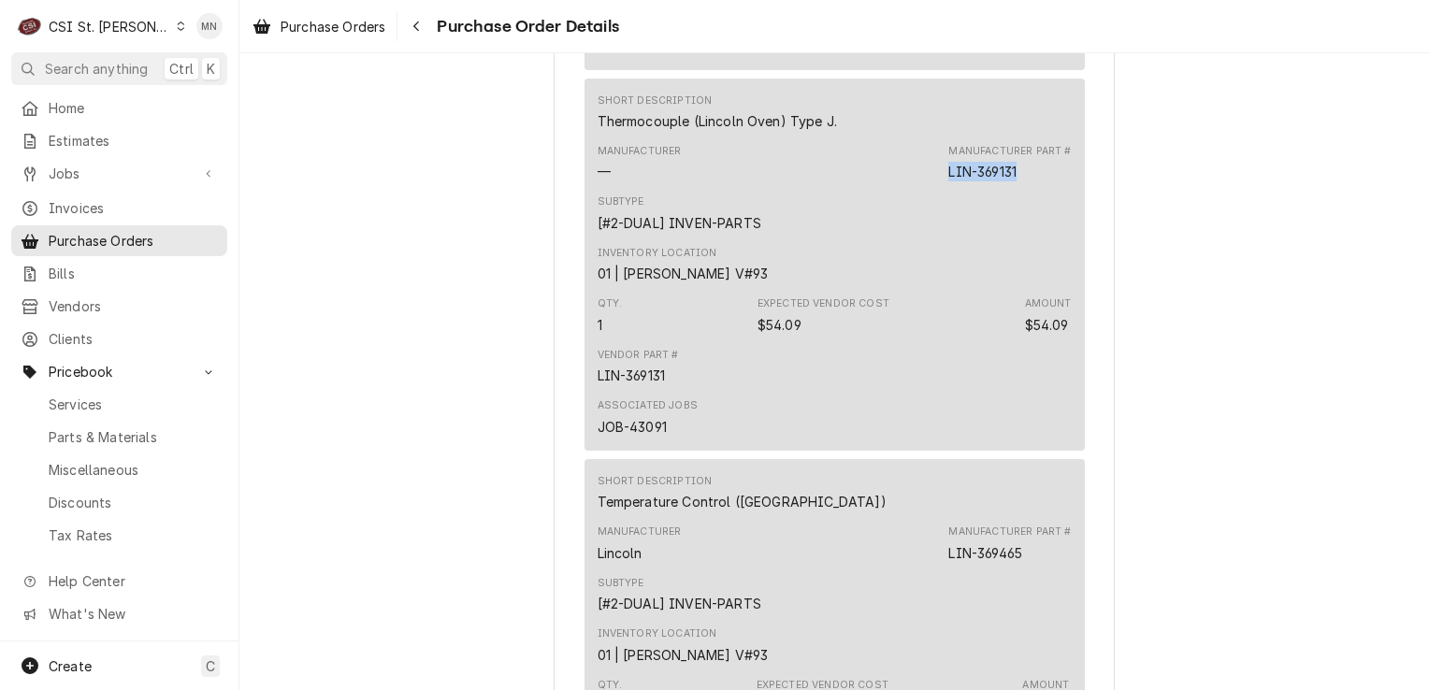
scroll to position [3321, 0]
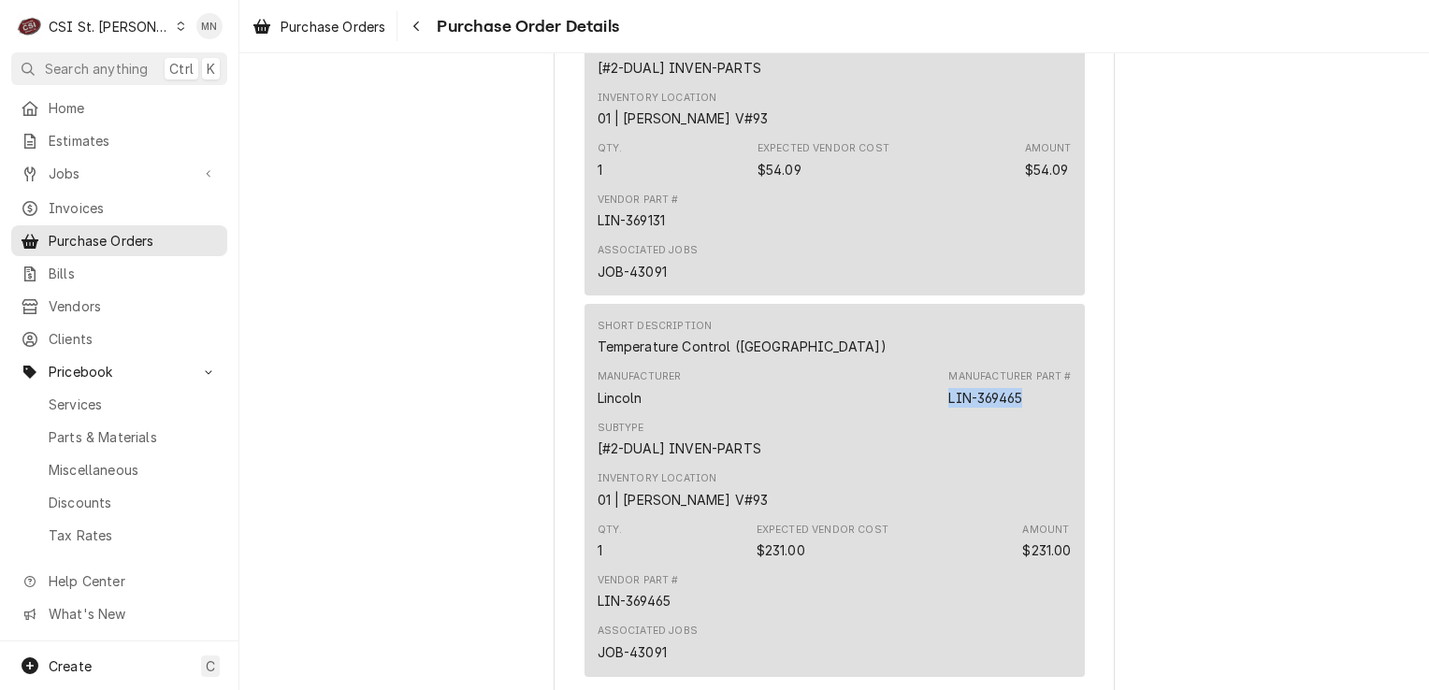
drag, startPoint x: 1028, startPoint y: 464, endPoint x: 932, endPoint y: 458, distance: 96.5
click at [932, 413] on div "Manufacturer Lincoln Manufacturer Part # LIN-369465" at bounding box center [835, 388] width 474 height 51
drag, startPoint x: 932, startPoint y: 458, endPoint x: 955, endPoint y: 460, distance: 23.5
copy div "LIN-369465"
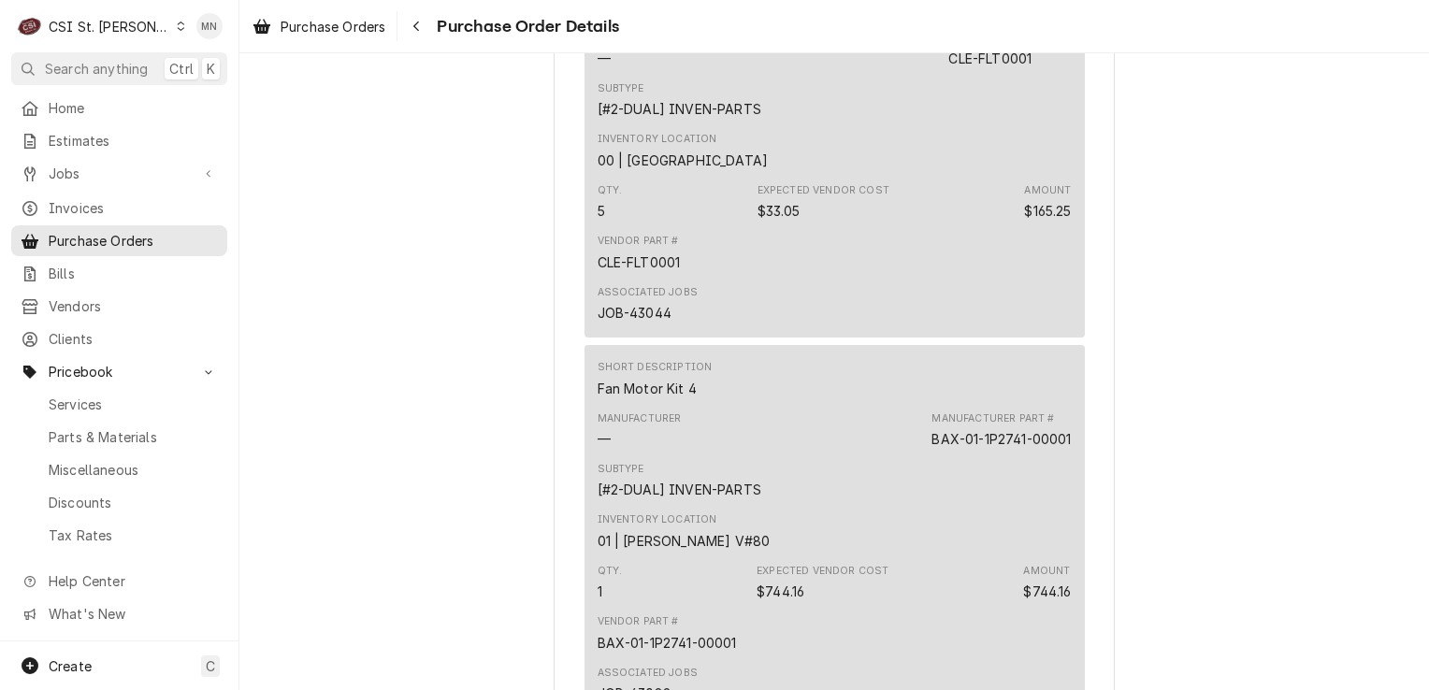
scroll to position [2105, 0]
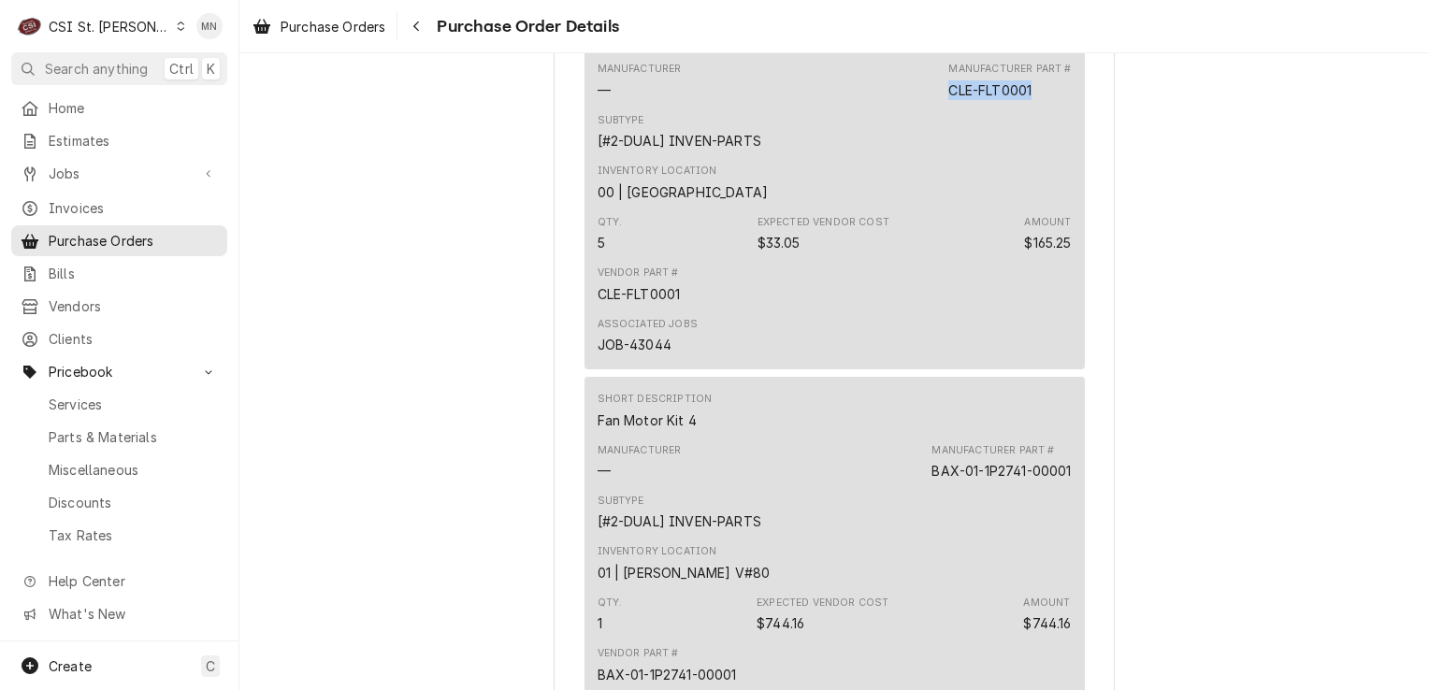
drag, startPoint x: 1035, startPoint y: 150, endPoint x: 947, endPoint y: 154, distance: 88.1
click at [949, 99] on div "Manufacturer Part # CLE-FLT0001" at bounding box center [1010, 80] width 123 height 37
copy div "CLE-FLT0001"
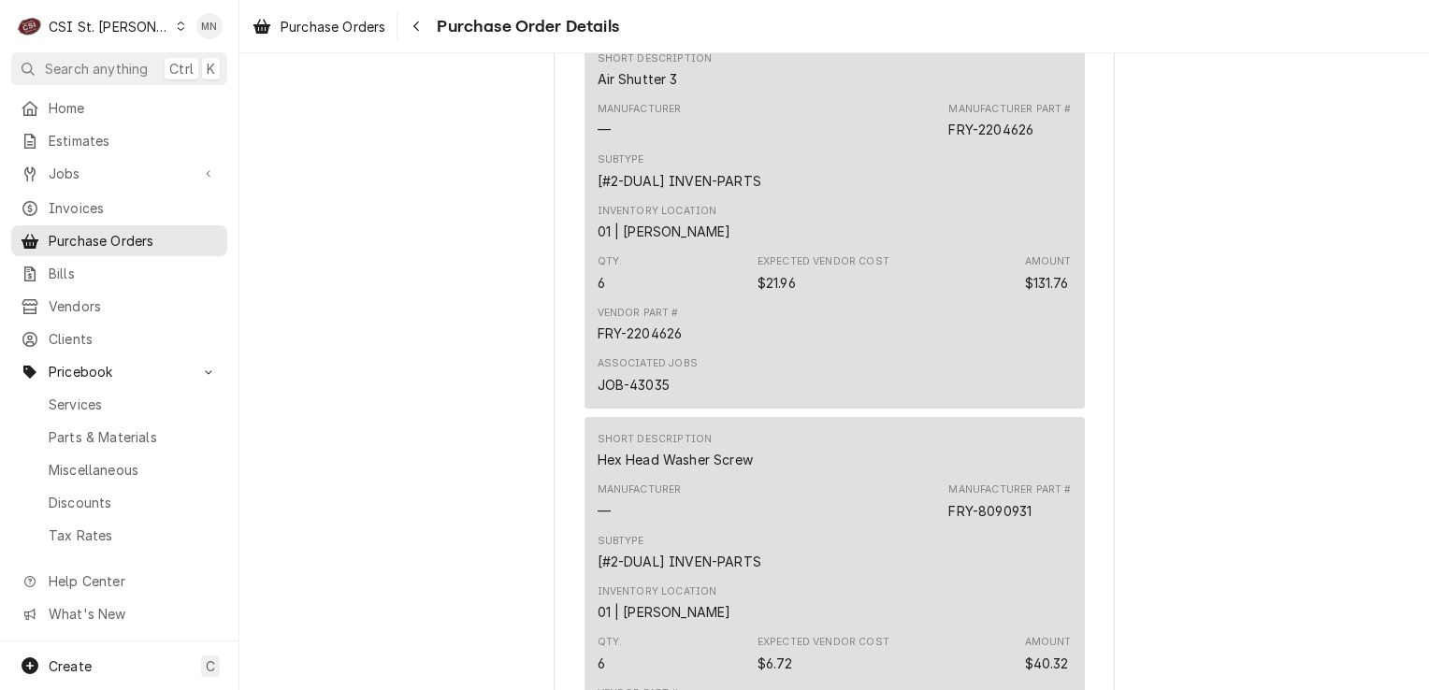
scroll to position [1263, 0]
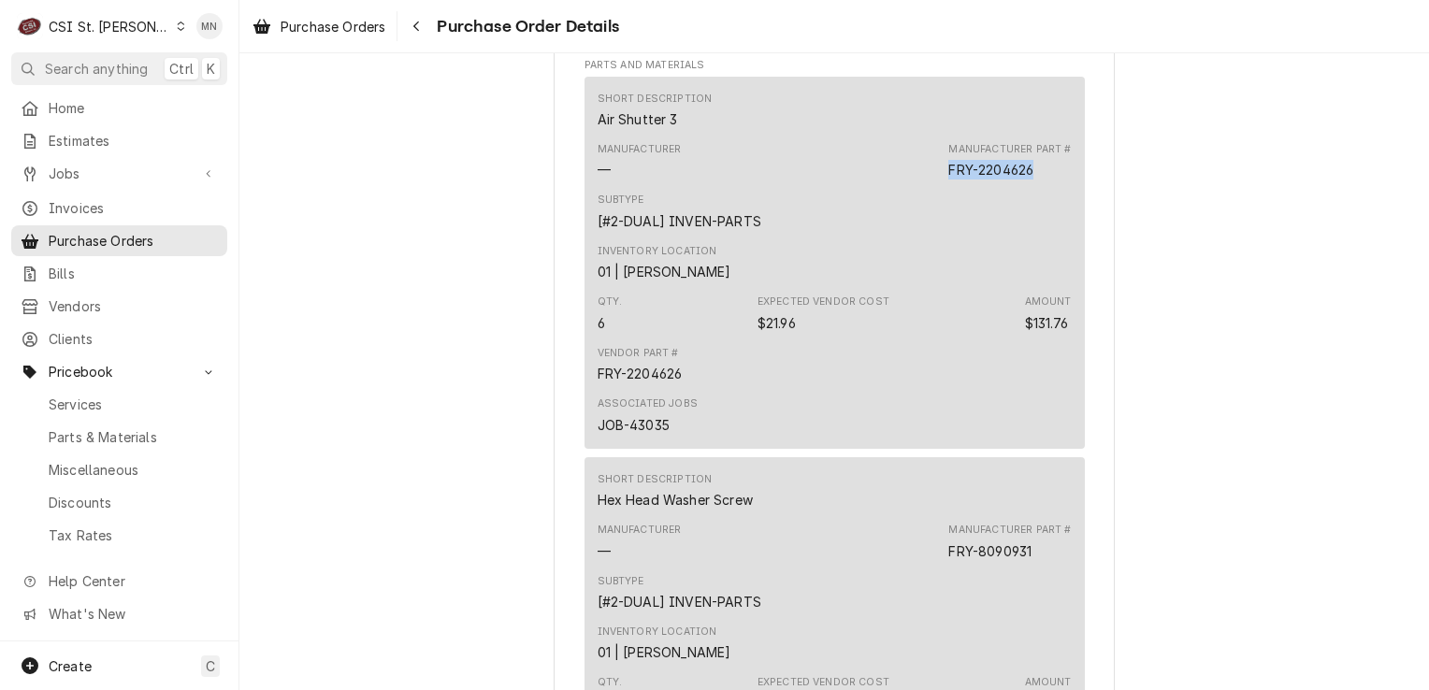
drag, startPoint x: 1039, startPoint y: 225, endPoint x: 944, endPoint y: 230, distance: 95.5
click at [949, 180] on div "Manufacturer Part # FRY-2204626" at bounding box center [1010, 160] width 123 height 37
copy div "FRY-2204626"
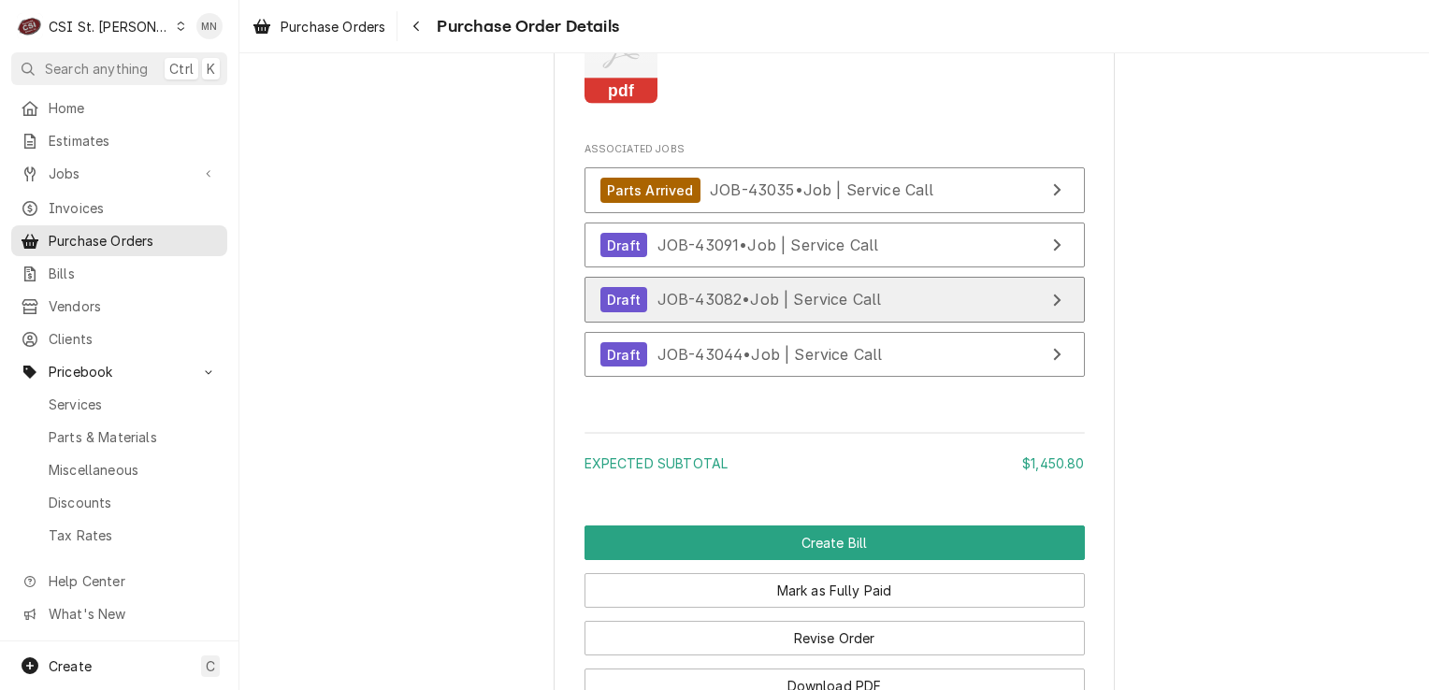
scroll to position [4163, 0]
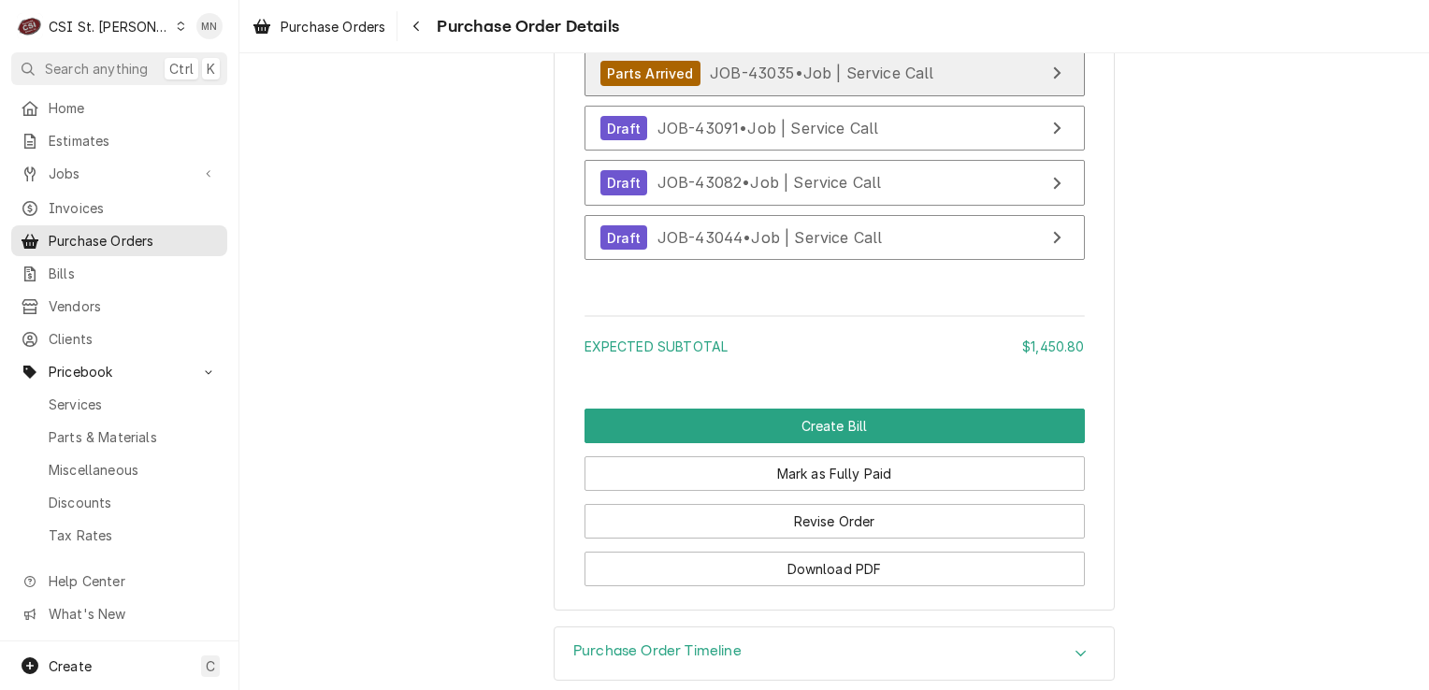
click at [844, 82] on span "JOB-43035 • Job | Service Call" at bounding box center [822, 73] width 225 height 19
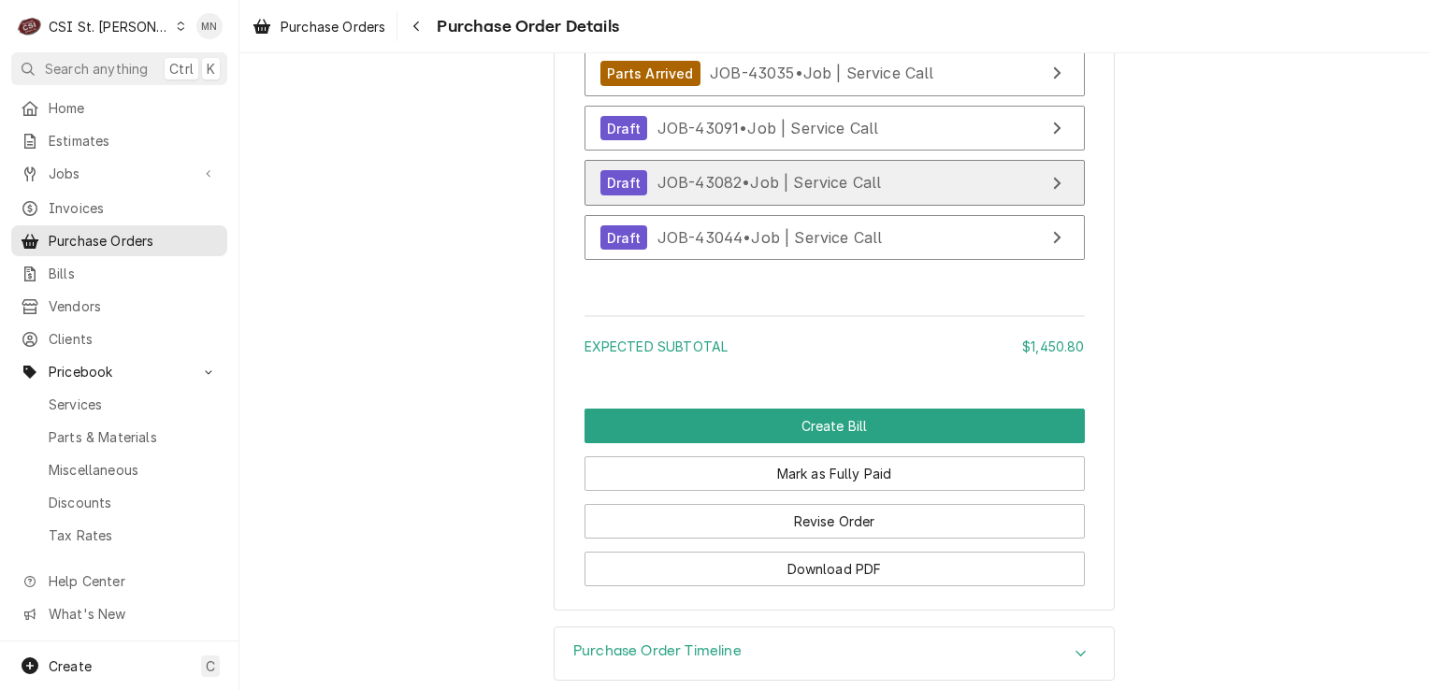
click at [787, 196] on div "Draft JOB-43082 • Job | Service Call" at bounding box center [742, 182] width 282 height 25
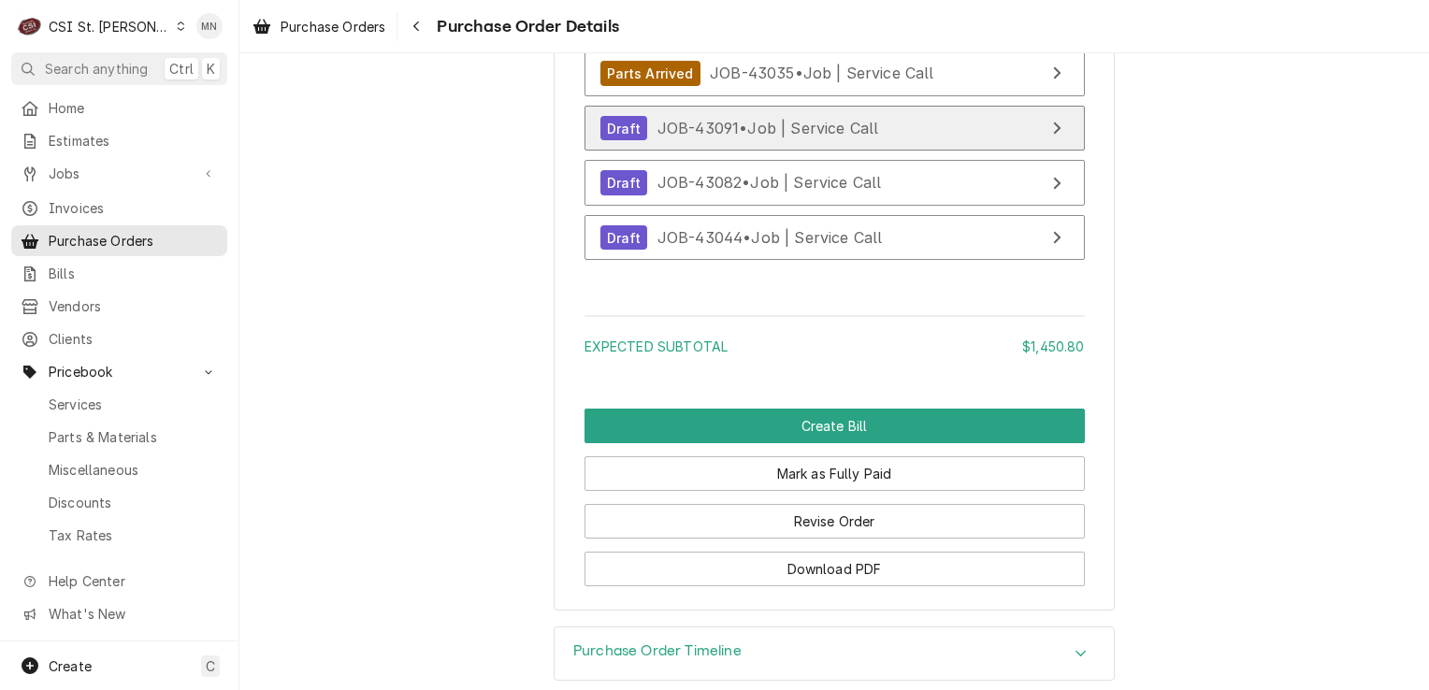
click at [928, 152] on link "Draft JOB-43091 • Job | Service Call" at bounding box center [835, 129] width 500 height 46
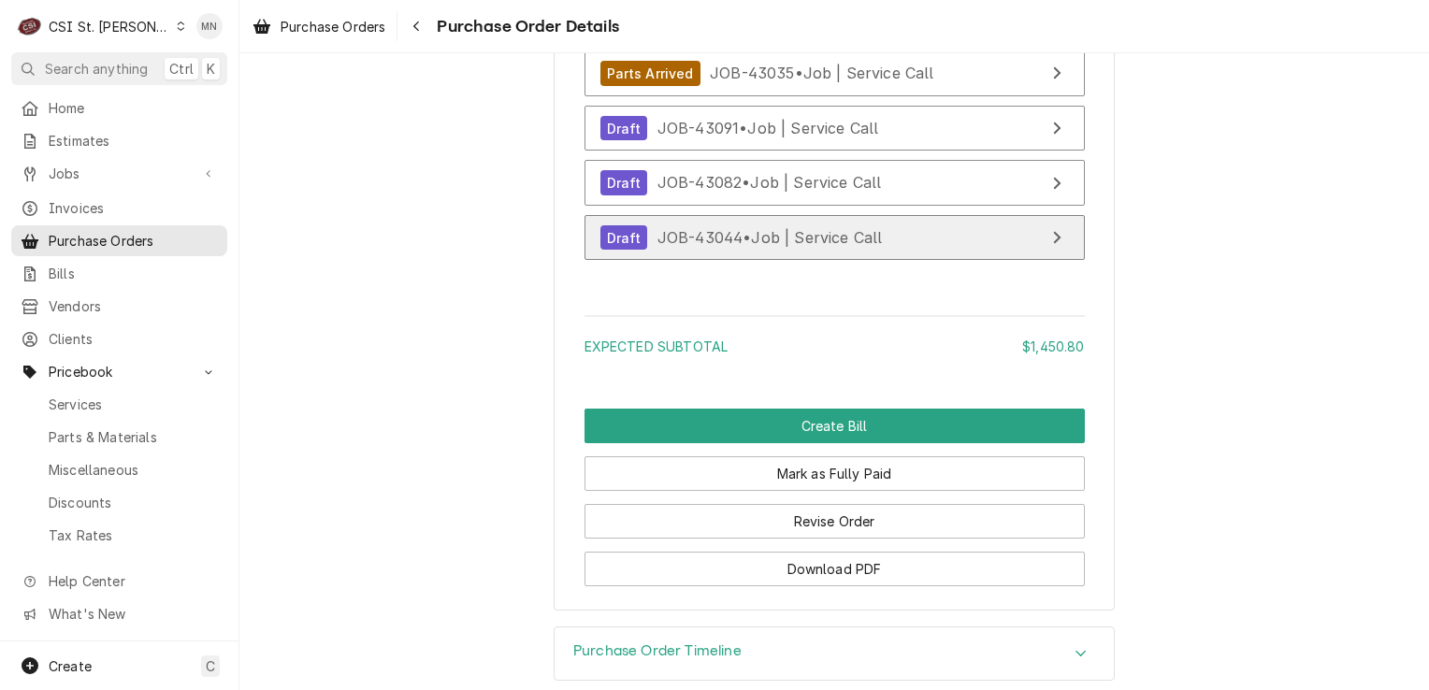
click at [767, 247] on span "JOB-43044 • Job | Service Call" at bounding box center [770, 237] width 225 height 19
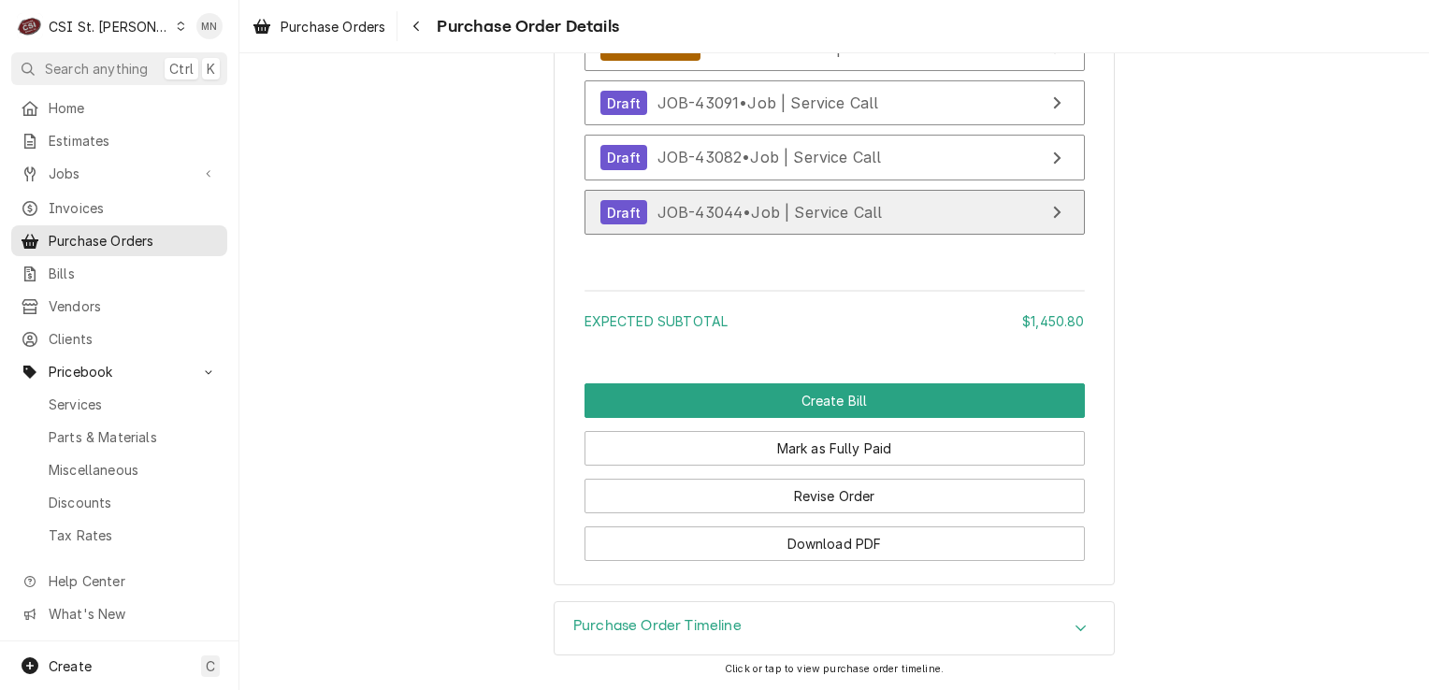
scroll to position [4242, 0]
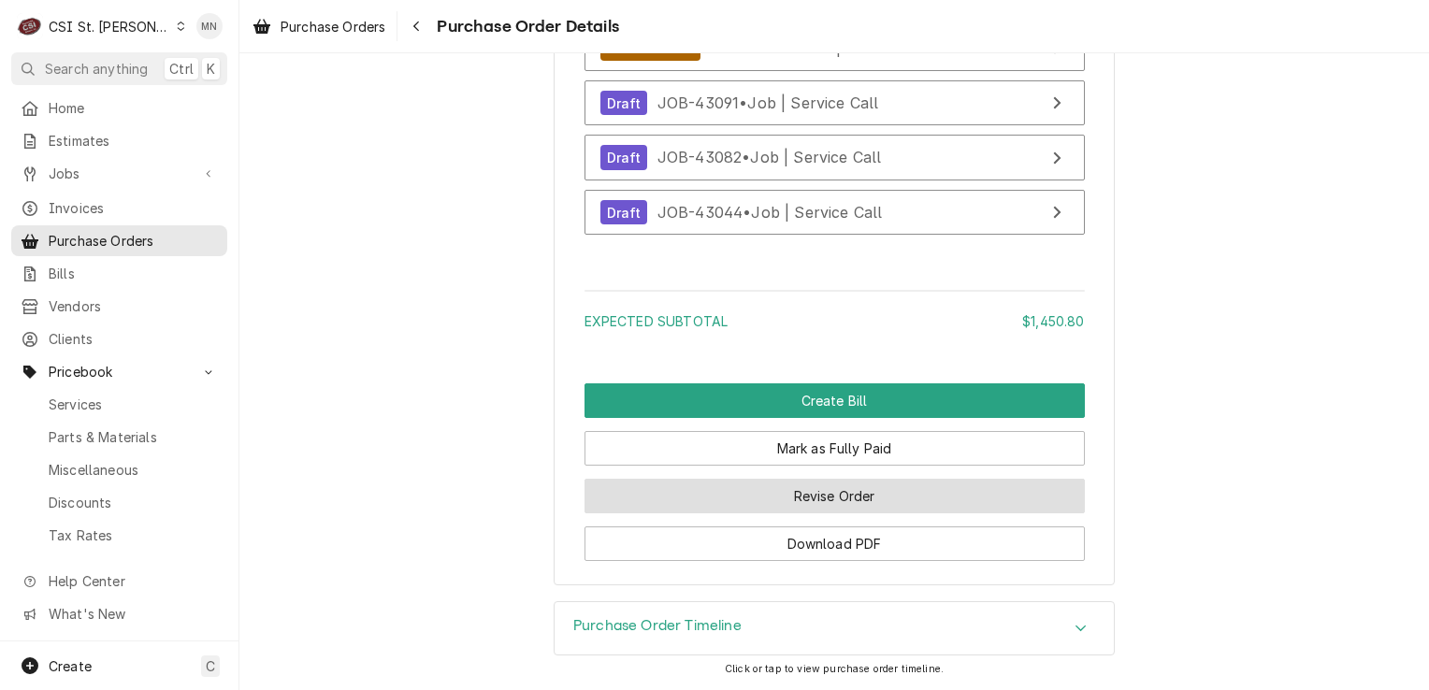
click at [834, 503] on button "Revise Order" at bounding box center [835, 496] width 500 height 35
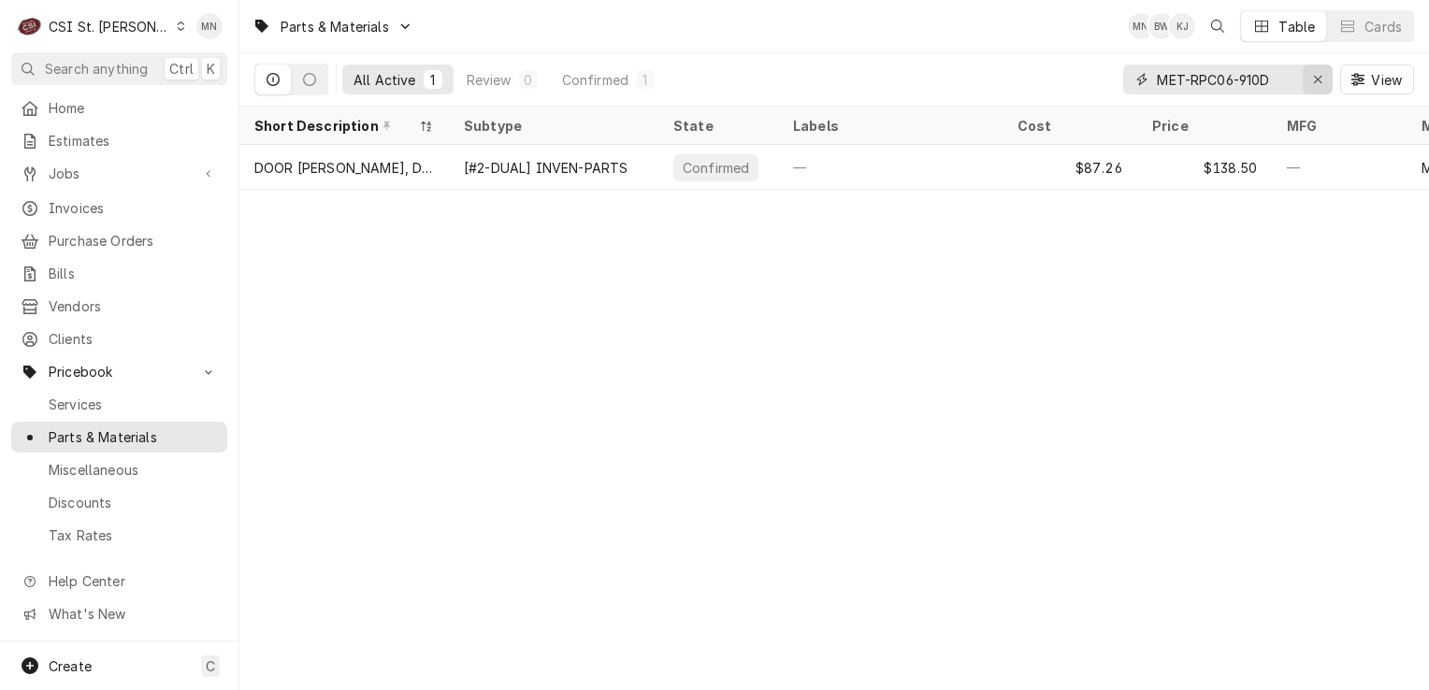
click at [1312, 73] on div "Erase input" at bounding box center [1318, 79] width 19 height 19
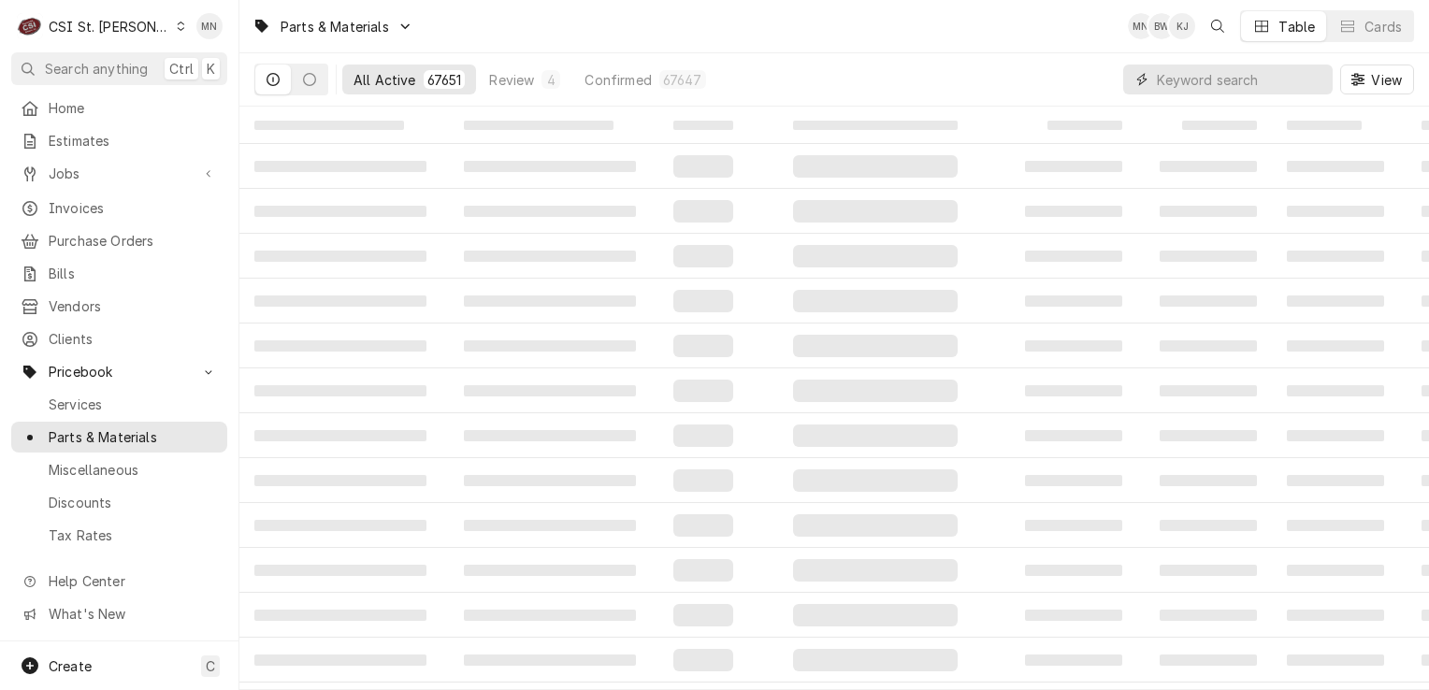
paste input "FRY-8090931"
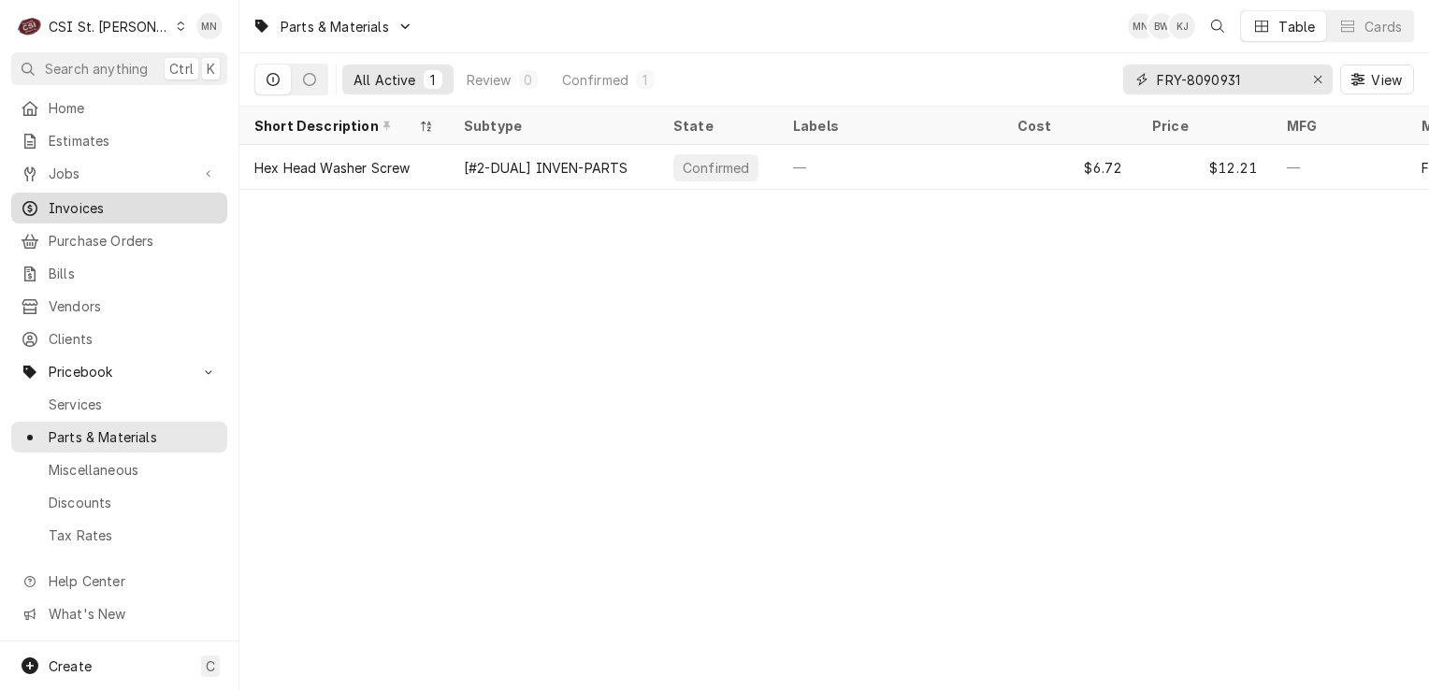
type input "FRY-8090931"
click at [1323, 80] on div "Erase input" at bounding box center [1318, 79] width 19 height 19
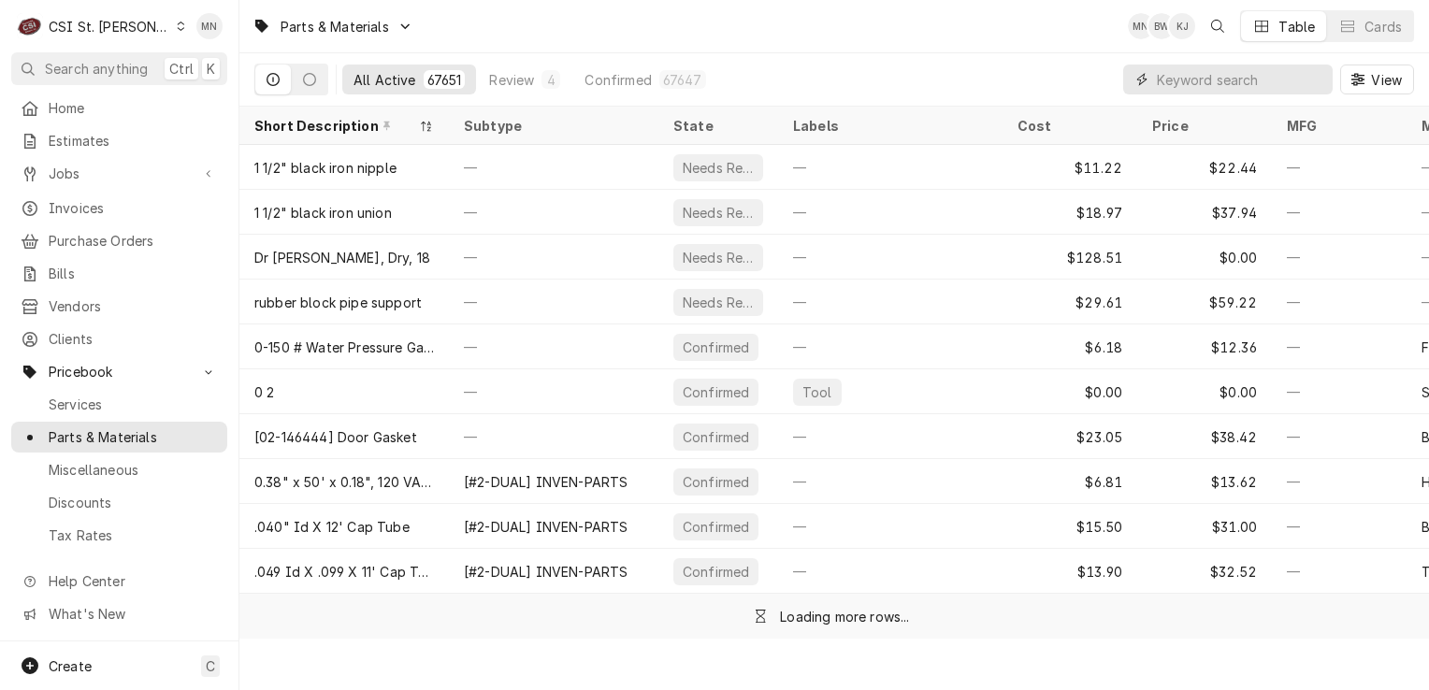
paste input "BAX-01-1P2741-00001"
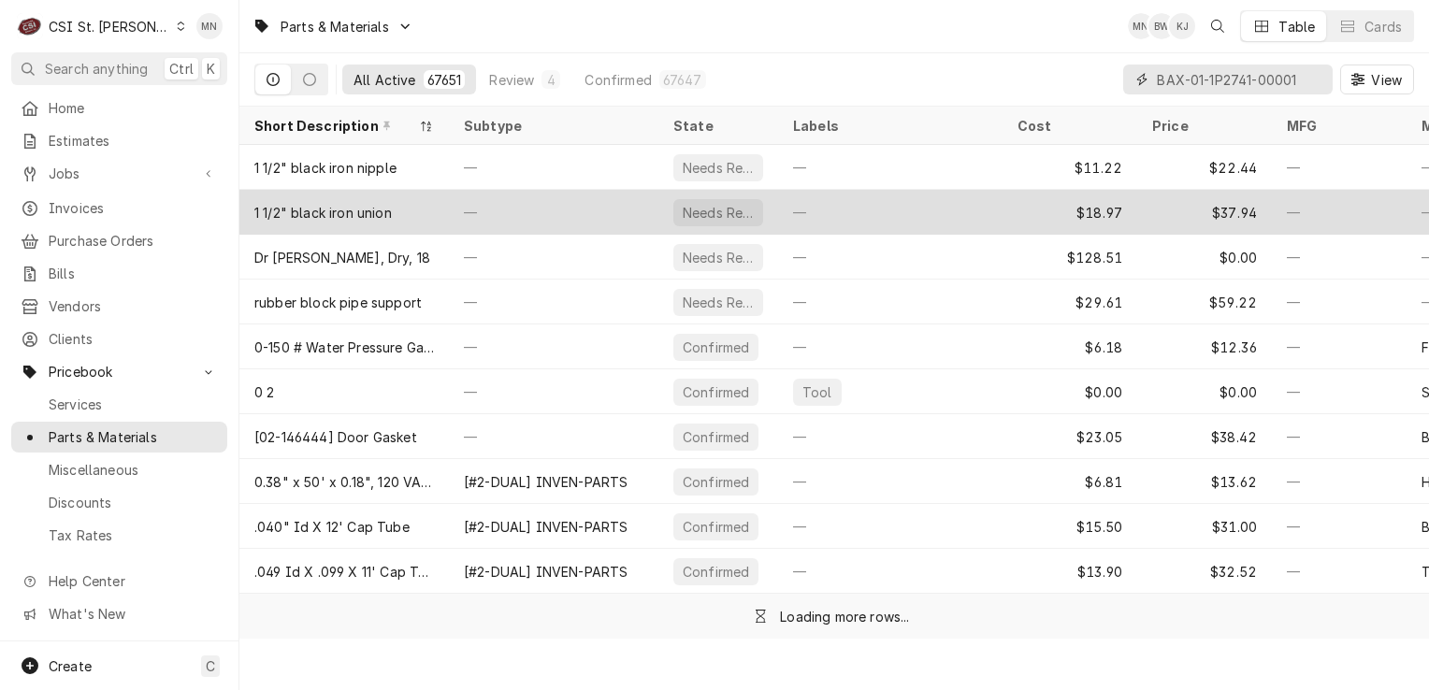
scroll to position [0, 2]
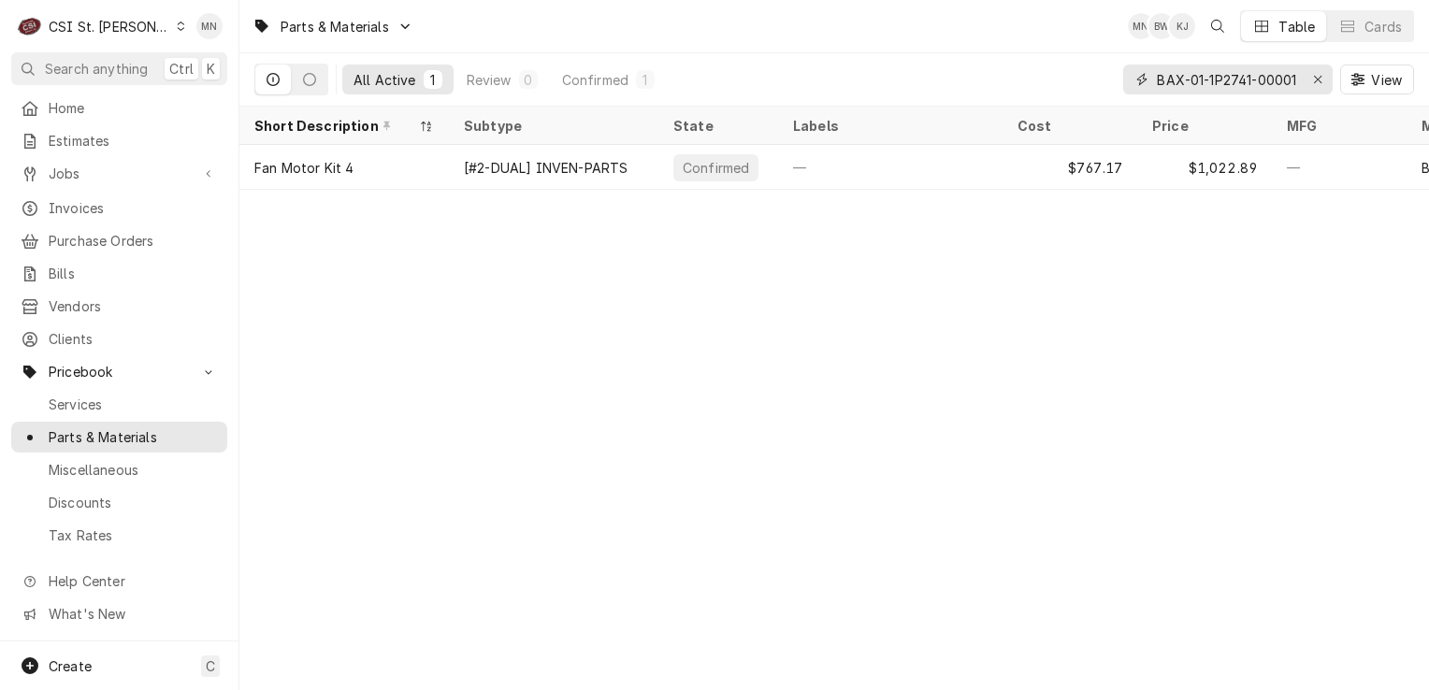
type input "BAX-01-1P2741-00001"
click at [1327, 81] on div "Erase input" at bounding box center [1318, 79] width 19 height 19
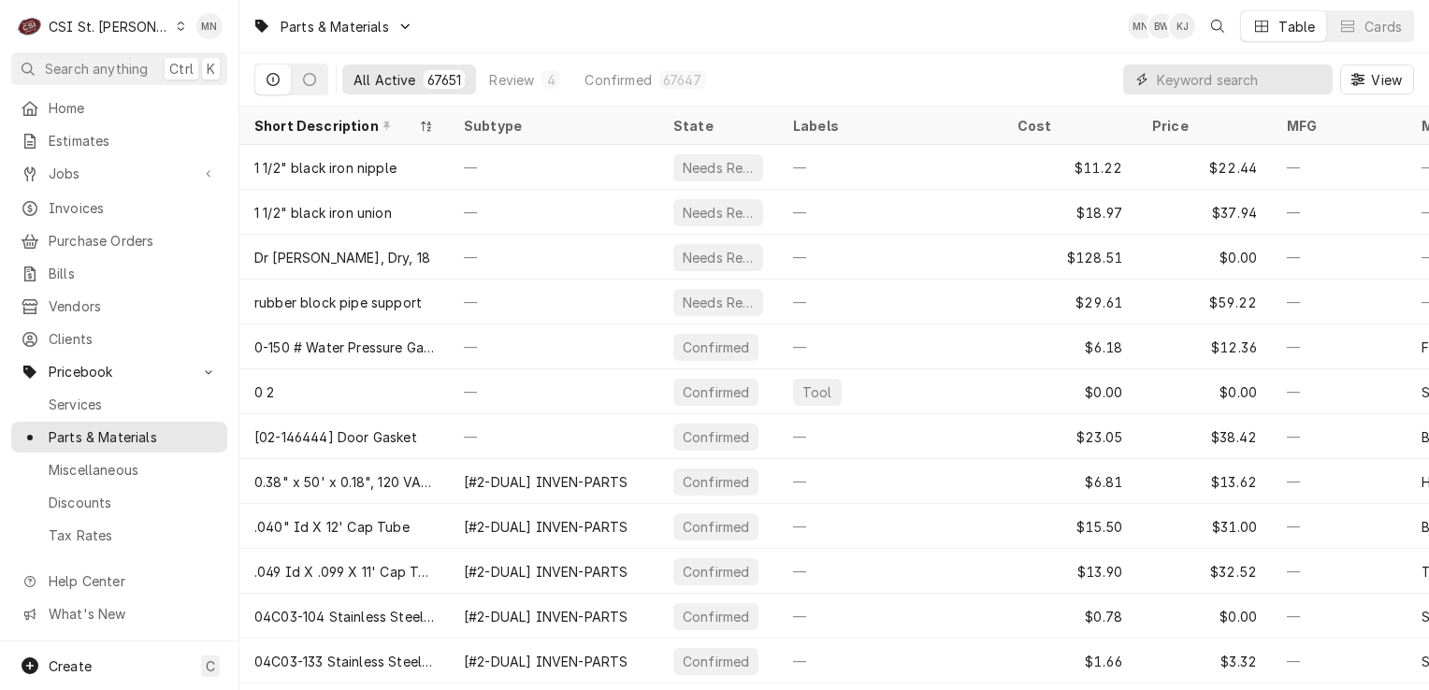
paste input "LIN-369449"
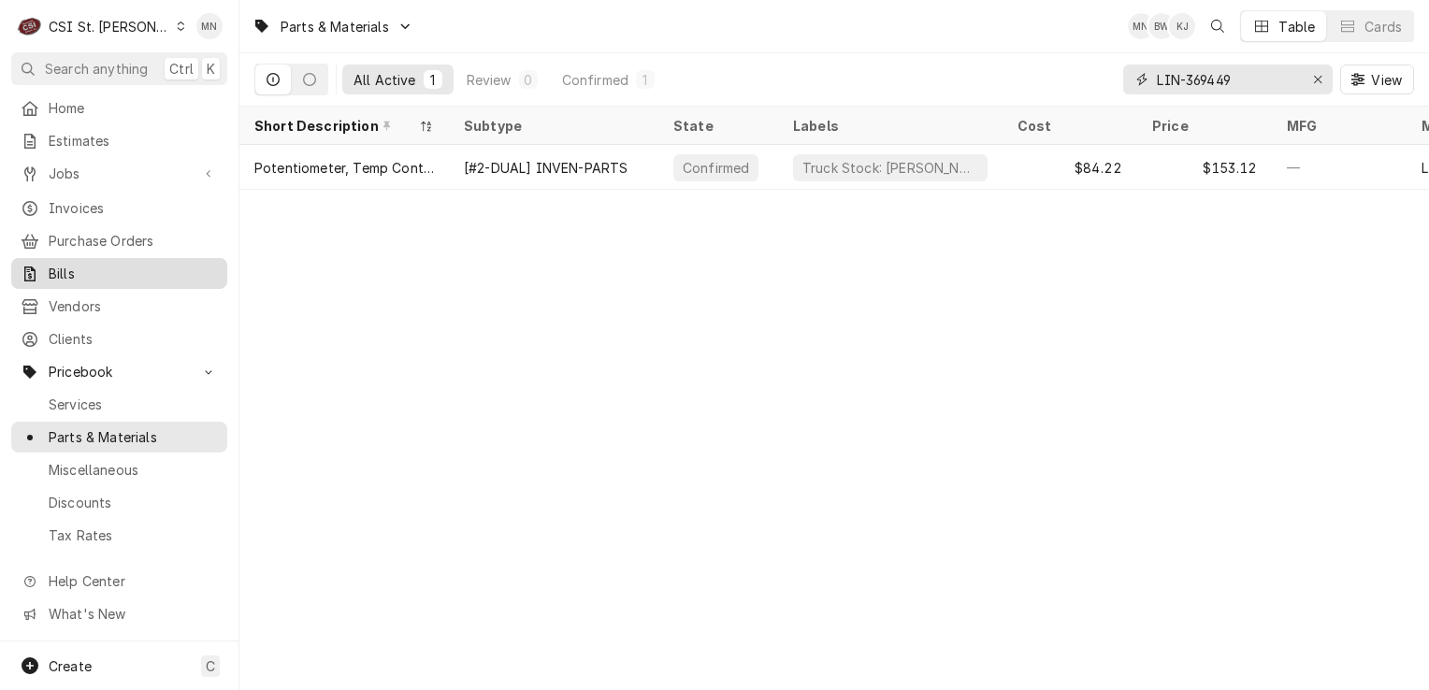
type input "LIN-369449"
click at [1323, 80] on div "Erase input" at bounding box center [1318, 79] width 19 height 19
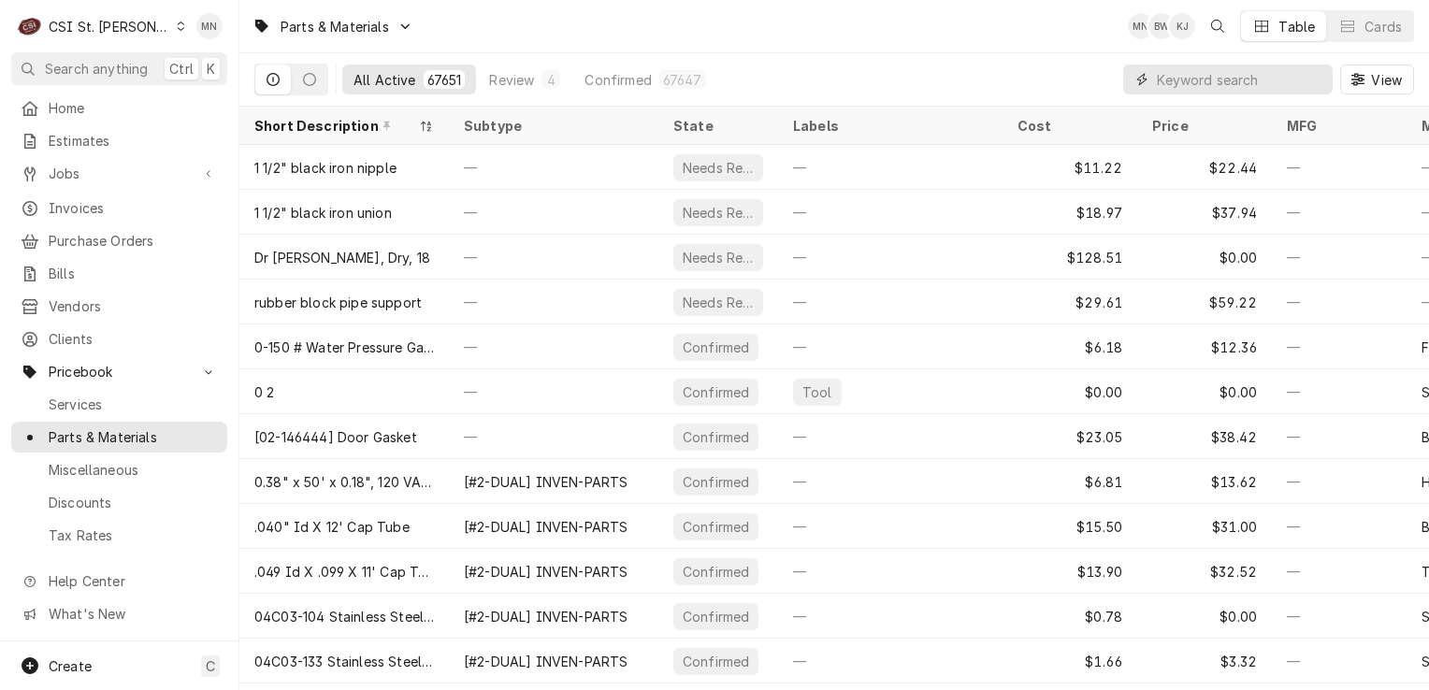
paste input "LIN-369131"
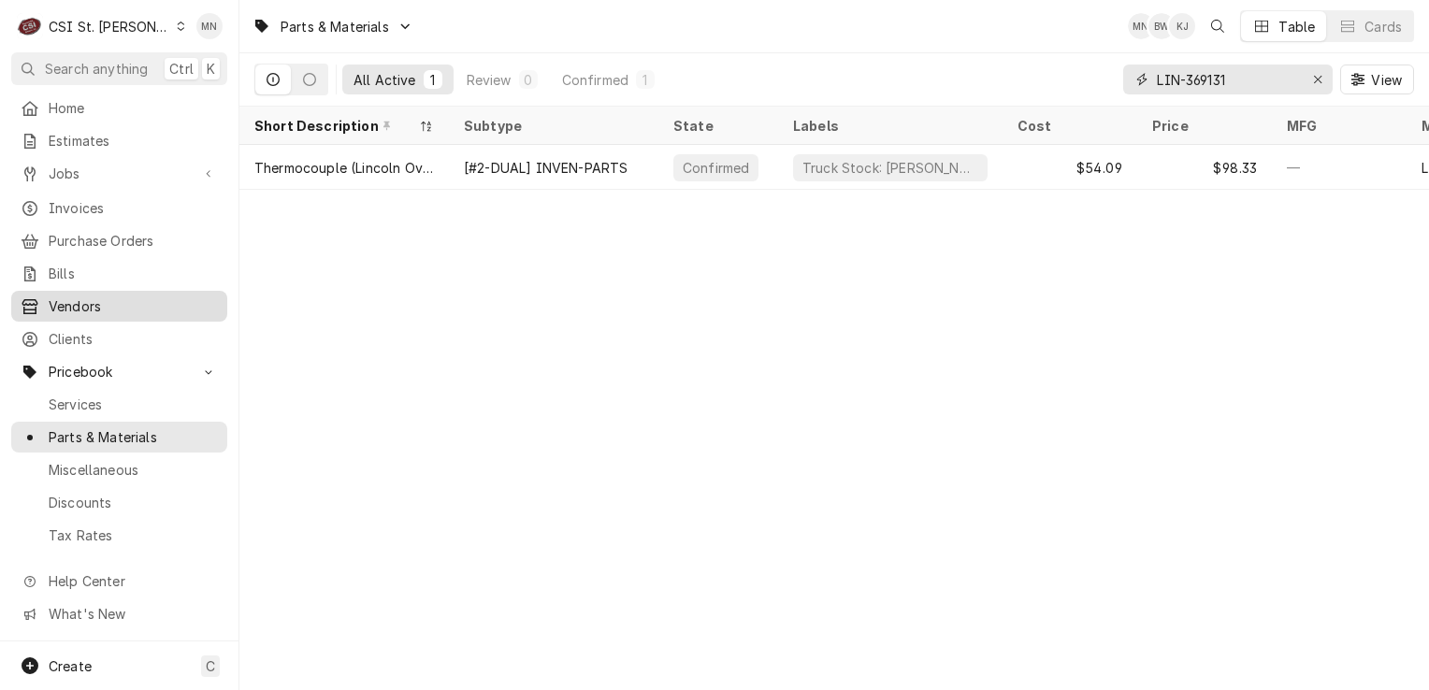
type input "LIN-369131"
click at [1317, 83] on icon "Erase input" at bounding box center [1318, 79] width 10 height 13
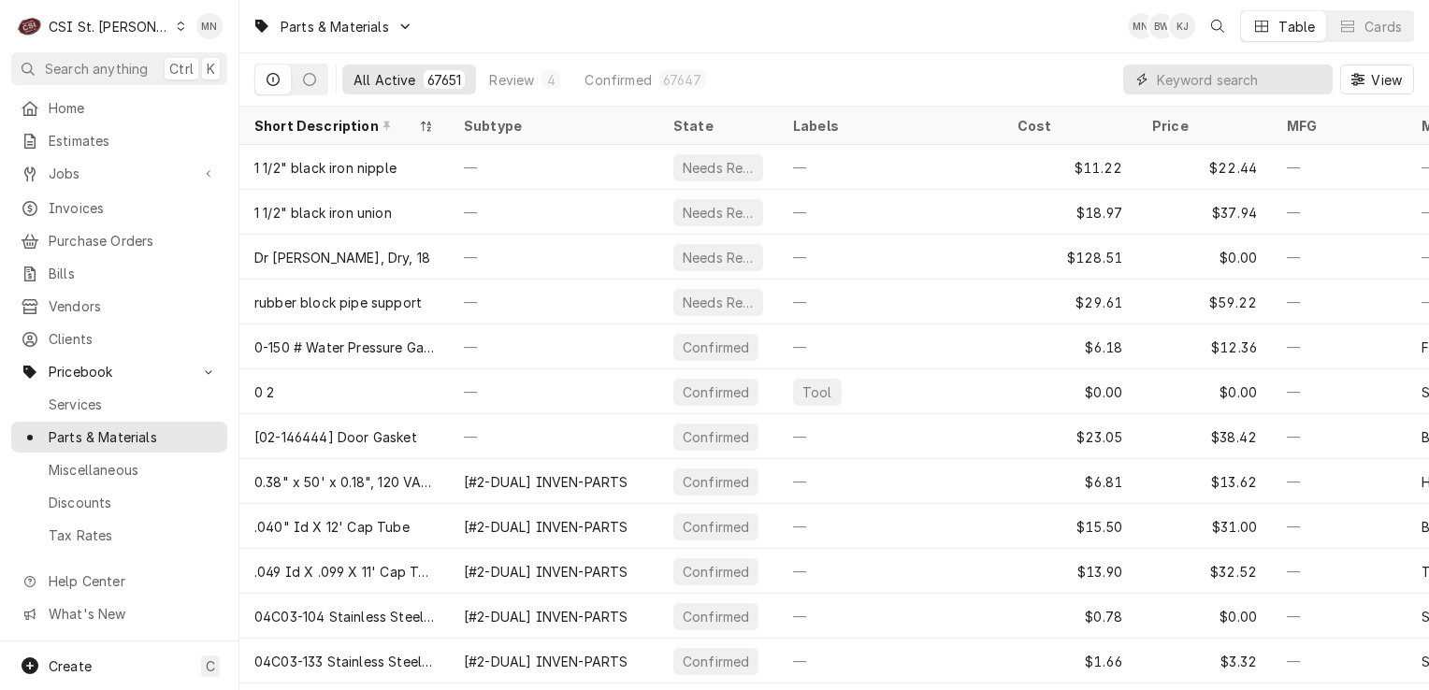
paste input "LIN-369465"
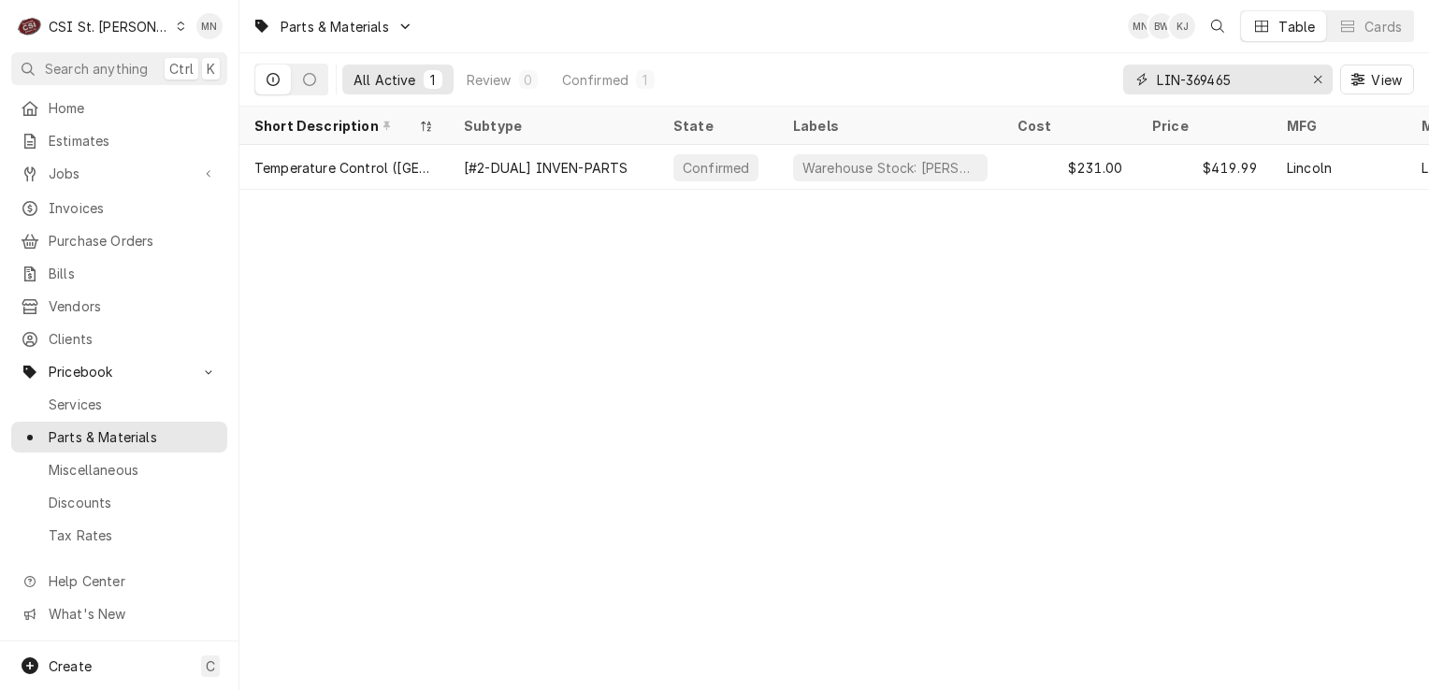
drag, startPoint x: 1246, startPoint y: 79, endPoint x: 1070, endPoint y: 88, distance: 176.1
click at [1070, 88] on div "All Active 1 Review 0 Confirmed 1 LIN-369465 View" at bounding box center [834, 79] width 1160 height 52
paste input "CLE-FLT0001"
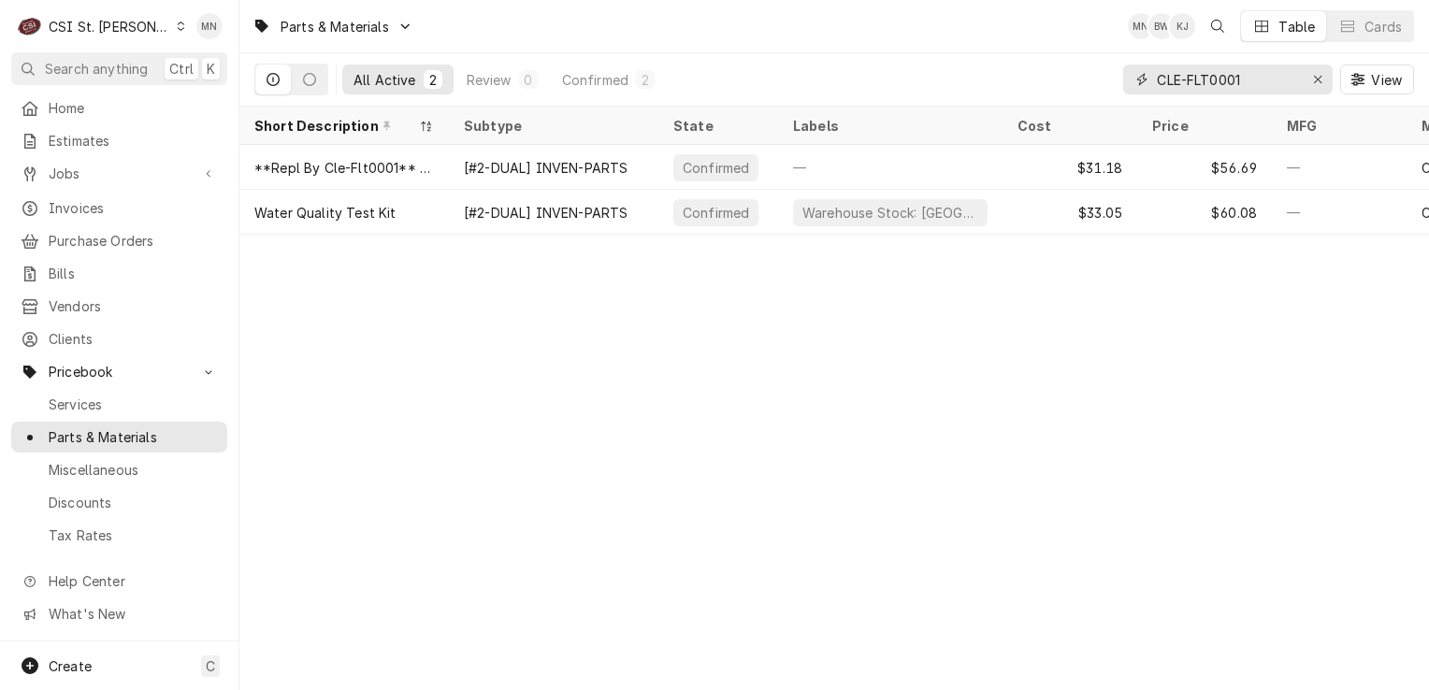
type input "CLE-FLT0001"
click at [1310, 76] on div "Erase input" at bounding box center [1318, 79] width 19 height 19
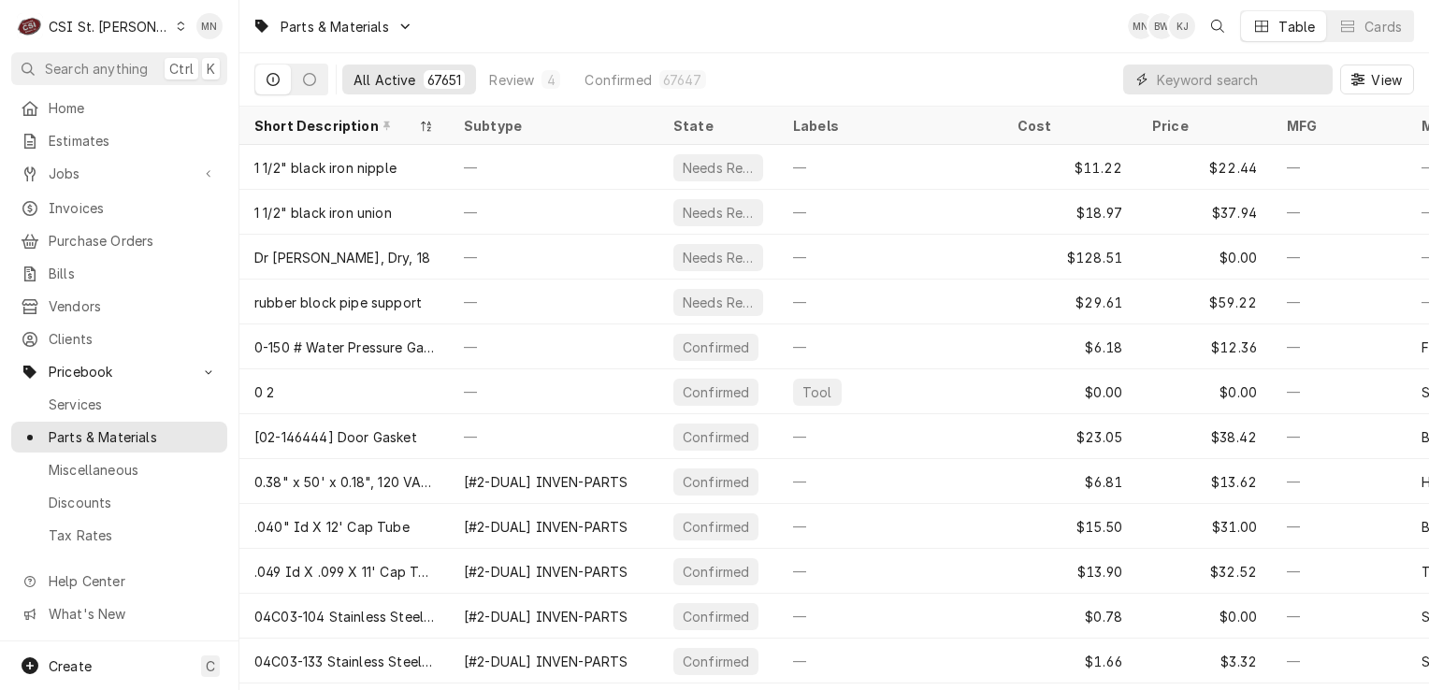
paste input "FRY-2204626"
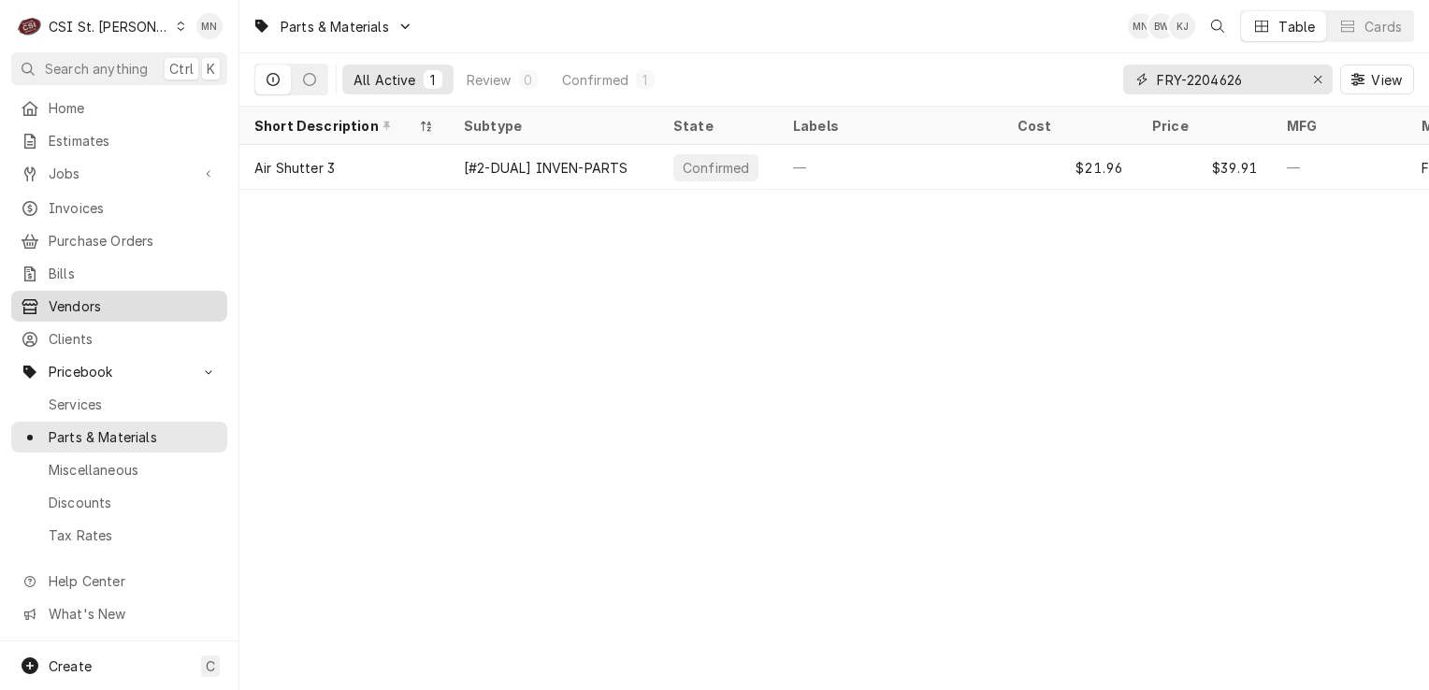
type input "FRY-2204626"
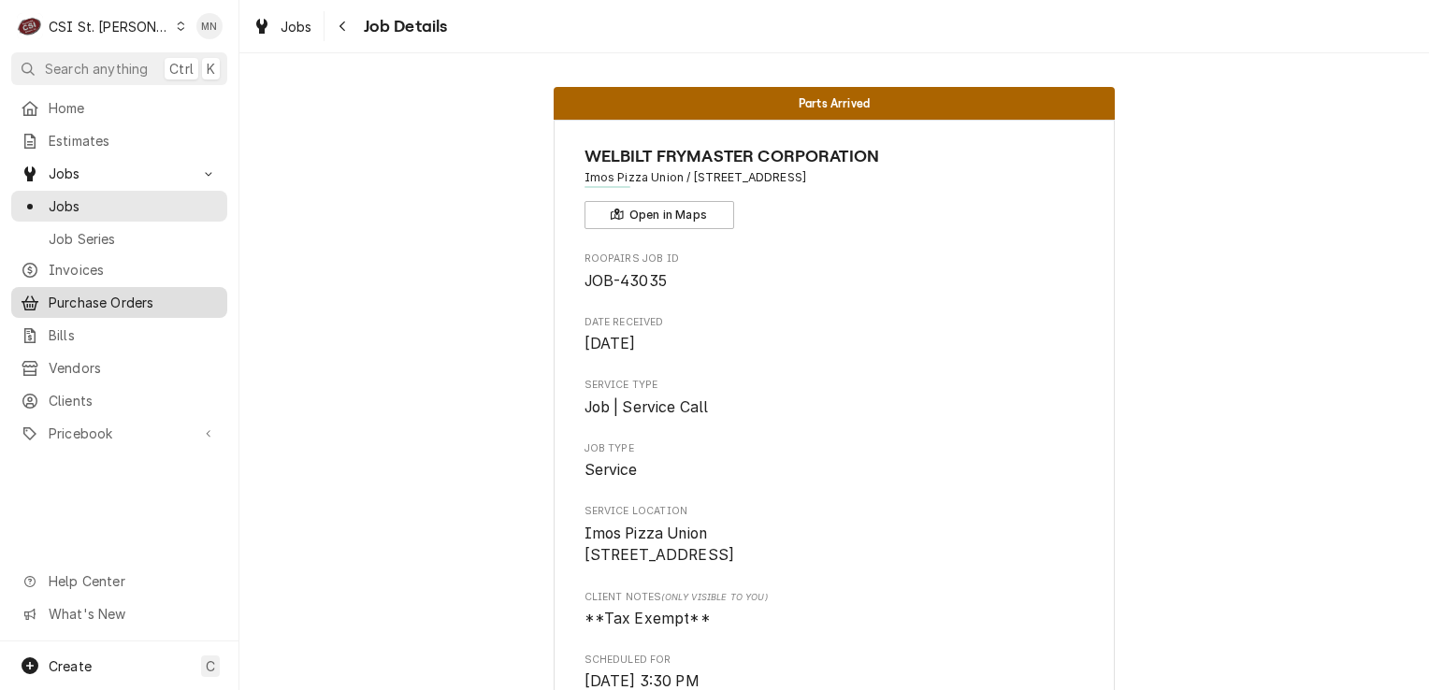
click at [97, 297] on span "Purchase Orders" at bounding box center [133, 303] width 169 height 20
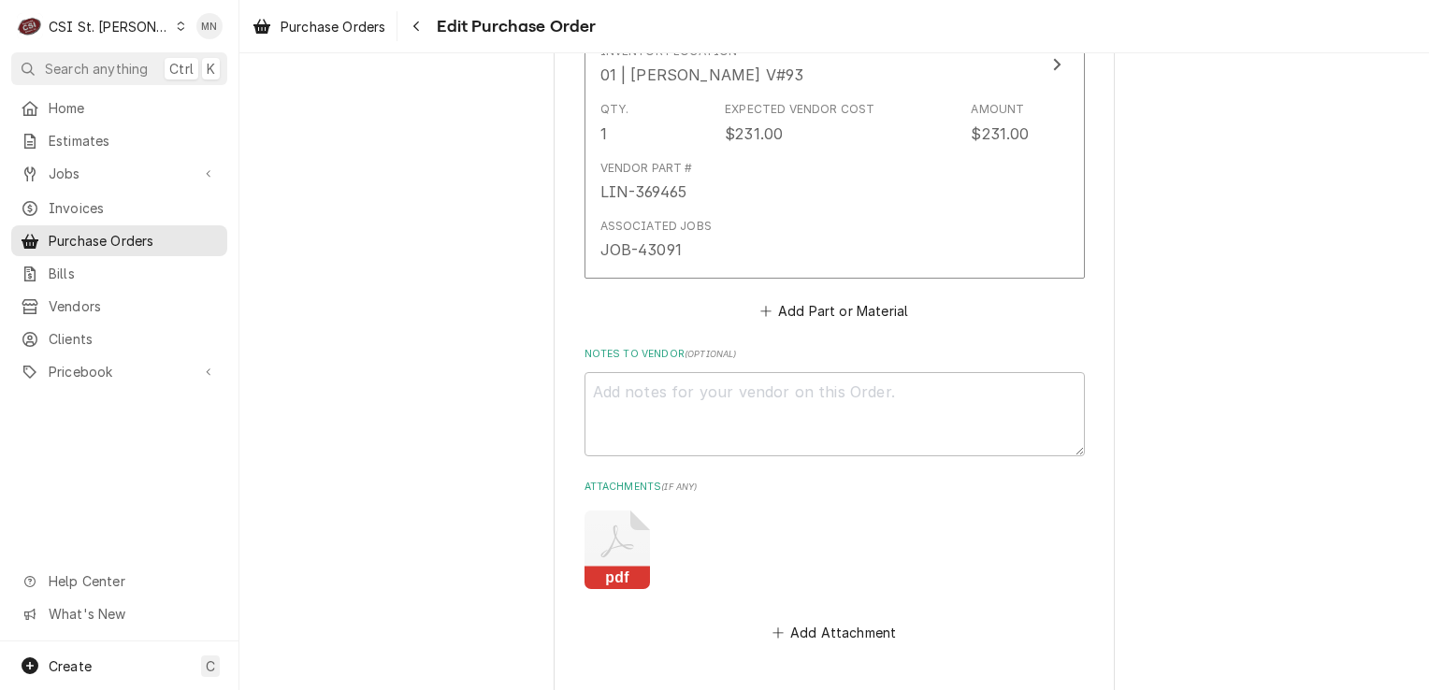
scroll to position [3929, 0]
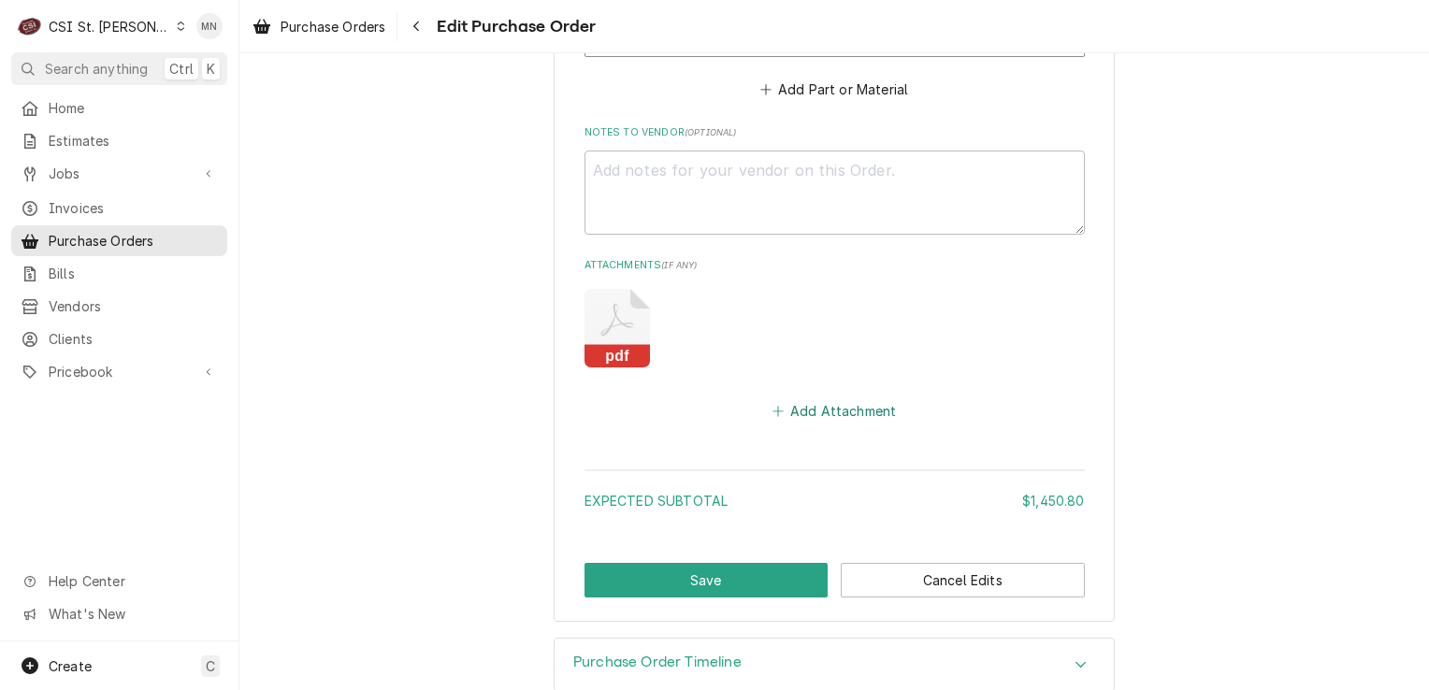
click at [826, 411] on button "Add Attachment" at bounding box center [834, 411] width 131 height 26
type textarea "x"
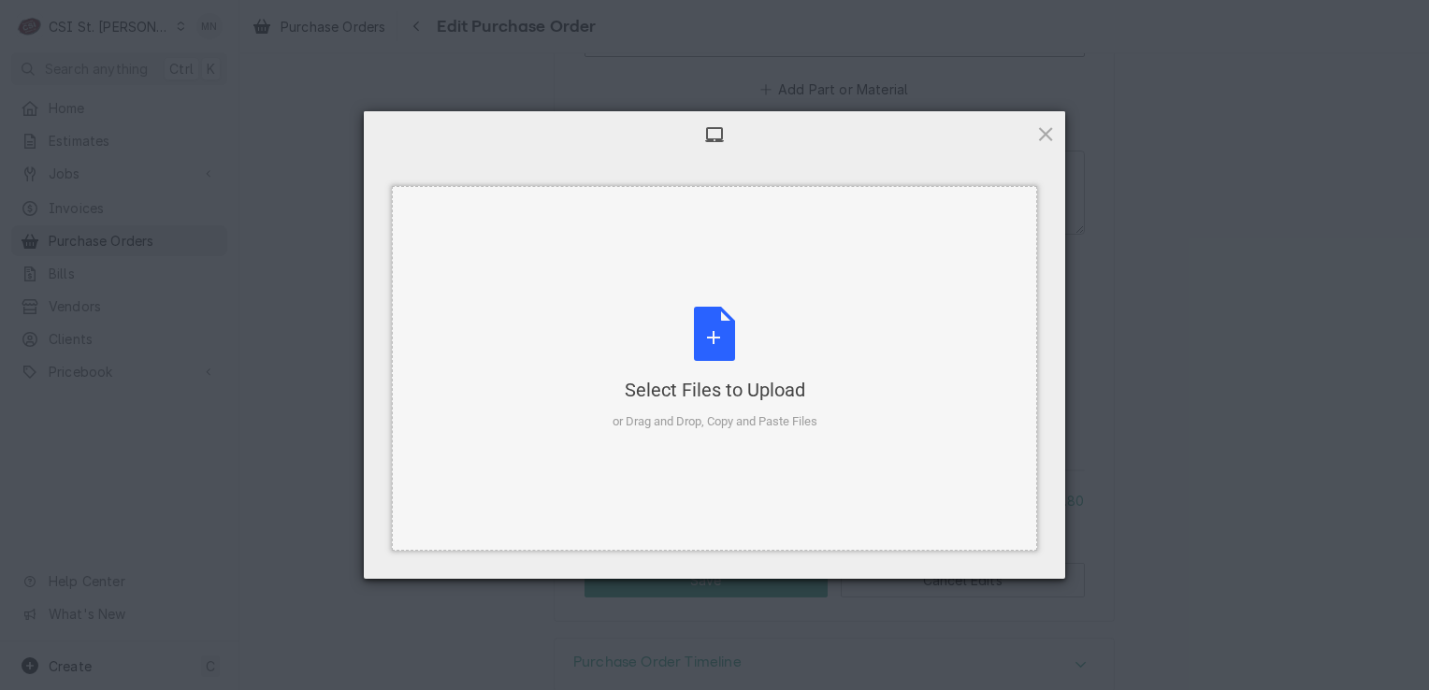
click at [730, 369] on div "Select Files to Upload or Drag and Drop, Copy and Paste Files" at bounding box center [715, 369] width 205 height 124
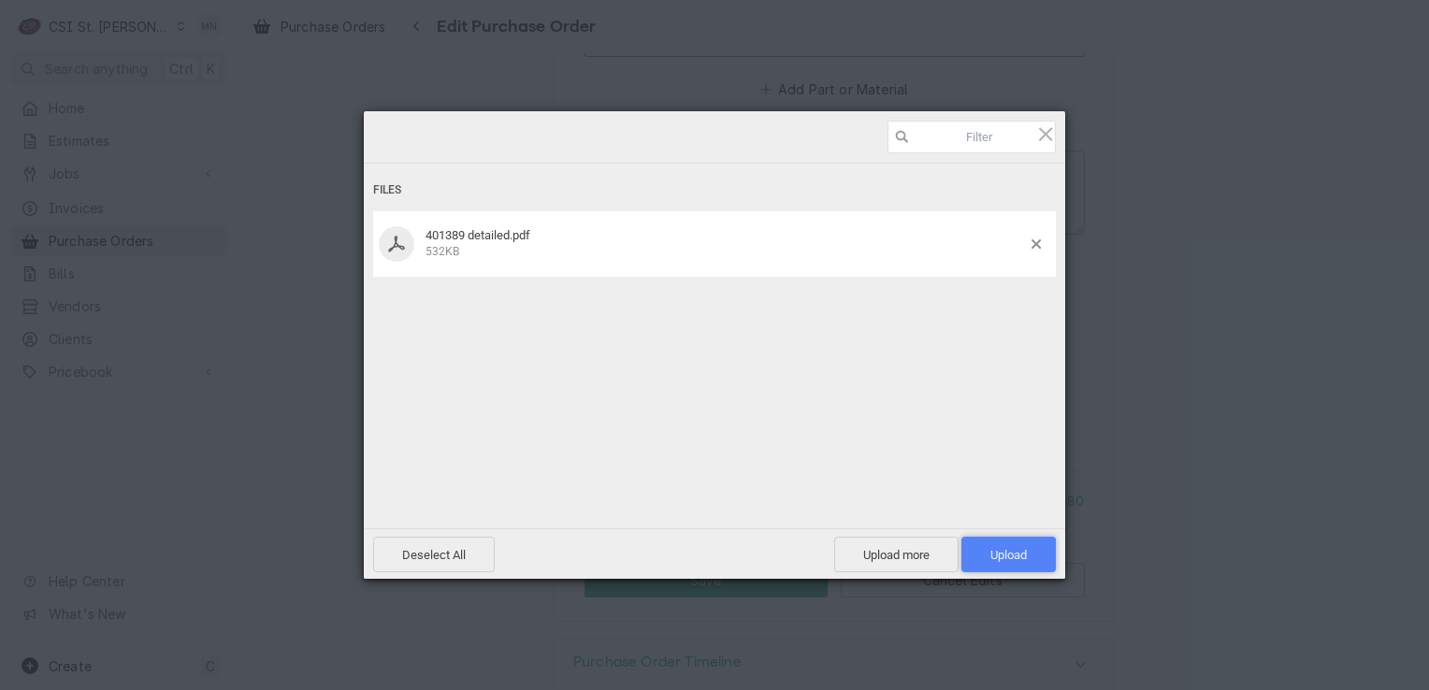
click at [1002, 553] on span "Upload 1" at bounding box center [1009, 555] width 36 height 14
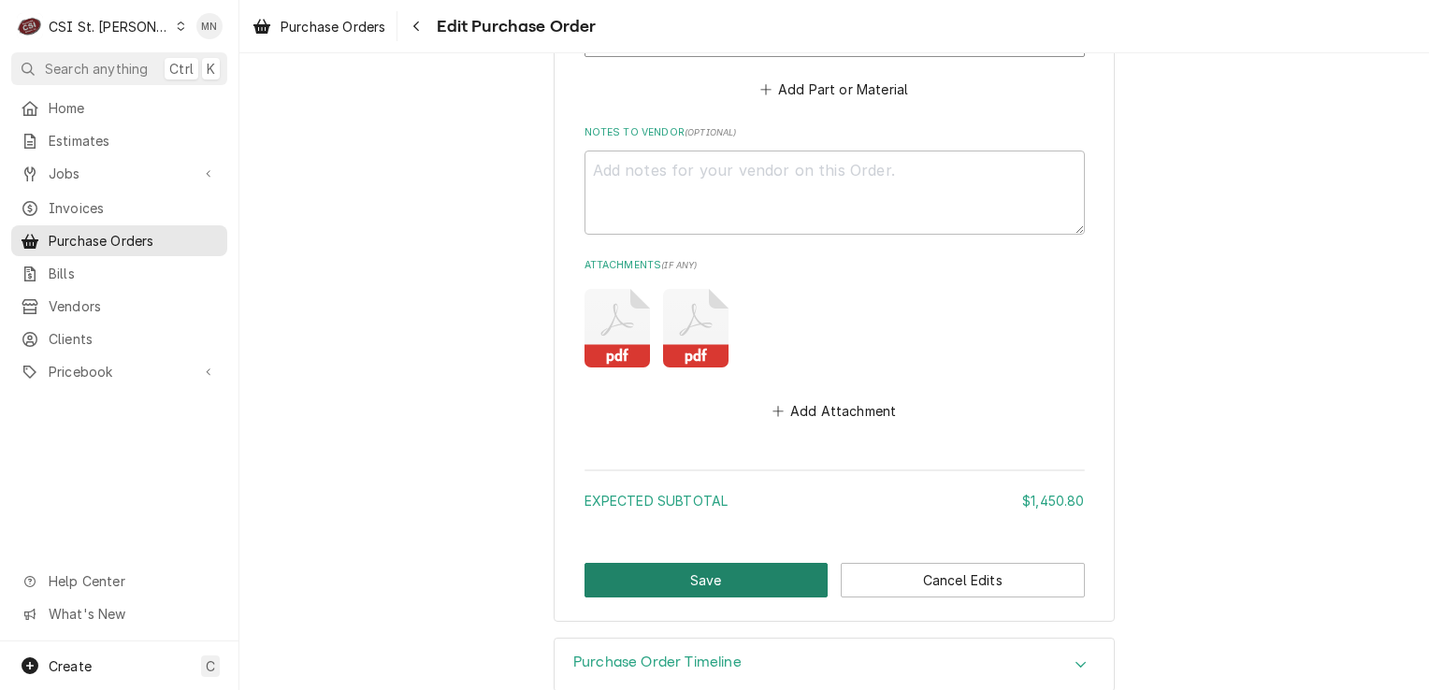
click at [730, 586] on button "Save" at bounding box center [707, 580] width 244 height 35
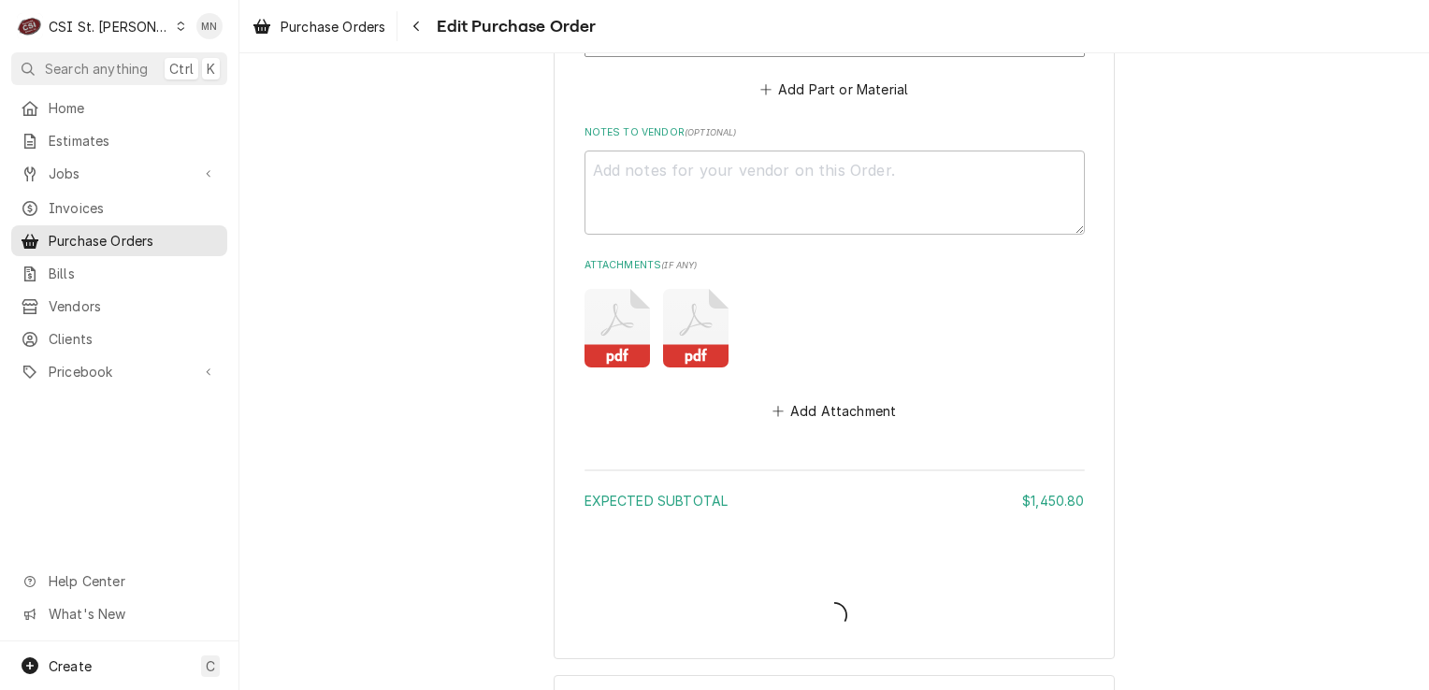
scroll to position [3995, 0]
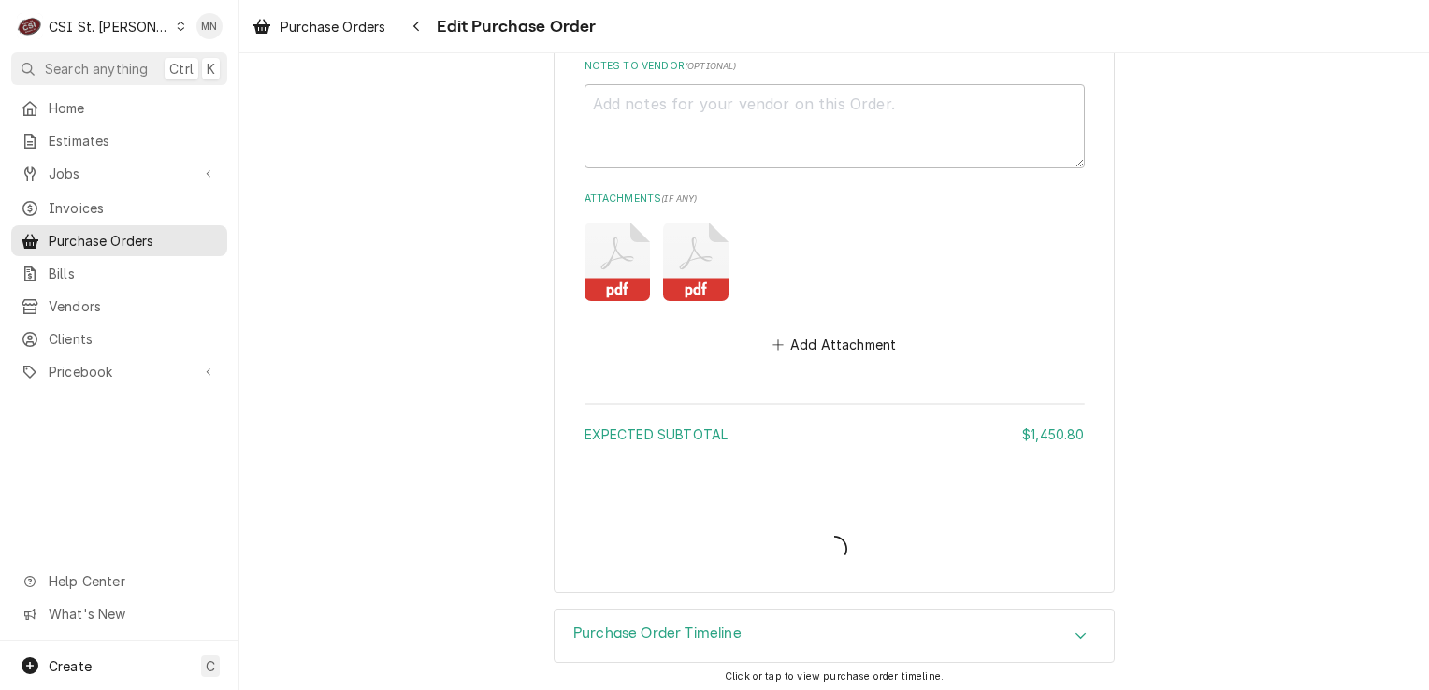
type textarea "x"
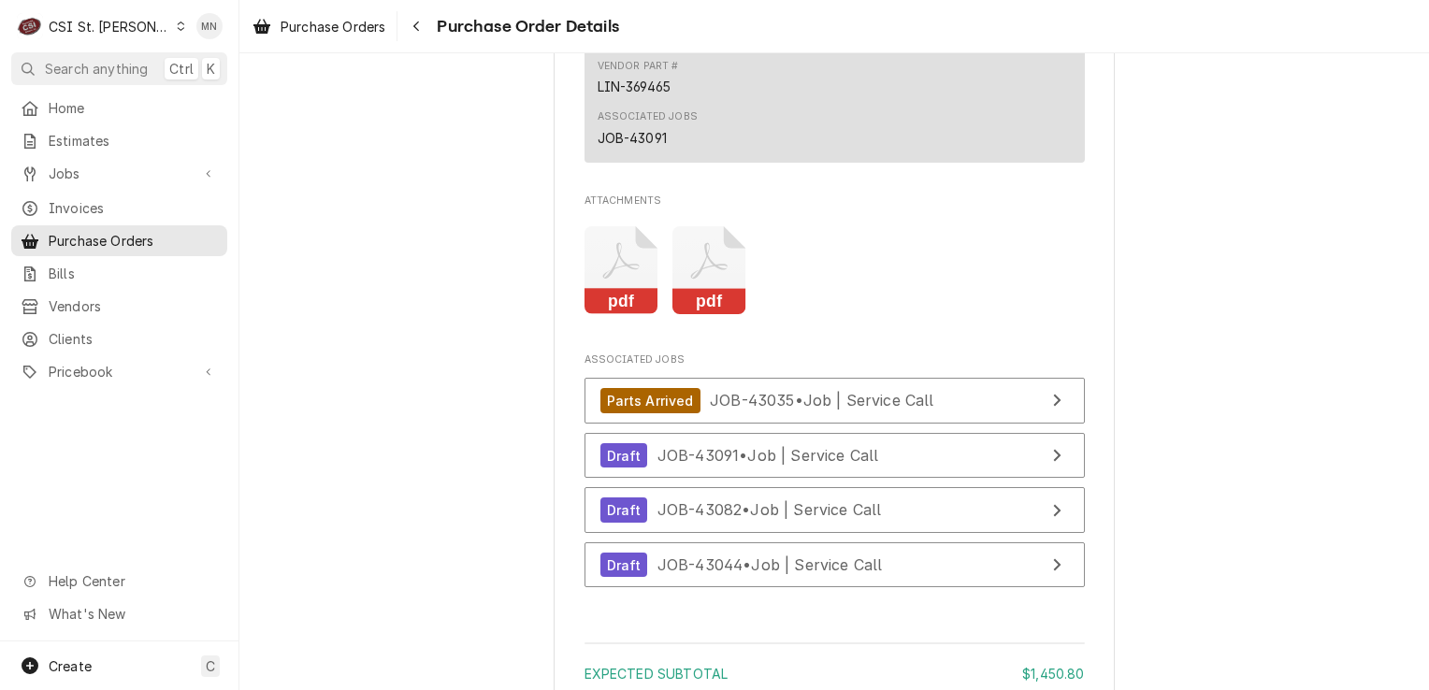
scroll to position [4210, 0]
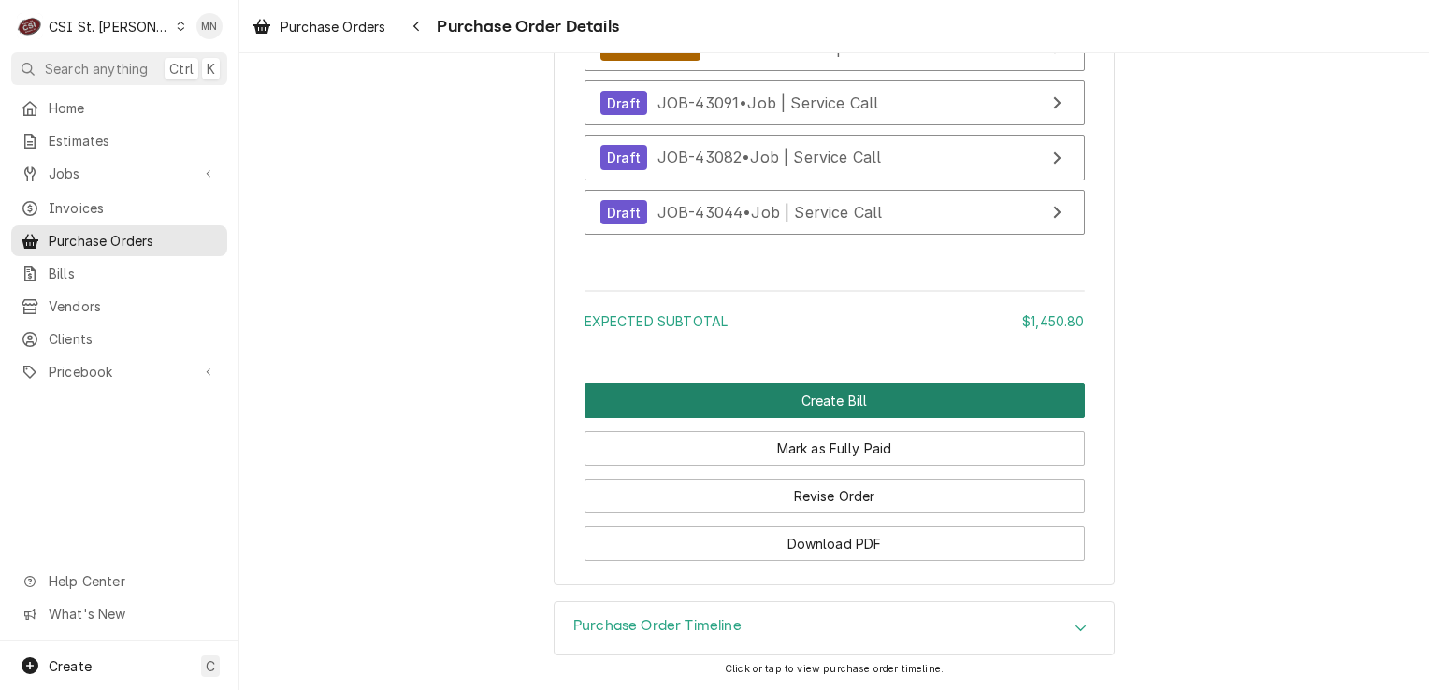
click at [821, 418] on button "Create Bill" at bounding box center [835, 401] width 500 height 35
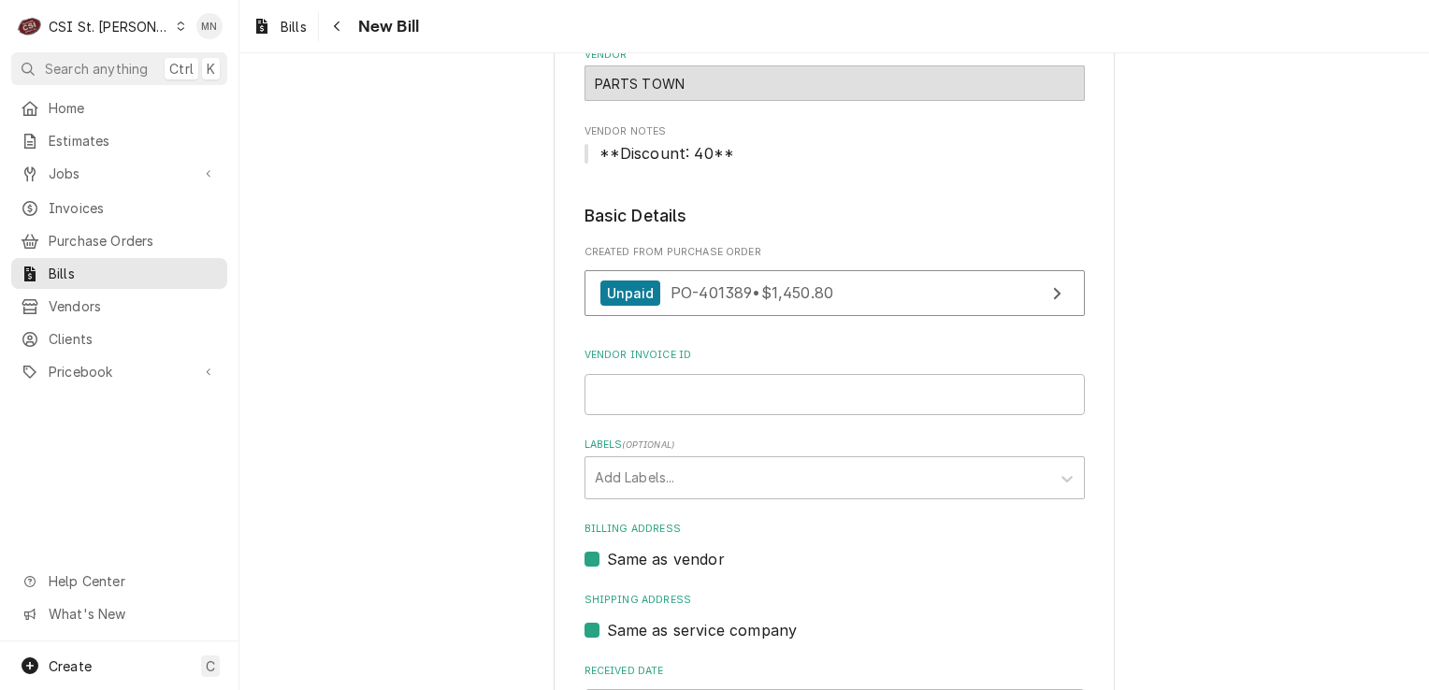
scroll to position [187, 0]
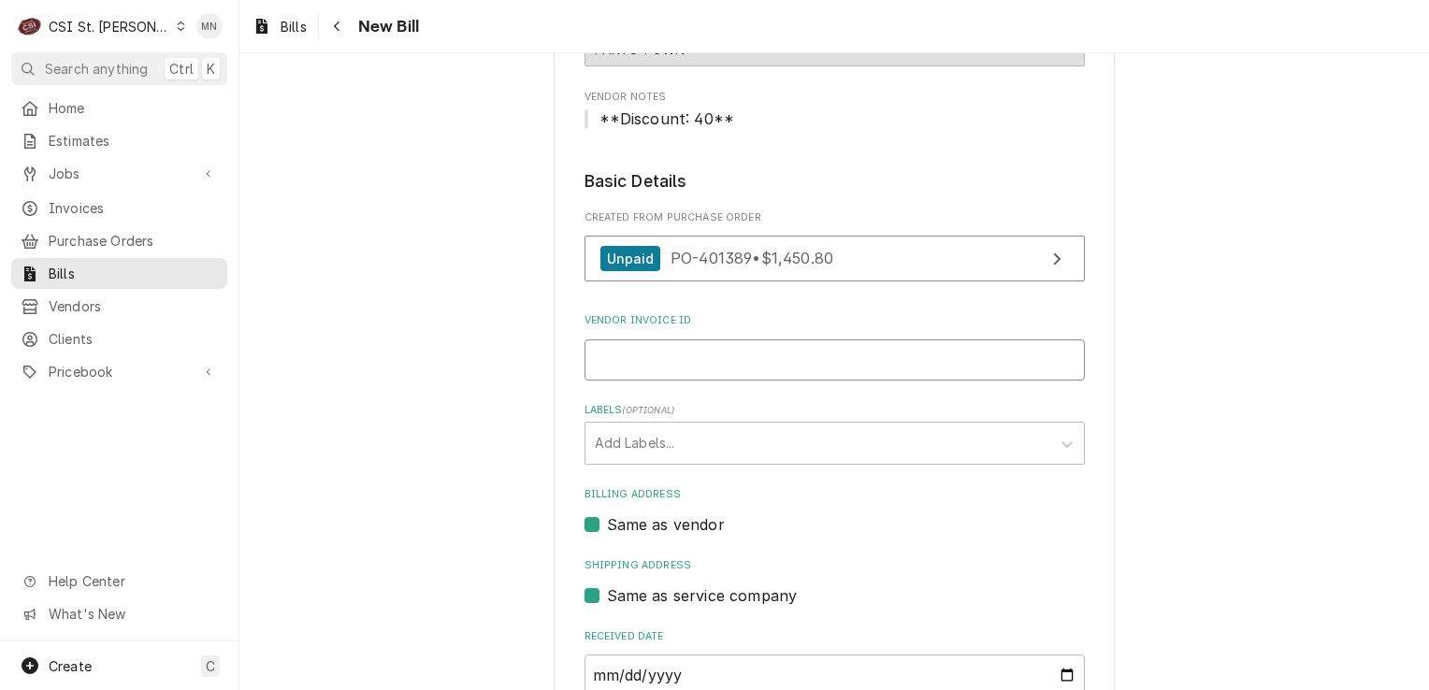
click at [665, 357] on input "Vendor Invoice ID" at bounding box center [835, 360] width 500 height 41
click at [619, 359] on input "210" at bounding box center [835, 360] width 500 height 41
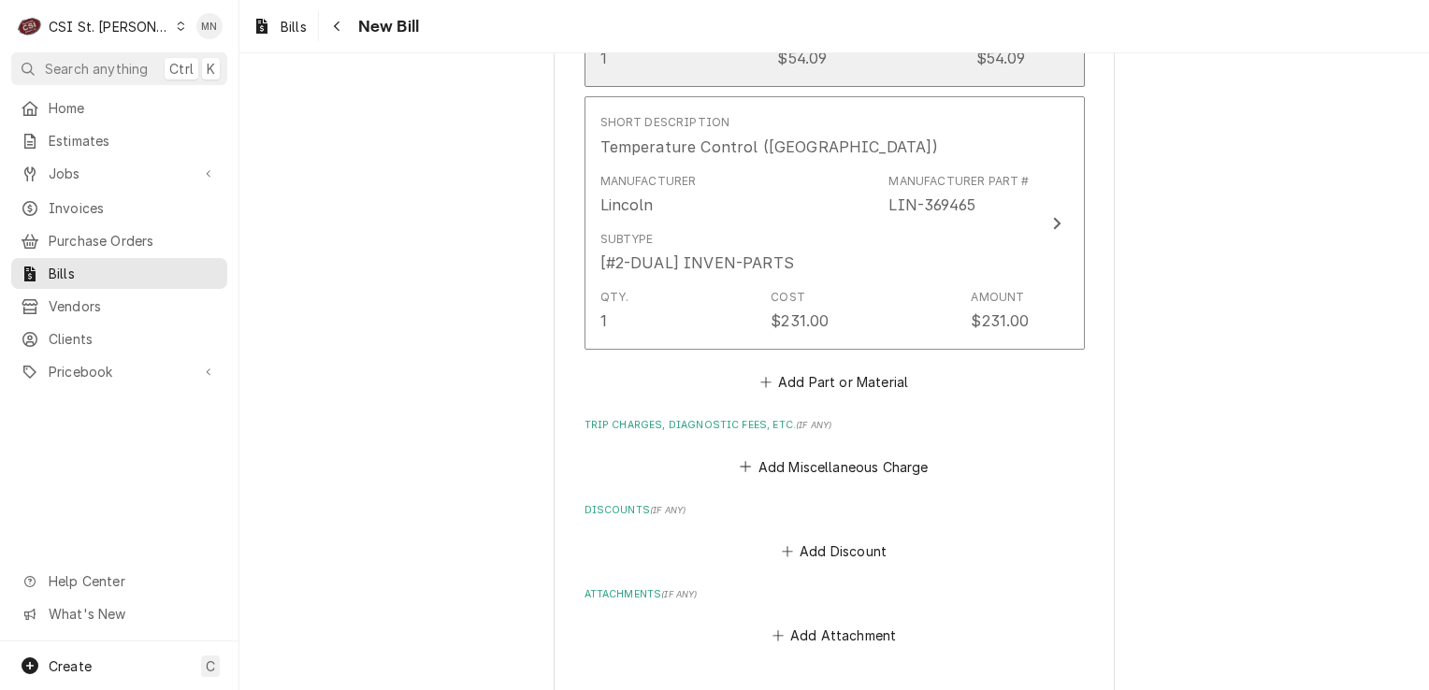
scroll to position [2900, 0]
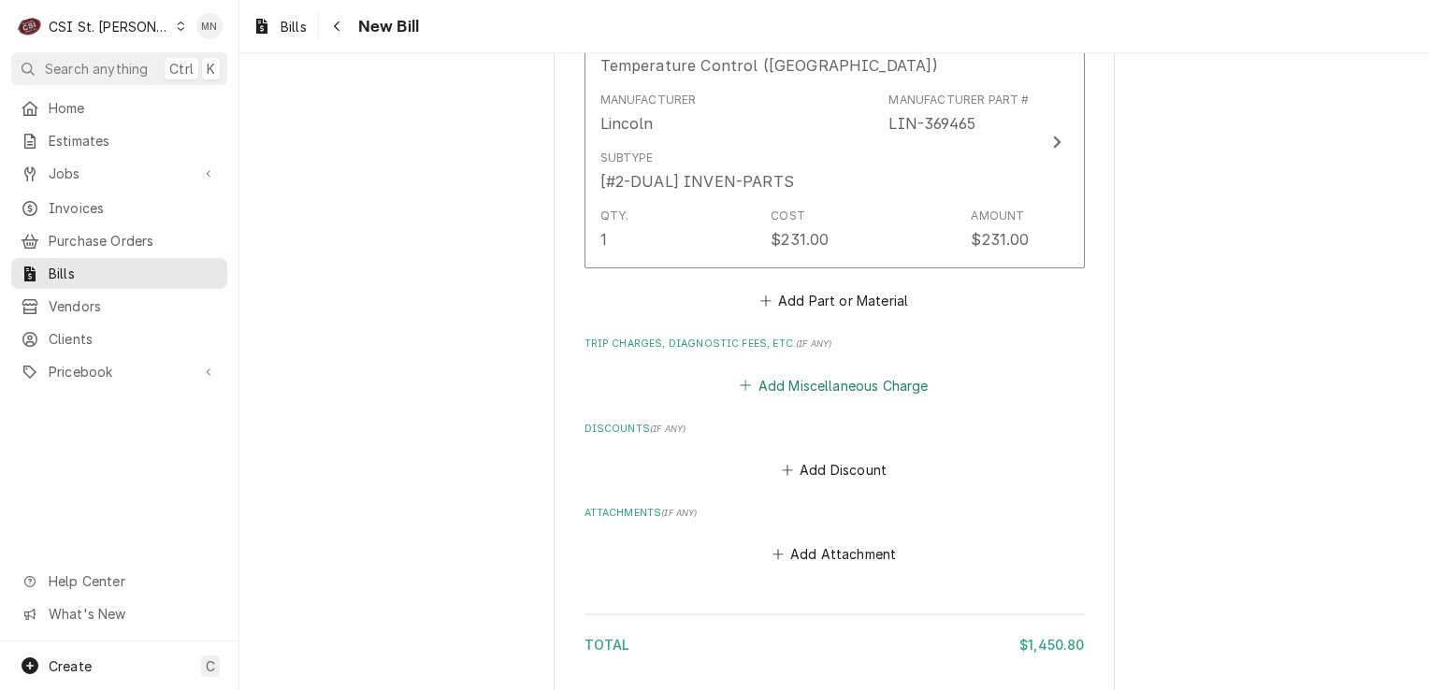
type input "2107101858"
click at [819, 391] on button "Add Miscellaneous Charge" at bounding box center [834, 385] width 195 height 26
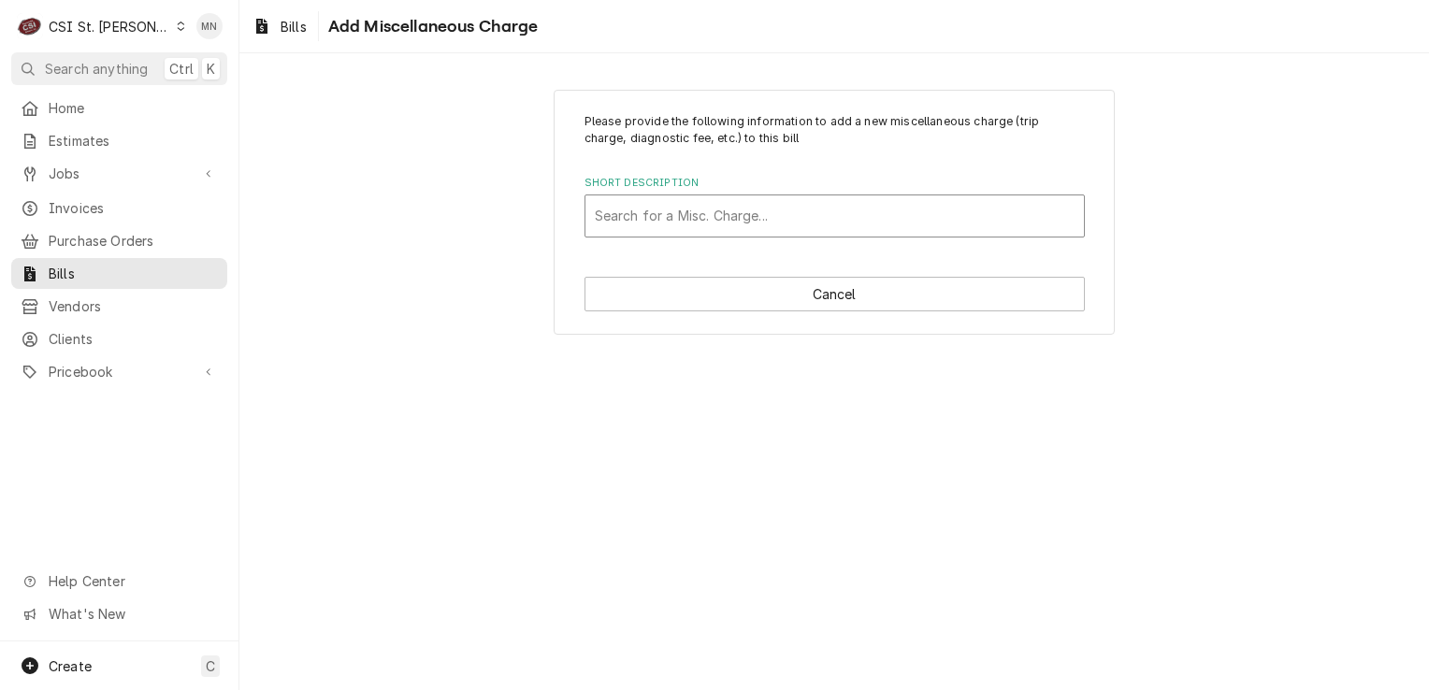
click at [654, 208] on div "Short Description" at bounding box center [835, 216] width 480 height 34
type input "ac"
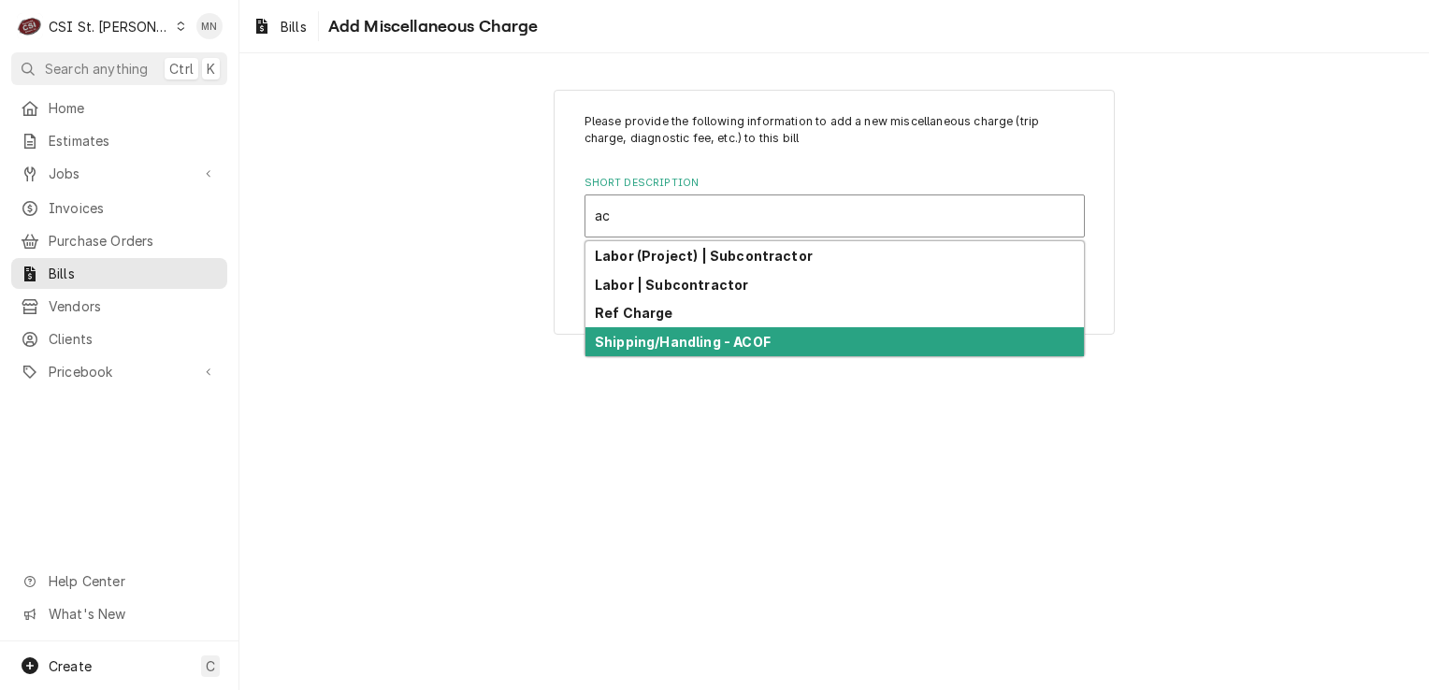
click at [651, 340] on strong "Shipping/Handling - ACOF" at bounding box center [683, 342] width 176 height 16
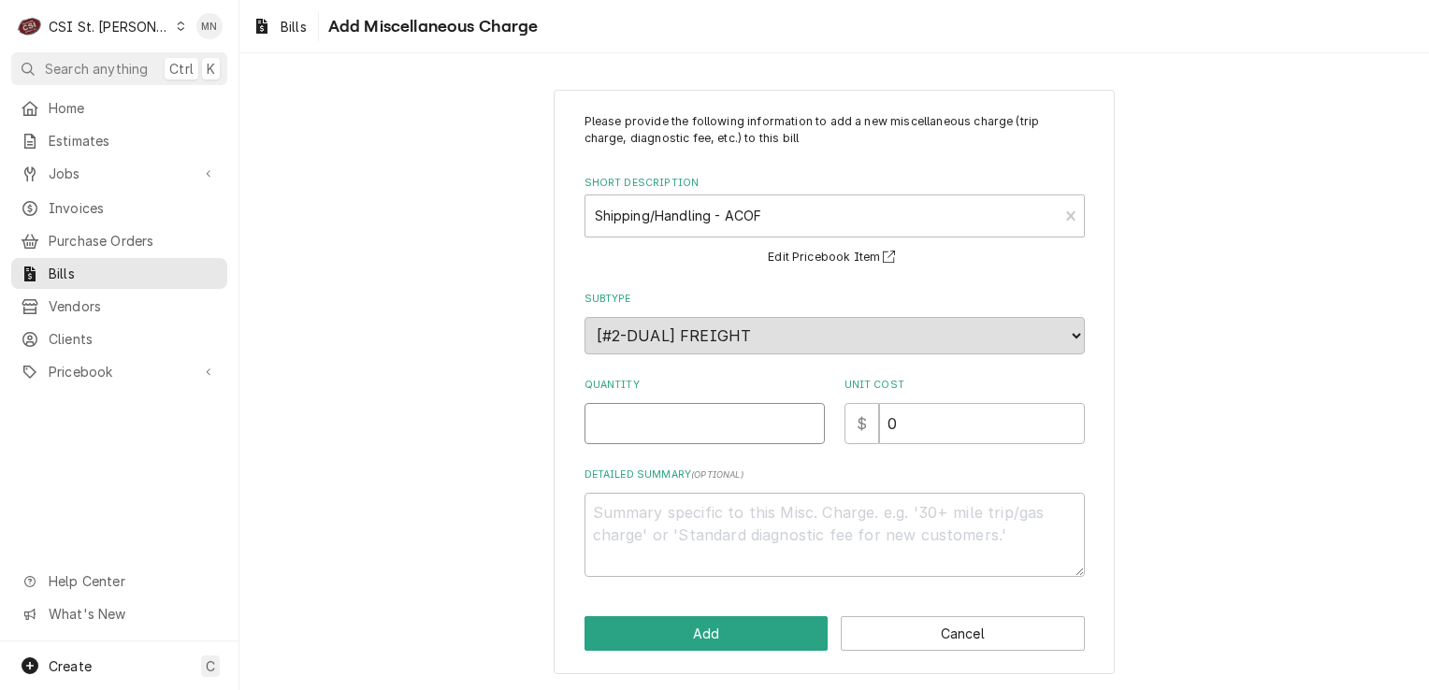
click at [639, 415] on input "Quantity" at bounding box center [705, 423] width 240 height 41
type textarea "x"
type input "1"
type textarea "x"
type input "2"
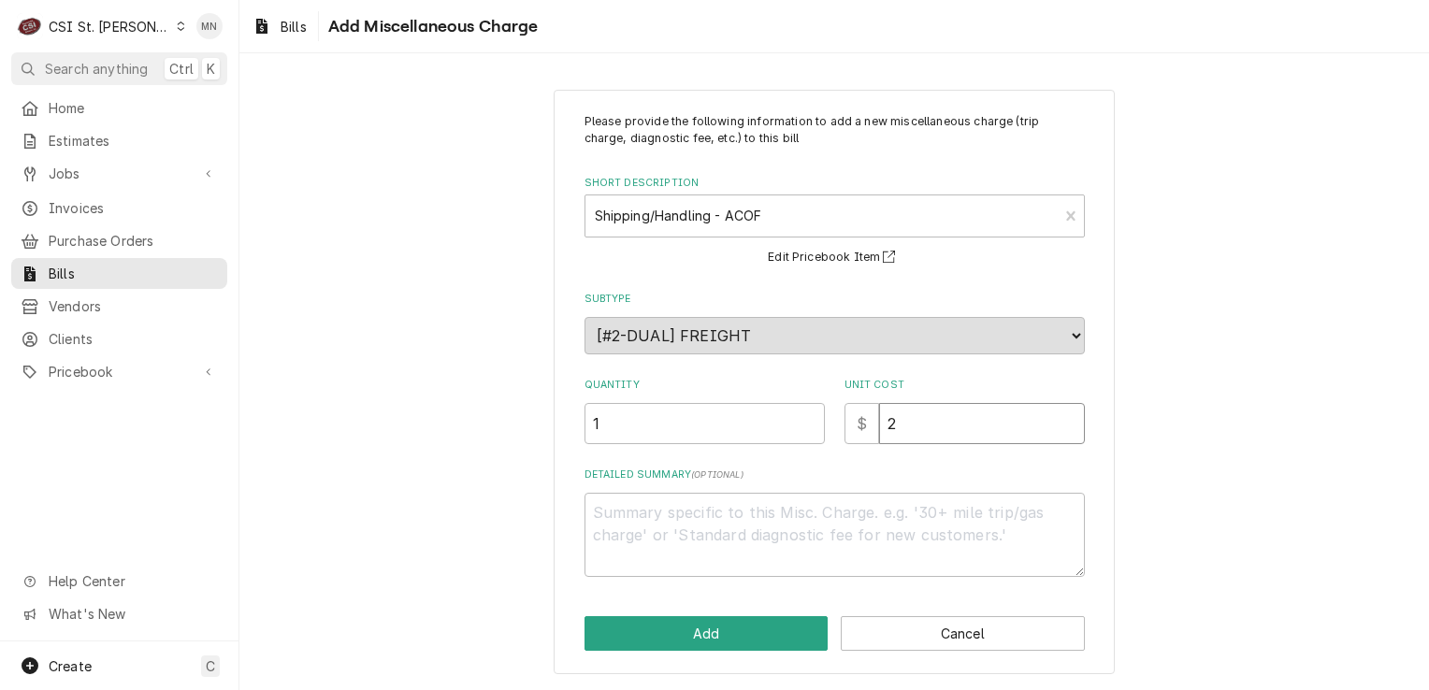
type textarea "x"
type input "26"
type textarea "x"
type input "26.1"
type textarea "x"
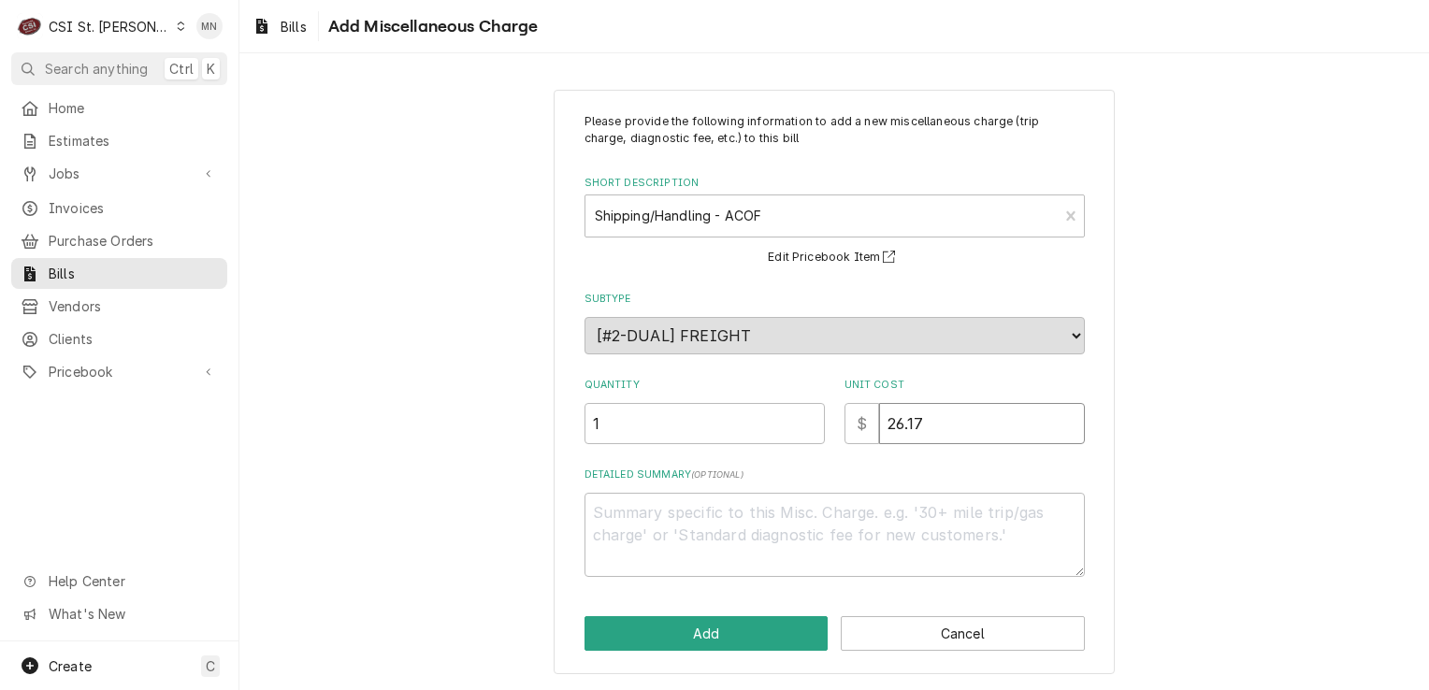
type input "26.17"
type textarea "x"
type textarea "A"
type textarea "x"
type textarea "AC"
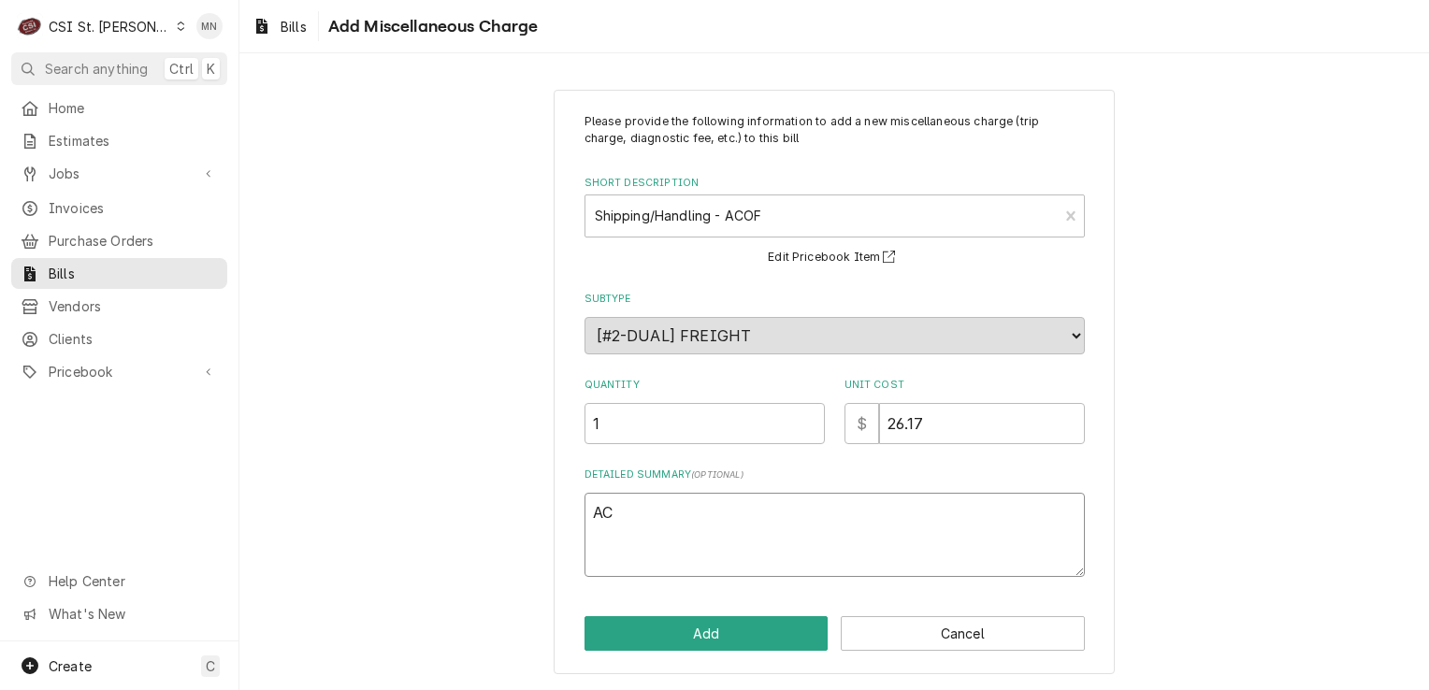
type textarea "x"
type textarea "ACO"
type textarea "x"
type textarea "ACOF"
type textarea "x"
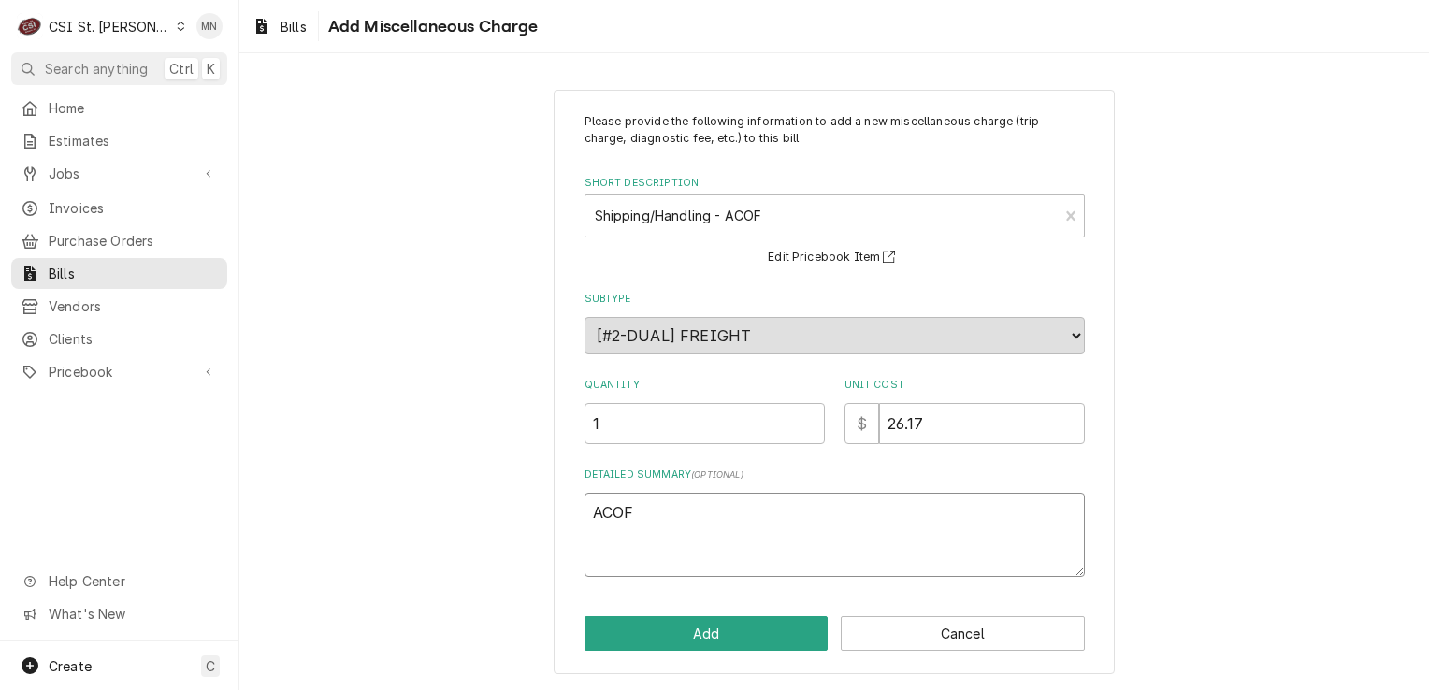
type textarea "ACOF"
type textarea "x"
type textarea "ACOF 2"
type textarea "x"
type textarea "ACOF 21"
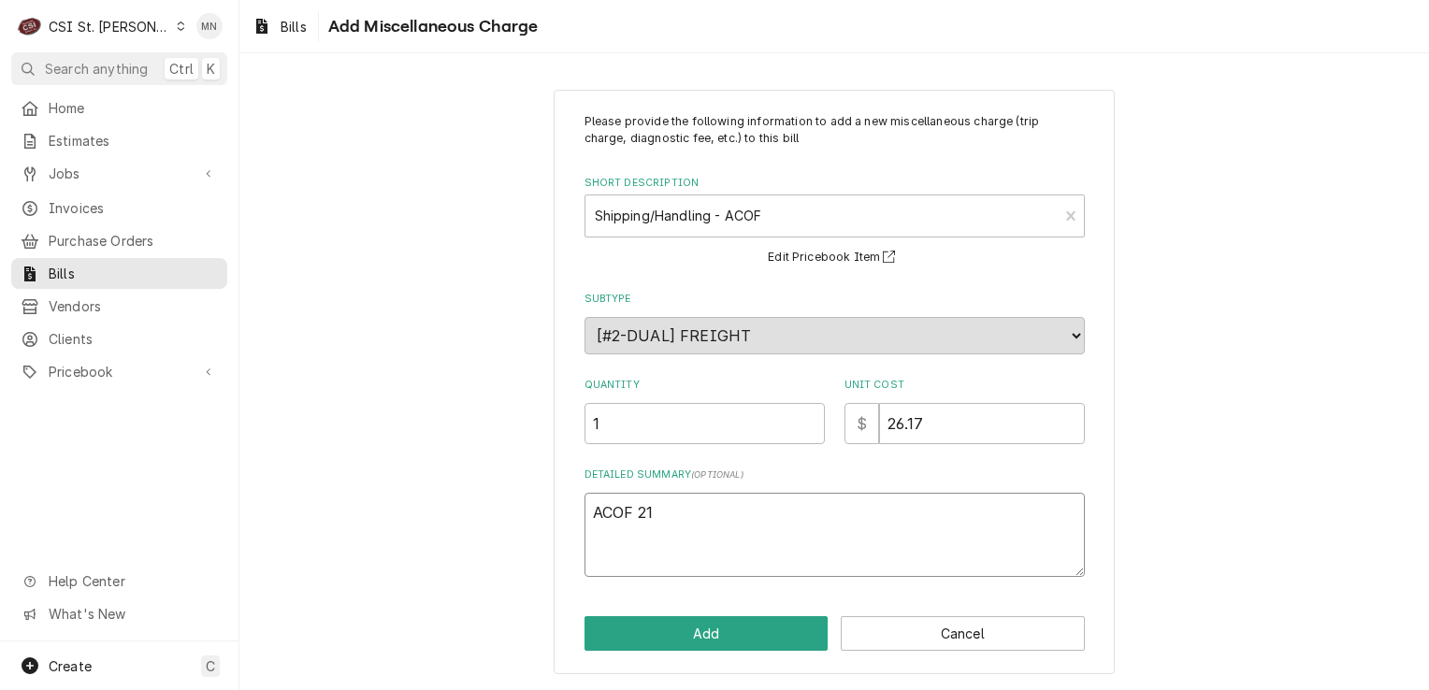
type textarea "x"
type textarea "ACOF 210"
type textarea "x"
type textarea "ACOF 2107"
type textarea "x"
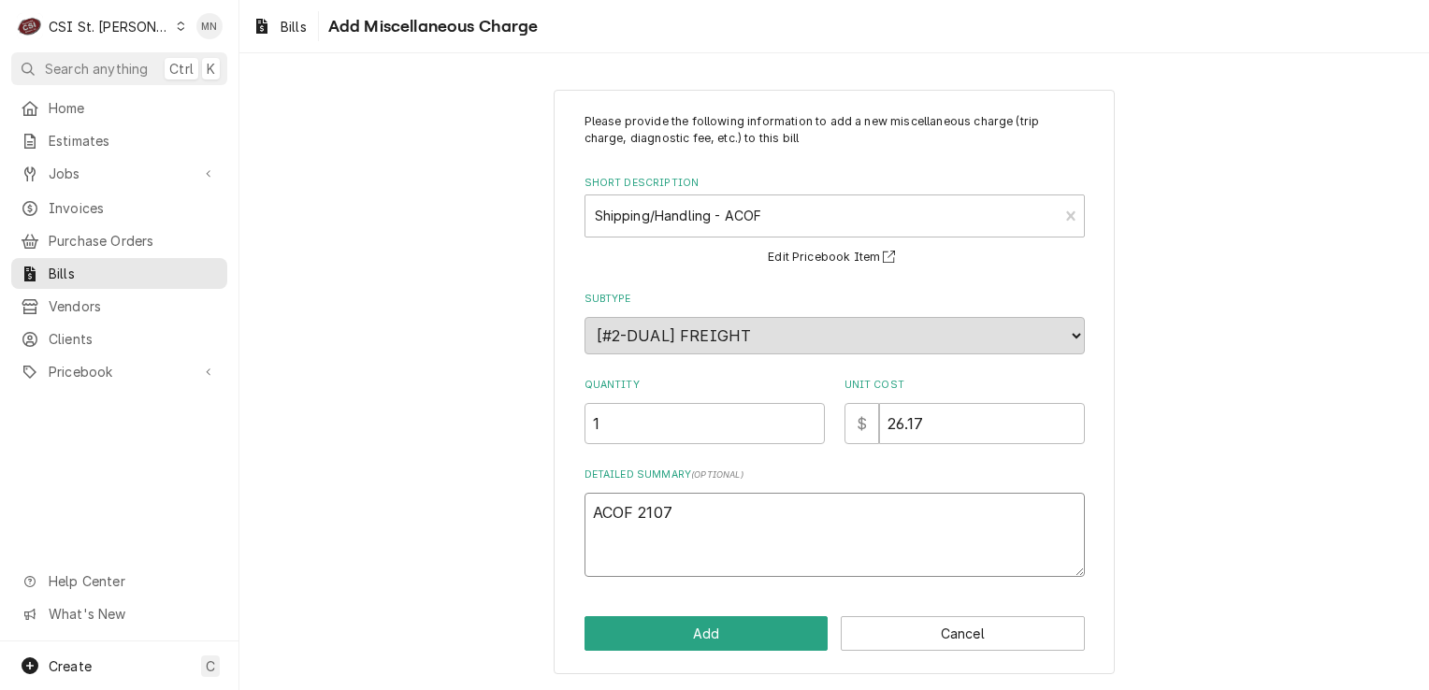
type textarea "ACOF 21071"
type textarea "x"
type textarea "ACOF 210710"
type textarea "x"
type textarea "ACOF 2107101"
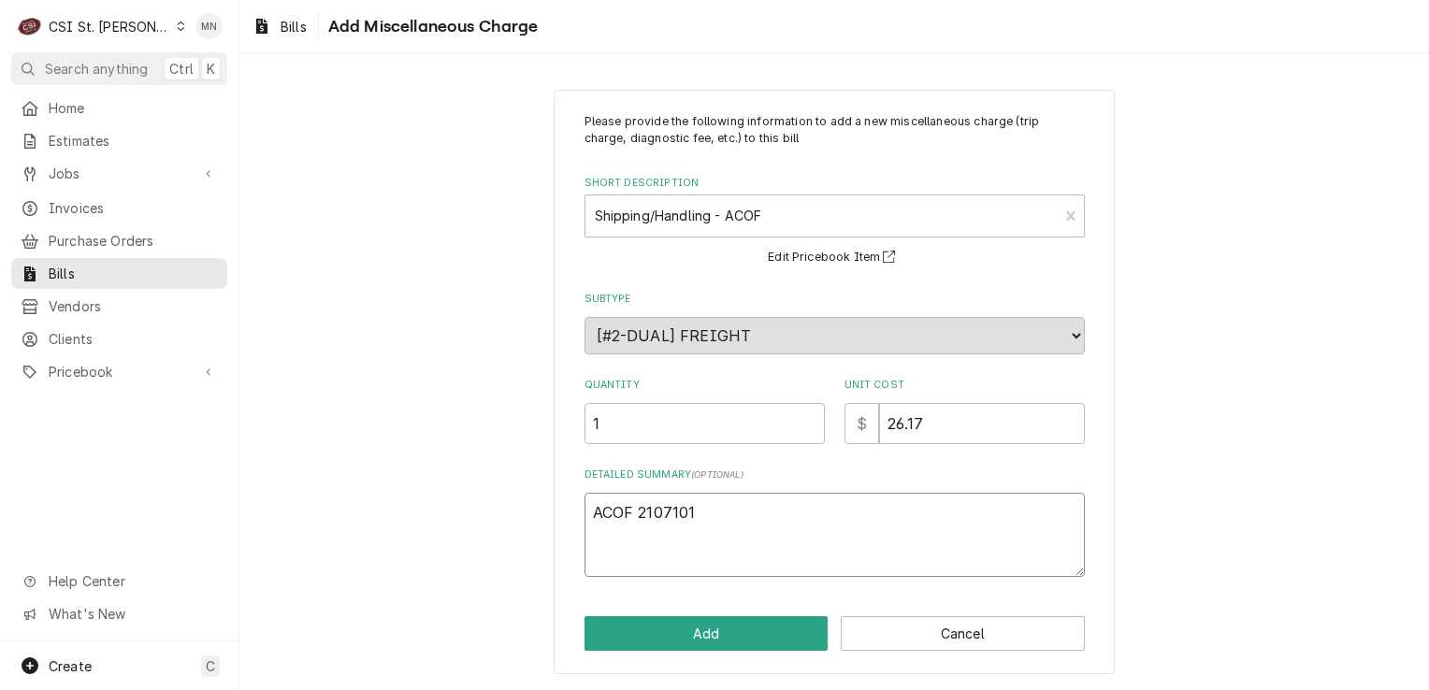
type textarea "x"
type textarea "ACOF 21071018"
type textarea "x"
type textarea "ACOF 210710185"
type textarea "x"
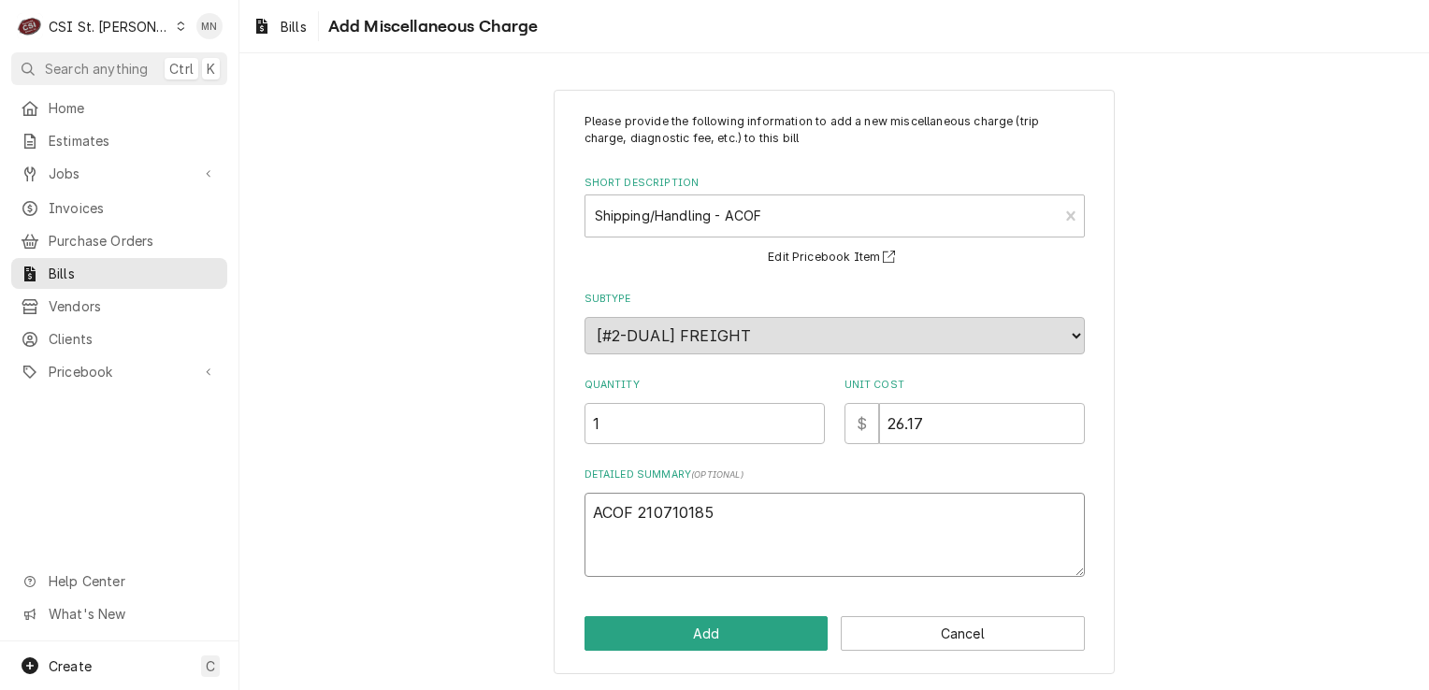
type textarea "ACOF 2107101858"
type textarea "x"
type textarea "ACOF 2107101858"
type textarea "x"
type textarea "ACOF 2107101858 $"
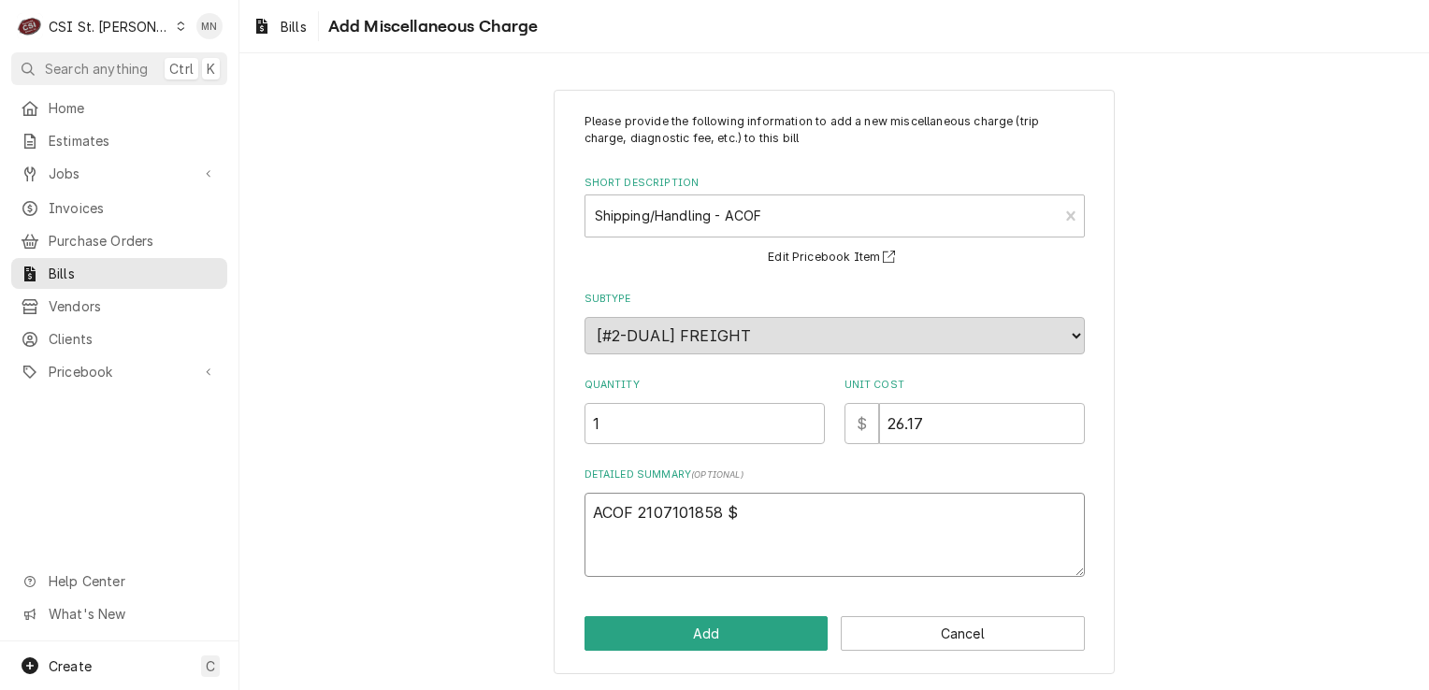
type textarea "x"
type textarea "ACOF 2107101858 $"
type textarea "x"
type textarea "ACOF 2107101858 $ 2"
type textarea "x"
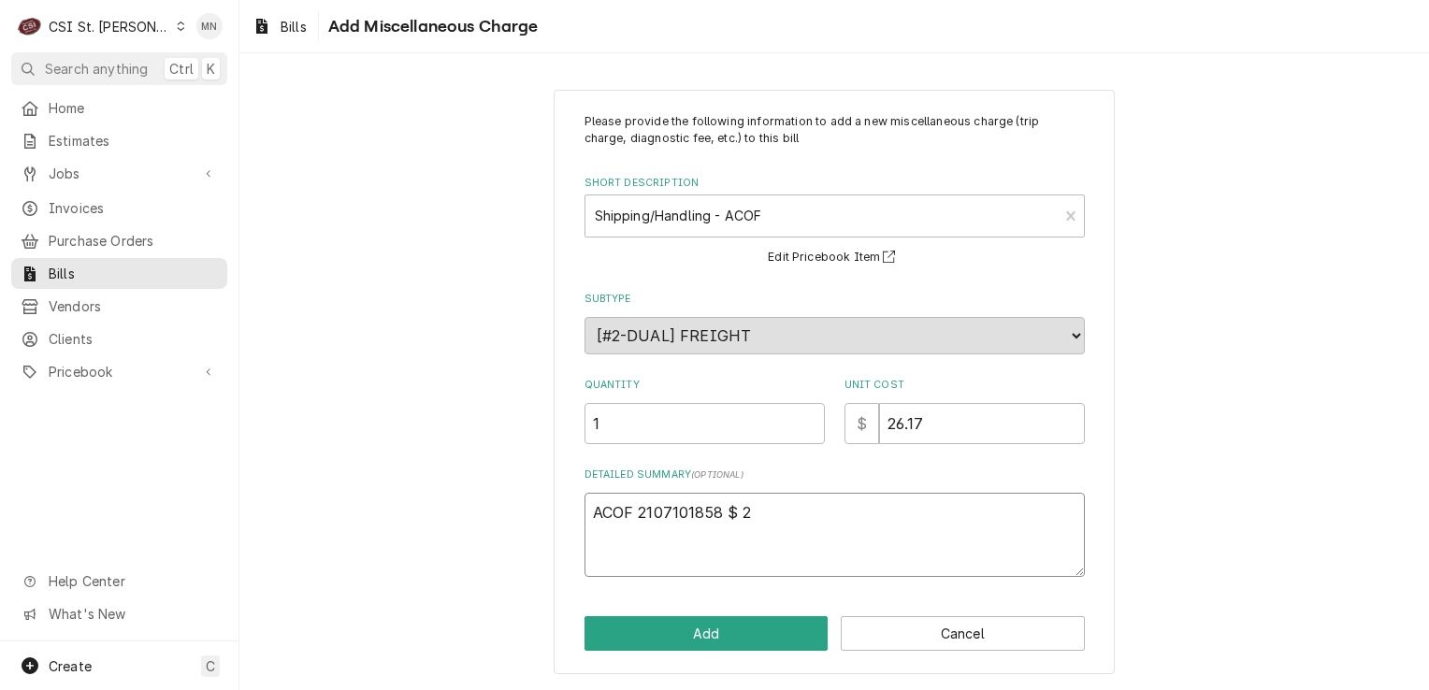
type textarea "ACOF 2107101858 $ 26"
type textarea "x"
type textarea "ACOF 2107101858 $ 26."
type textarea "x"
type textarea "ACOF 2107101858 $ 26.1"
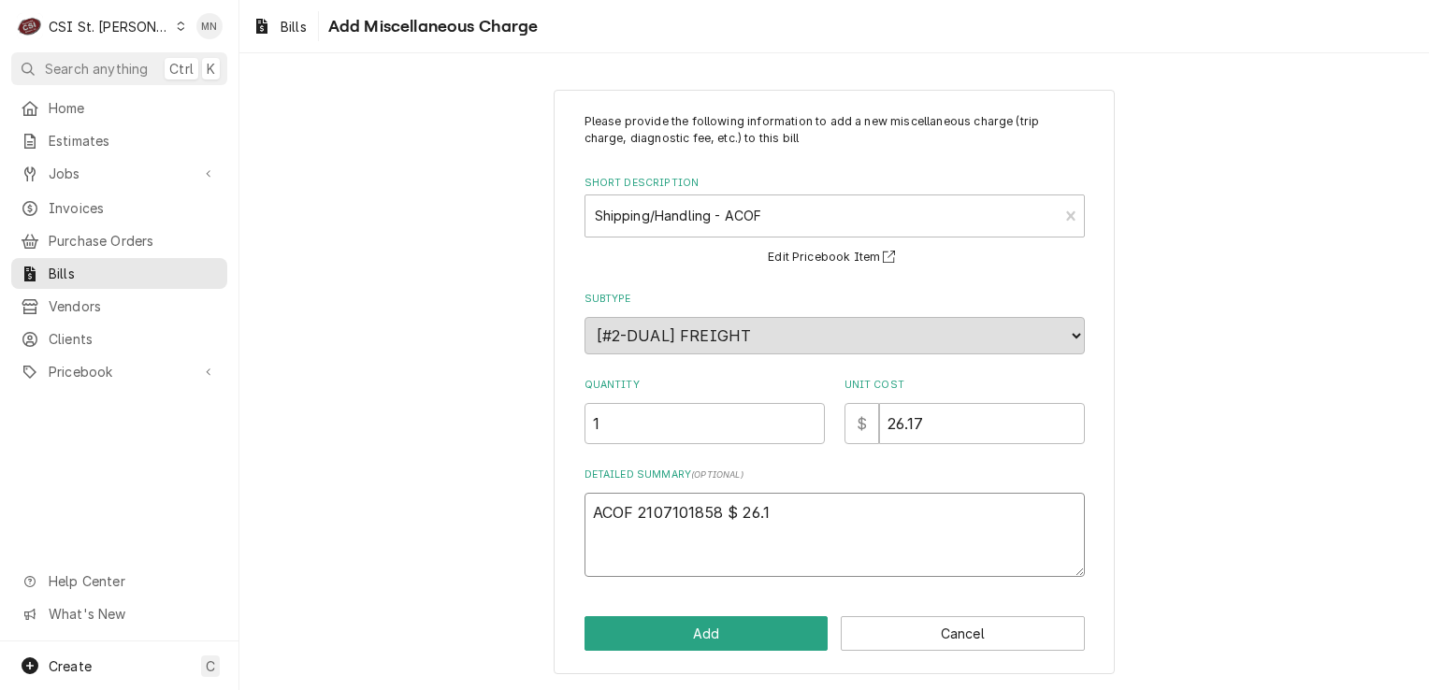
type textarea "x"
type textarea "ACOF 2107101858 $ 26.17"
type textarea "x"
type textarea "ACOF 2107101858 $ 26.17"
type textarea "x"
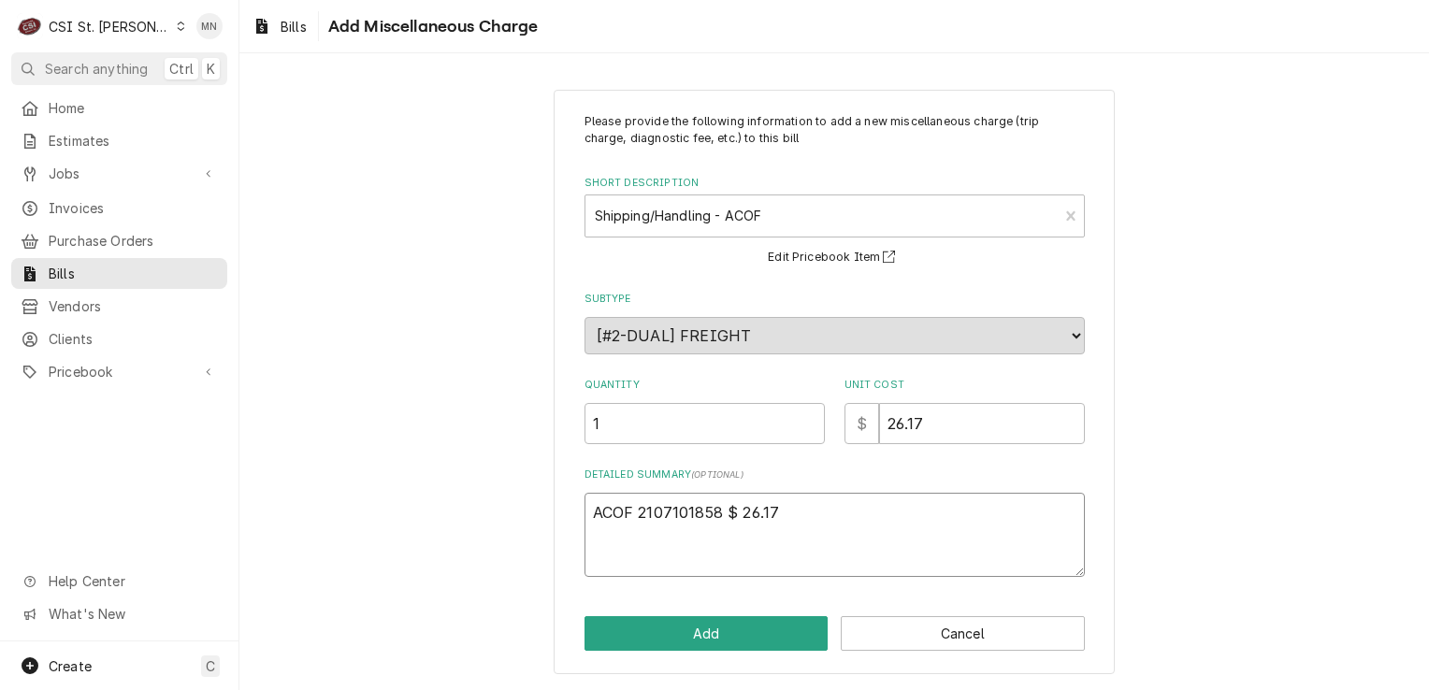
type textarea "ACOF 2107101858 $ 26.17 P"
type textarea "x"
type textarea "ACOF 2107101858 $ 26.17 Pa"
type textarea "x"
type textarea "ACOF 2107101858 $ 26.17 Par"
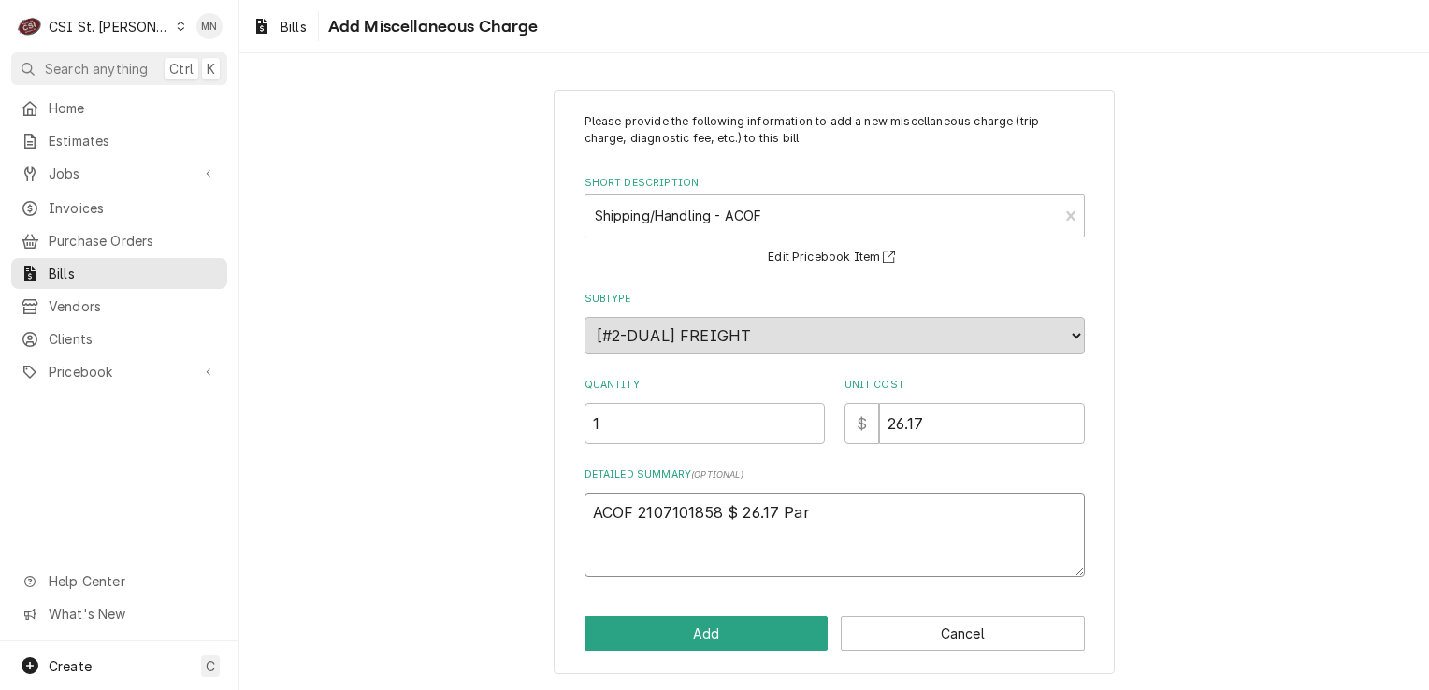
type textarea "x"
type textarea "ACOF 2107101858 $ 26.17 Part"
type textarea "x"
type textarea "ACOF 2107101858 $ 26.17 Par"
type textarea "x"
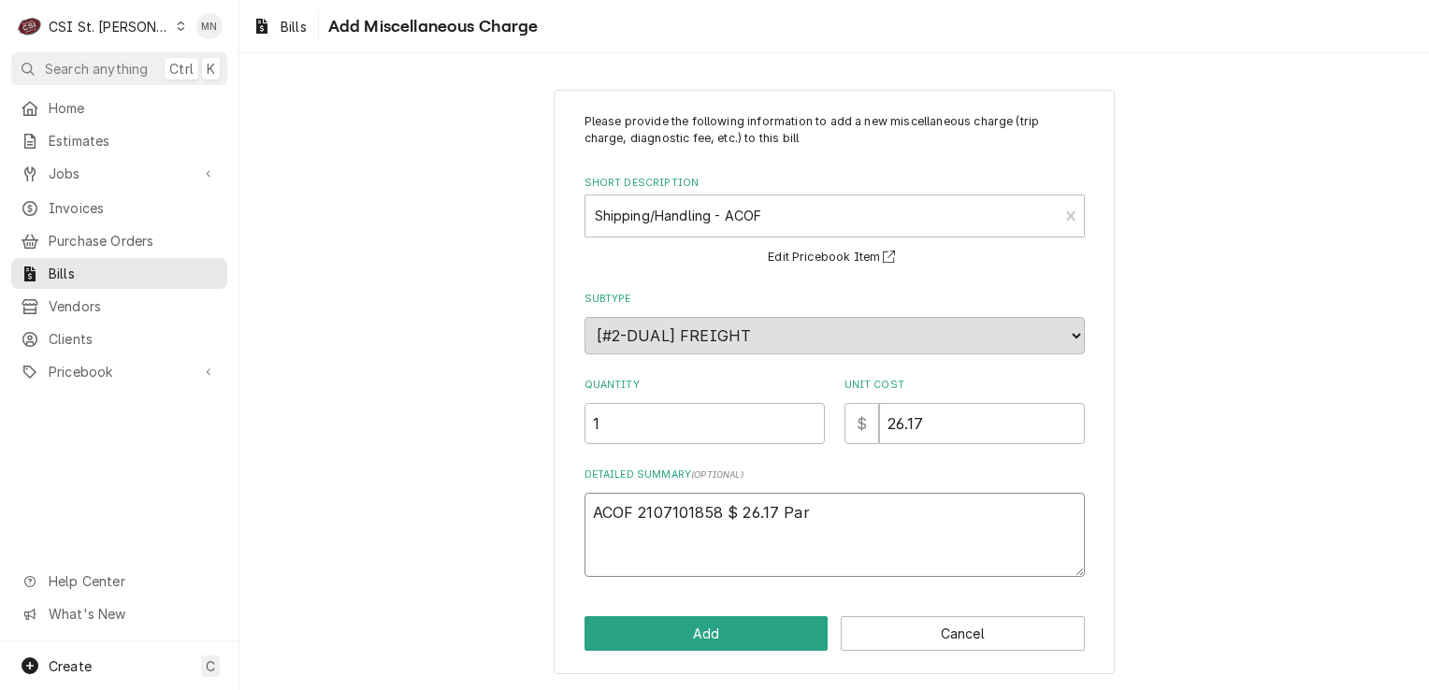
type textarea "ACOF 2107101858 $ 26.17 Pa"
type textarea "x"
type textarea "ACOF 2107101858 $ 26.17 P"
type textarea "x"
type textarea "ACOF 2107101858 $ 26.17"
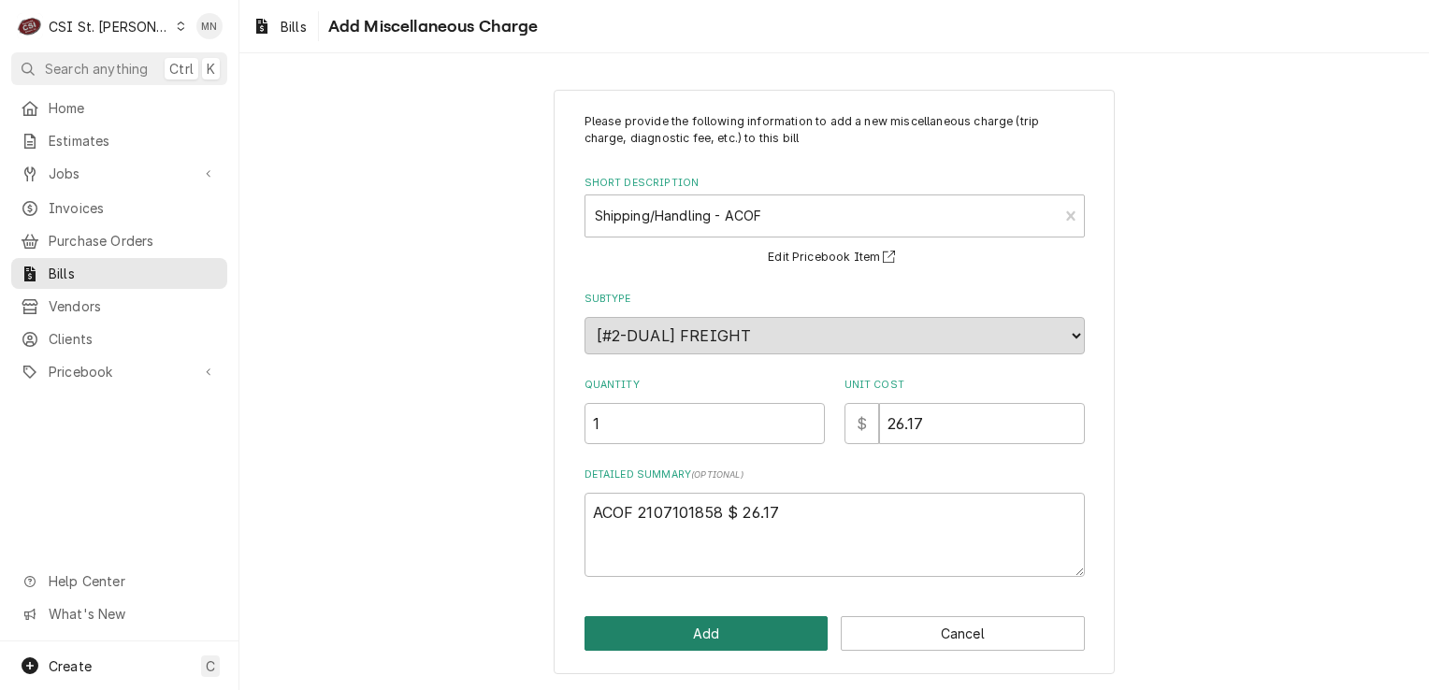
click at [757, 637] on button "Add" at bounding box center [707, 633] width 244 height 35
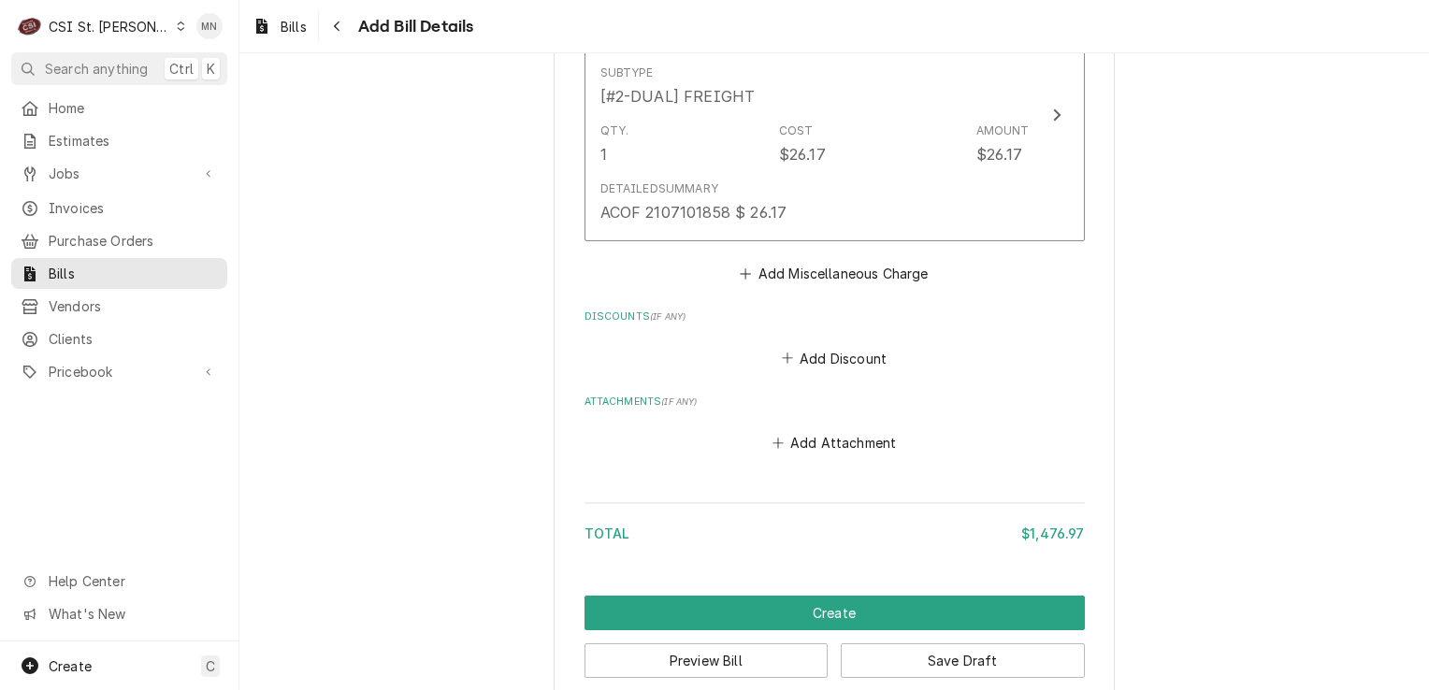
scroll to position [3295, 0]
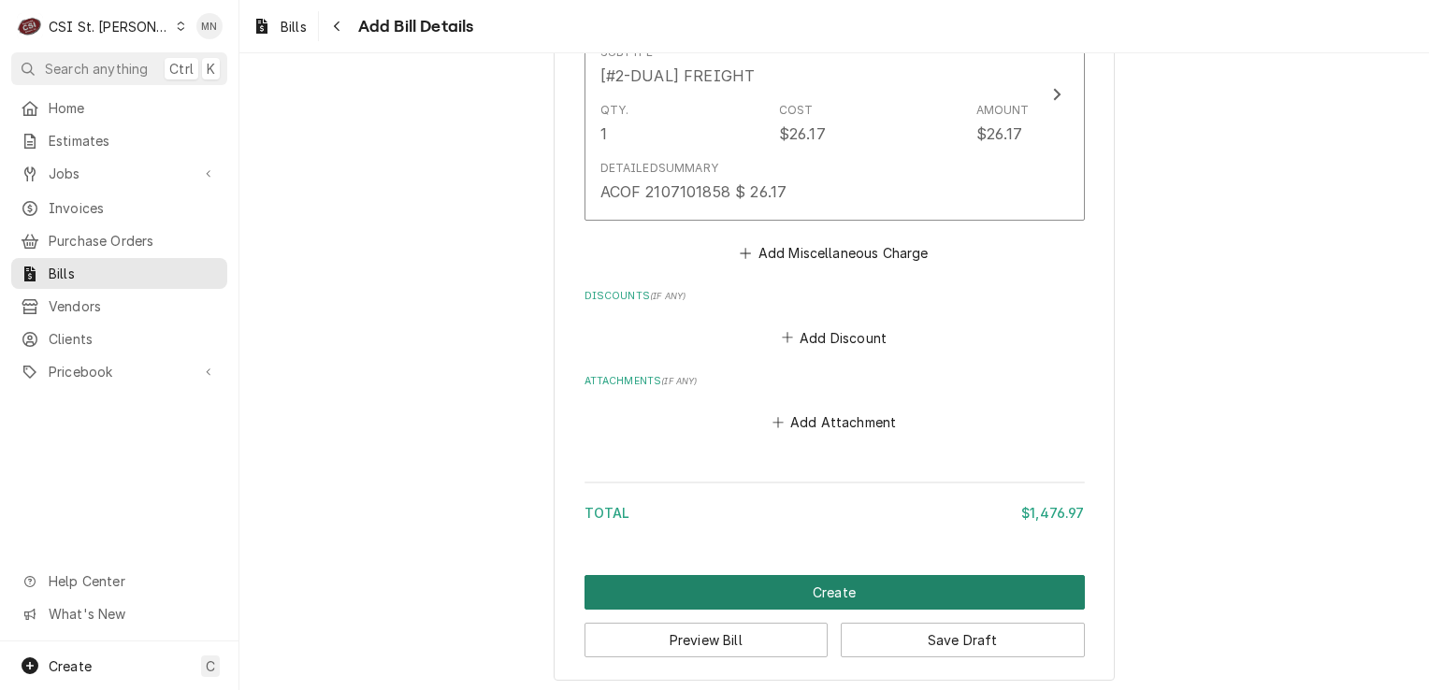
click at [851, 587] on button "Create" at bounding box center [835, 592] width 500 height 35
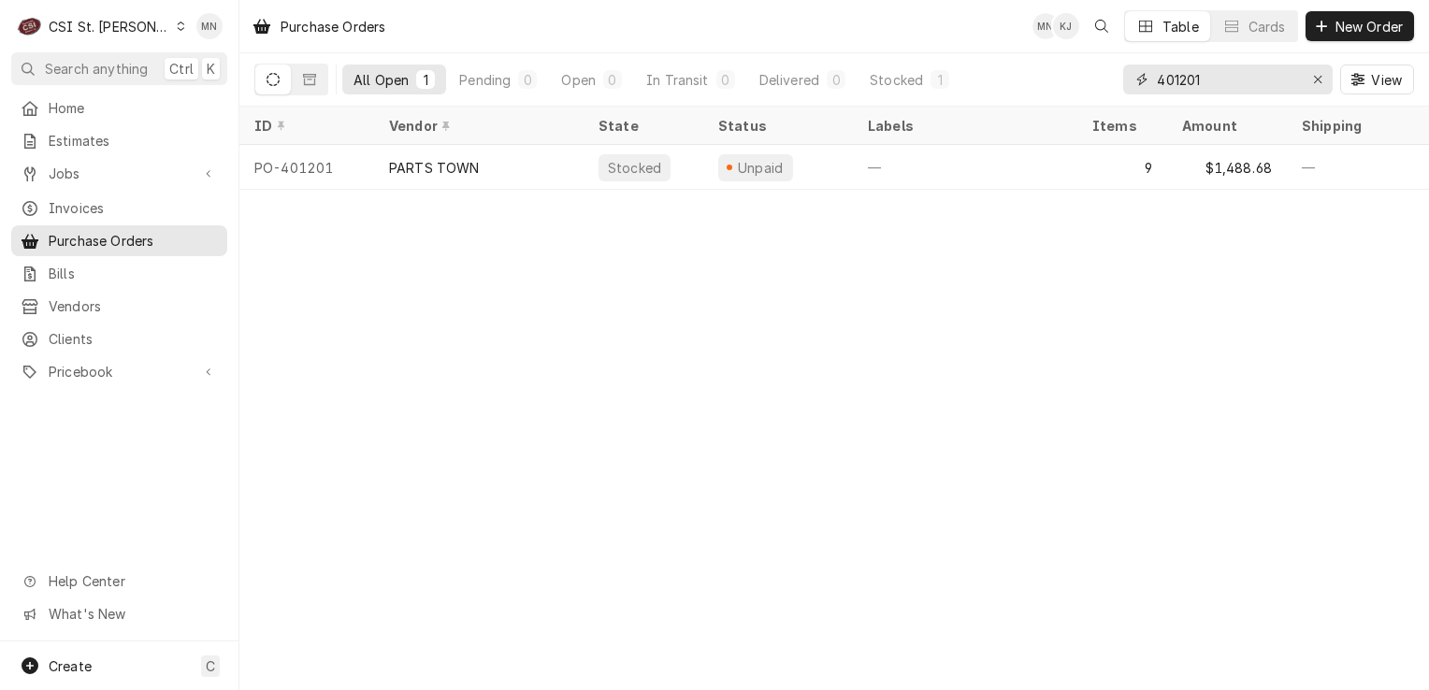
drag, startPoint x: 1201, startPoint y: 81, endPoint x: 1100, endPoint y: 86, distance: 101.1
click at [1099, 86] on div "All Open 1 Pending 0 Open 0 In Transit 0 Delivered 0 Stocked 1 401201 View" at bounding box center [834, 79] width 1160 height 52
type input "401409"
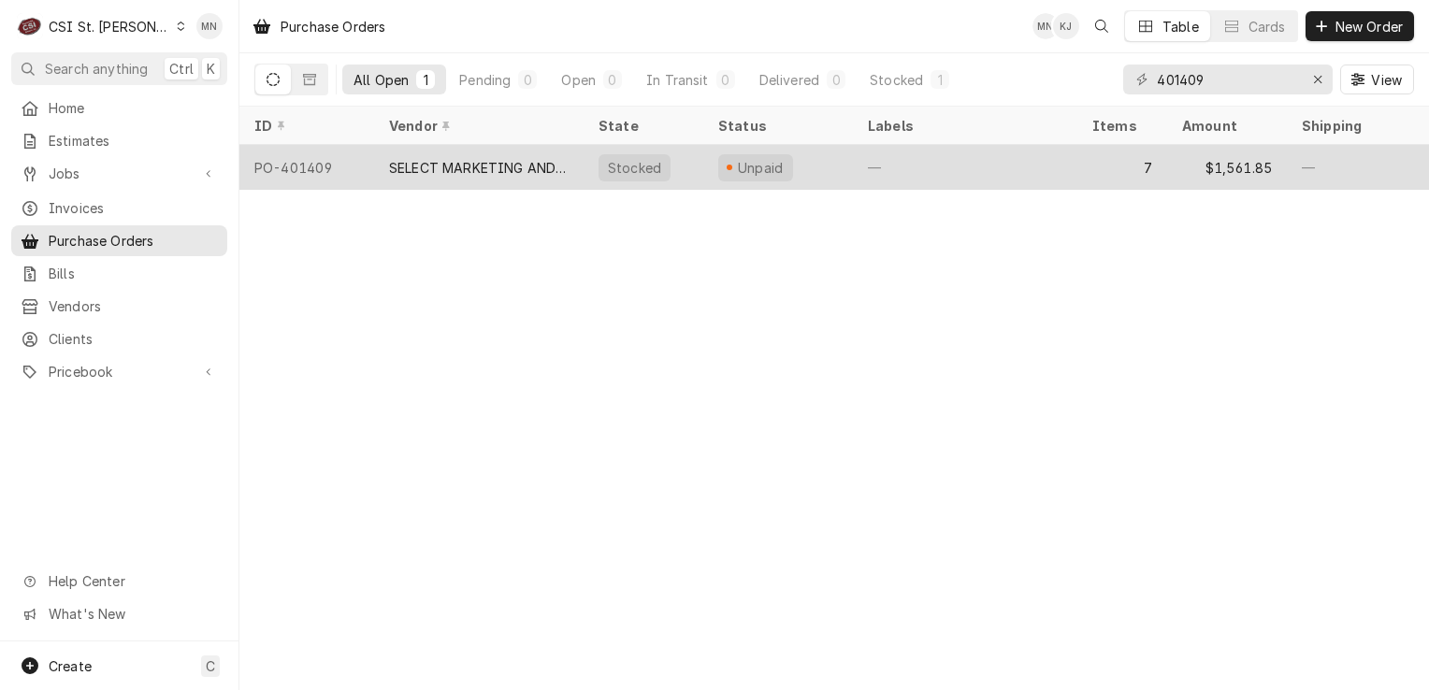
click at [540, 158] on div "SELECT MARKETING AND DISTRIBUTING" at bounding box center [479, 168] width 180 height 20
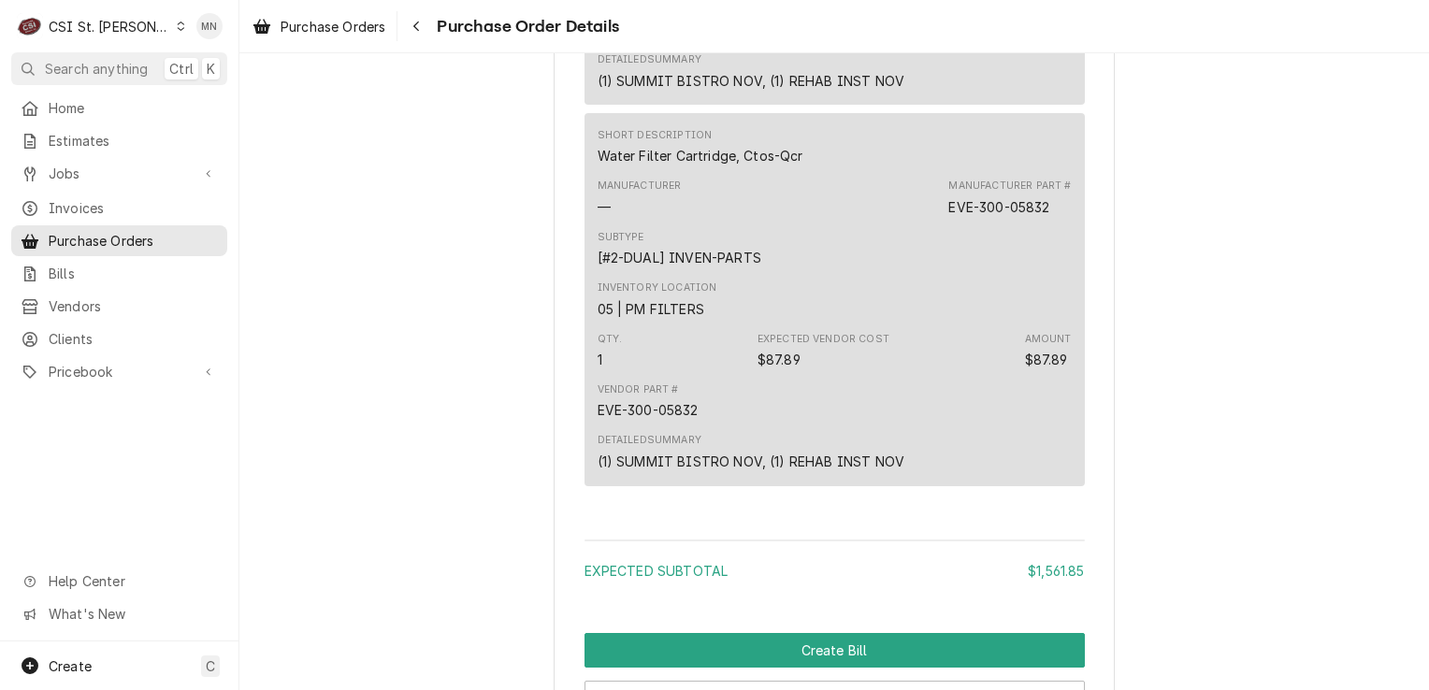
scroll to position [3836, 0]
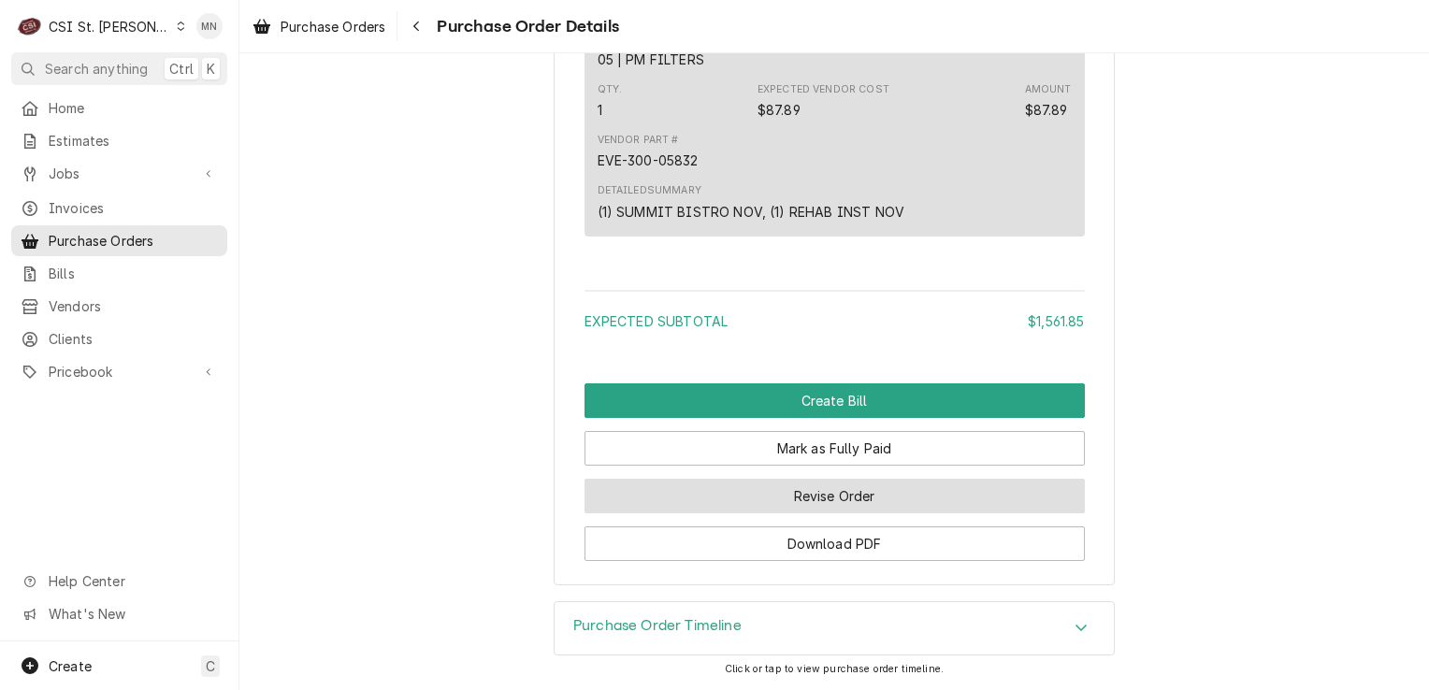
click at [767, 492] on button "Revise Order" at bounding box center [835, 496] width 500 height 35
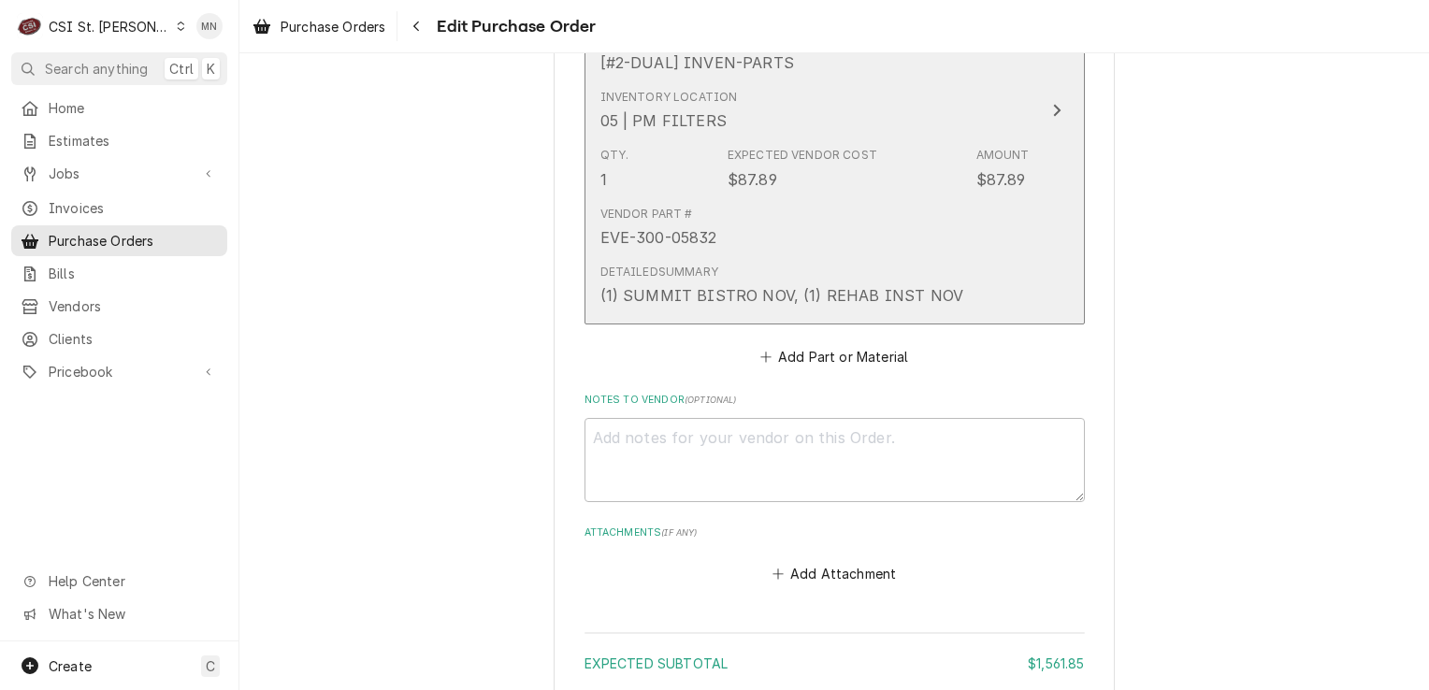
scroll to position [3942, 0]
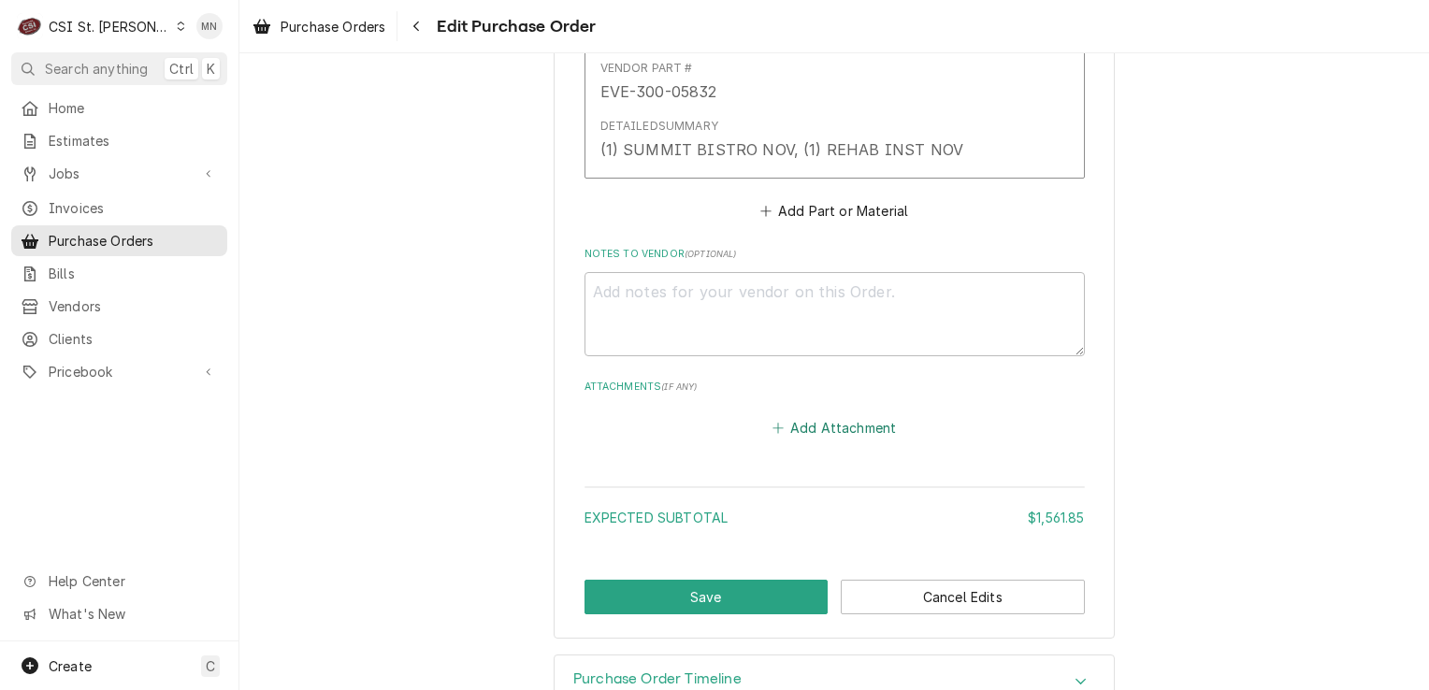
click at [798, 414] on button "Add Attachment" at bounding box center [834, 427] width 131 height 26
type textarea "x"
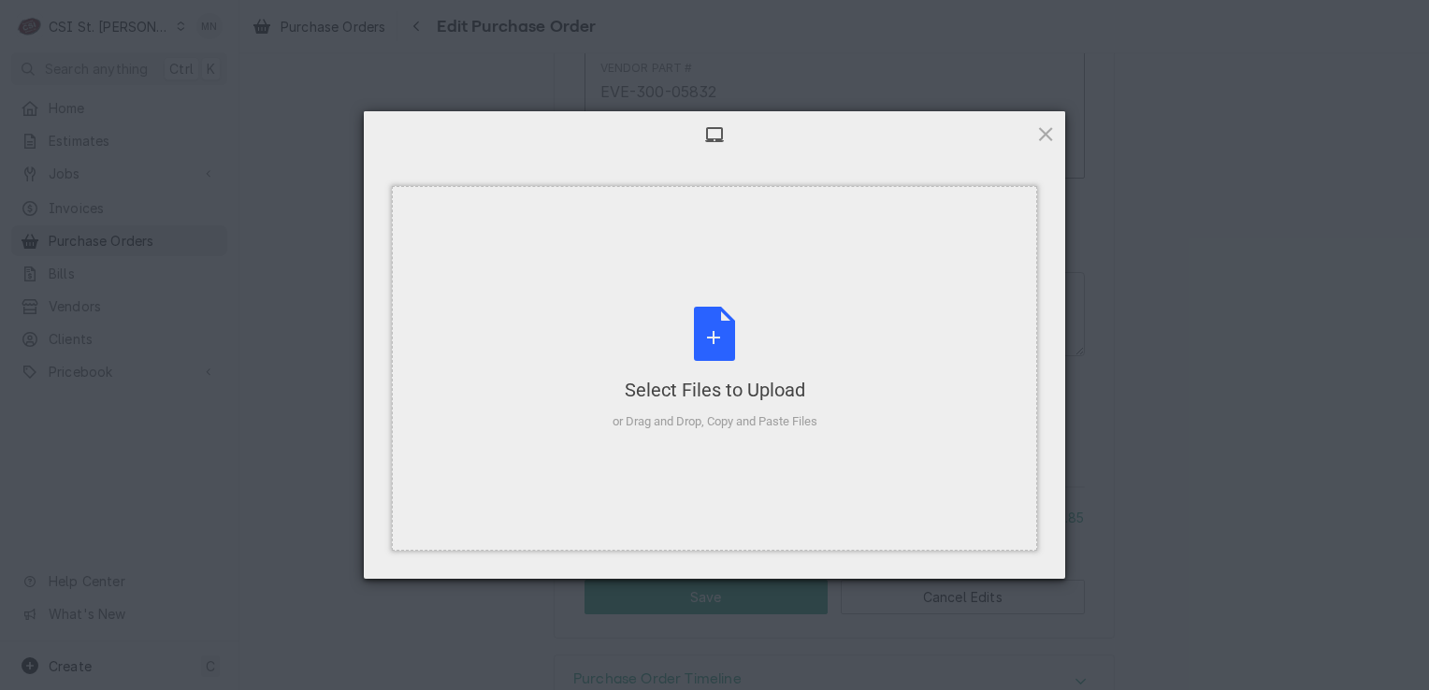
click at [798, 375] on div "Select Files to Upload or Drag and Drop, Copy and Paste Files" at bounding box center [715, 369] width 205 height 124
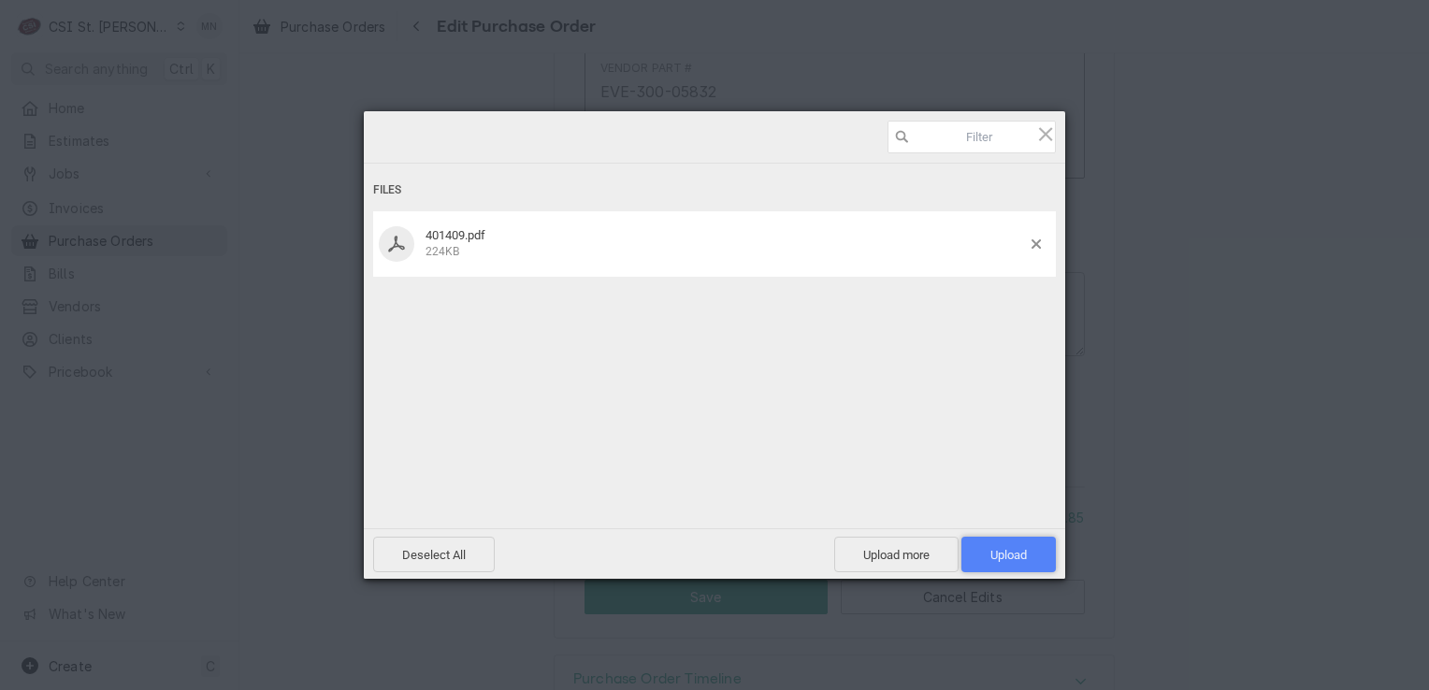
click at [1018, 544] on span "Upload 1" at bounding box center [1009, 555] width 94 height 36
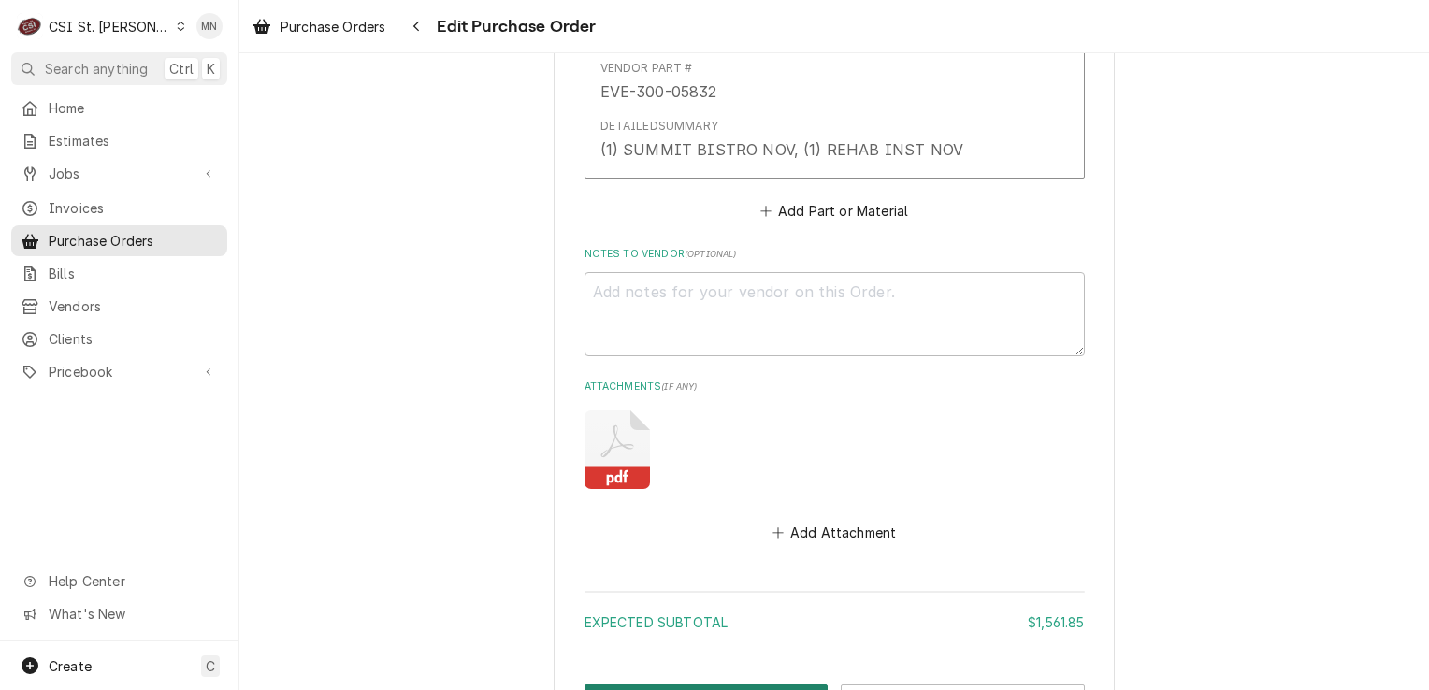
click at [670, 685] on button "Save" at bounding box center [707, 702] width 244 height 35
type textarea "x"
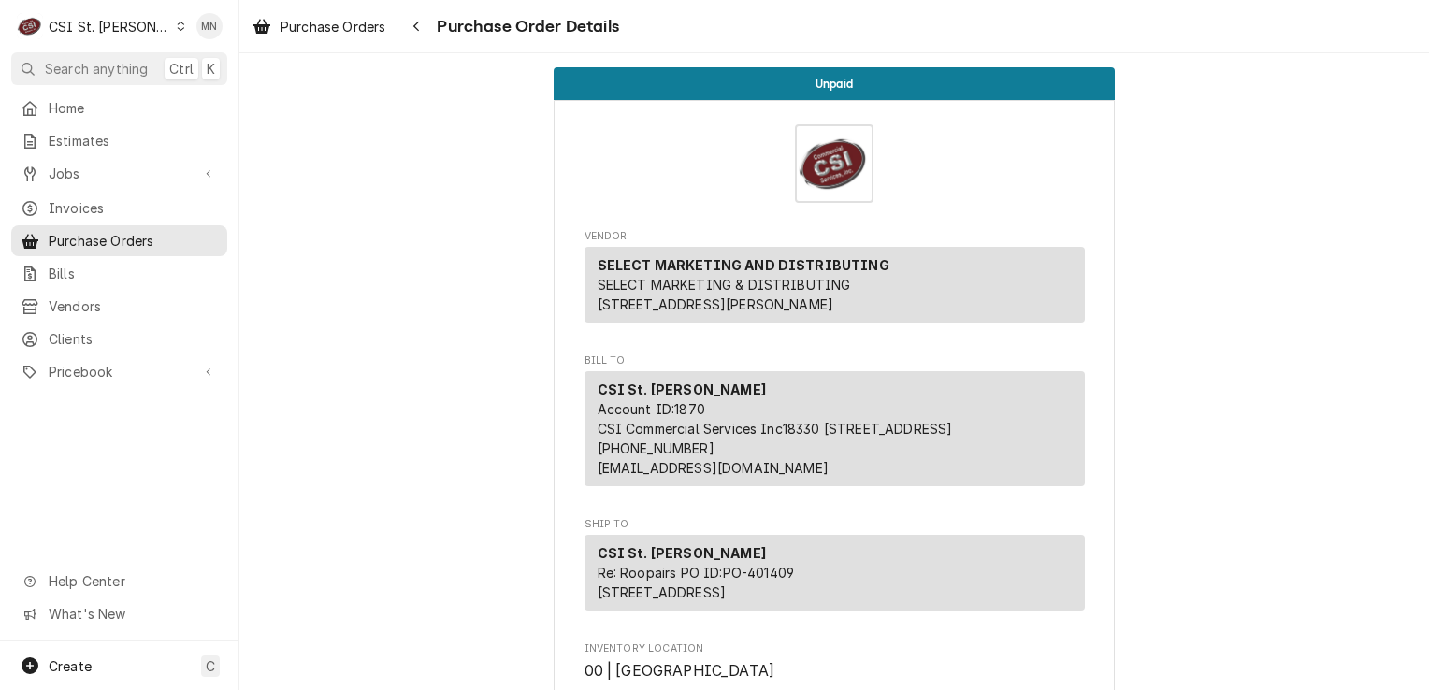
click at [177, 29] on icon "Dynamic Content Wrapper" at bounding box center [181, 26] width 8 height 9
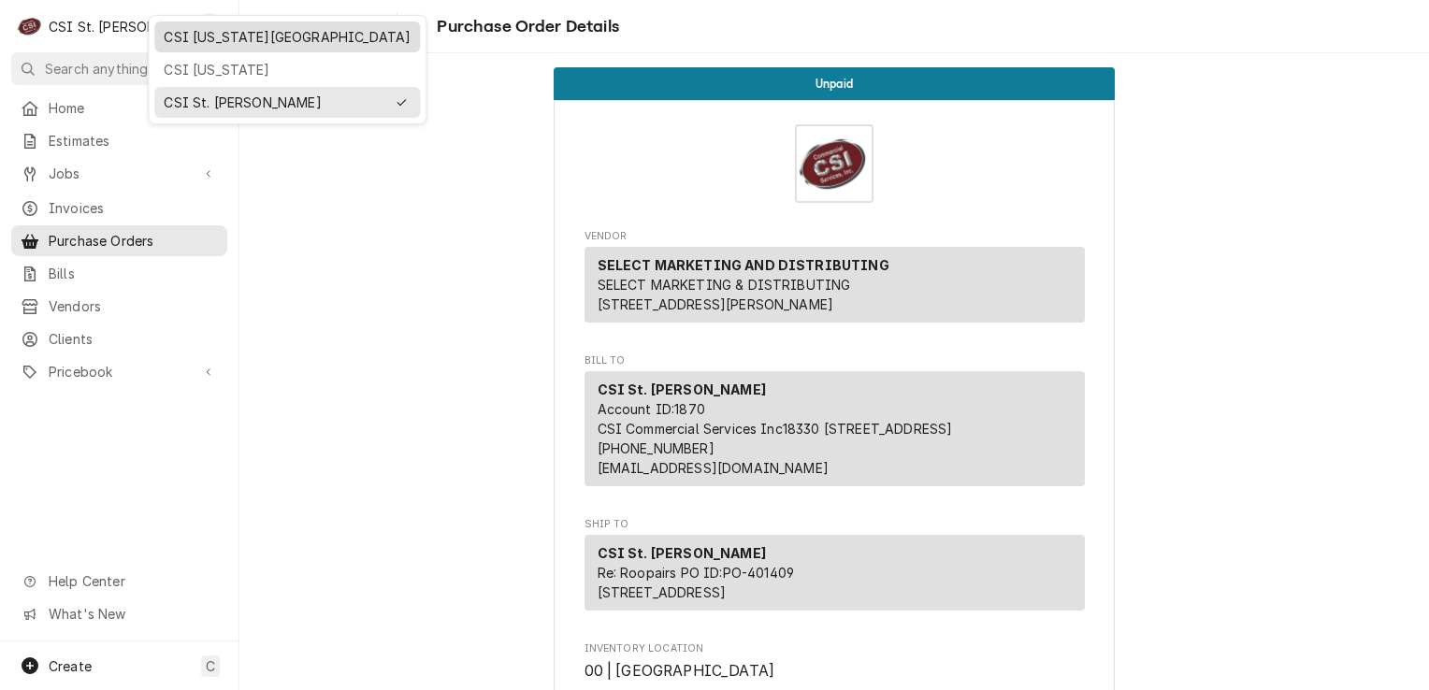
click at [188, 40] on div "CSI [US_STATE][GEOGRAPHIC_DATA]" at bounding box center [287, 37] width 247 height 20
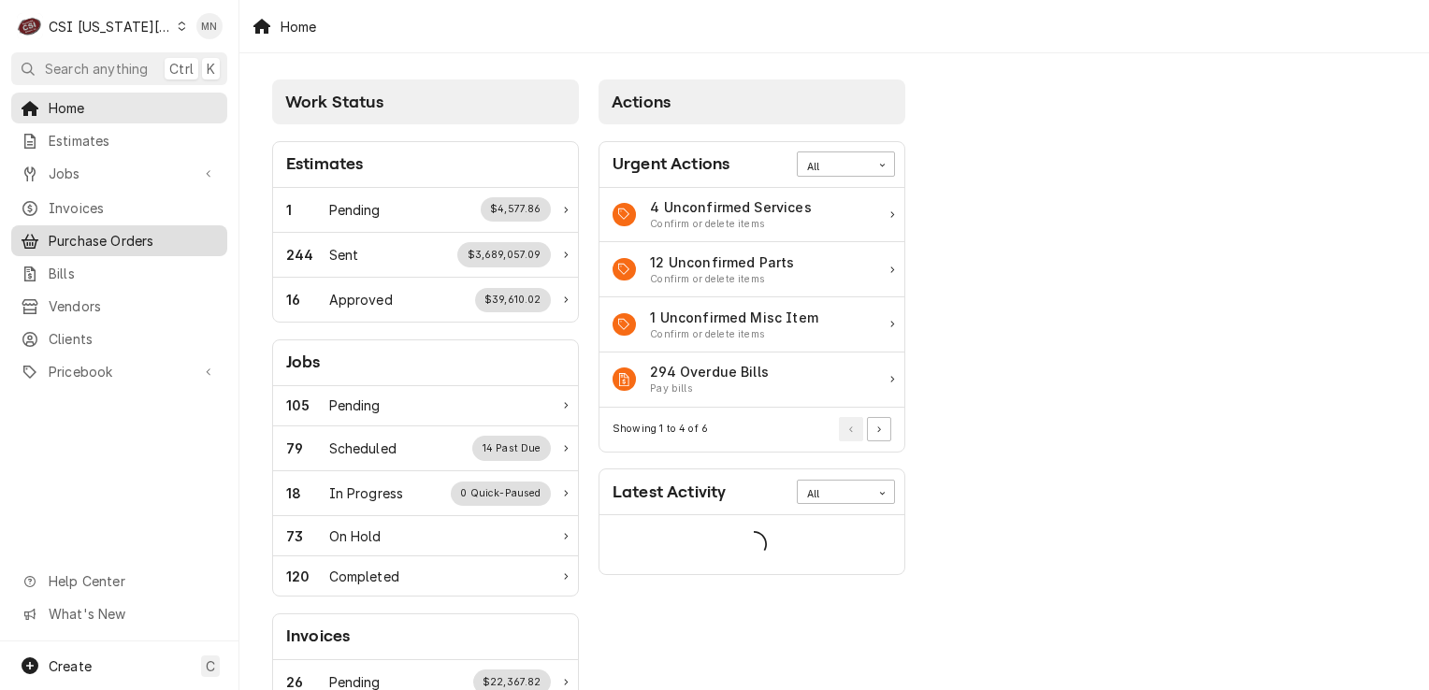
click at [101, 234] on span "Purchase Orders" at bounding box center [133, 241] width 169 height 20
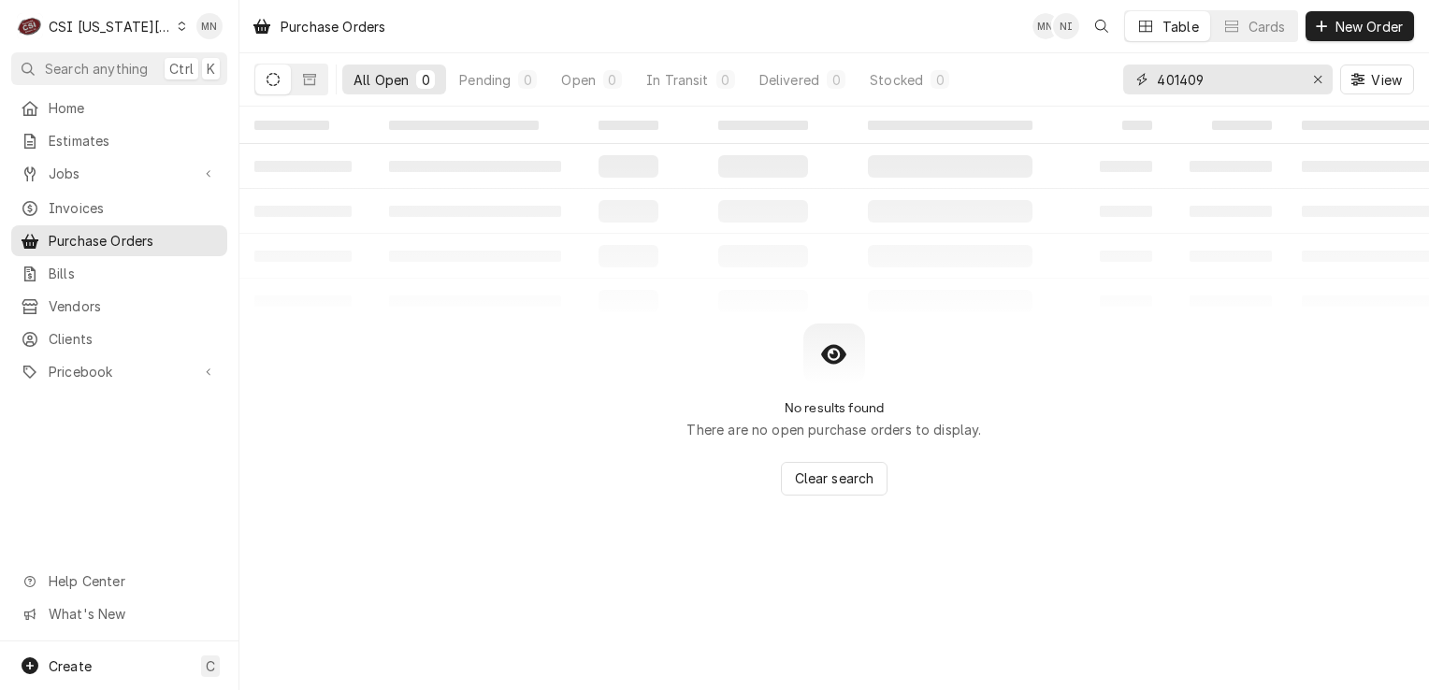
drag, startPoint x: 1182, startPoint y: 81, endPoint x: 1160, endPoint y: 83, distance: 22.5
click at [1176, 81] on input "401409" at bounding box center [1227, 80] width 140 height 30
type input "4"
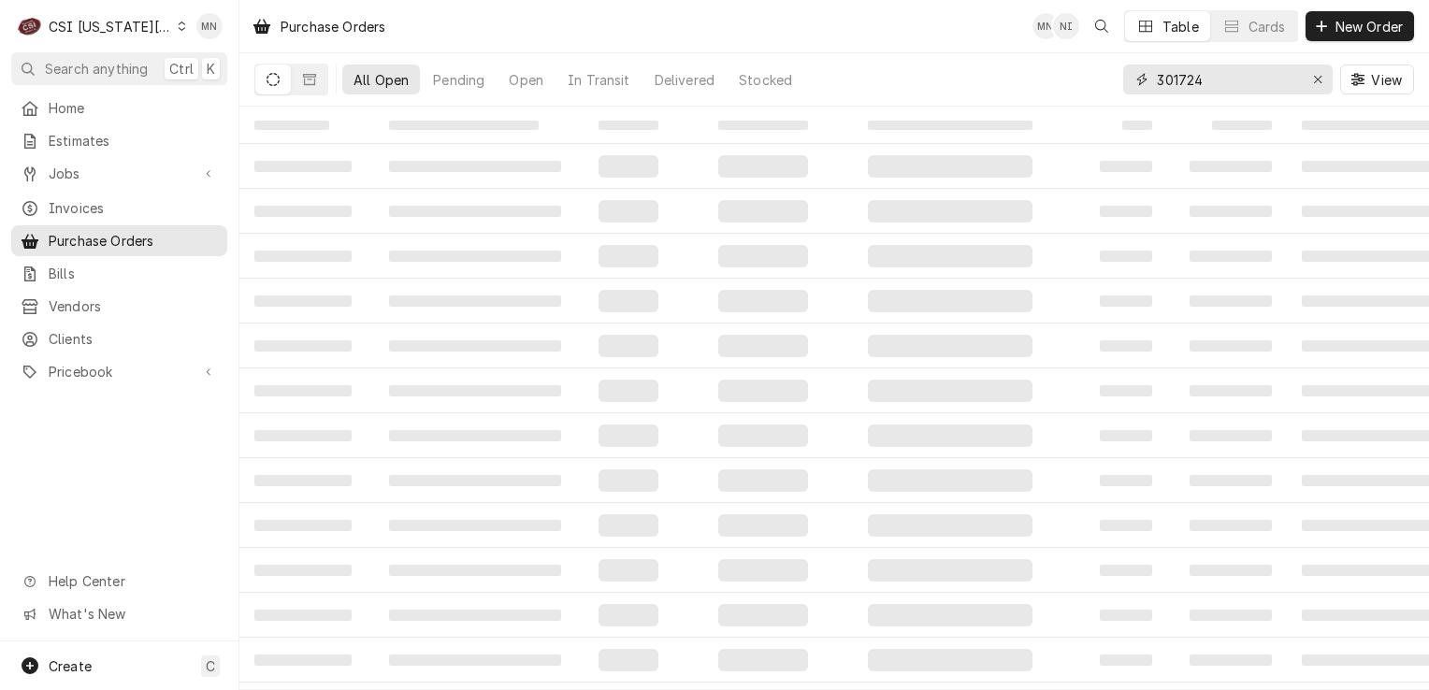
type input "301724"
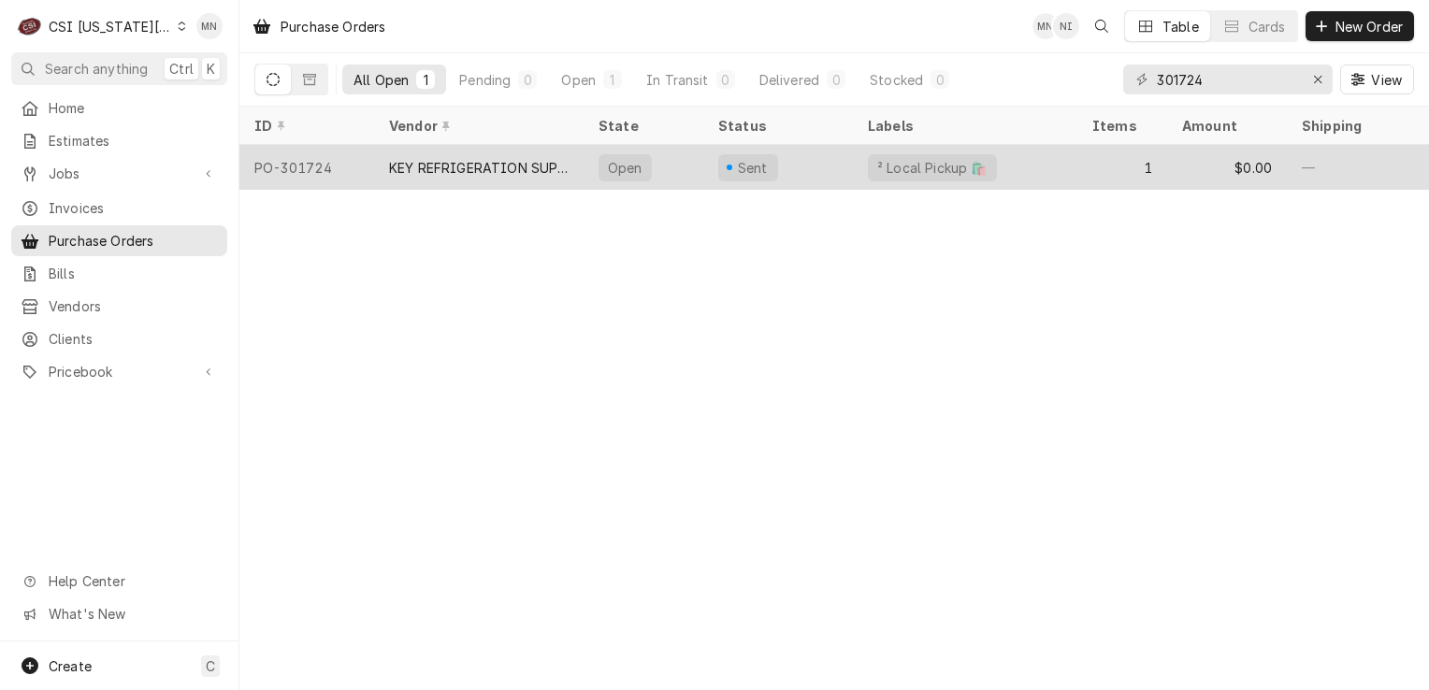
click at [534, 163] on div "KEY REFRIGERATION SUPPLY" at bounding box center [479, 168] width 180 height 20
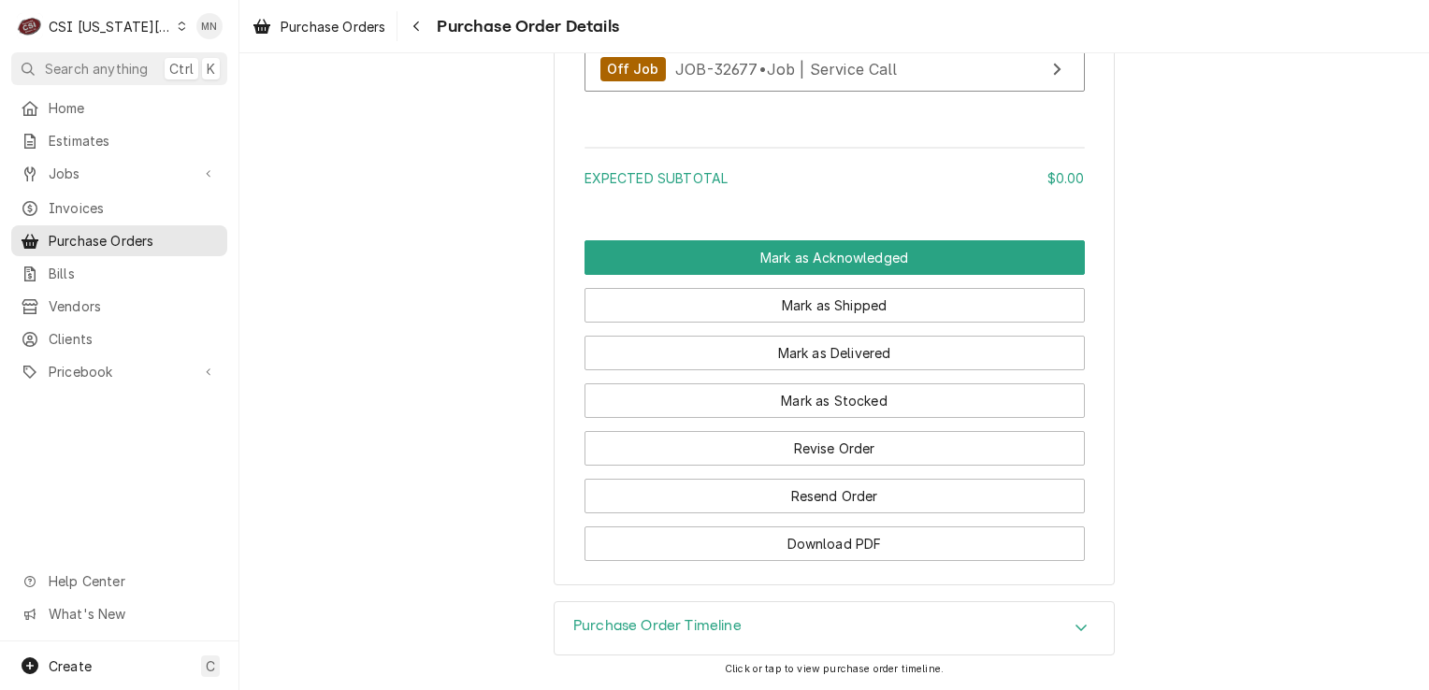
scroll to position [1691, 0]
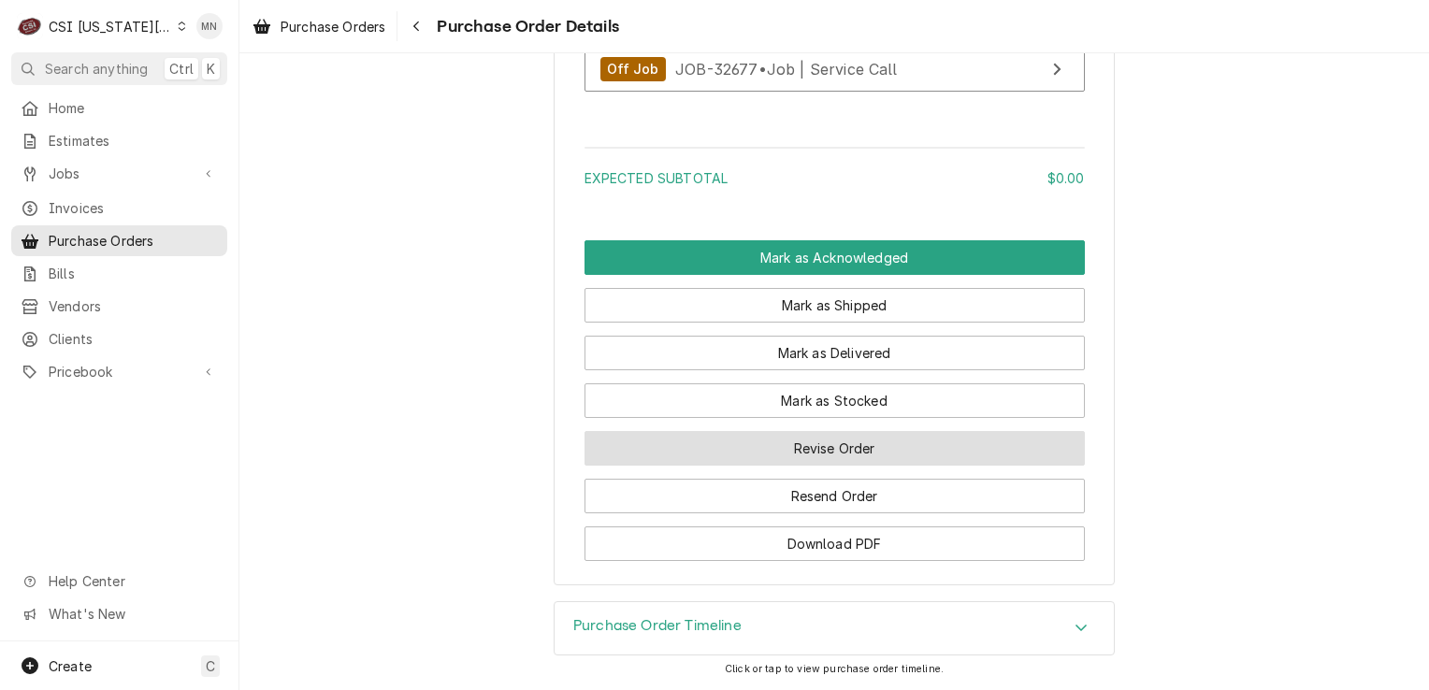
click at [872, 449] on button "Revise Order" at bounding box center [835, 448] width 500 height 35
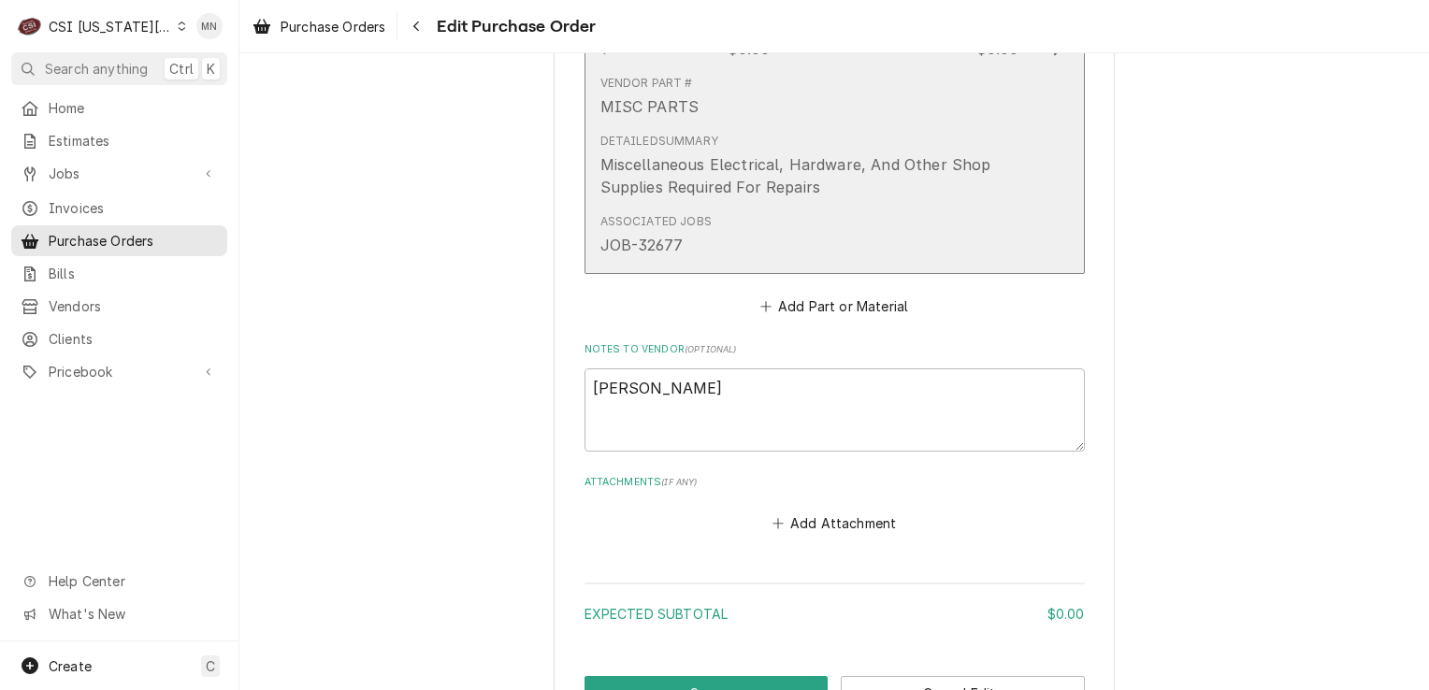
scroll to position [1179, 0]
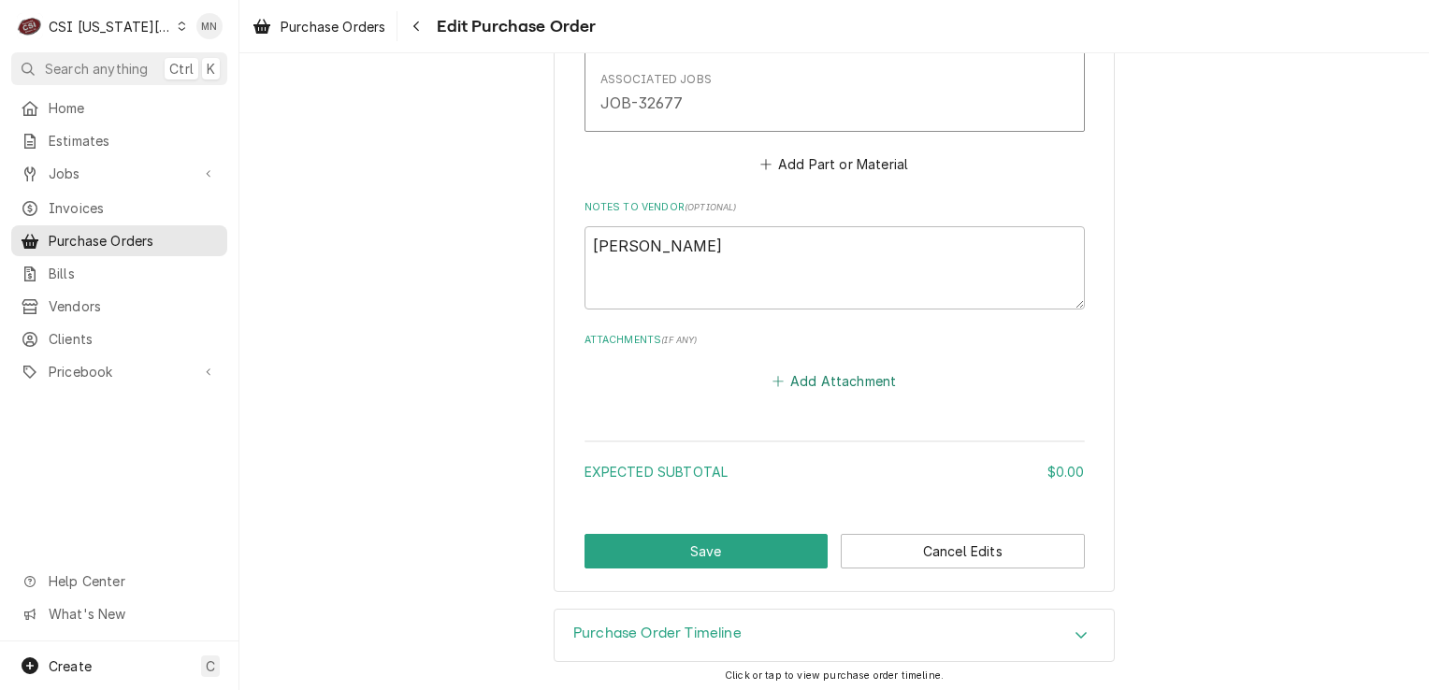
click at [849, 380] on button "Add Attachment" at bounding box center [834, 382] width 131 height 26
type textarea "x"
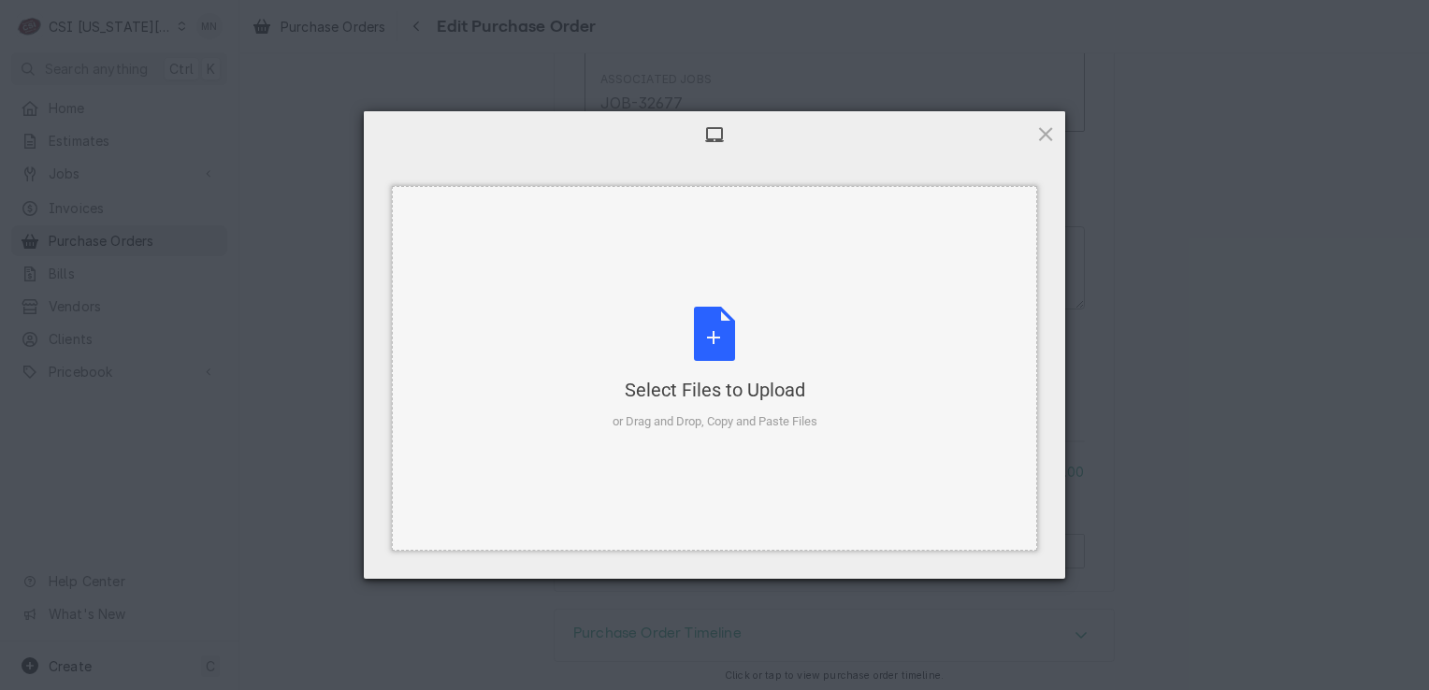
click at [718, 345] on div "Select Files to Upload or Drag and Drop, Copy and Paste Files" at bounding box center [715, 369] width 205 height 124
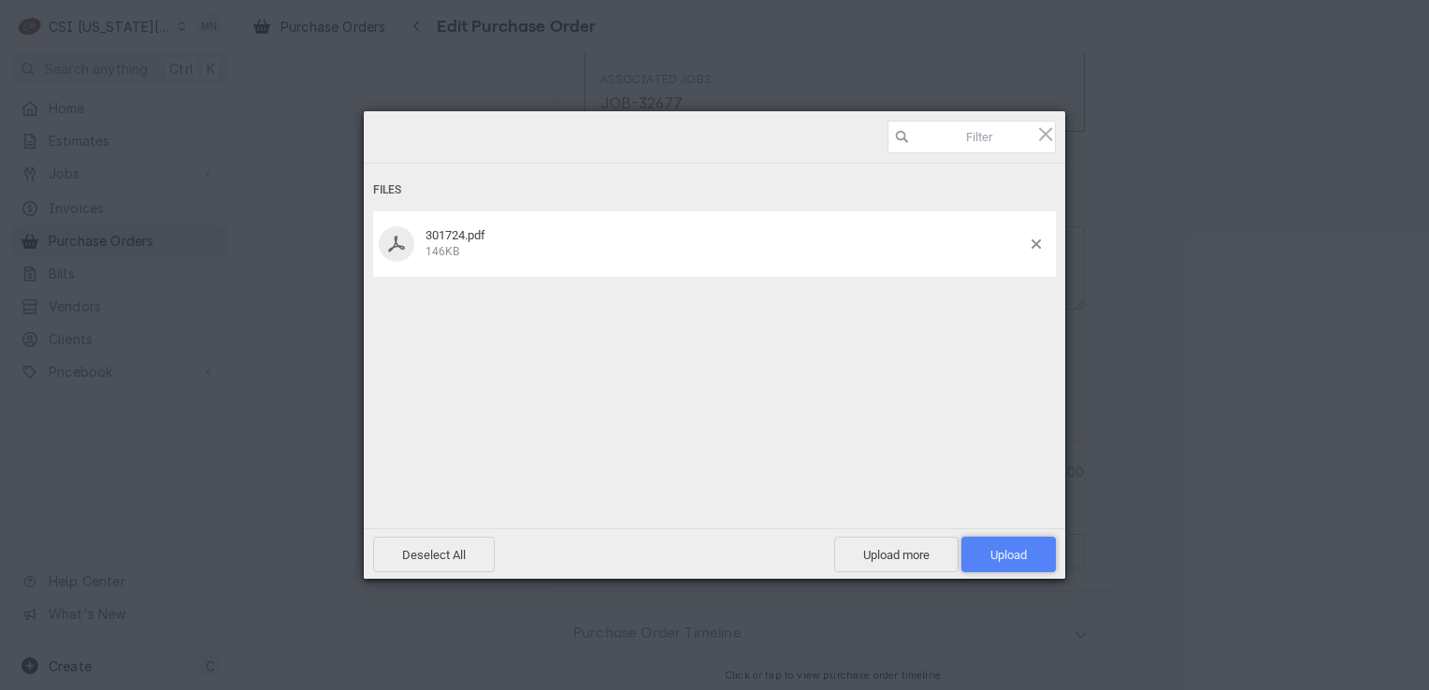
click at [1025, 558] on span "Upload 1" at bounding box center [1009, 555] width 36 height 14
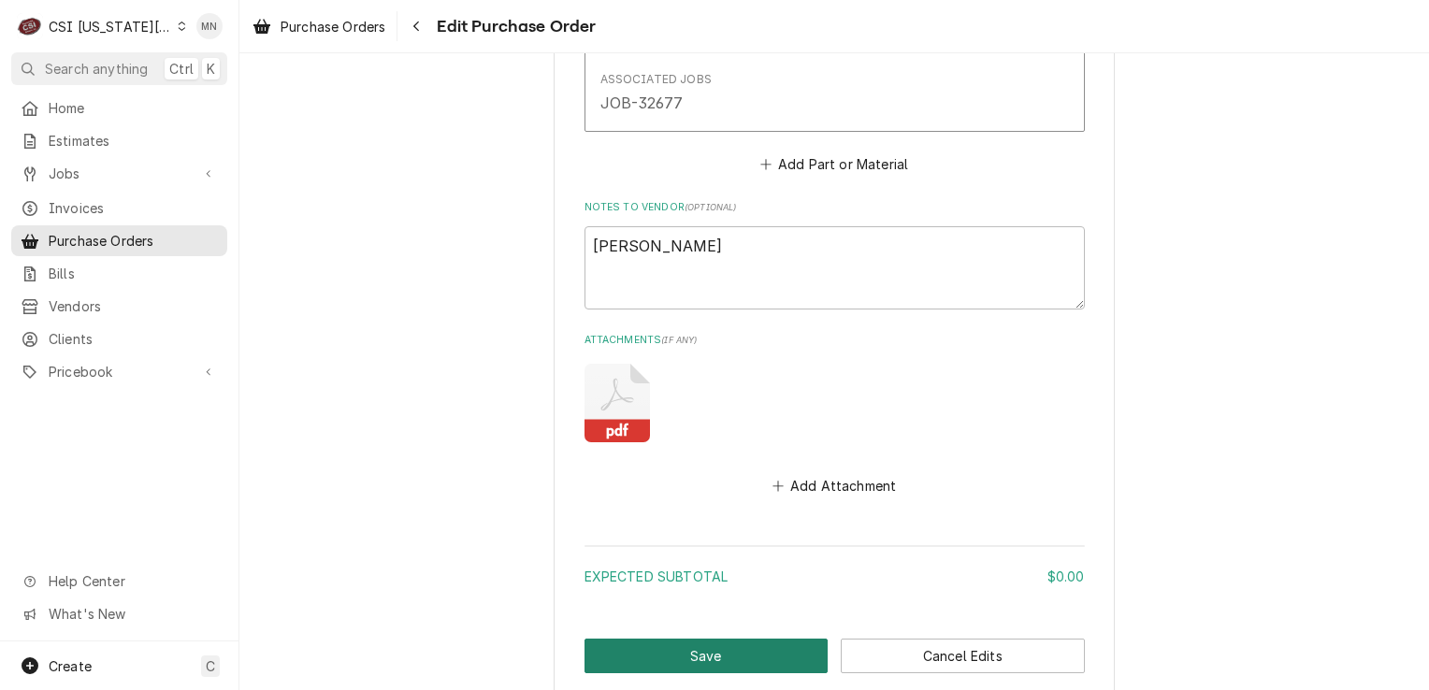
click at [708, 657] on button "Save" at bounding box center [707, 656] width 244 height 35
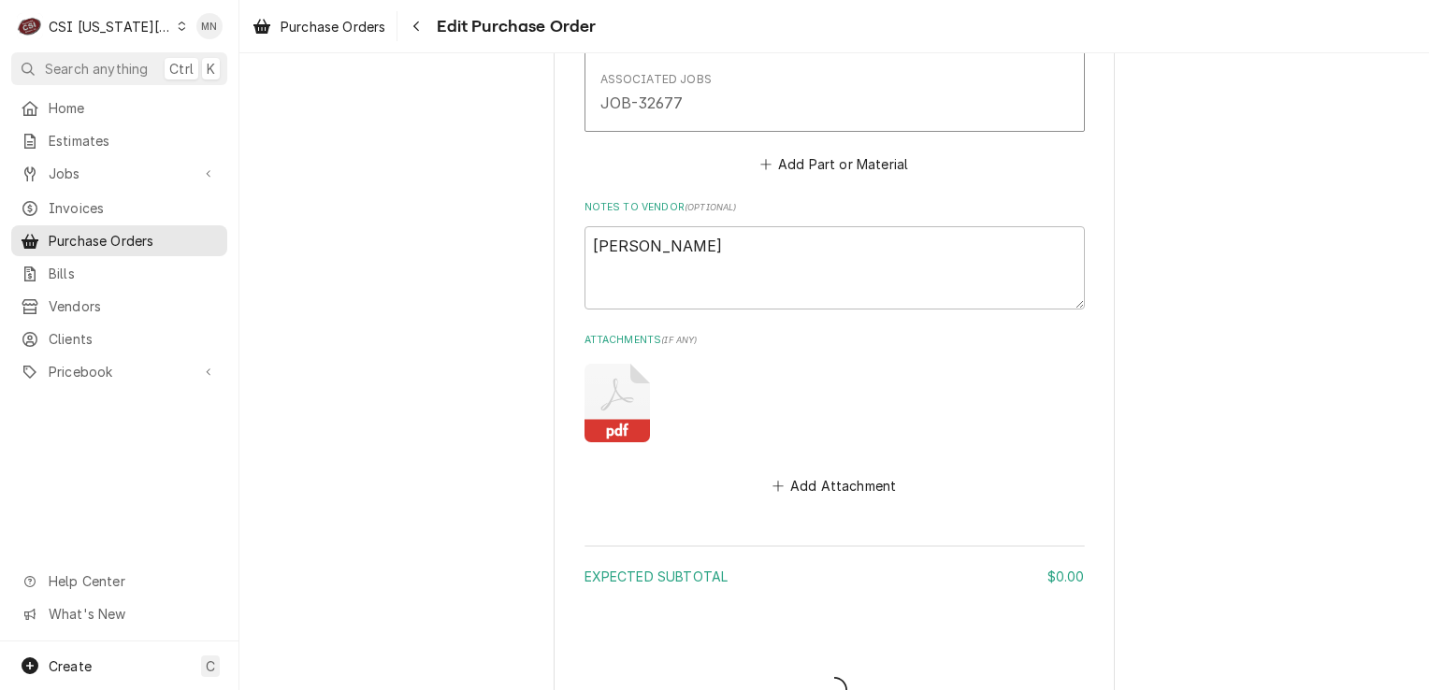
type textarea "x"
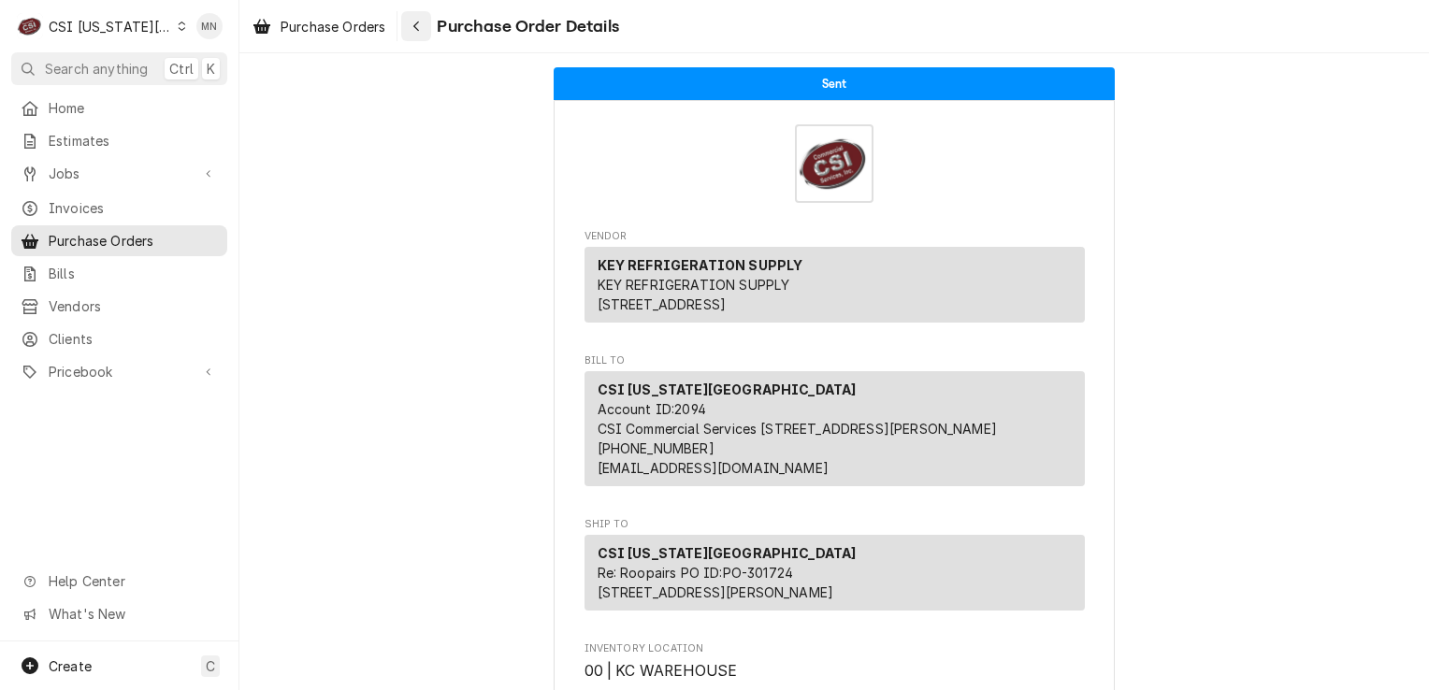
click at [420, 26] on icon "Navigate back" at bounding box center [417, 26] width 8 height 13
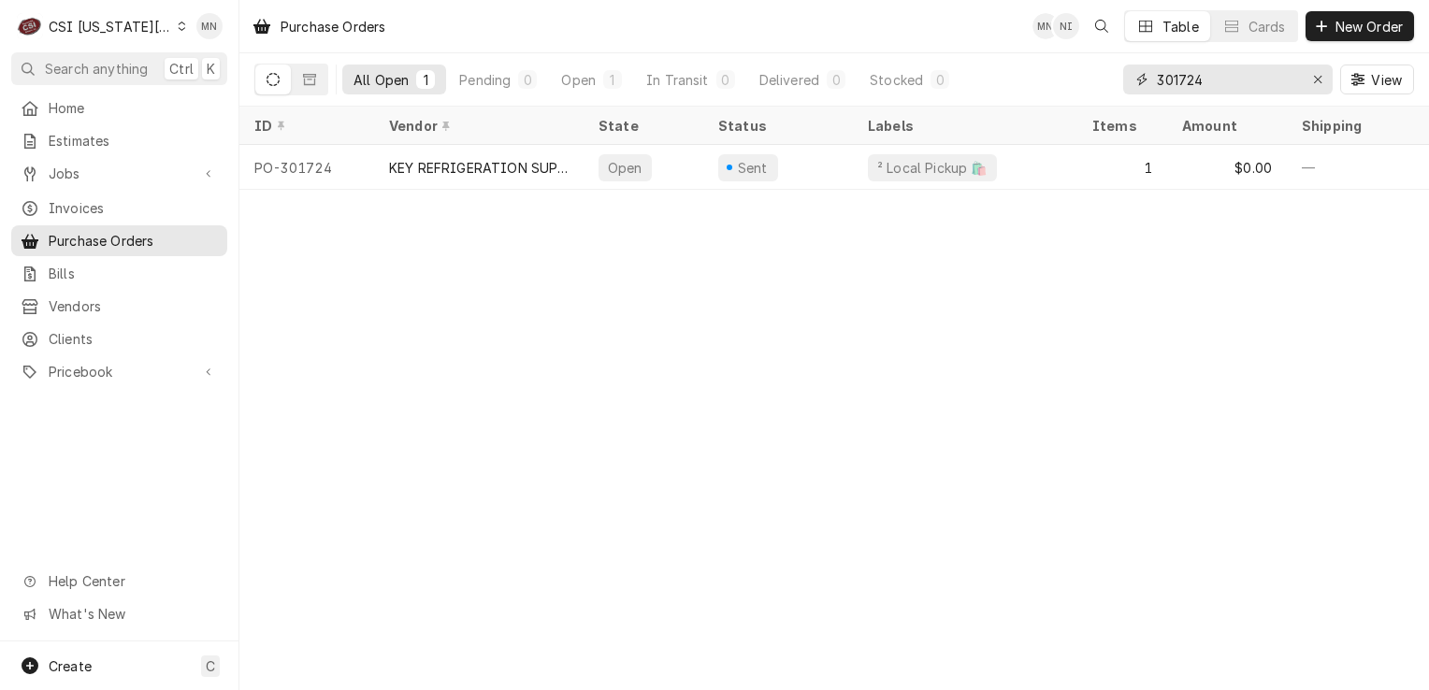
click at [1217, 70] on input "301724" at bounding box center [1227, 80] width 140 height 30
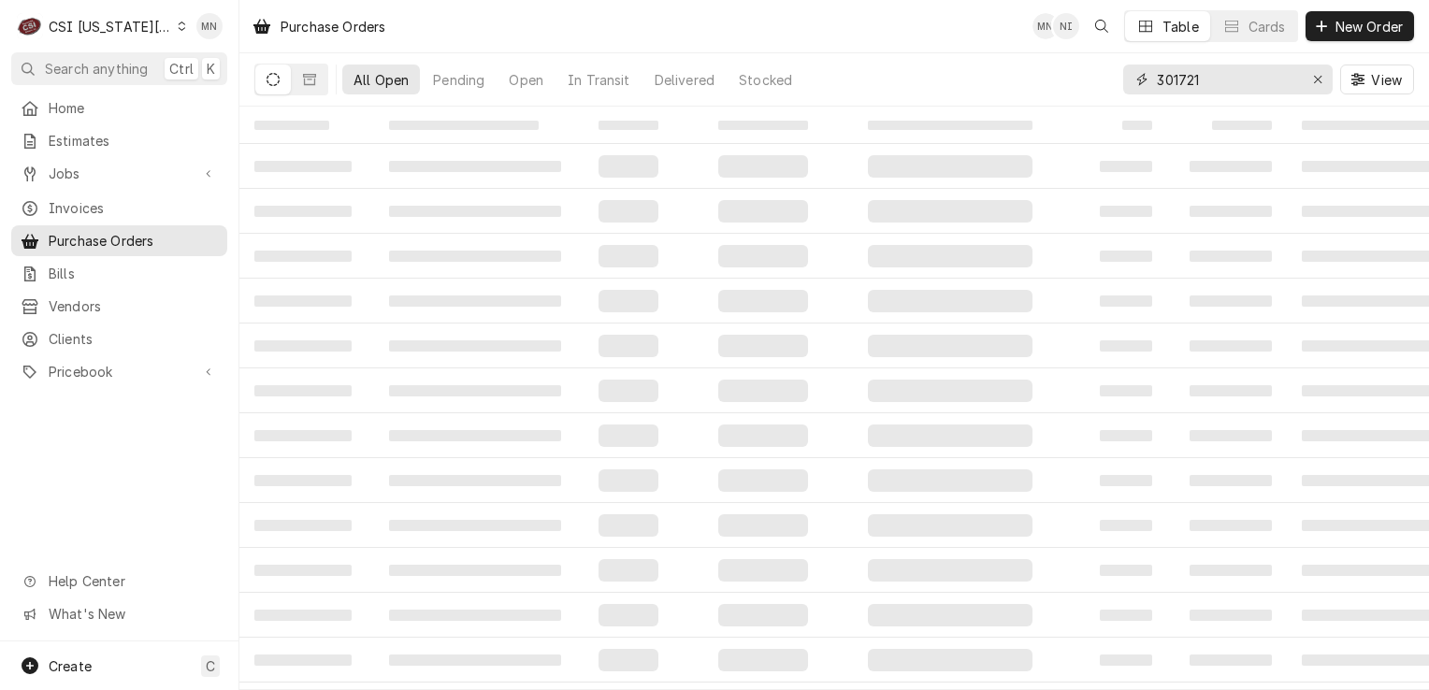
type input "301721"
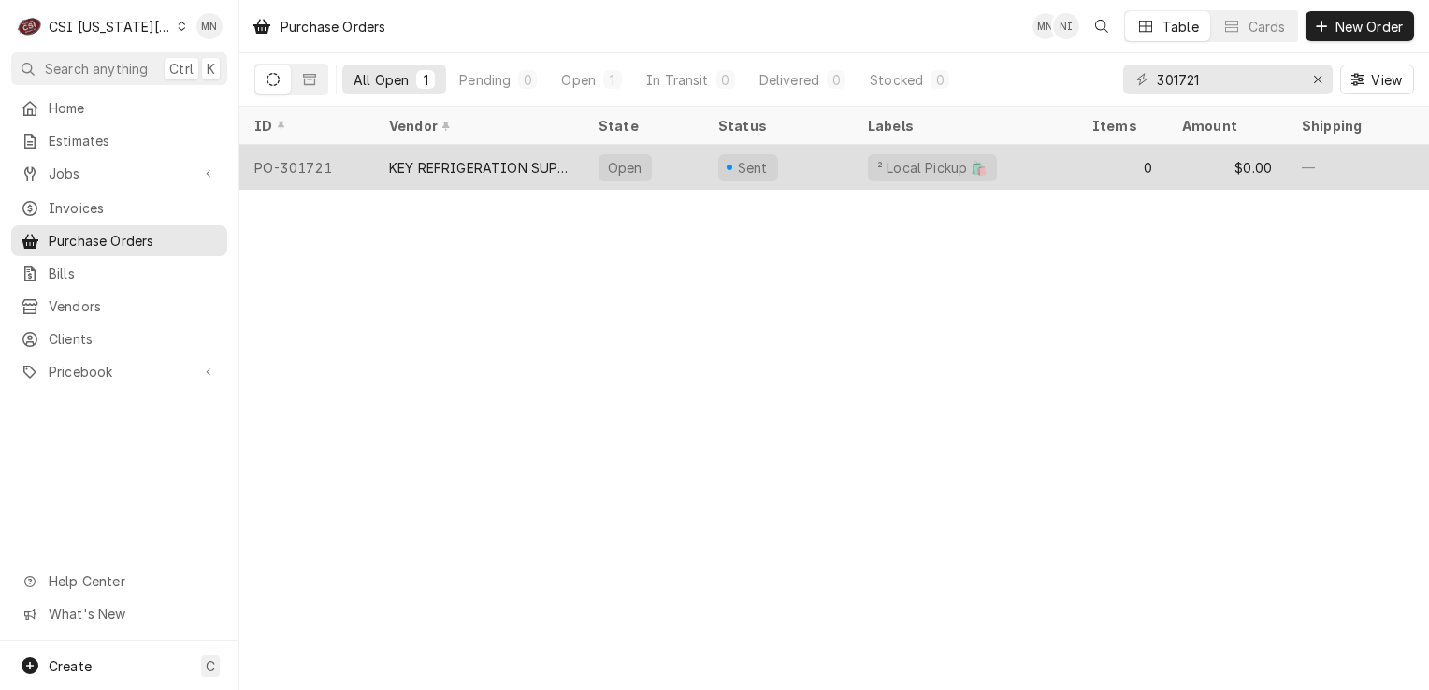
click at [516, 166] on div "KEY REFRIGERATION SUPPLY" at bounding box center [479, 168] width 180 height 20
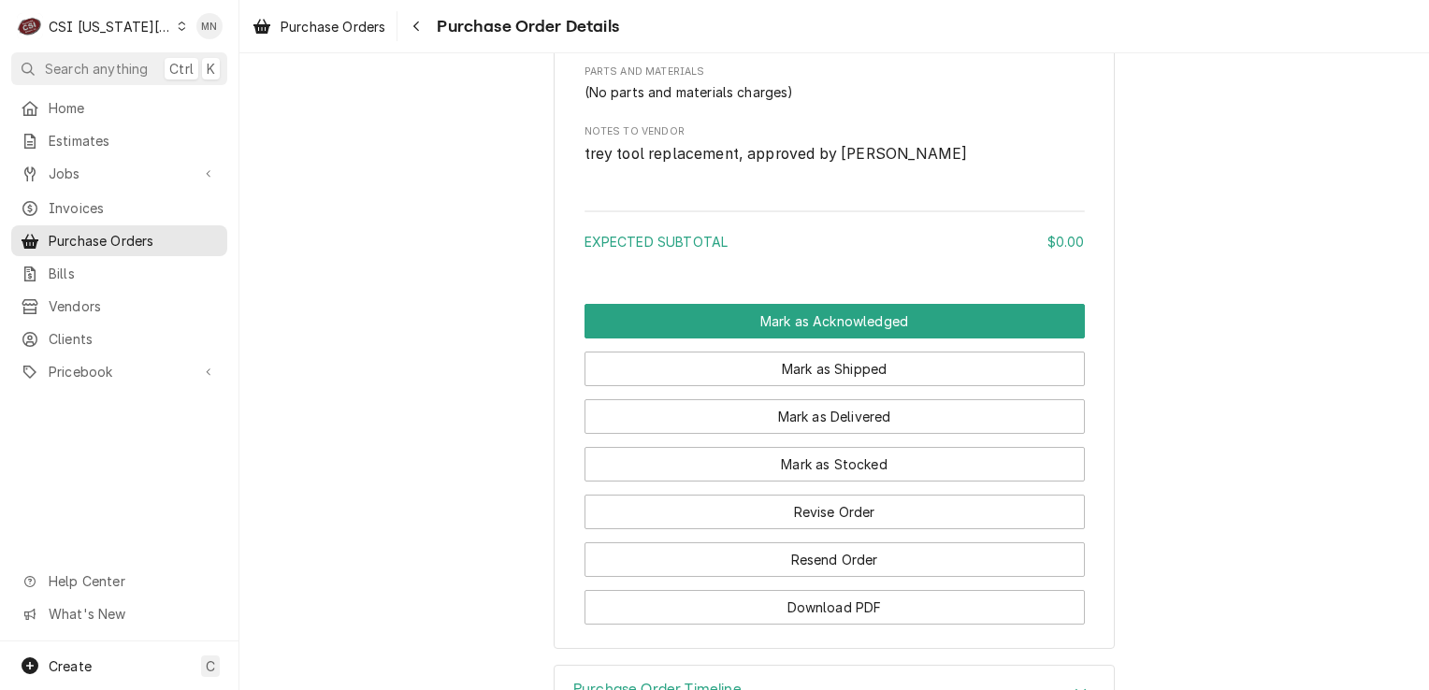
scroll to position [1123, 0]
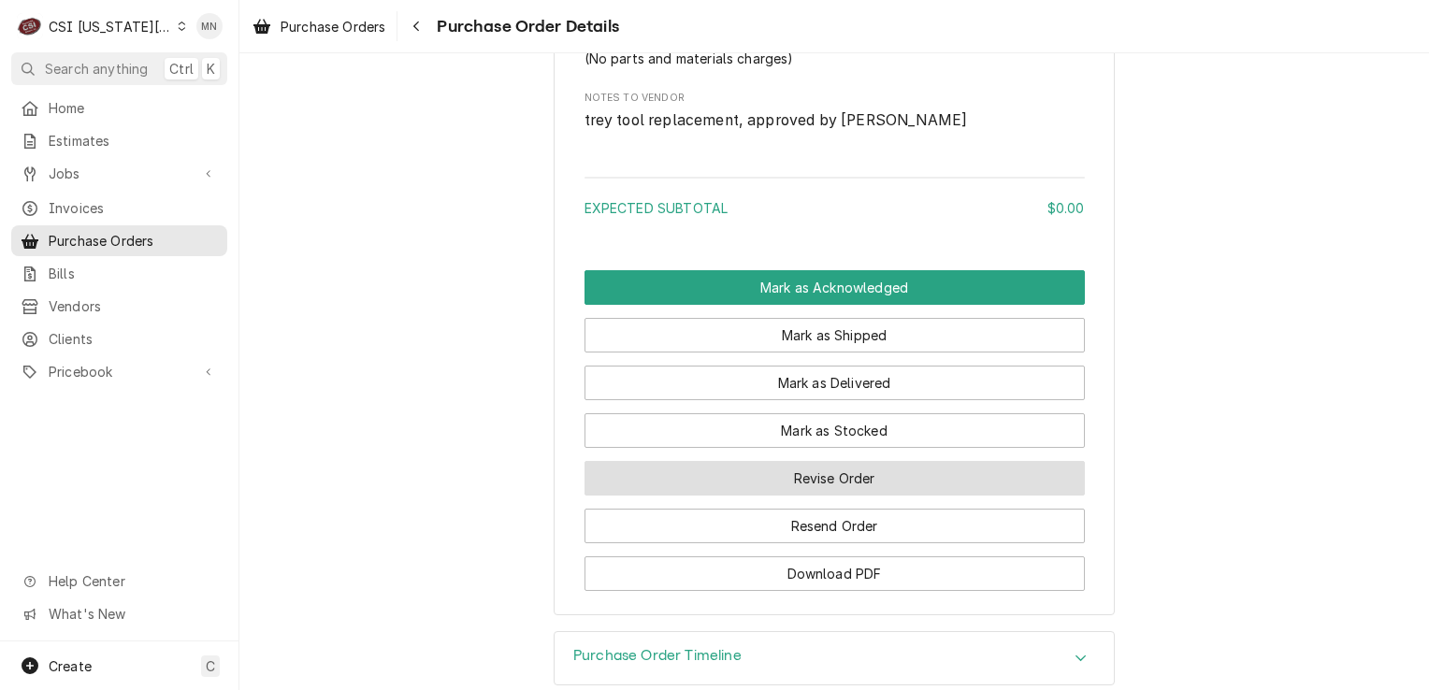
click at [856, 496] on button "Revise Order" at bounding box center [835, 478] width 500 height 35
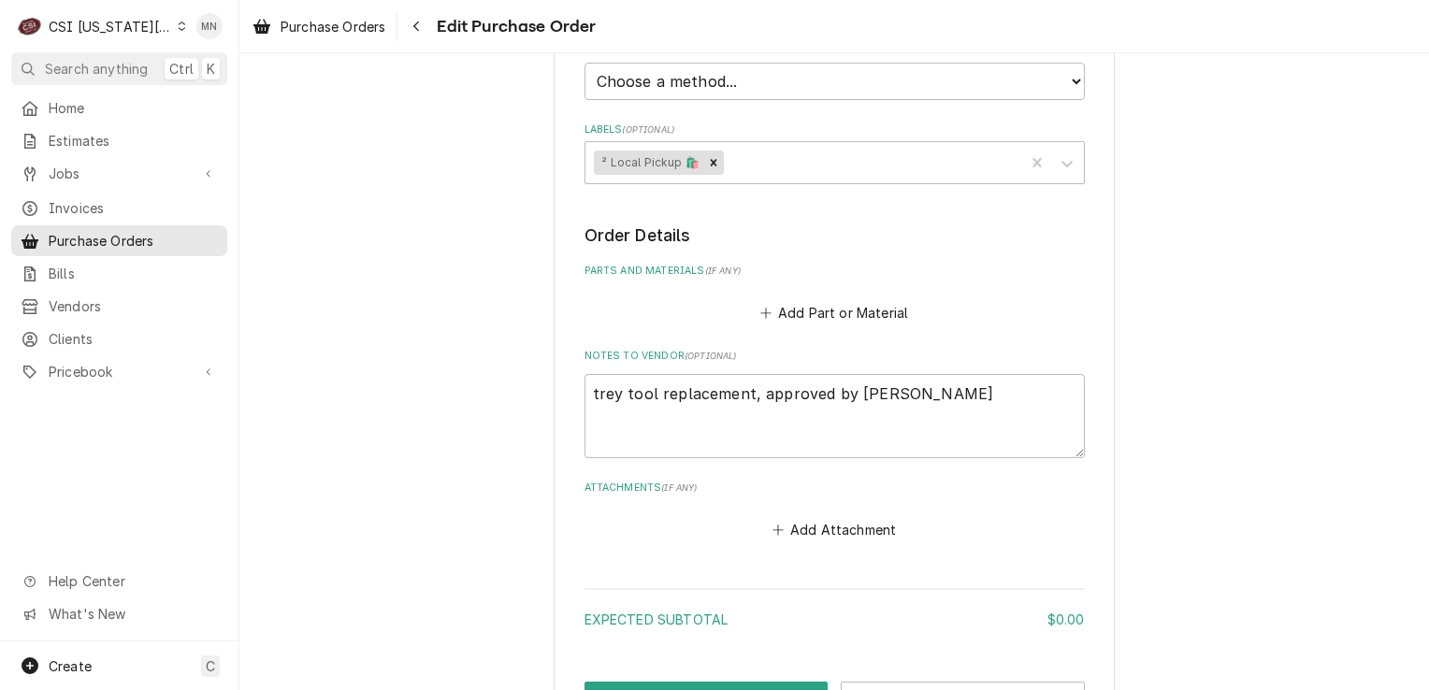
scroll to position [719, 0]
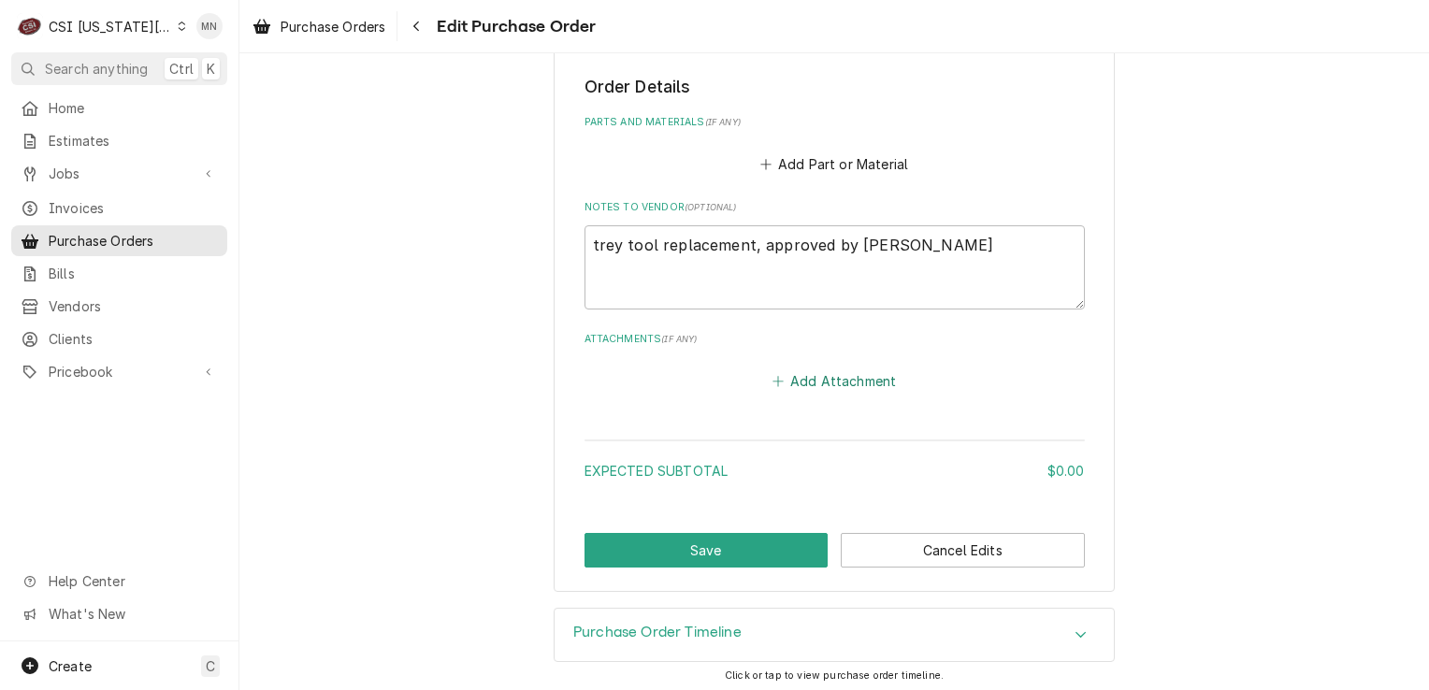
click at [832, 377] on button "Add Attachment" at bounding box center [834, 381] width 131 height 26
type textarea "x"
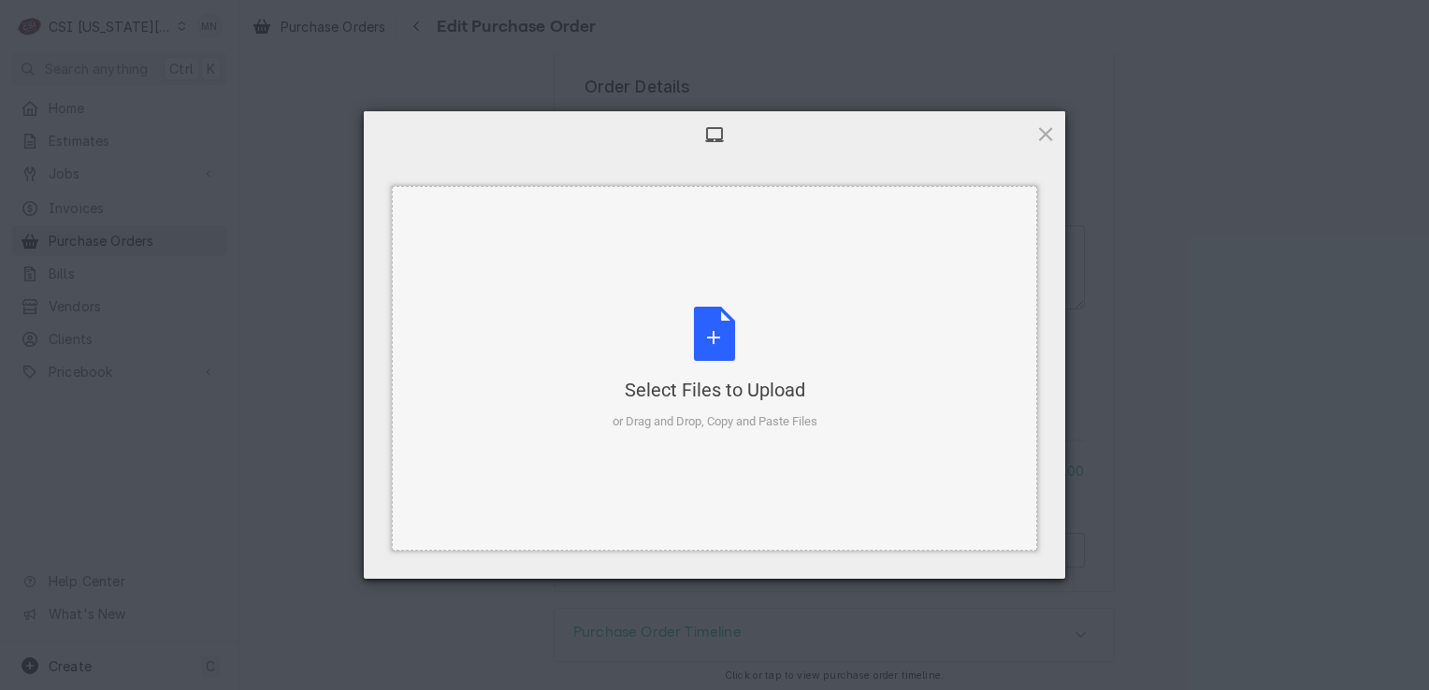
click at [747, 379] on div "Select Files to Upload" at bounding box center [715, 390] width 205 height 26
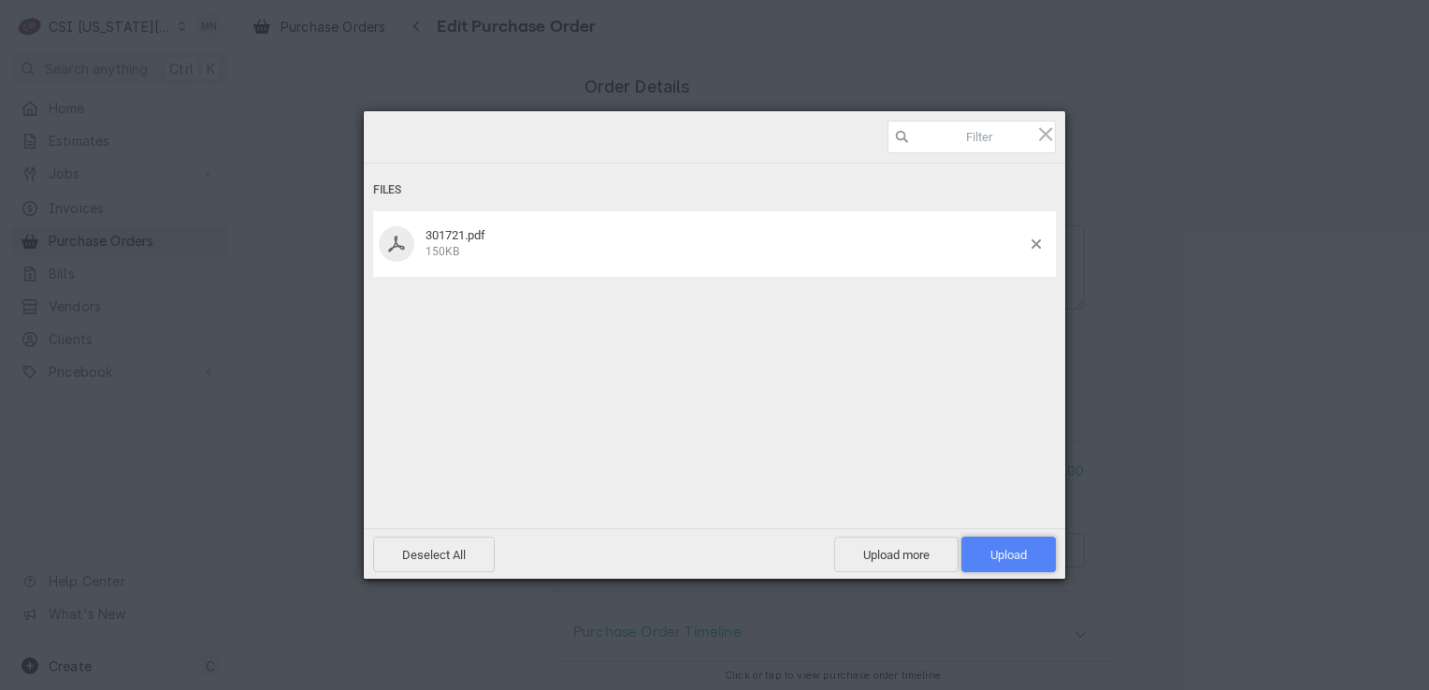
click at [1007, 567] on span "Upload 1" at bounding box center [1009, 555] width 94 height 36
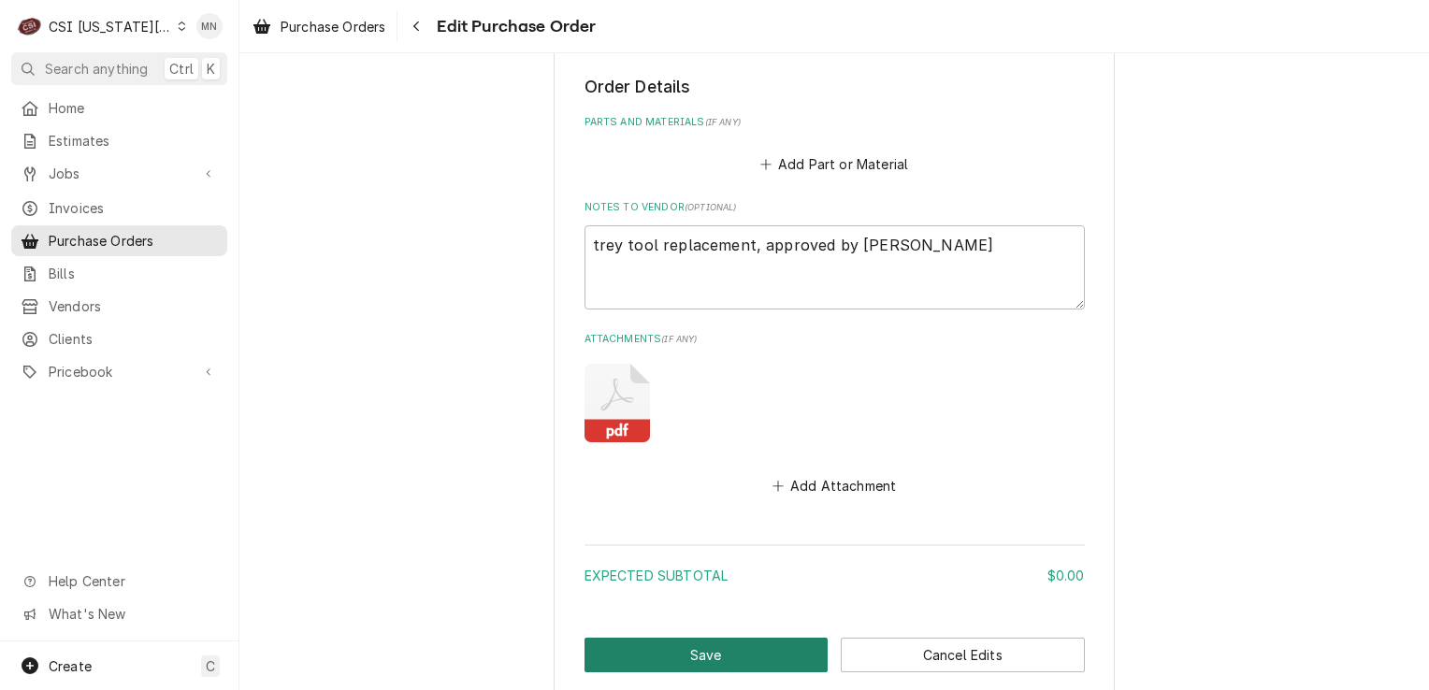
click at [692, 642] on button "Save" at bounding box center [707, 655] width 244 height 35
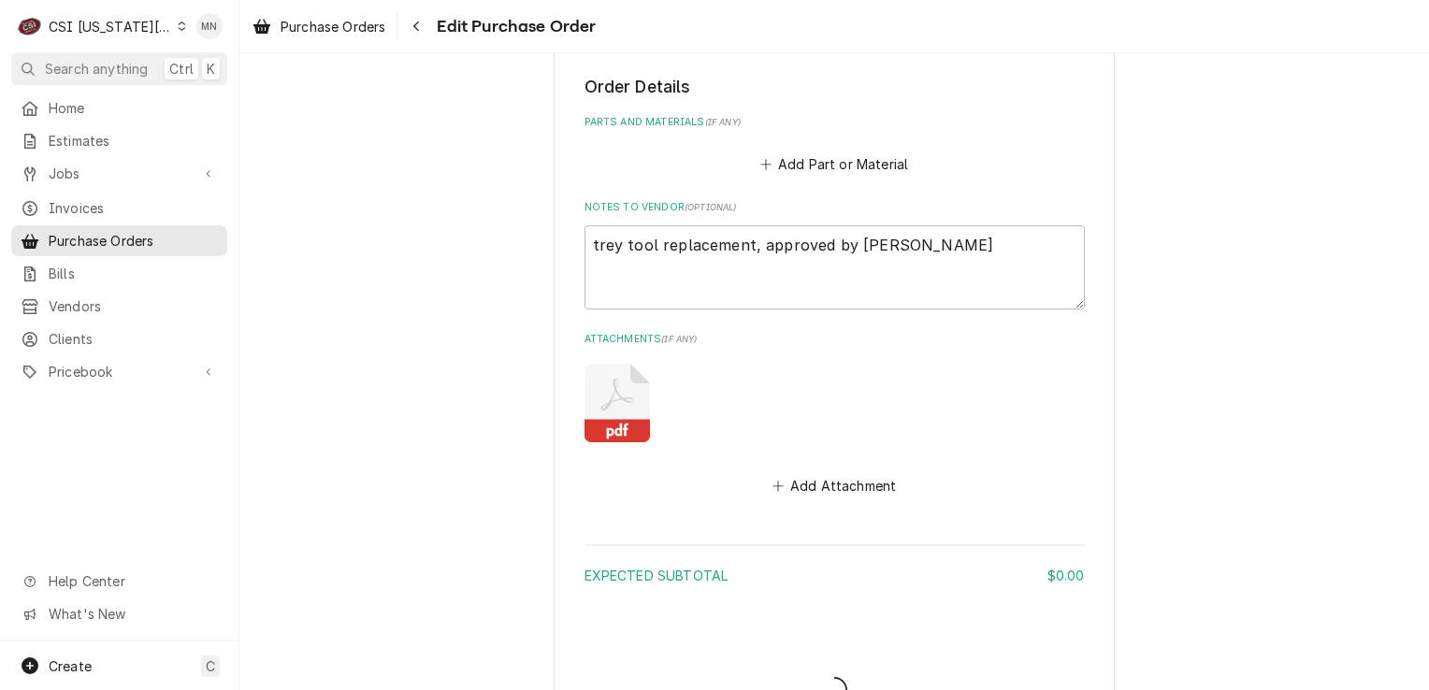
type textarea "x"
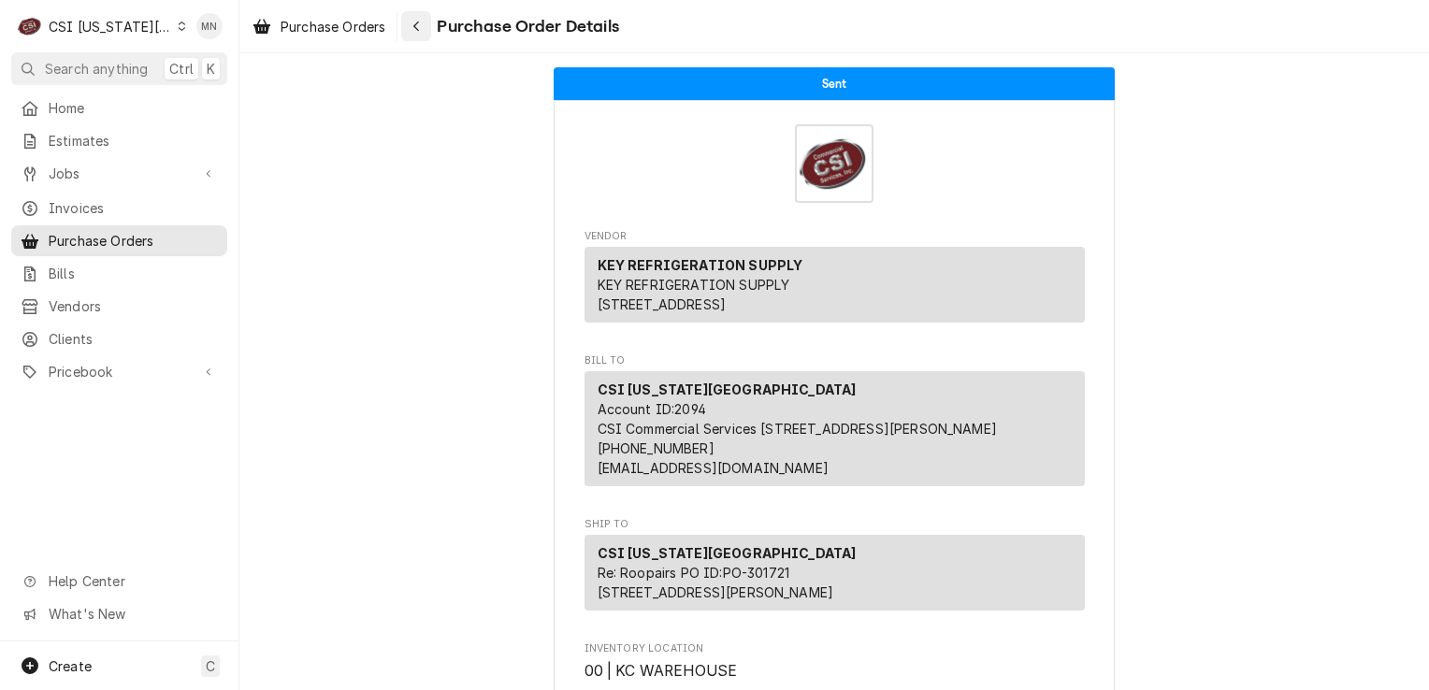
click at [418, 32] on icon "Navigate back" at bounding box center [417, 26] width 8 height 13
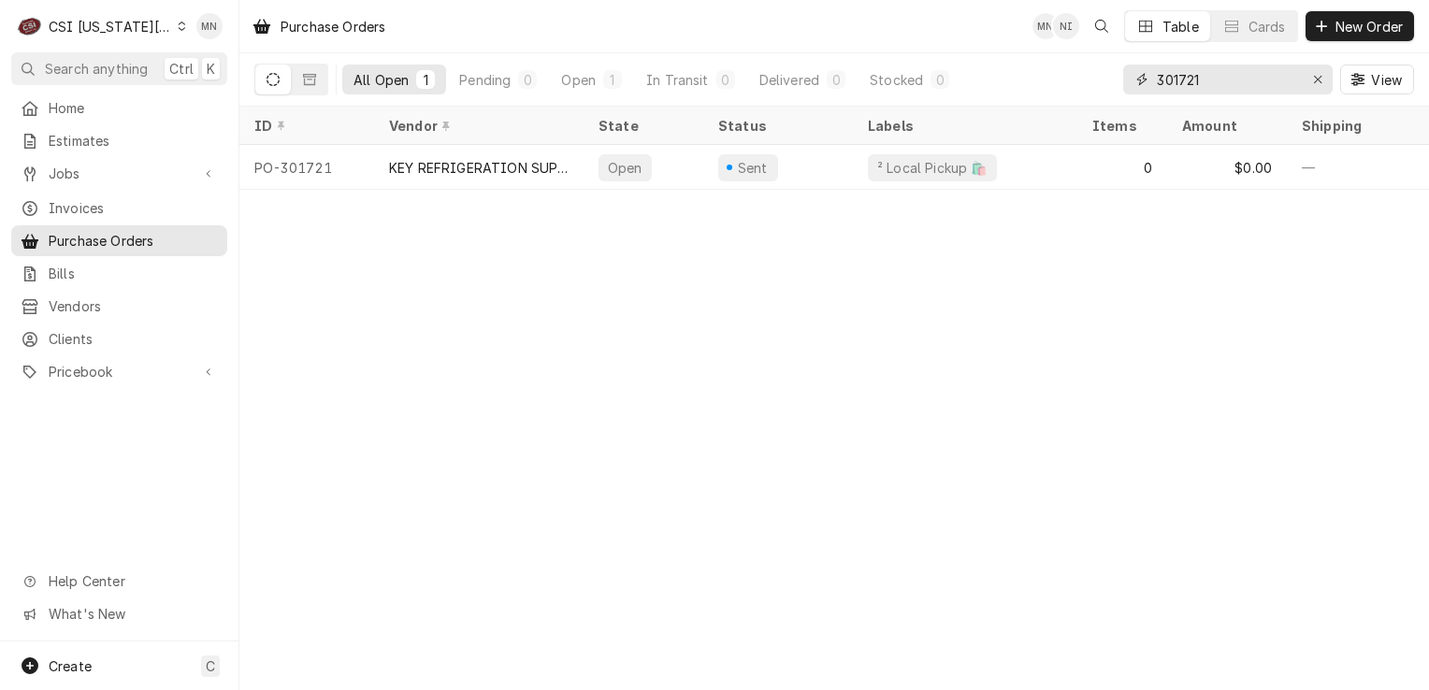
drag, startPoint x: 1221, startPoint y: 76, endPoint x: 1121, endPoint y: 78, distance: 100.1
click at [1119, 78] on div "All Open 1 Pending 0 Open 1 In Transit 0 Delivered 0 Stocked 0 301721 View" at bounding box center [834, 79] width 1160 height 52
type input "301719"
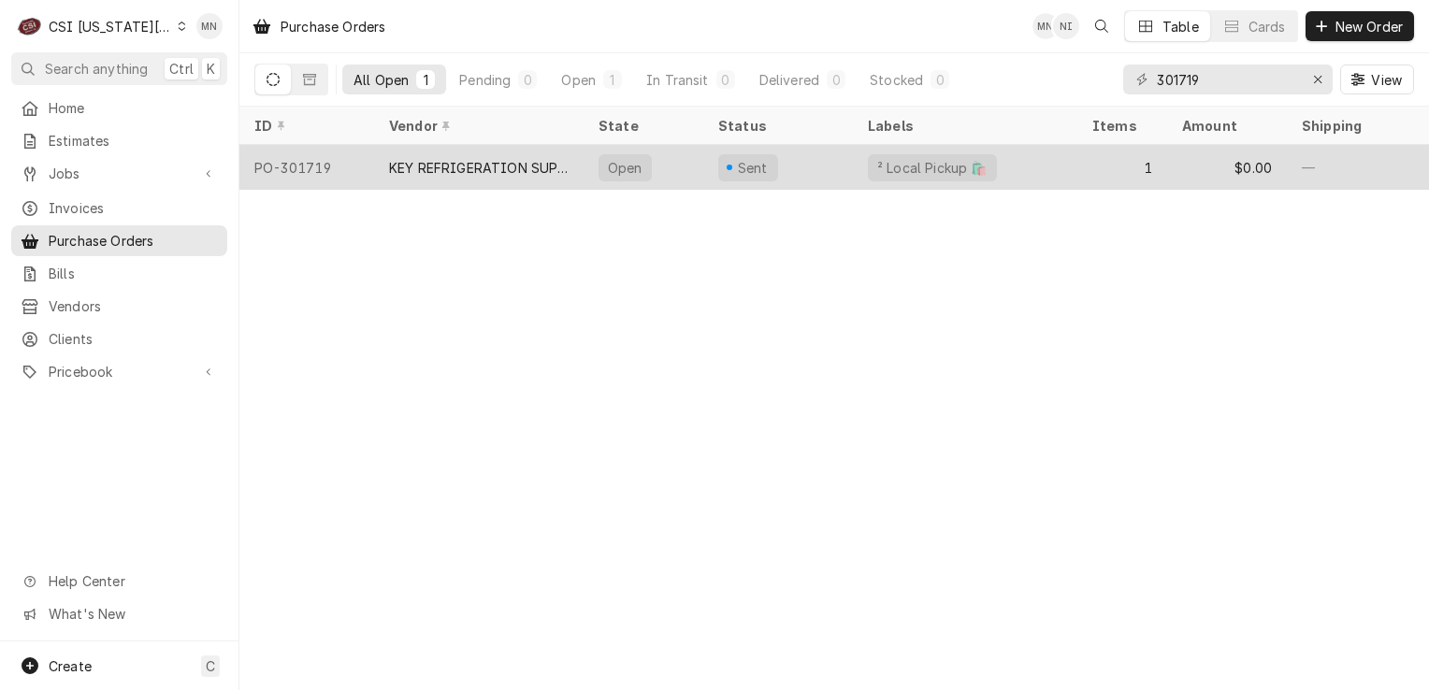
click at [494, 172] on div "KEY REFRIGERATION SUPPLY" at bounding box center [479, 168] width 180 height 20
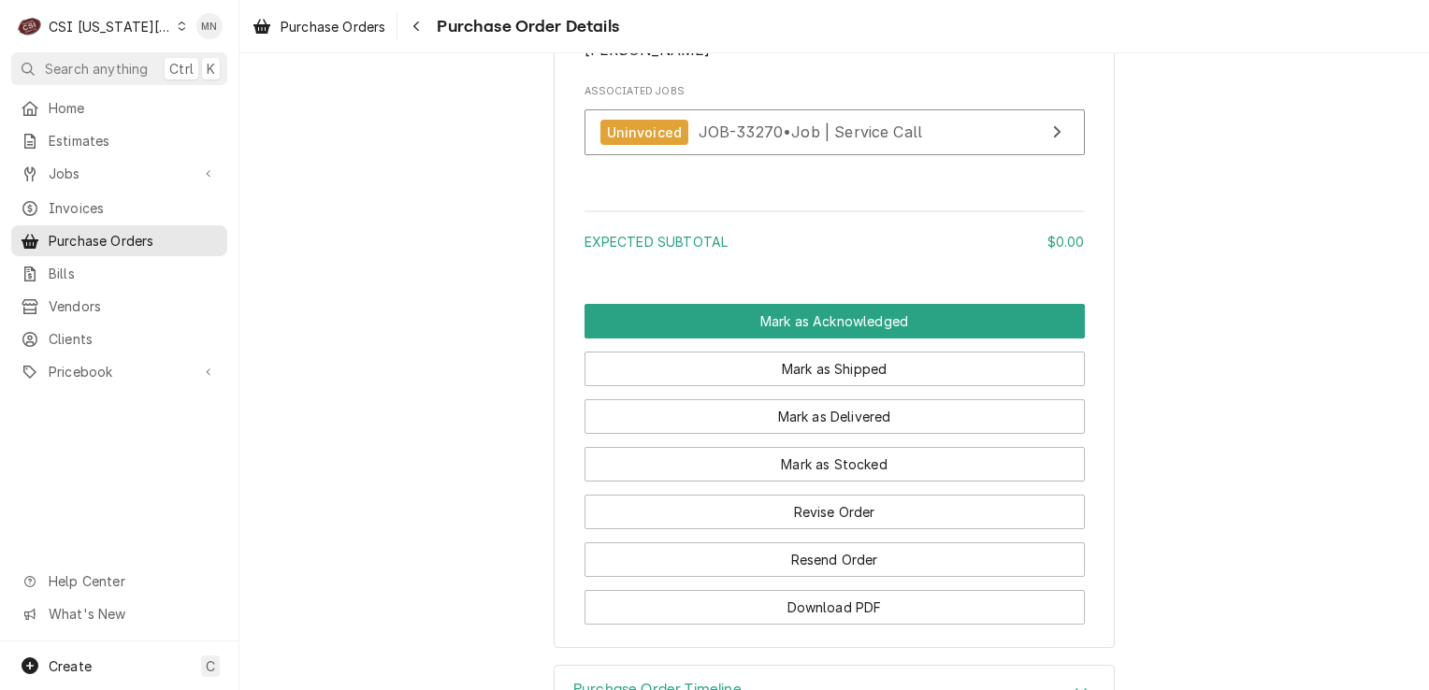
scroll to position [1620, 0]
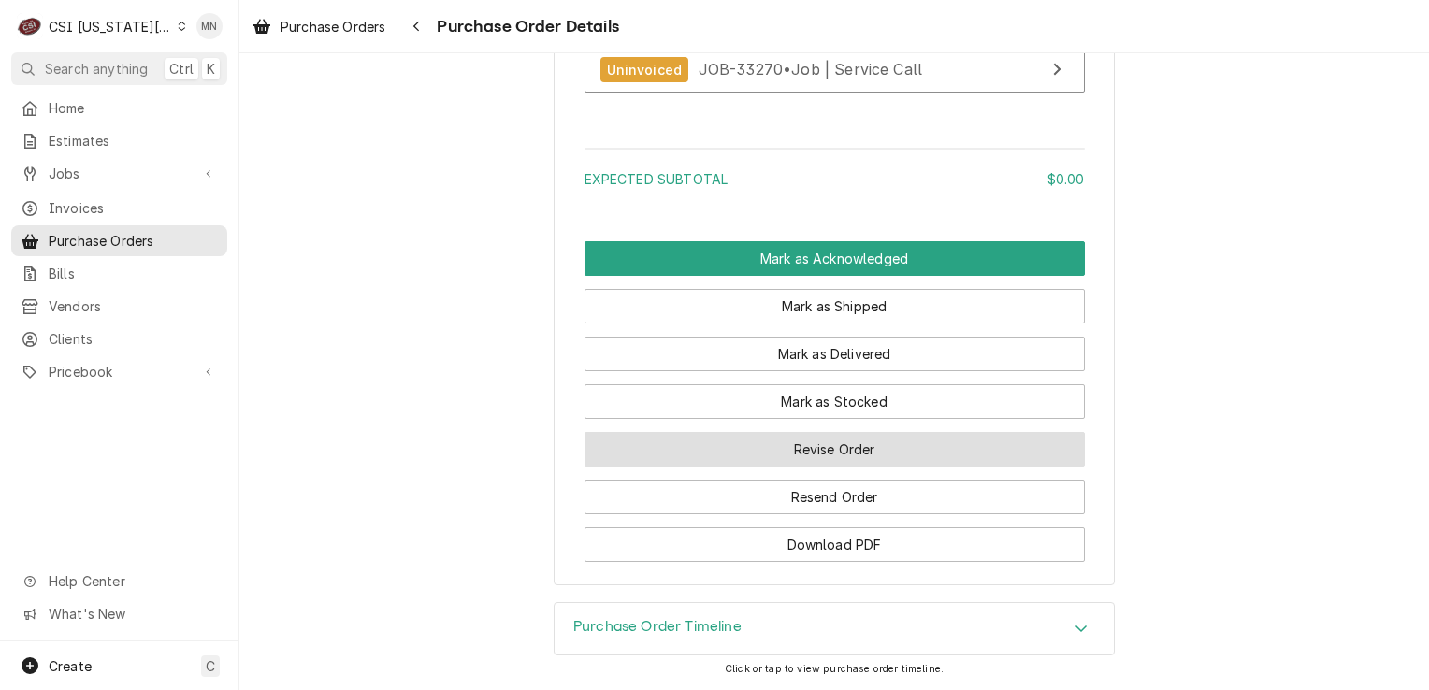
click at [834, 457] on button "Revise Order" at bounding box center [835, 449] width 500 height 35
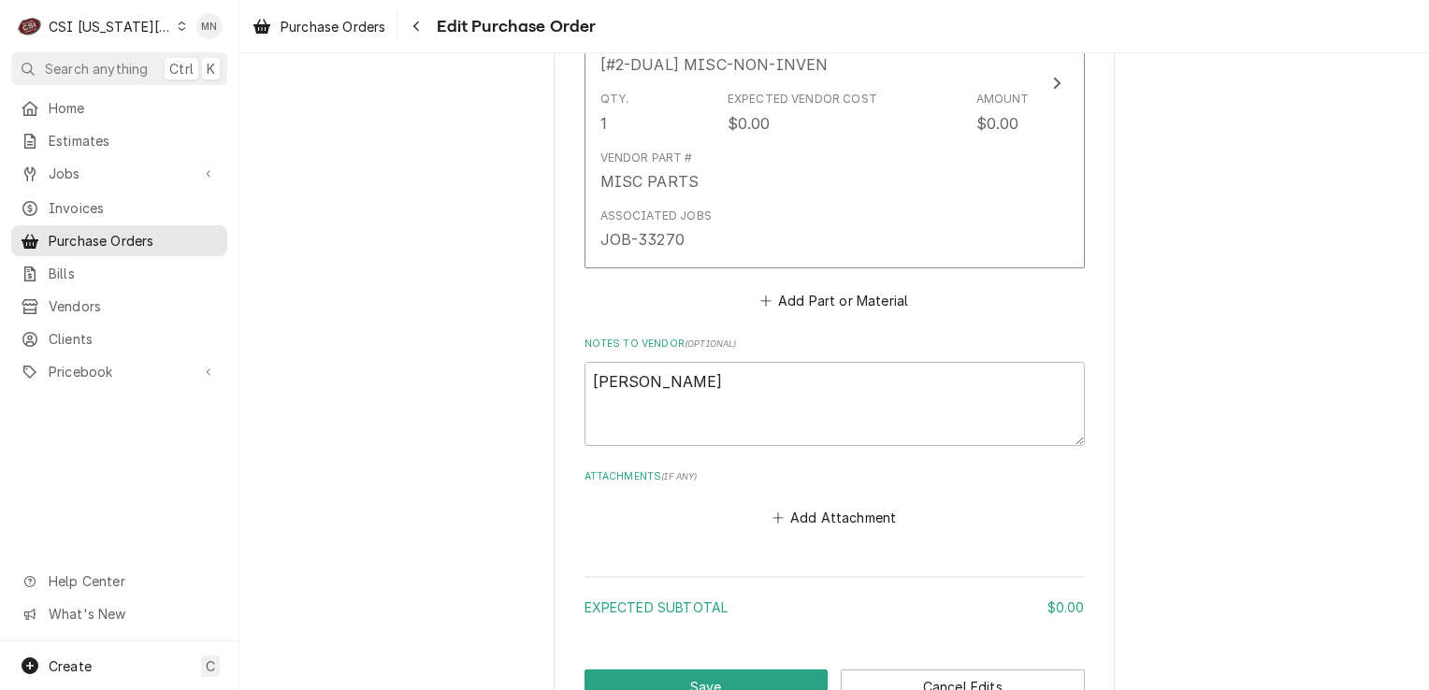
scroll to position [1098, 0]
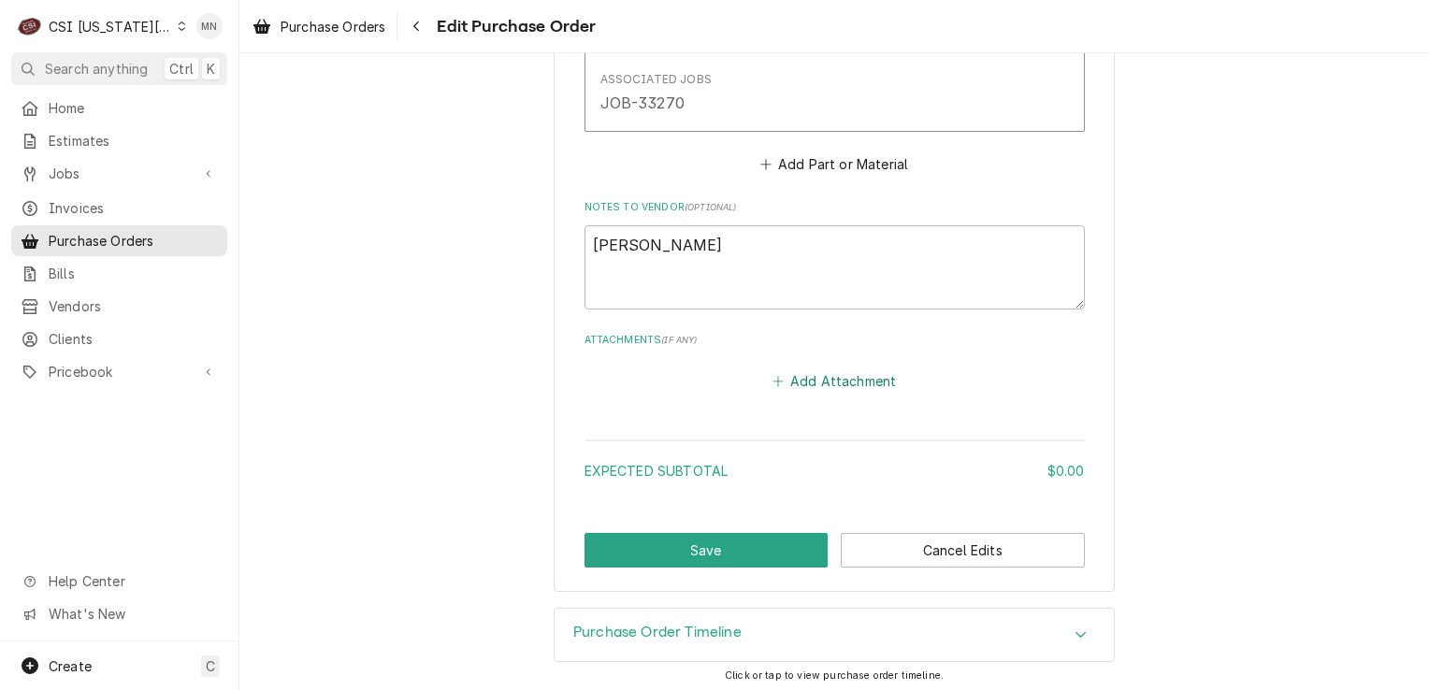
click at [823, 370] on button "Add Attachment" at bounding box center [834, 381] width 131 height 26
type textarea "x"
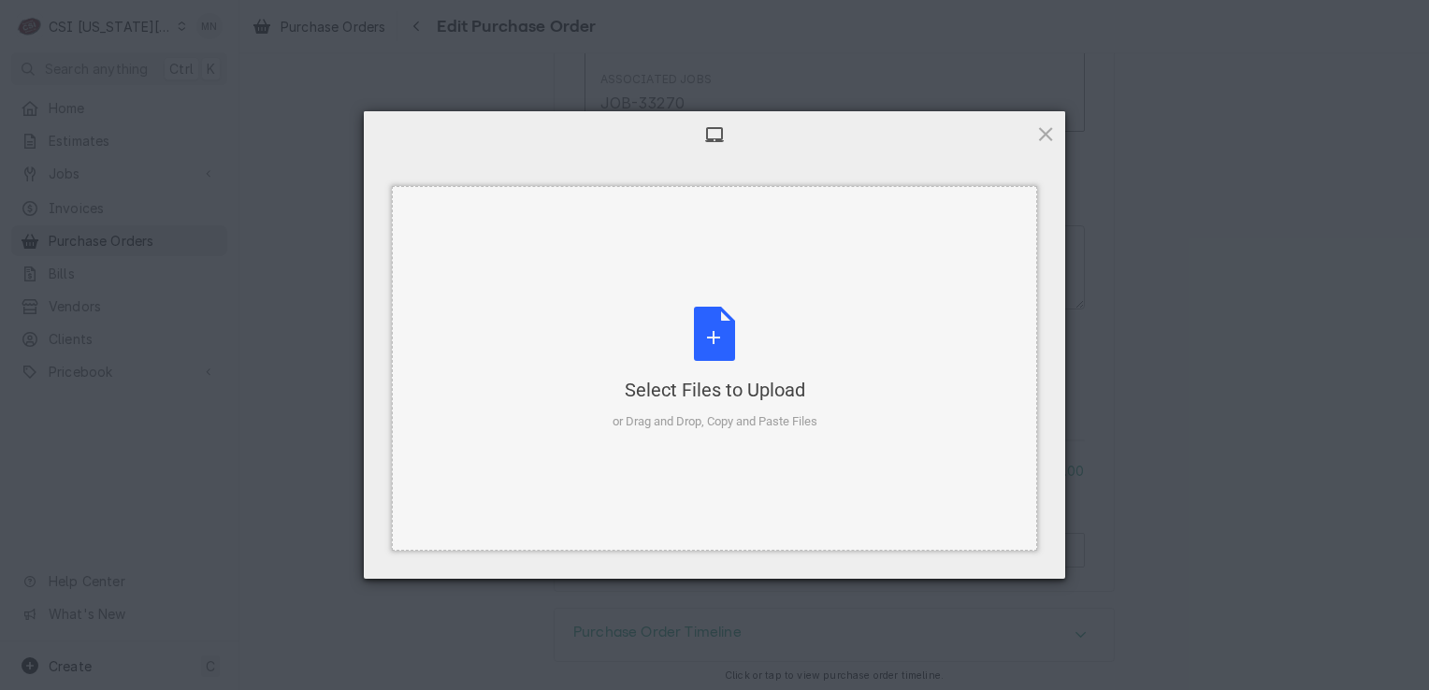
click at [726, 328] on div "Select Files to Upload or Drag and Drop, Copy and Paste Files" at bounding box center [715, 369] width 205 height 124
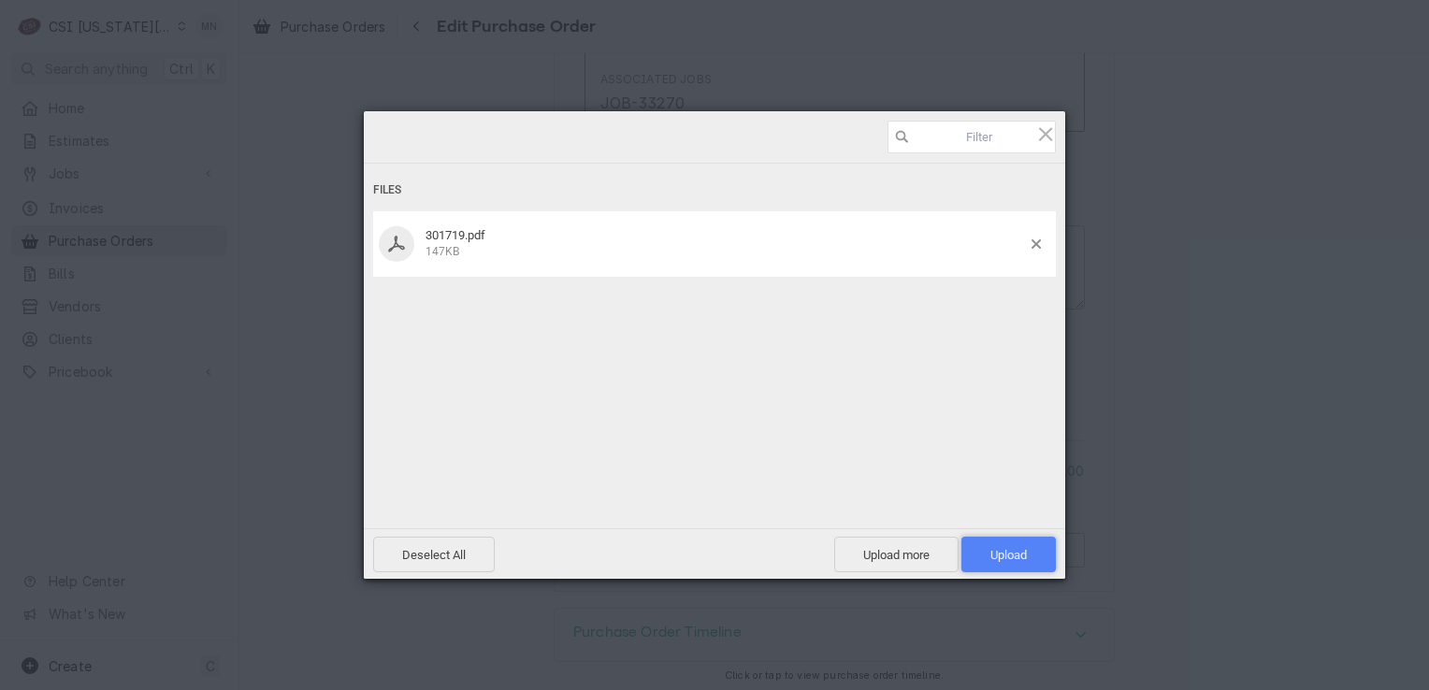
click at [995, 544] on span "Upload 1" at bounding box center [1009, 555] width 94 height 36
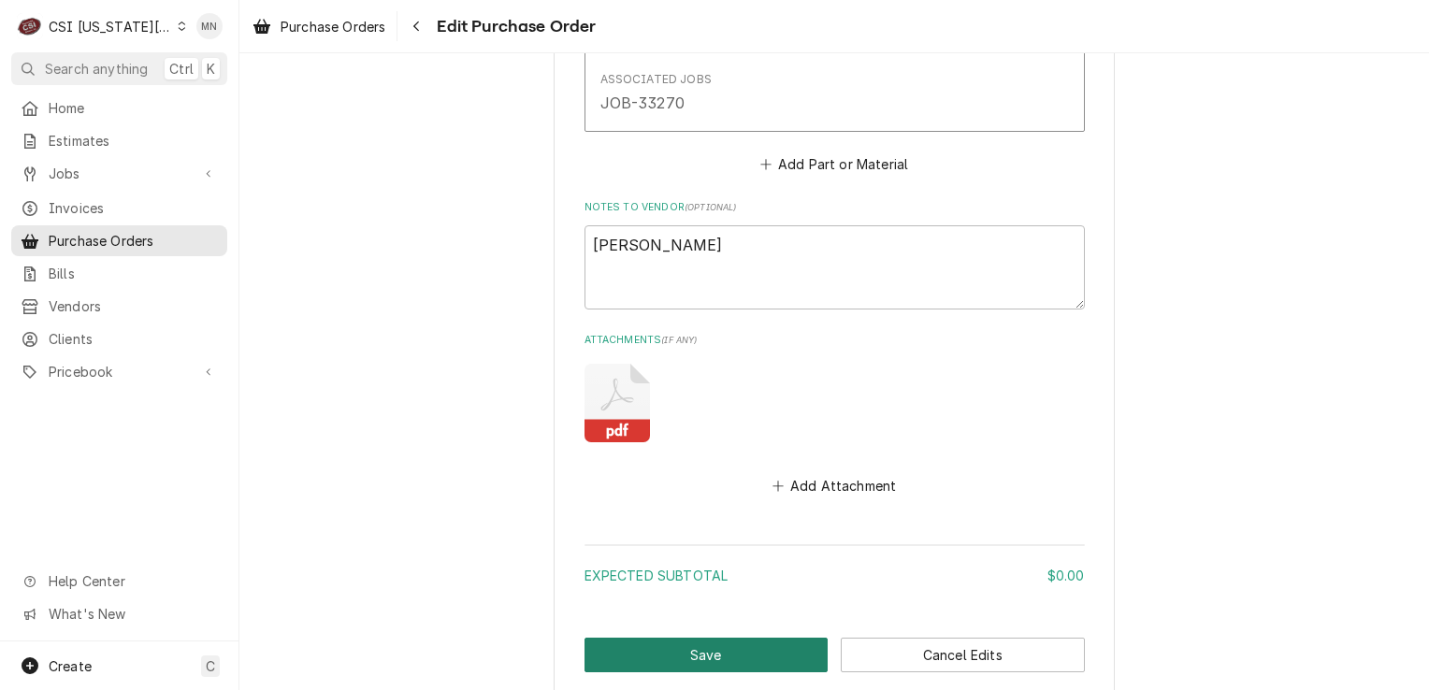
click at [703, 658] on button "Save" at bounding box center [707, 655] width 244 height 35
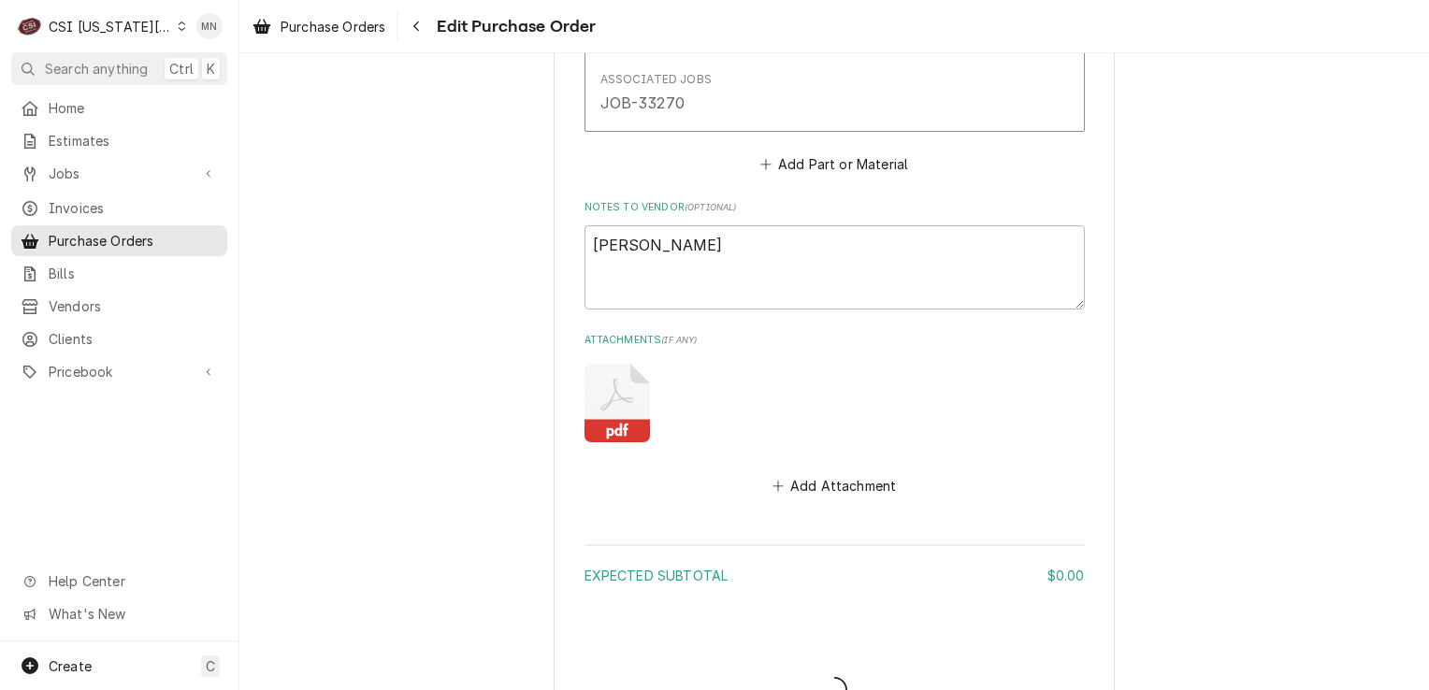
type textarea "x"
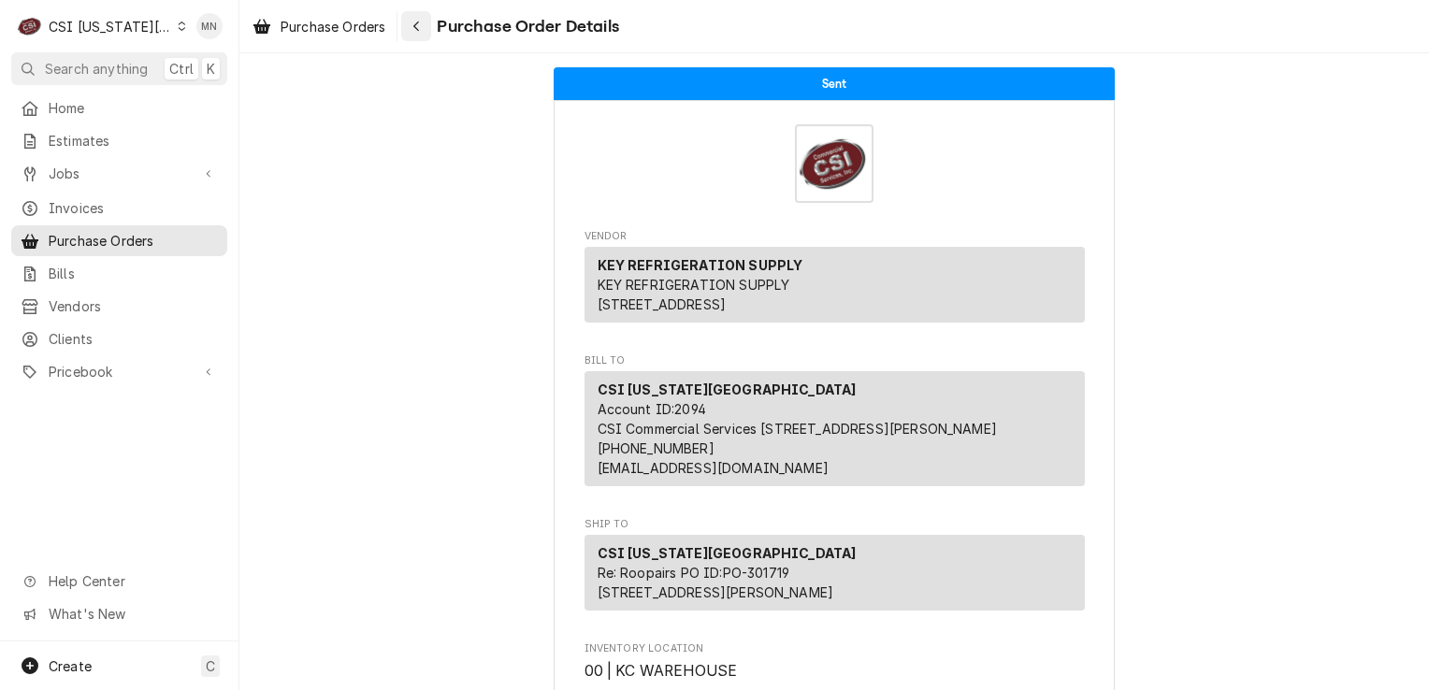
click at [418, 22] on icon "Navigate back" at bounding box center [417, 26] width 8 height 13
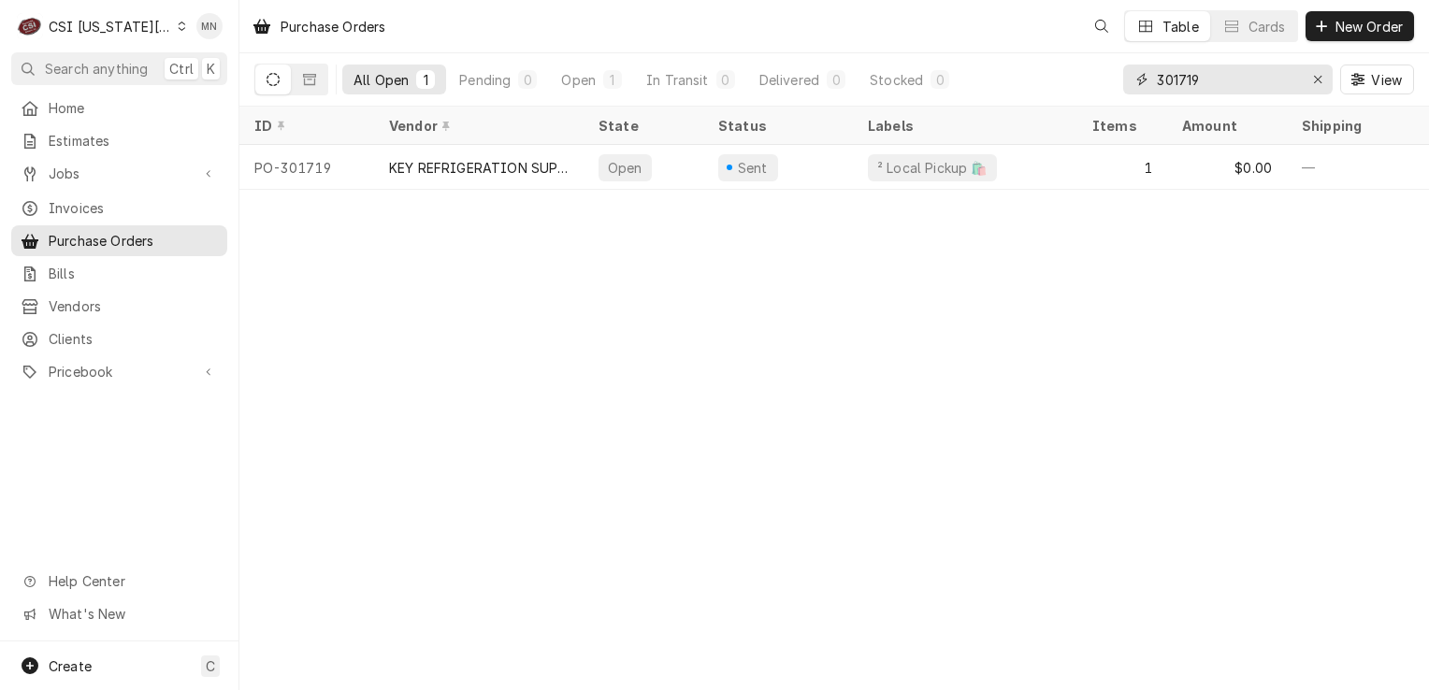
click at [1227, 82] on input "301719" at bounding box center [1227, 80] width 140 height 30
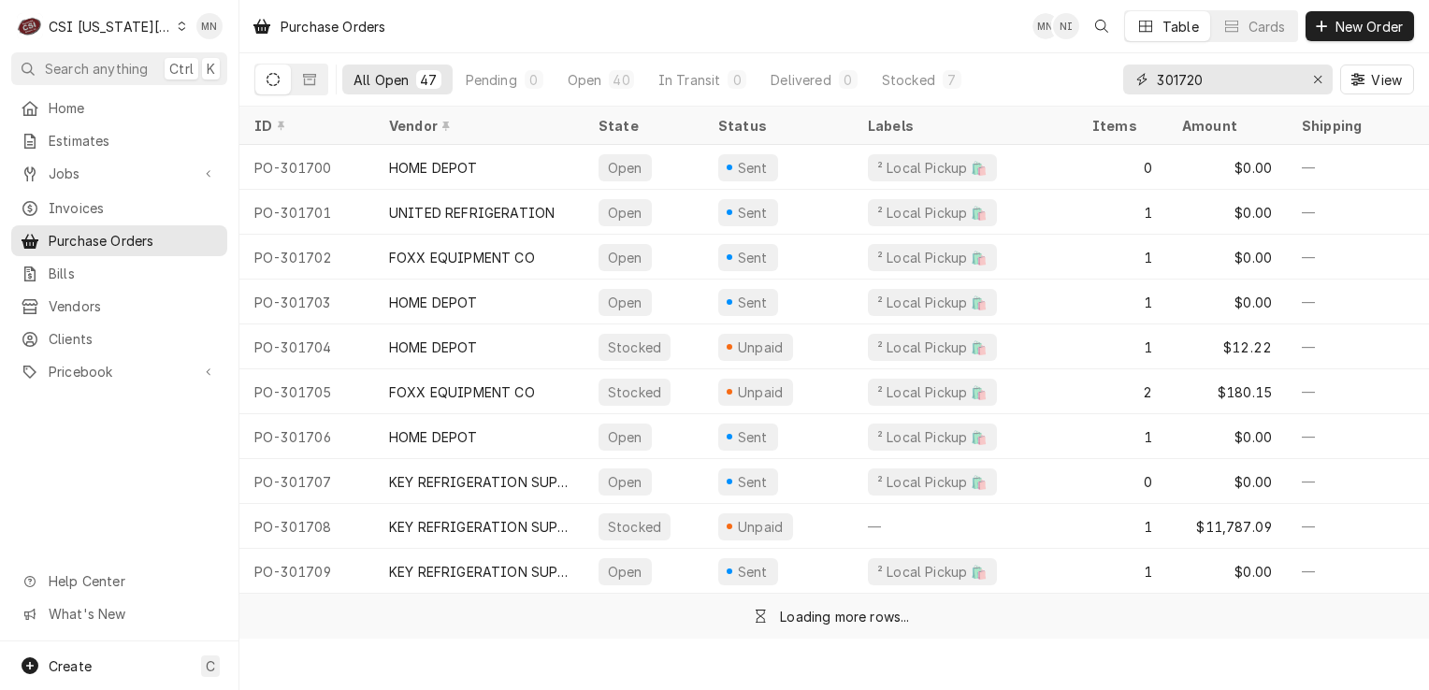
type input "301720"
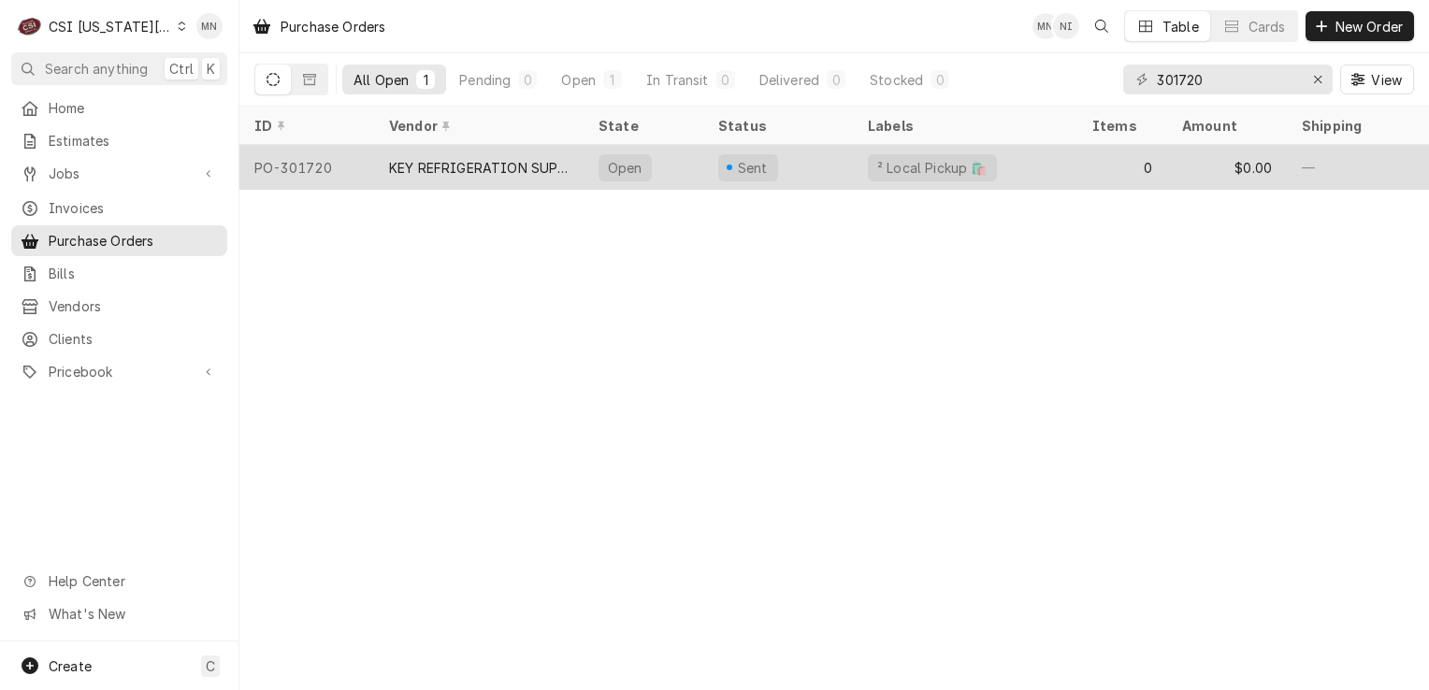
click at [449, 170] on div "KEY REFRIGERATION SUPPLY" at bounding box center [479, 168] width 180 height 20
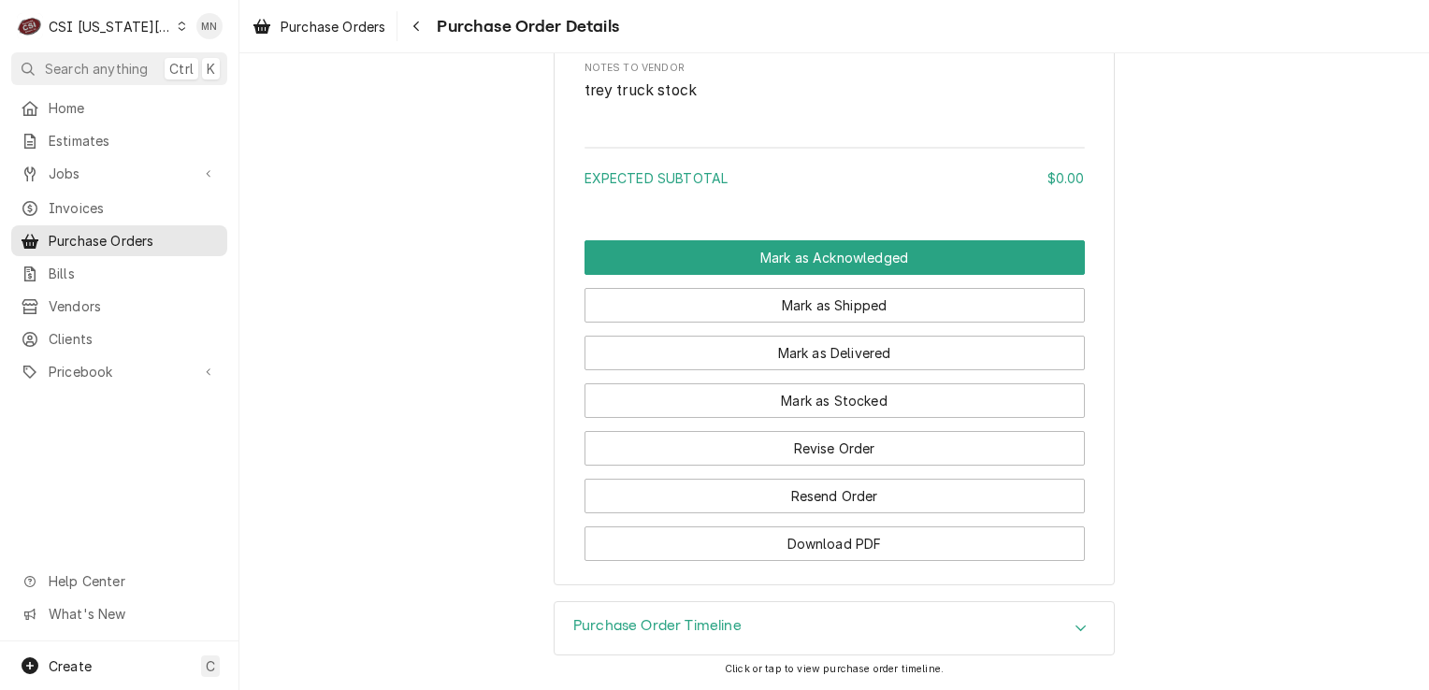
scroll to position [1207, 0]
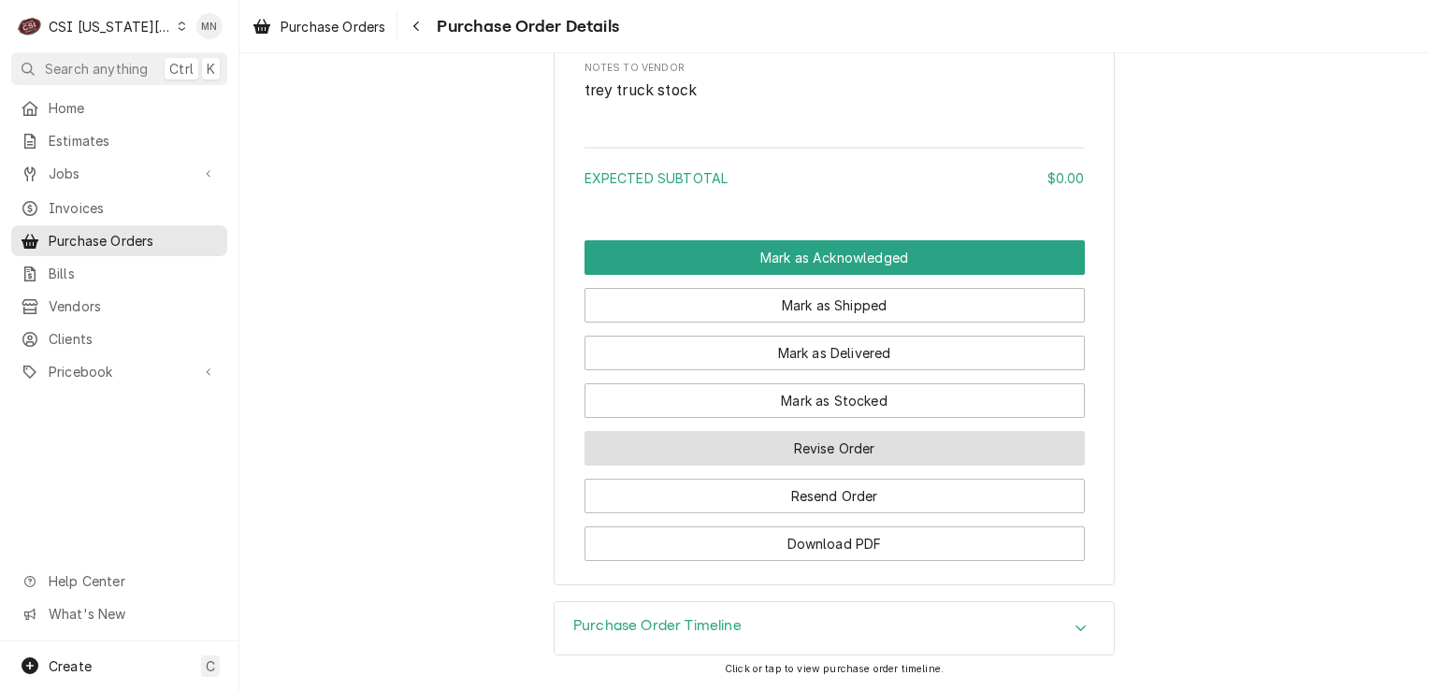
click at [887, 444] on button "Revise Order" at bounding box center [835, 448] width 500 height 35
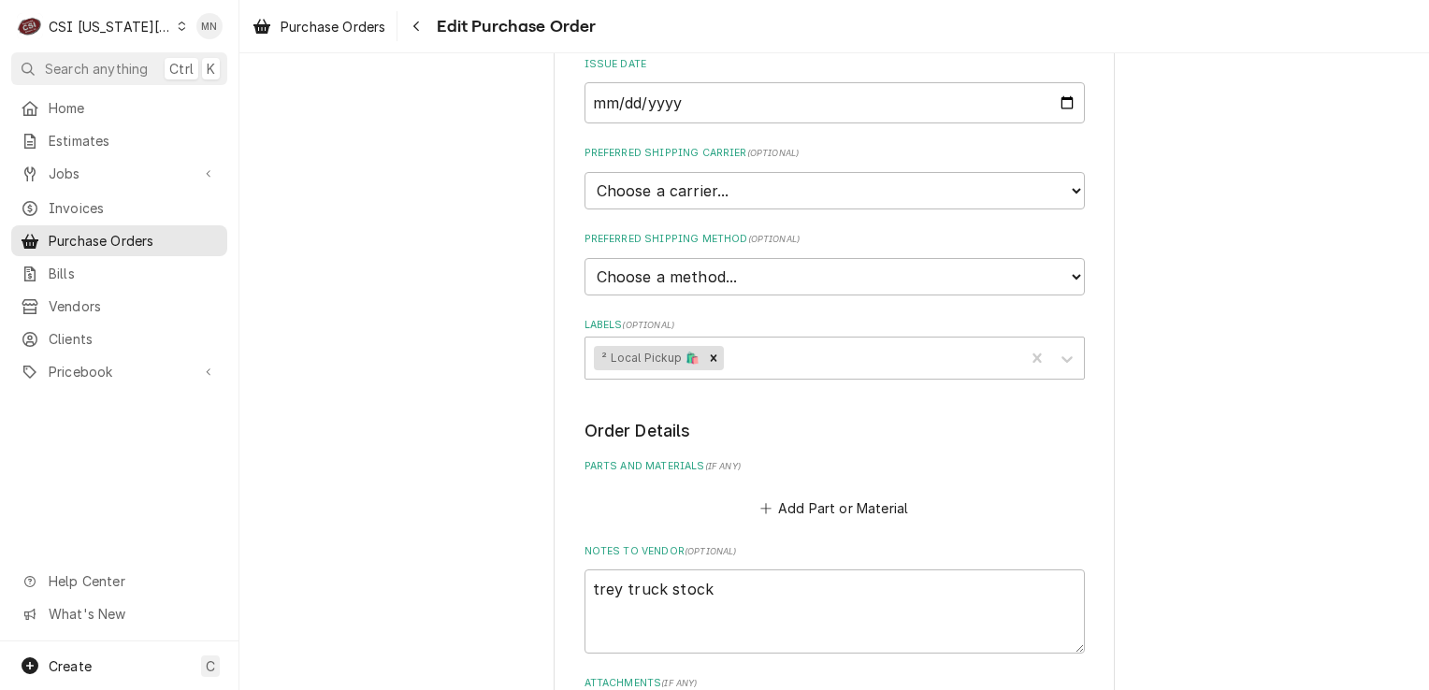
scroll to position [468, 0]
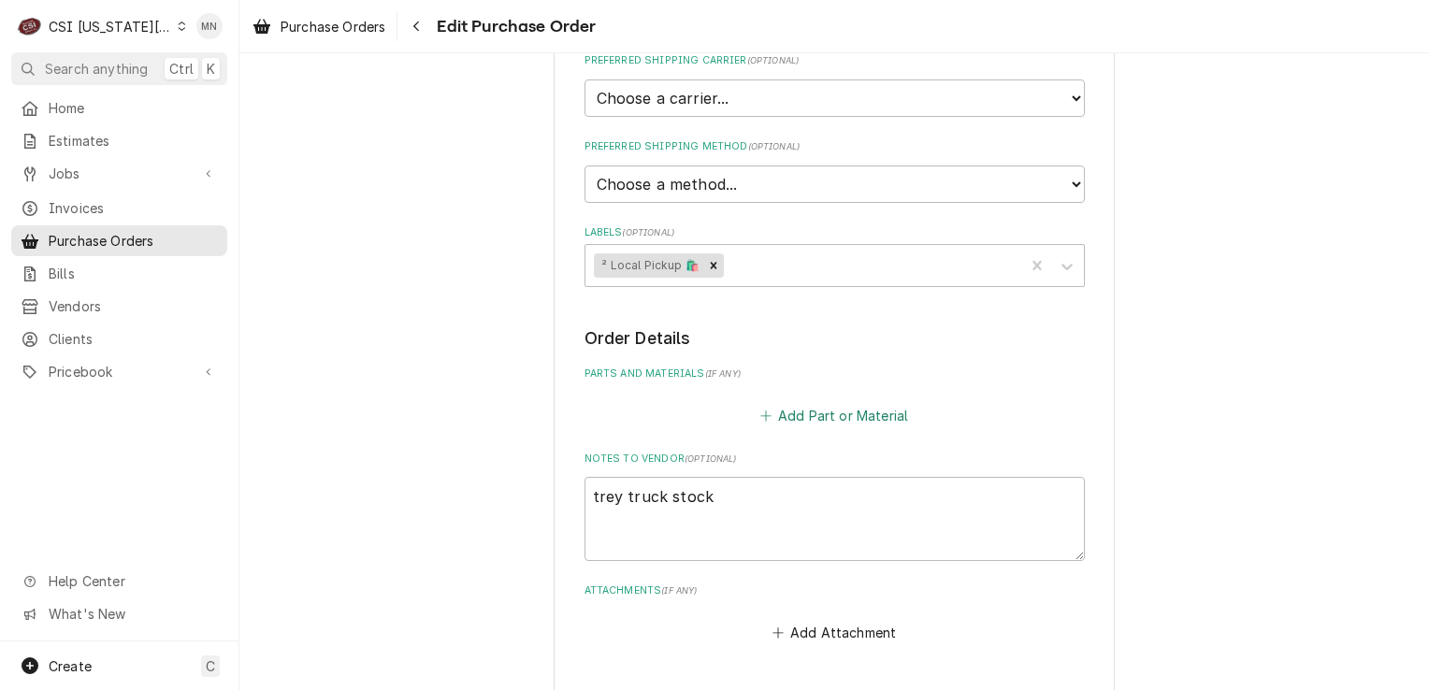
click at [833, 414] on button "Add Part or Material" at bounding box center [834, 415] width 154 height 26
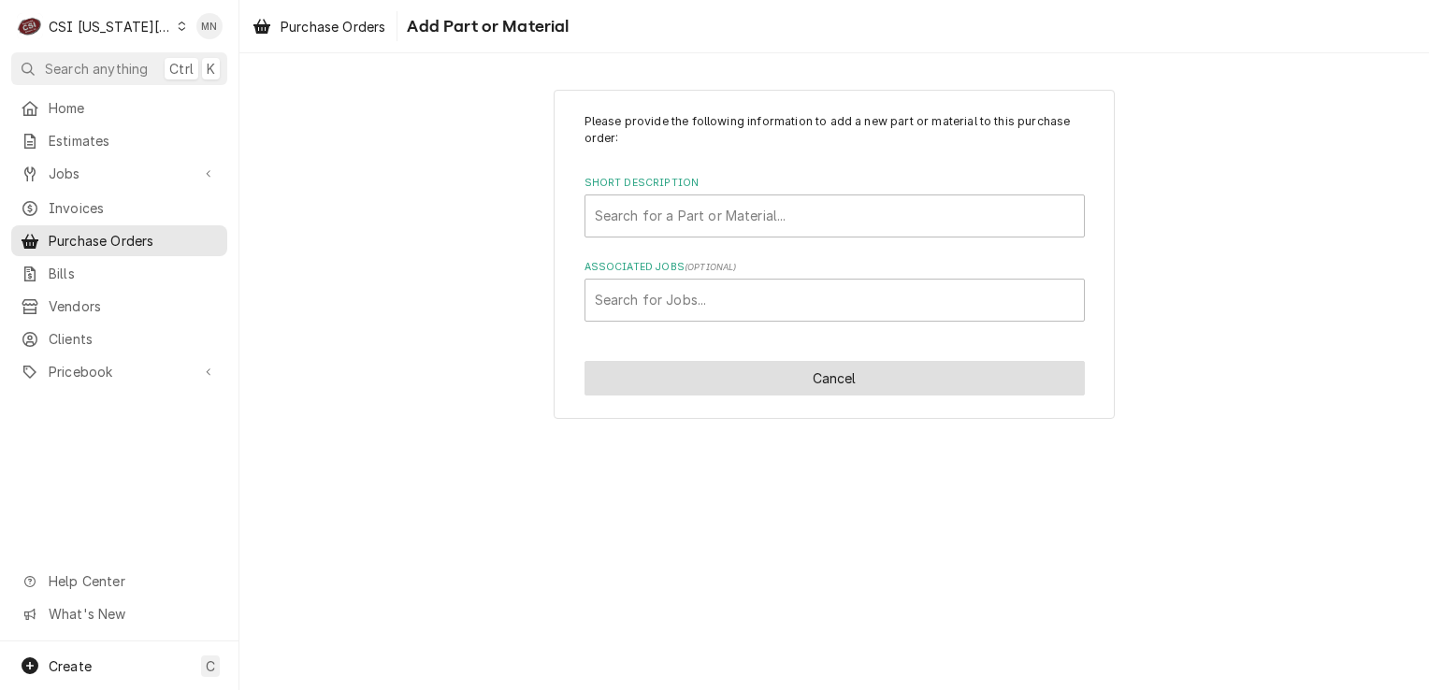
click at [793, 384] on button "Cancel" at bounding box center [835, 378] width 500 height 35
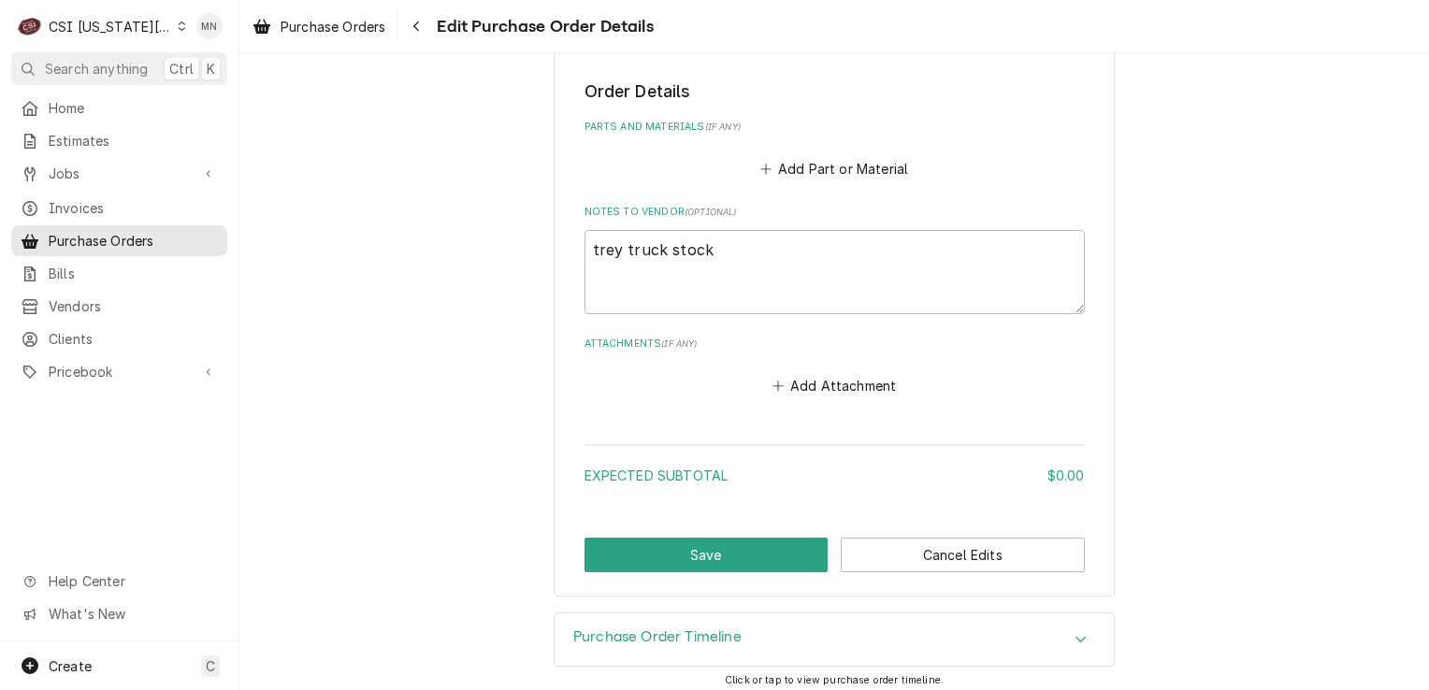
scroll to position [719, 0]
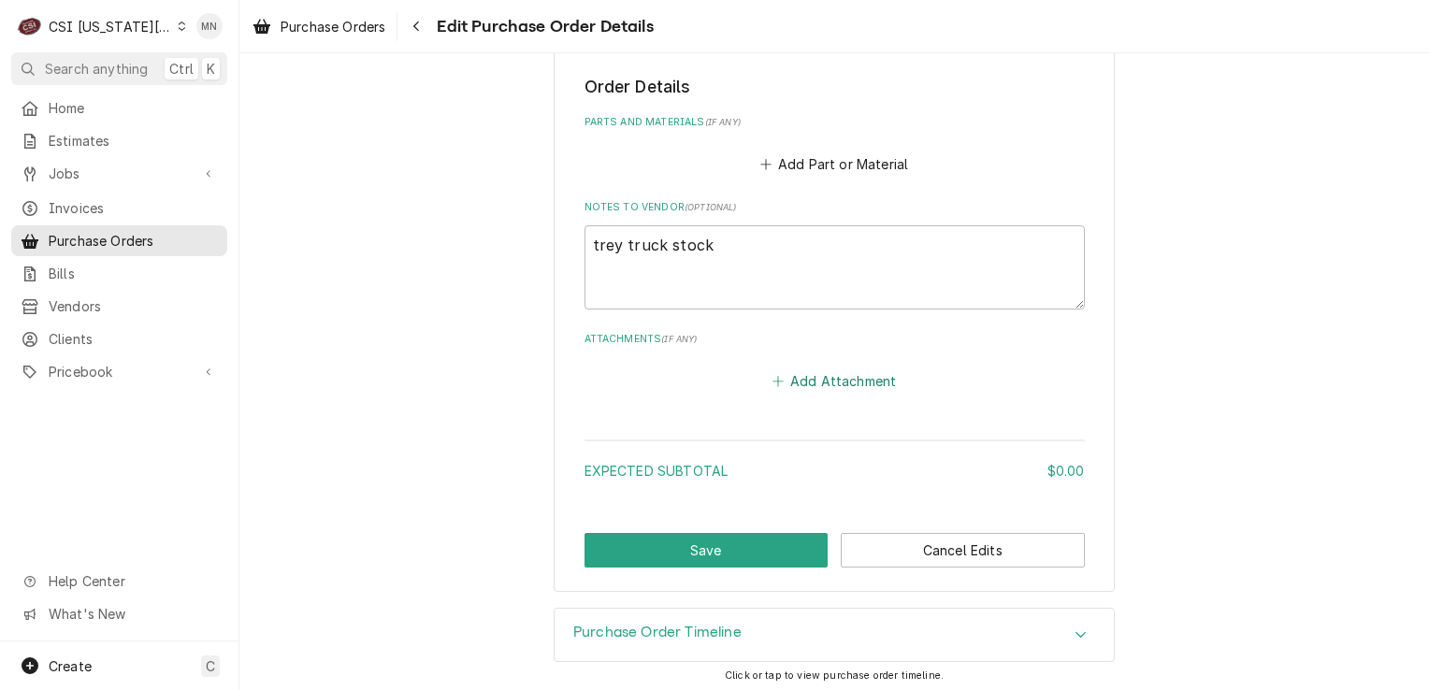
click at [799, 376] on button "Add Attachment" at bounding box center [834, 381] width 131 height 26
type textarea "x"
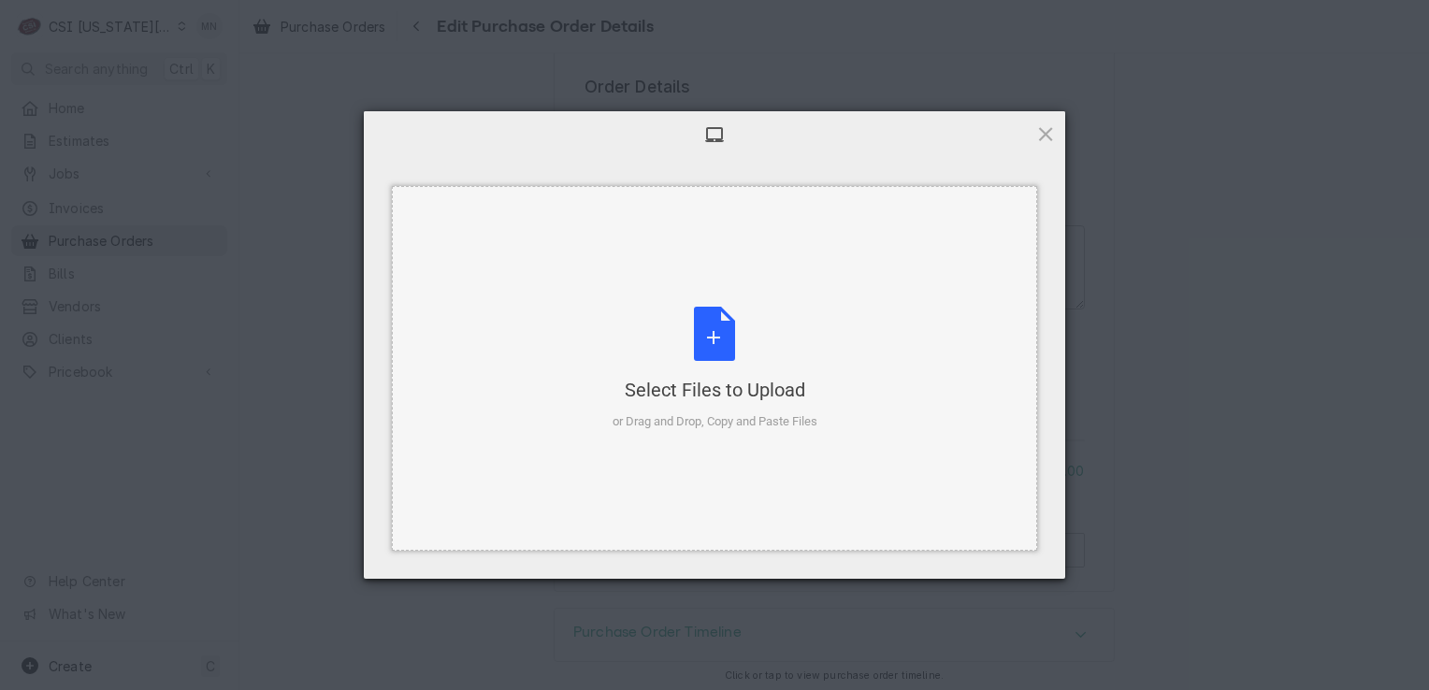
click at [742, 351] on div "Select Files to Upload or Drag and Drop, Copy and Paste Files" at bounding box center [715, 369] width 205 height 124
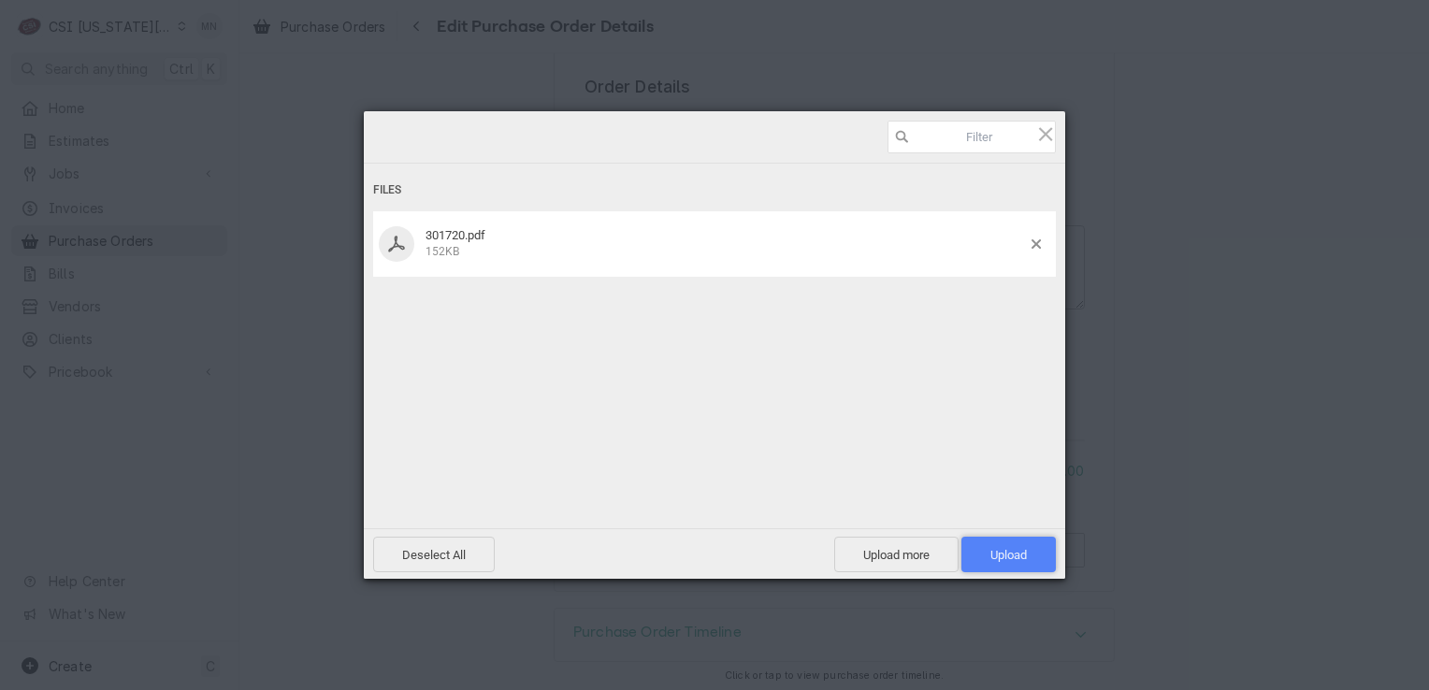
click at [1025, 555] on span "Upload 1" at bounding box center [1009, 555] width 36 height 14
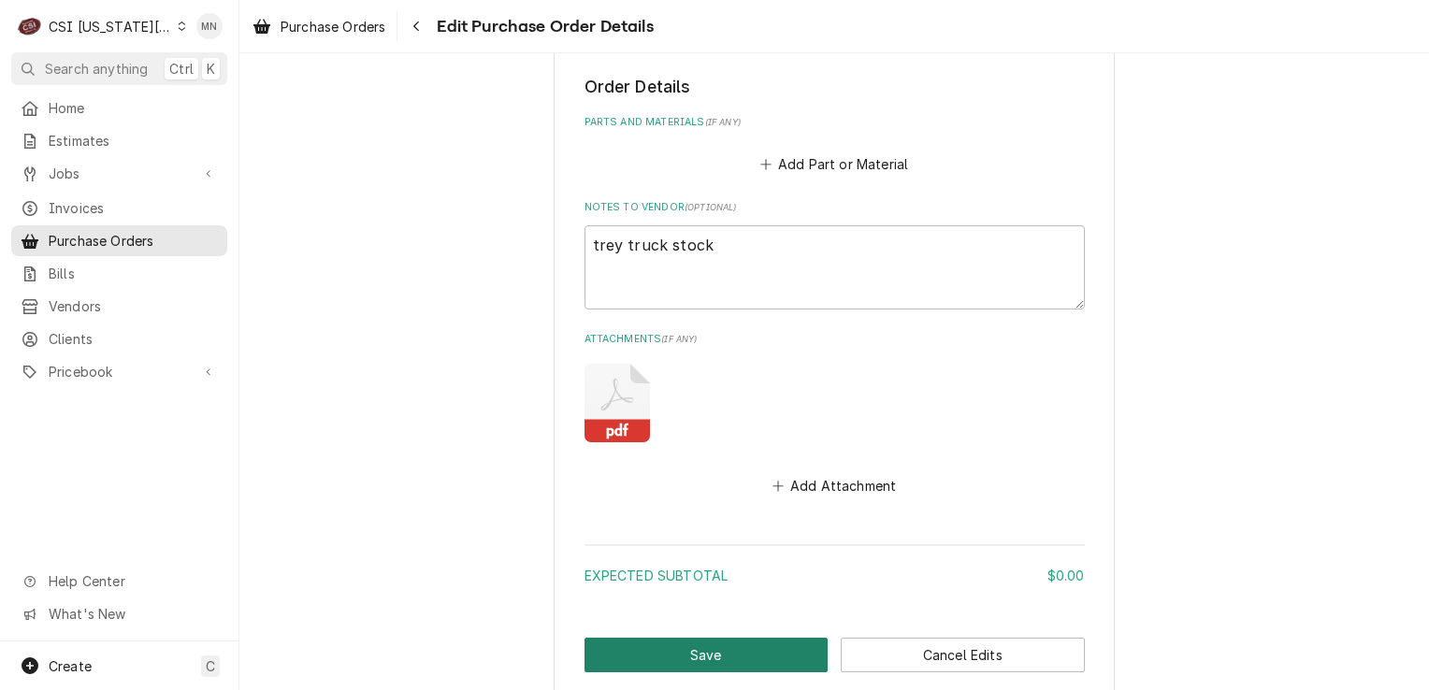
click at [715, 639] on button "Save" at bounding box center [707, 655] width 244 height 35
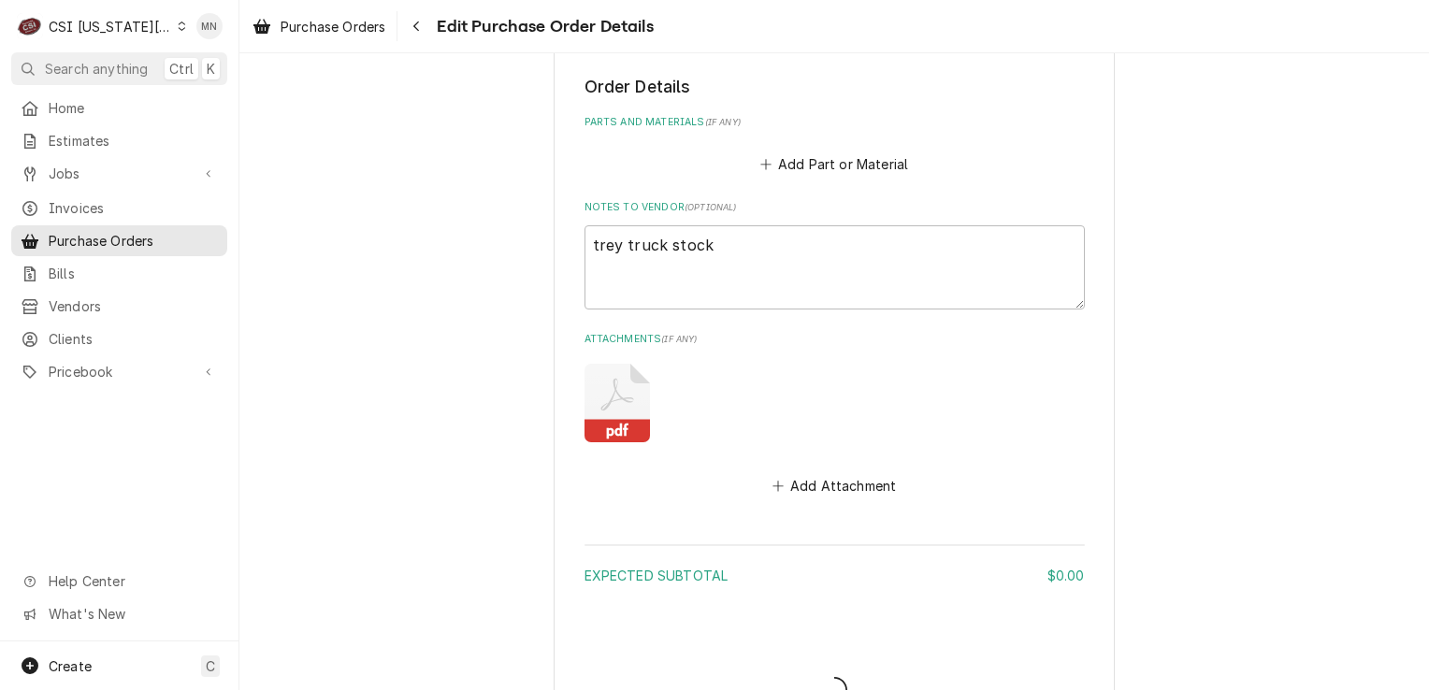
type textarea "x"
